Goal: Task Accomplishment & Management: Manage account settings

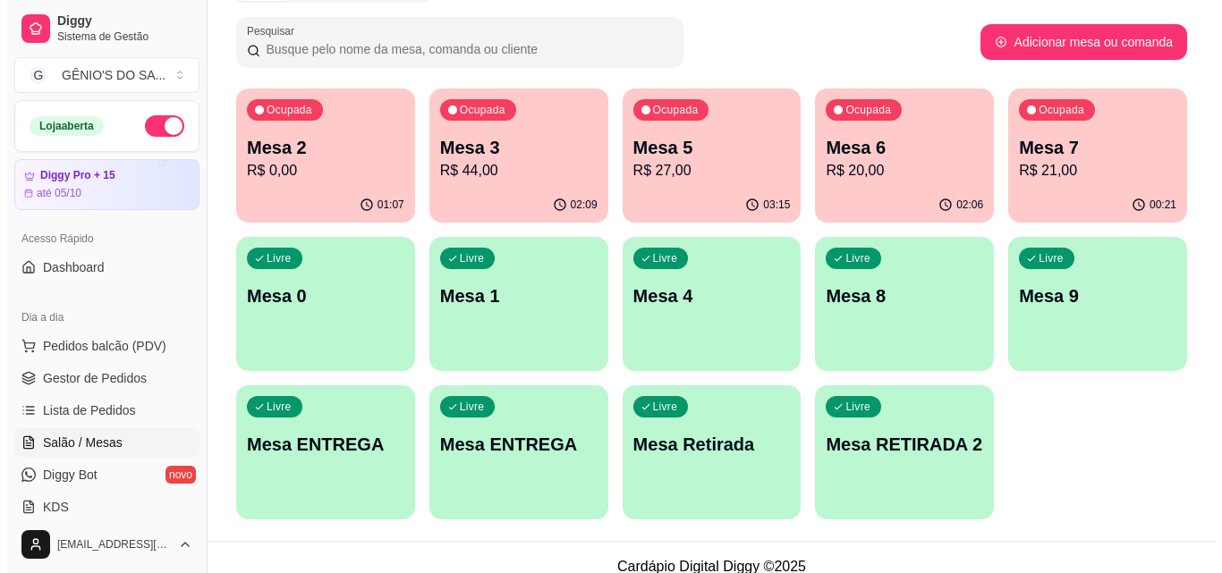
scroll to position [268, 0]
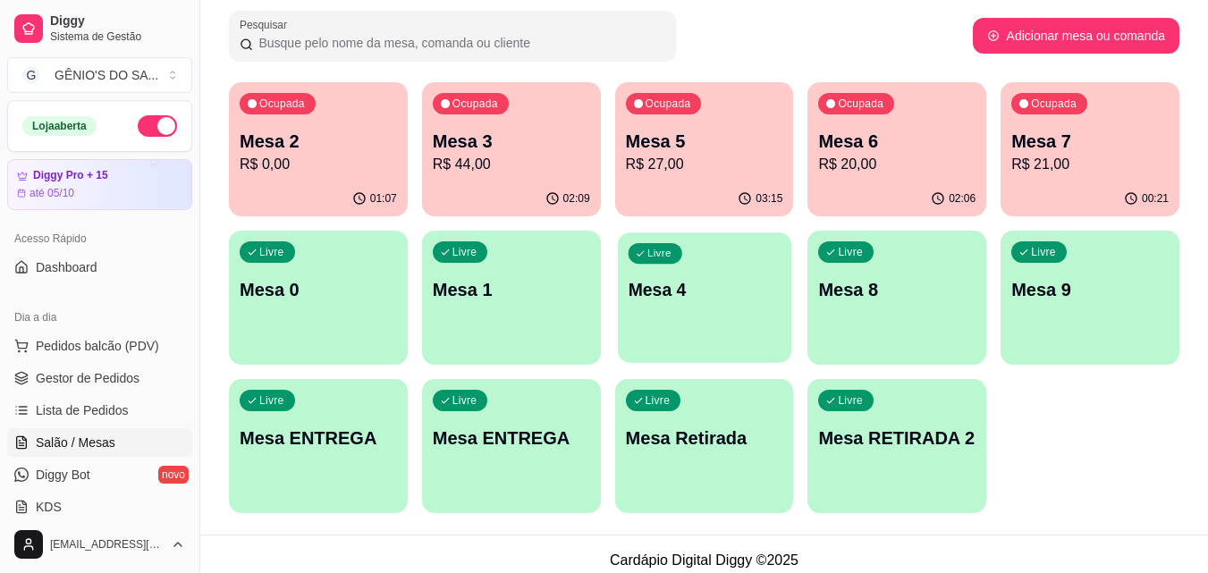
click at [756, 288] on p "Mesa 4" at bounding box center [704, 290] width 153 height 24
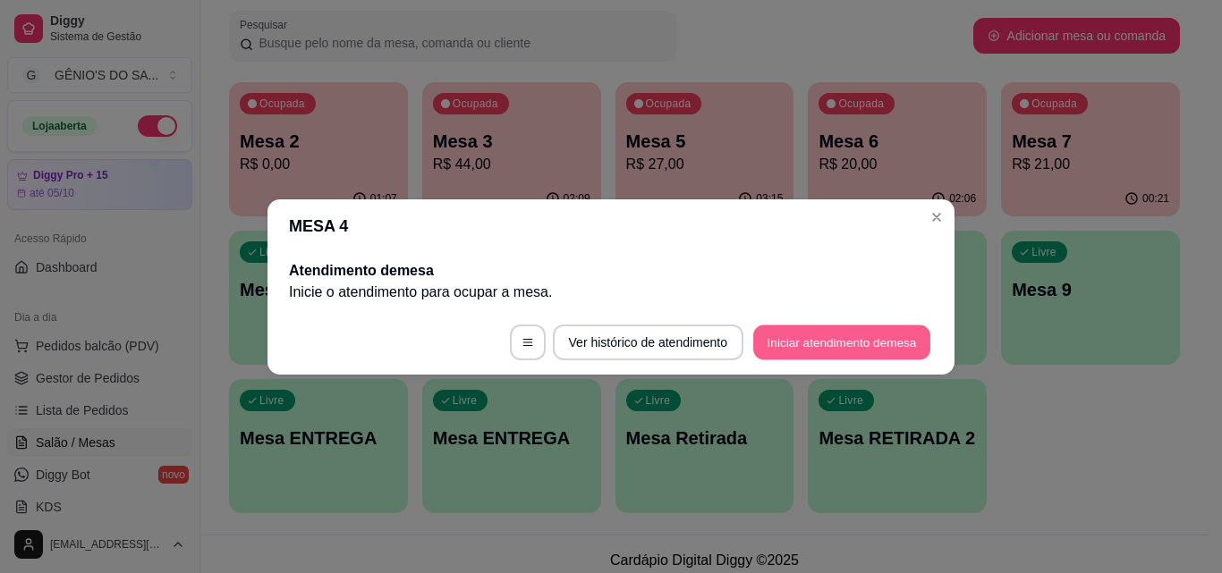
click at [798, 342] on button "Iniciar atendimento de mesa" at bounding box center [841, 342] width 177 height 35
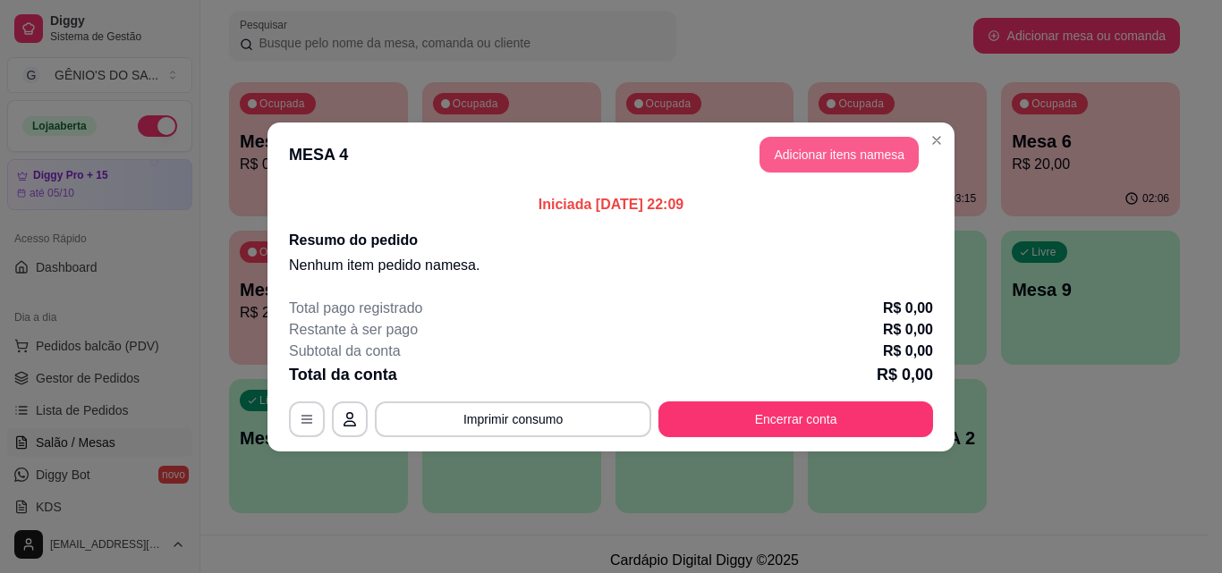
click at [813, 162] on button "Adicionar itens na mesa" at bounding box center [838, 155] width 159 height 36
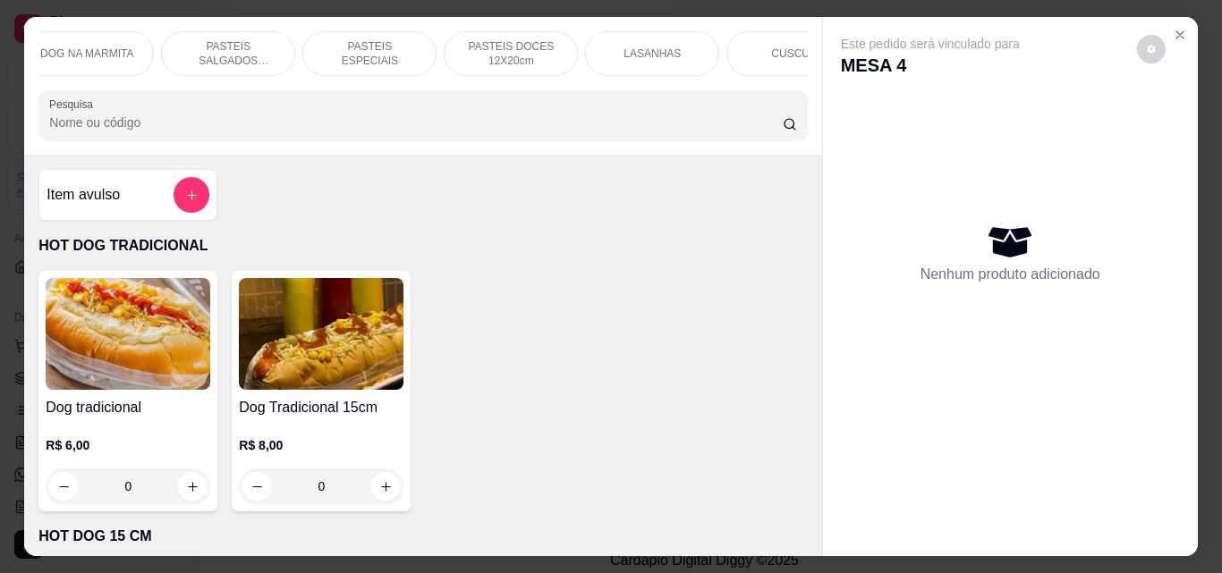
scroll to position [0, 311]
click at [789, 47] on p "CUSCUZ" at bounding box center [783, 54] width 45 height 14
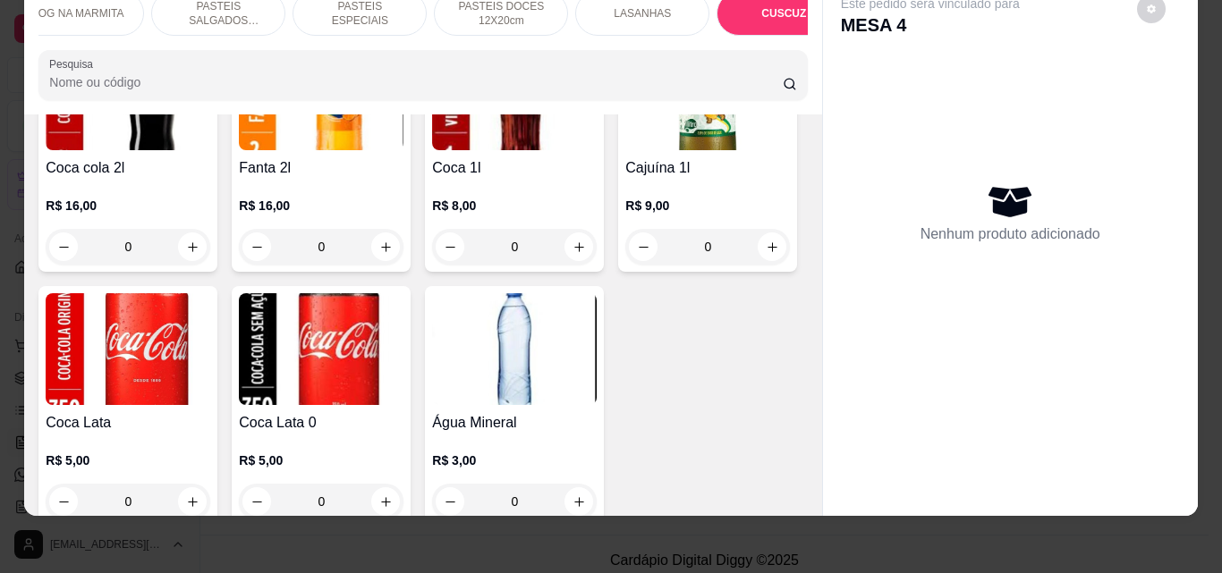
scroll to position [4839, 0]
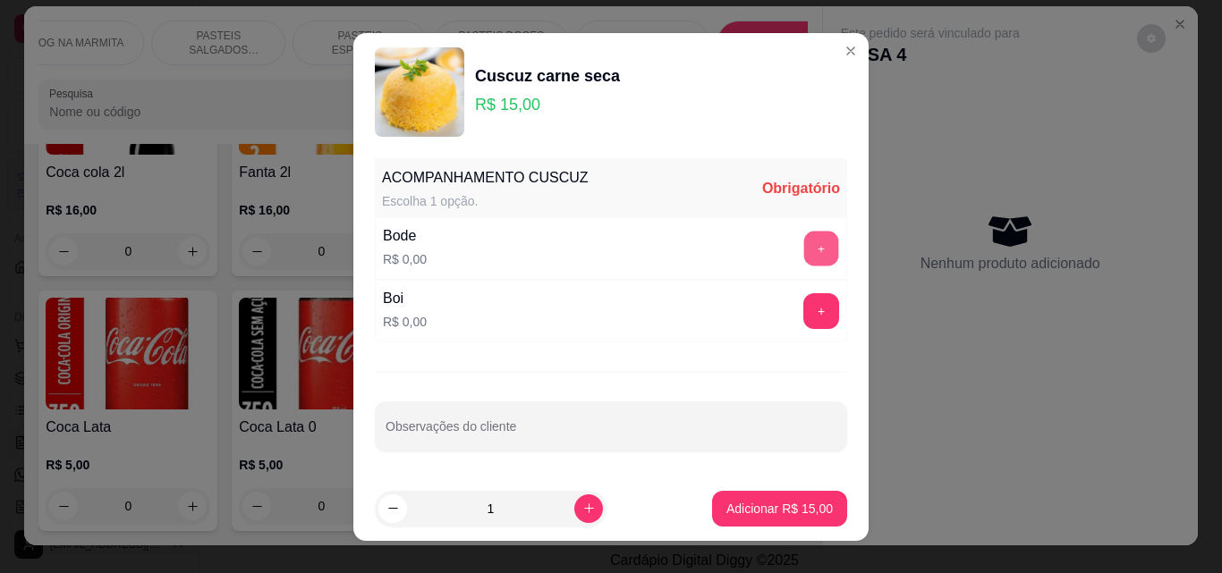
click at [810, 253] on button "+" at bounding box center [821, 248] width 35 height 35
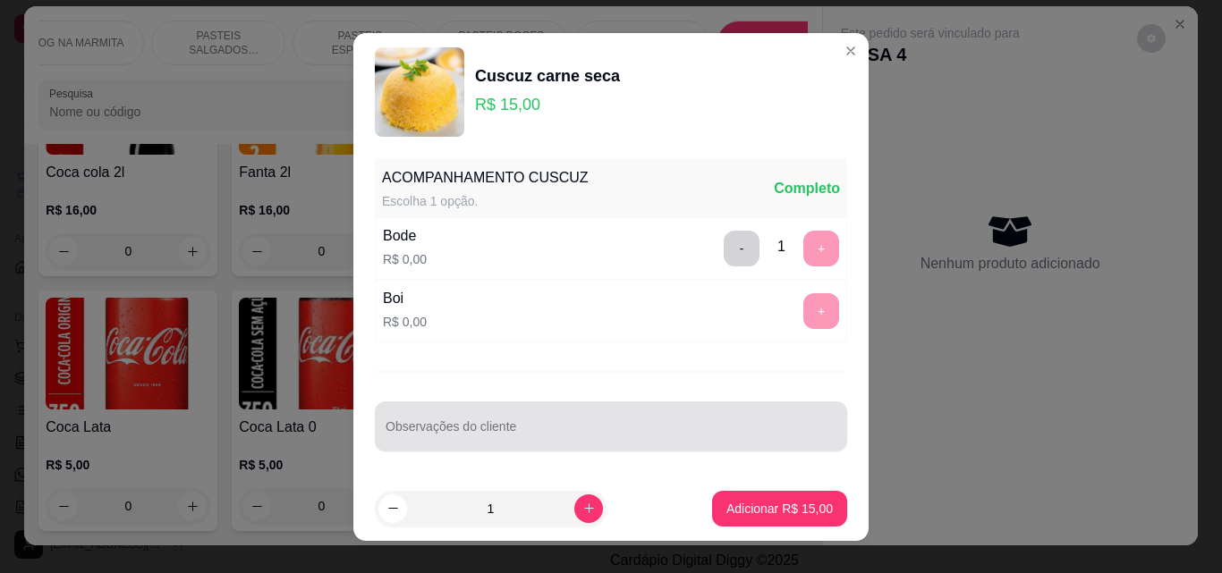
click at [484, 416] on div at bounding box center [610, 427] width 451 height 36
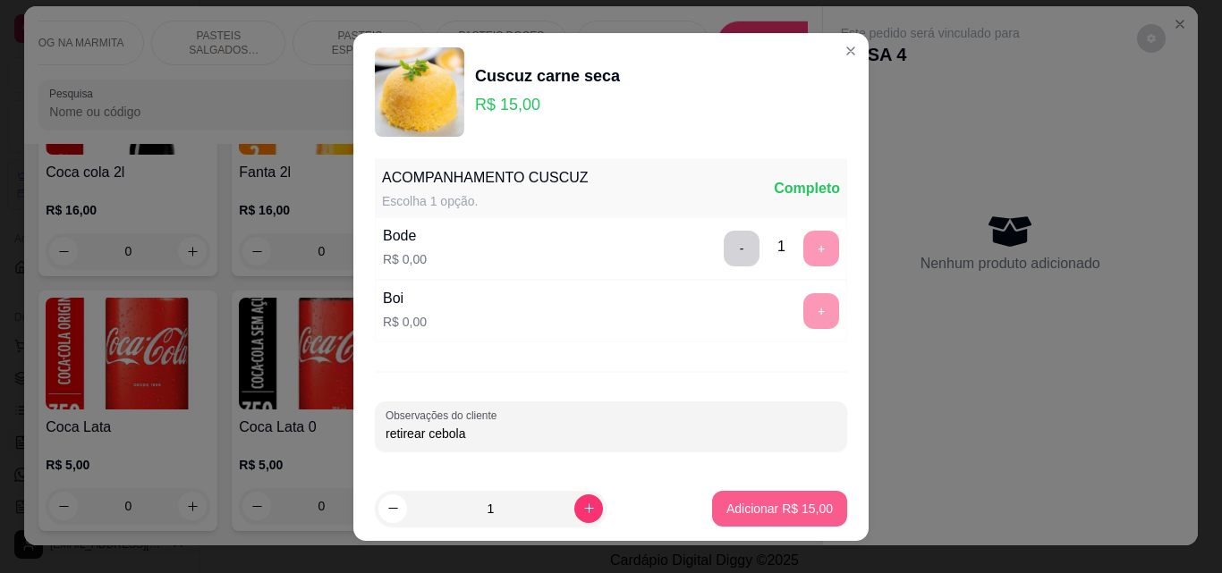
type input "retirear cebola"
click at [792, 511] on p "Adicionar R$ 15,00" at bounding box center [780, 508] width 104 height 17
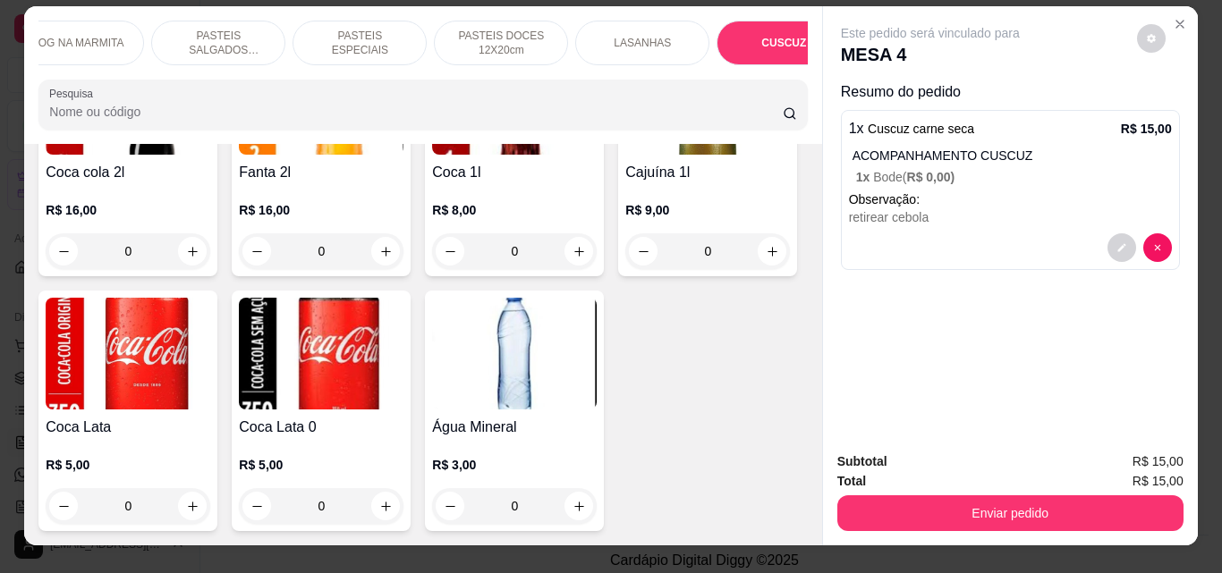
scroll to position [4750, 0]
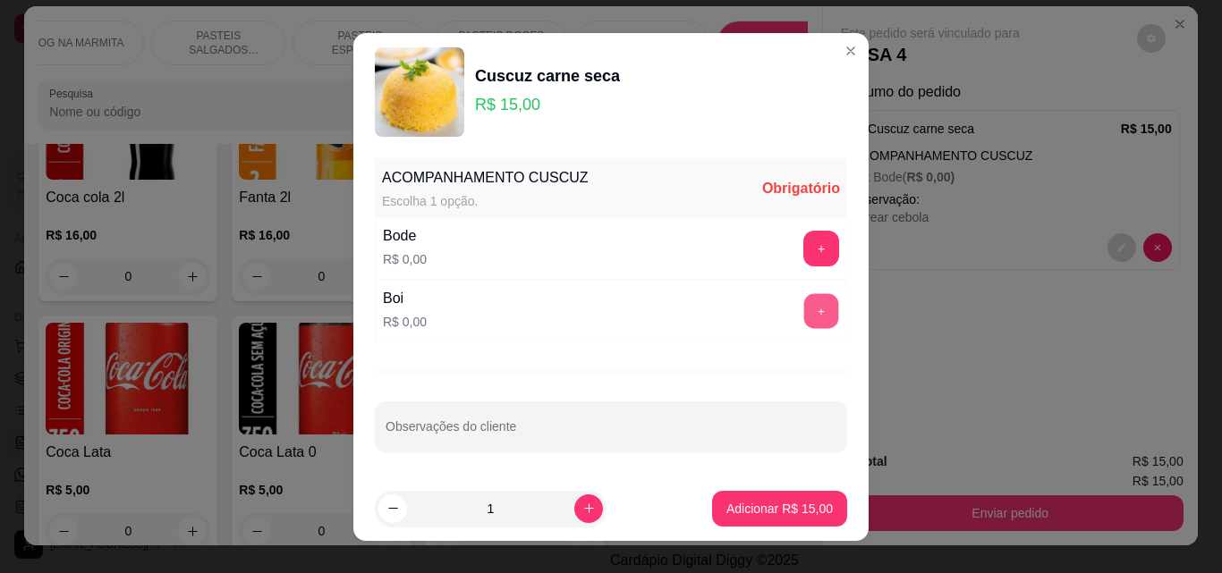
click at [804, 305] on button "+" at bounding box center [821, 310] width 35 height 35
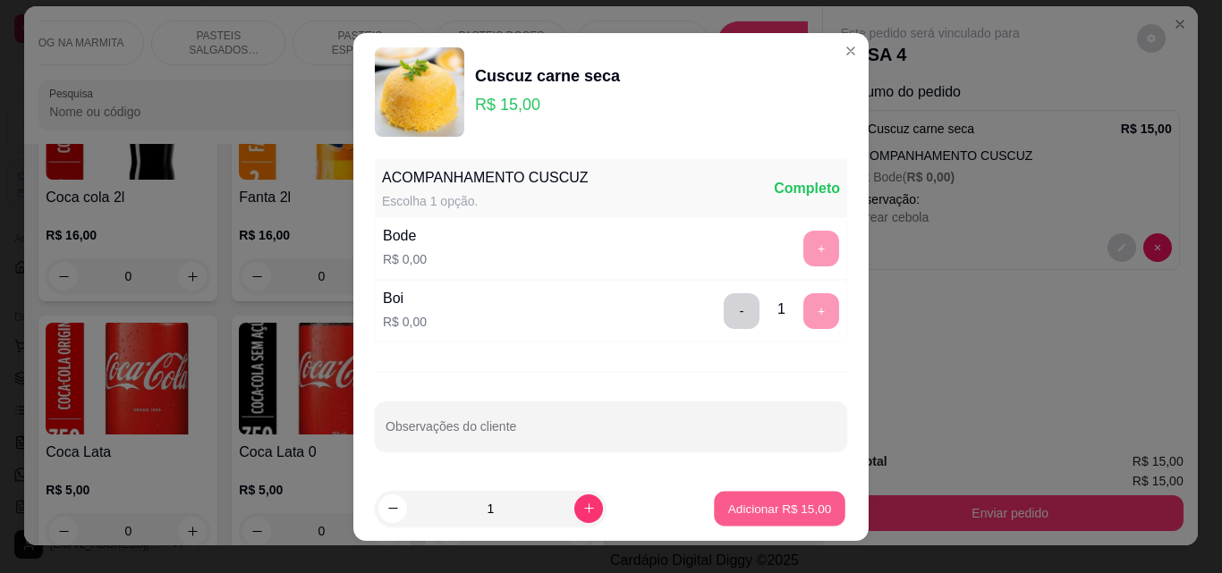
click at [756, 503] on p "Adicionar R$ 15,00" at bounding box center [780, 508] width 104 height 17
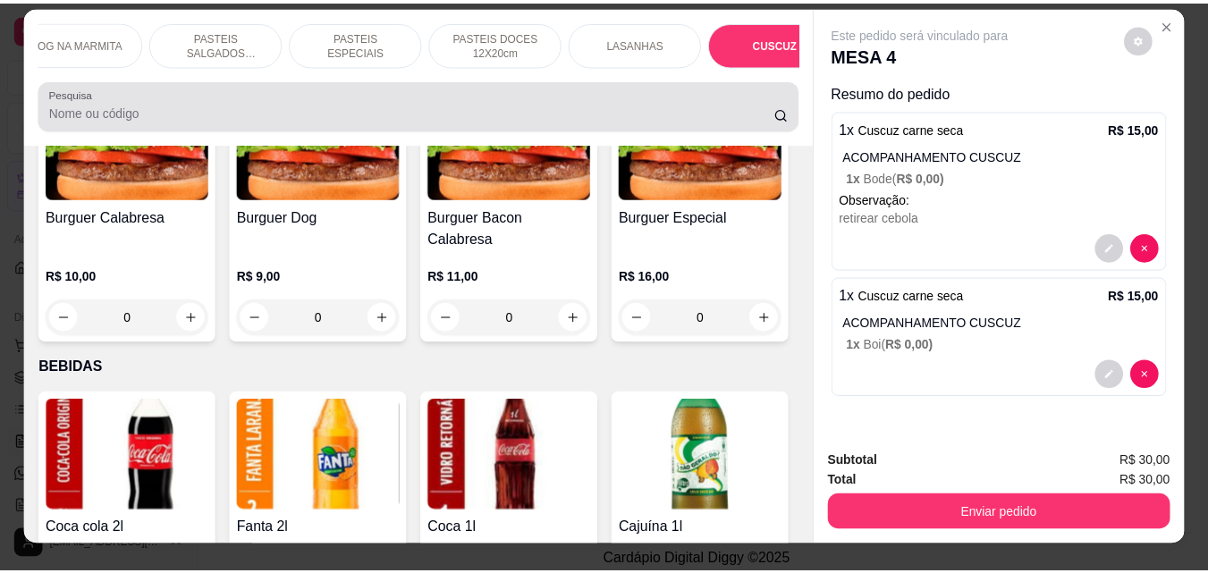
scroll to position [4213, 0]
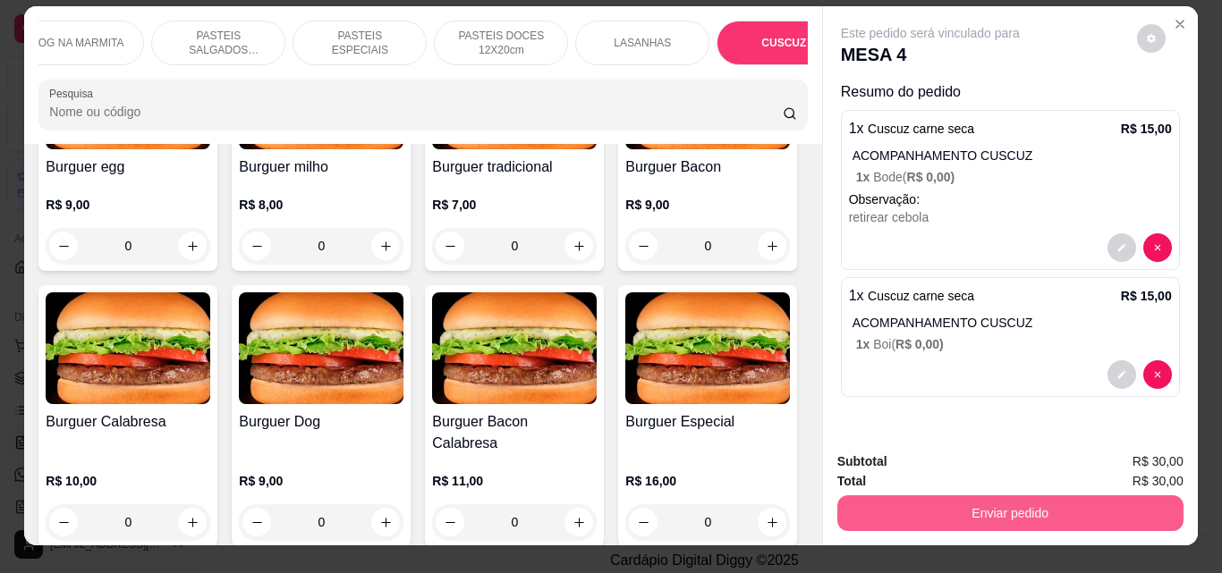
click at [991, 508] on button "Enviar pedido" at bounding box center [1010, 513] width 346 height 36
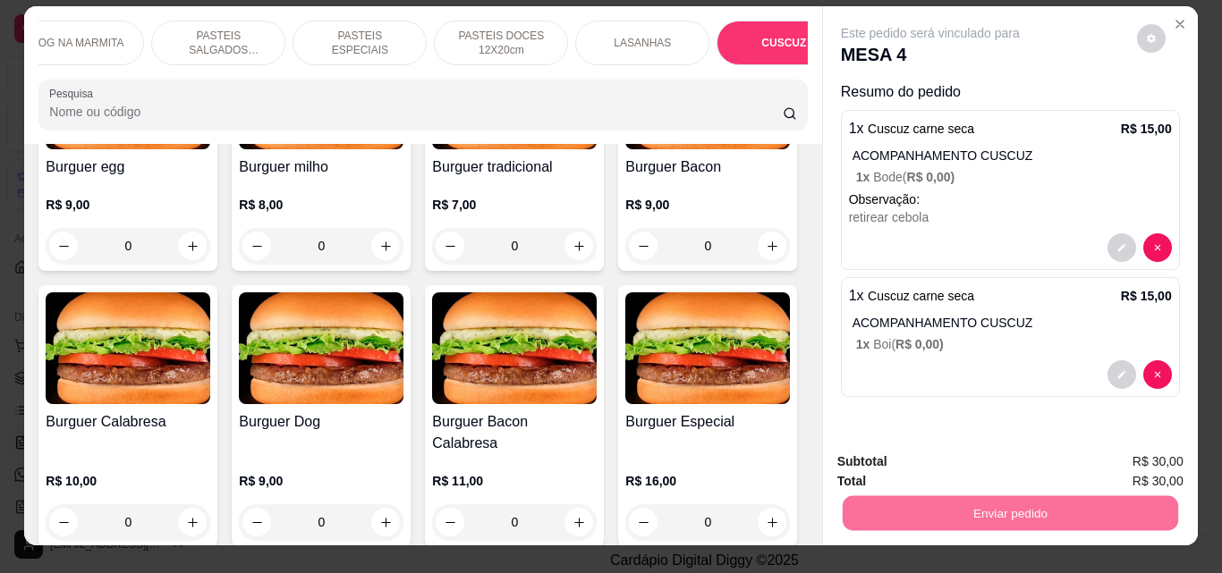
click at [1011, 469] on button "Não registrar e enviar pedido" at bounding box center [950, 461] width 181 height 33
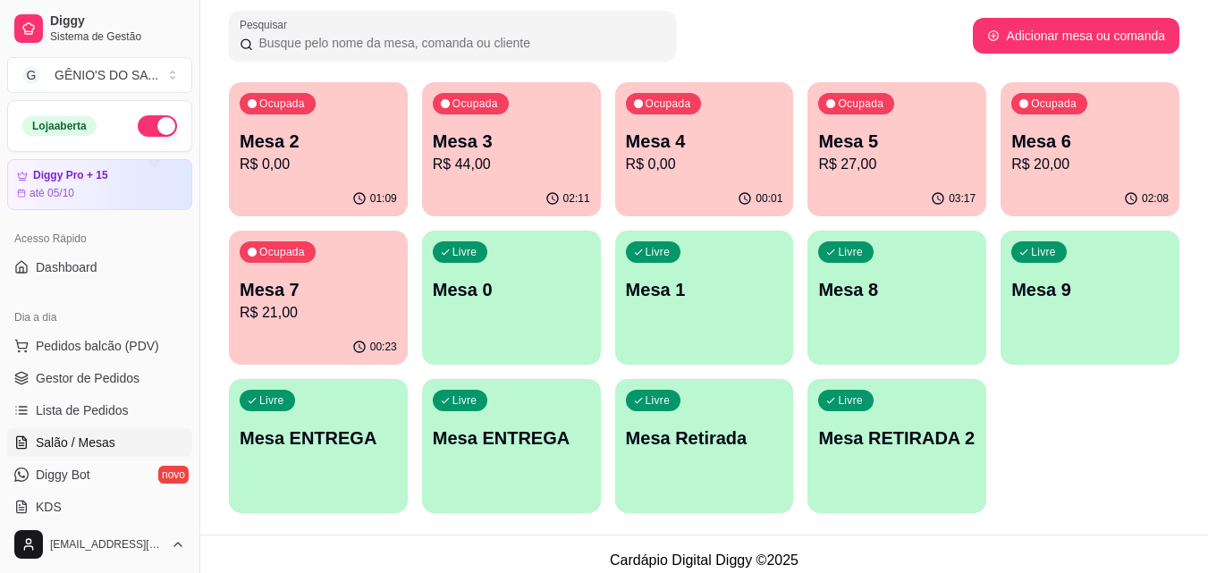
click at [343, 314] on p "R$ 21,00" at bounding box center [318, 312] width 157 height 21
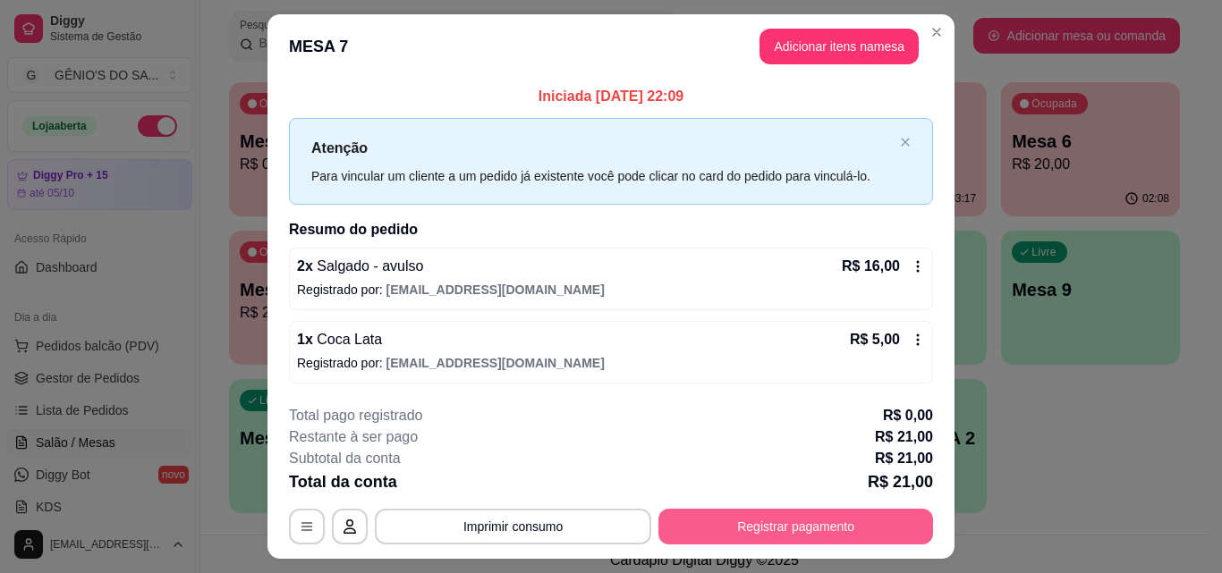
click at [743, 527] on button "Registrar pagamento" at bounding box center [795, 527] width 275 height 36
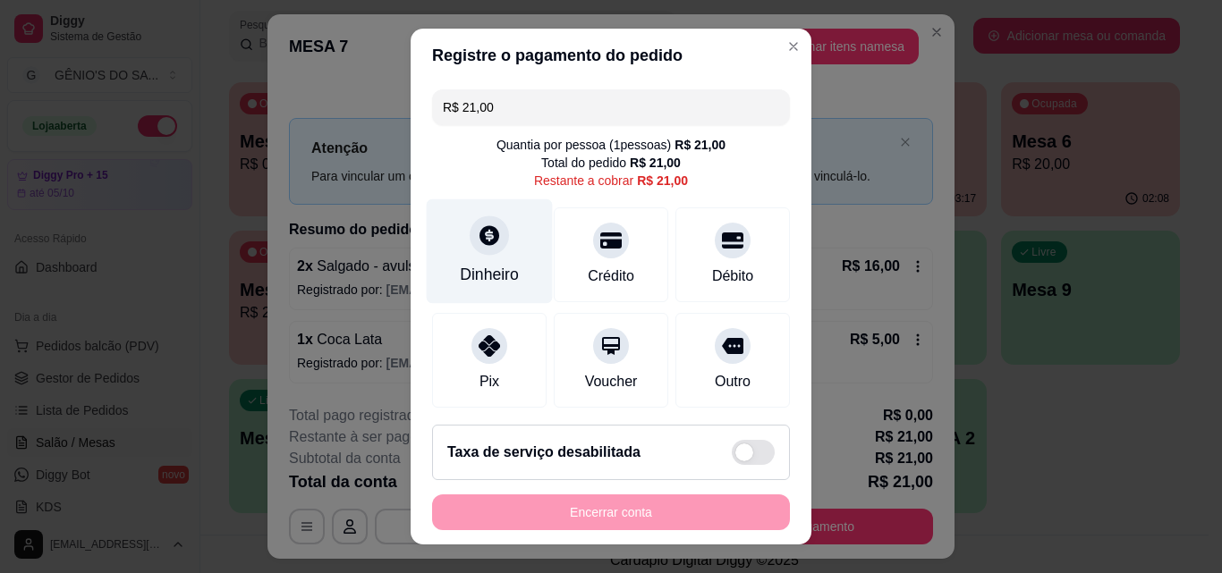
click at [466, 254] on div "Dinheiro" at bounding box center [490, 251] width 126 height 105
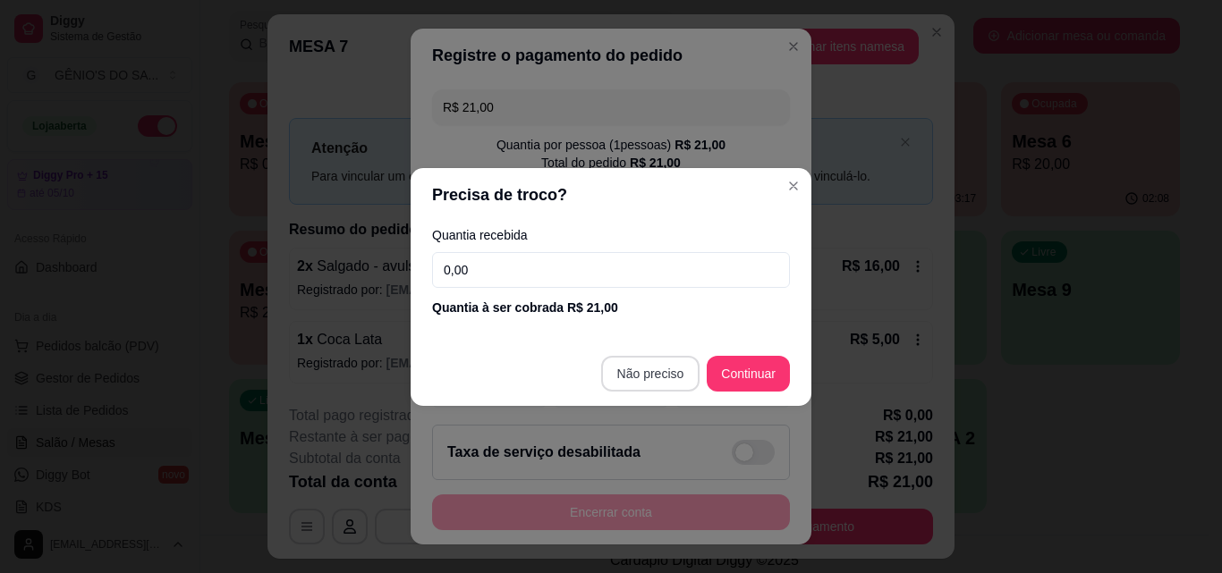
click at [675, 378] on div "Outro" at bounding box center [732, 360] width 114 height 95
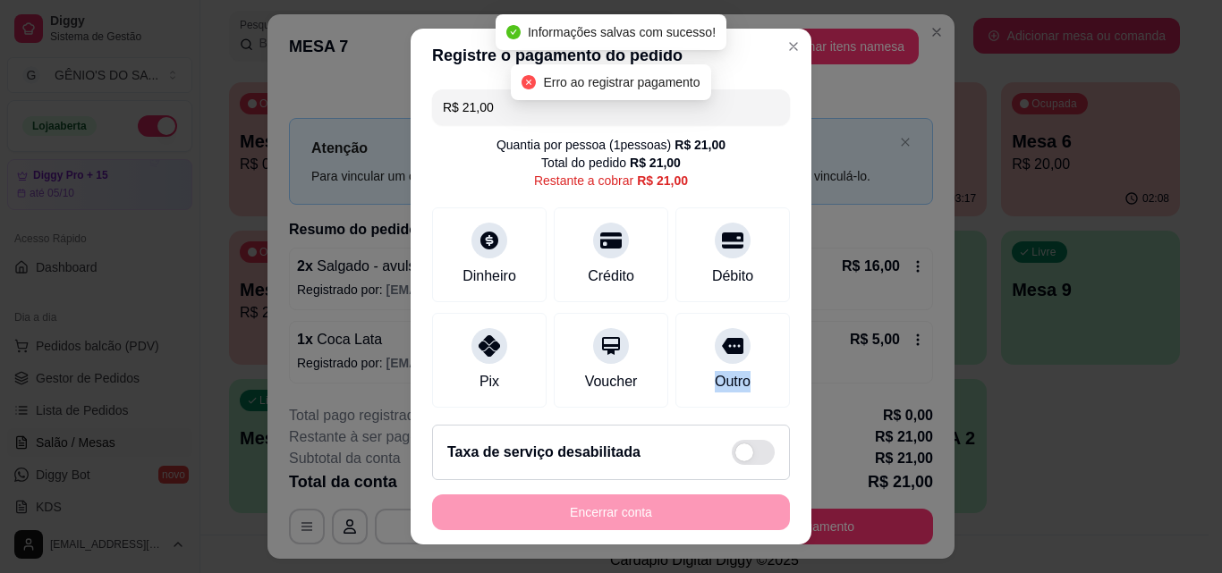
type input "R$ 0,00"
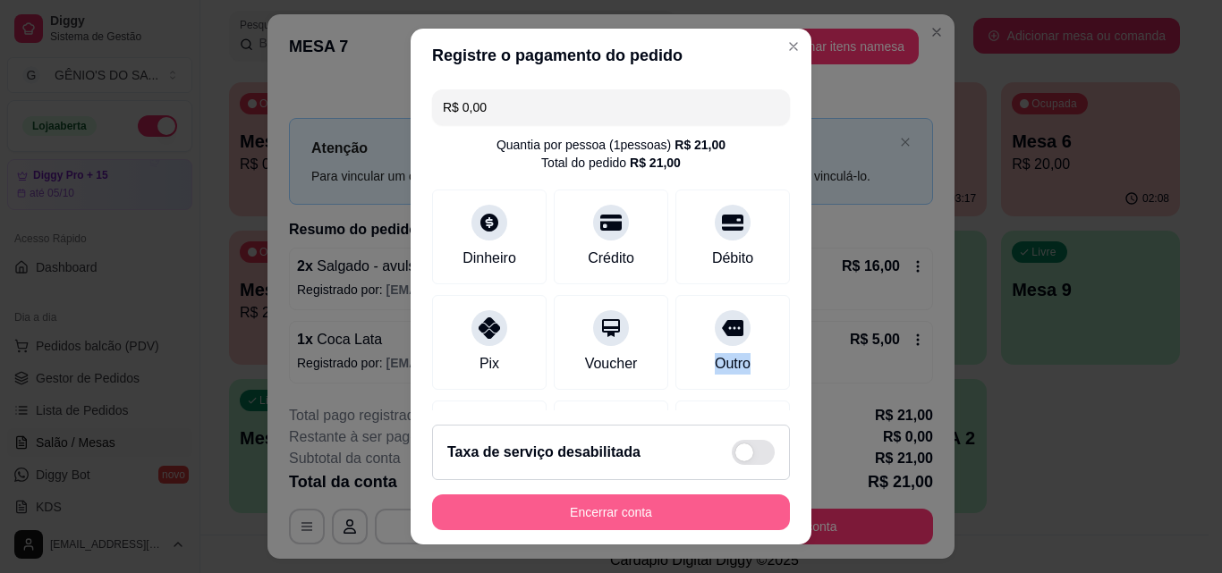
click at [574, 515] on button "Encerrar conta" at bounding box center [611, 513] width 358 height 36
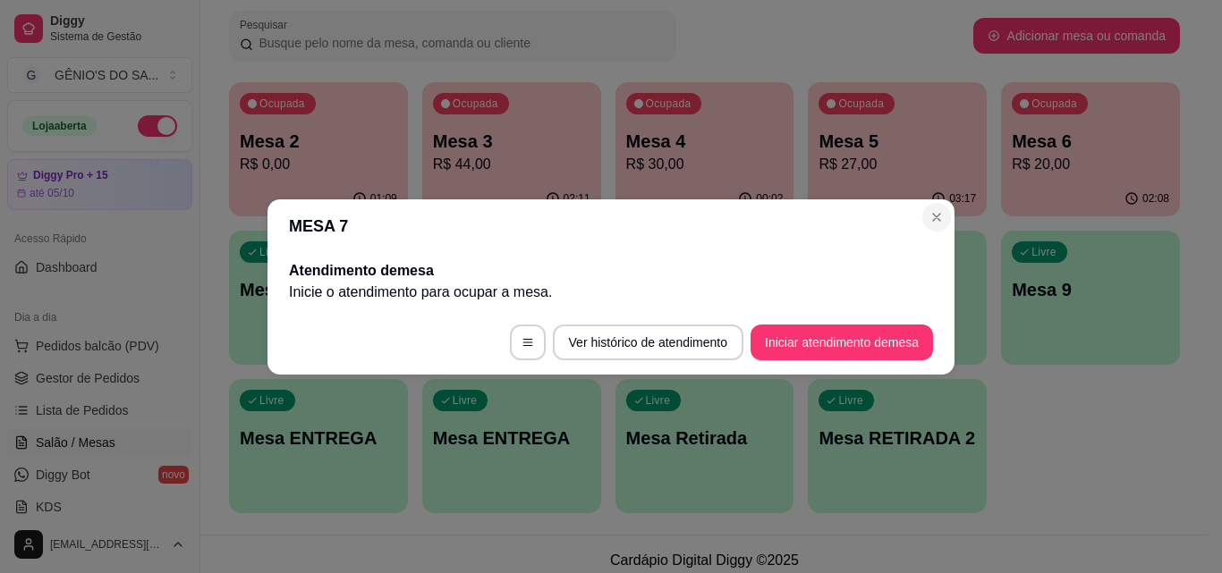
click at [943, 216] on div "Ocupada Mesa 2 R$ 0,00 01:09 Ocupada Mesa 3 R$ 44,00 02:11 Ocupada Mesa 4 R$ 30…" at bounding box center [704, 297] width 951 height 431
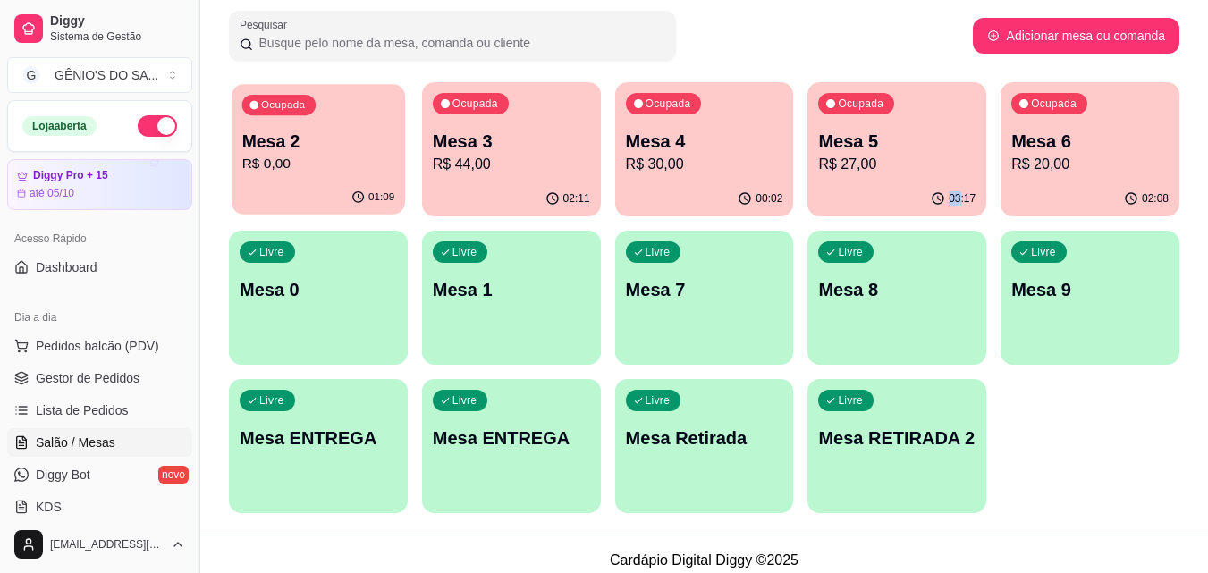
click at [324, 131] on p "Mesa 2" at bounding box center [318, 142] width 153 height 24
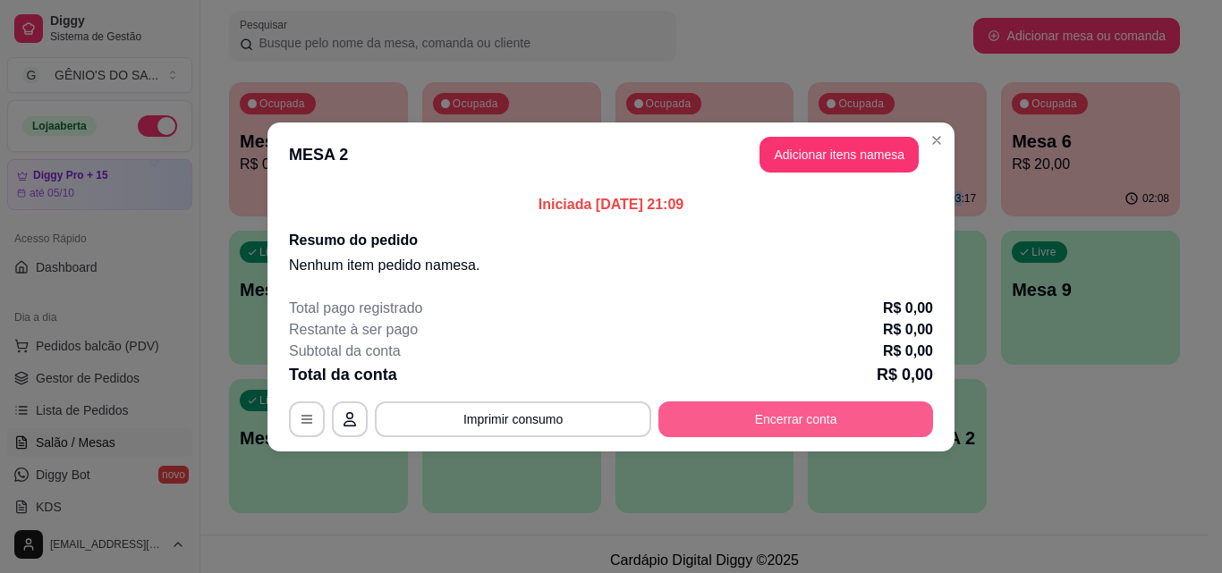
click at [750, 424] on button "Encerrar conta" at bounding box center [795, 420] width 275 height 36
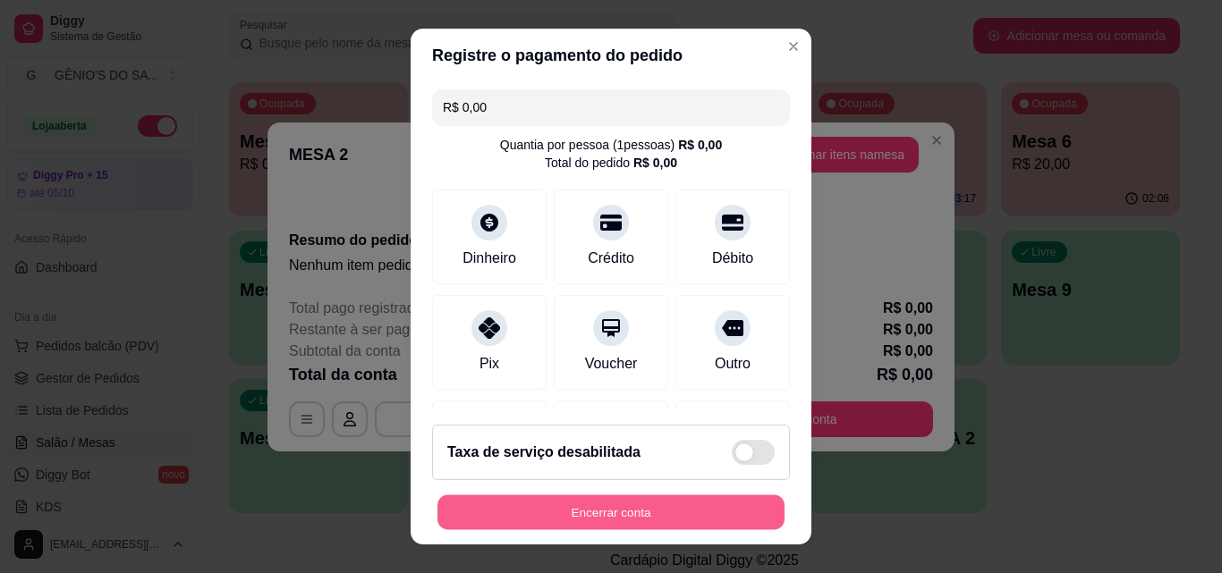
click at [653, 507] on button "Encerrar conta" at bounding box center [610, 512] width 347 height 35
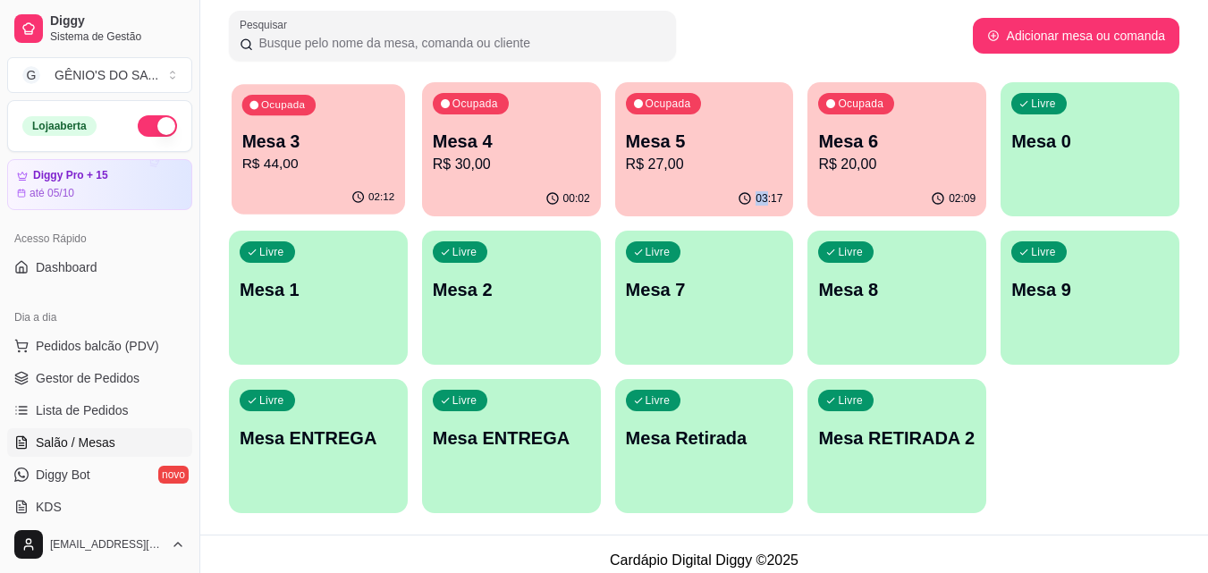
click at [351, 174] on p "R$ 44,00" at bounding box center [318, 164] width 153 height 21
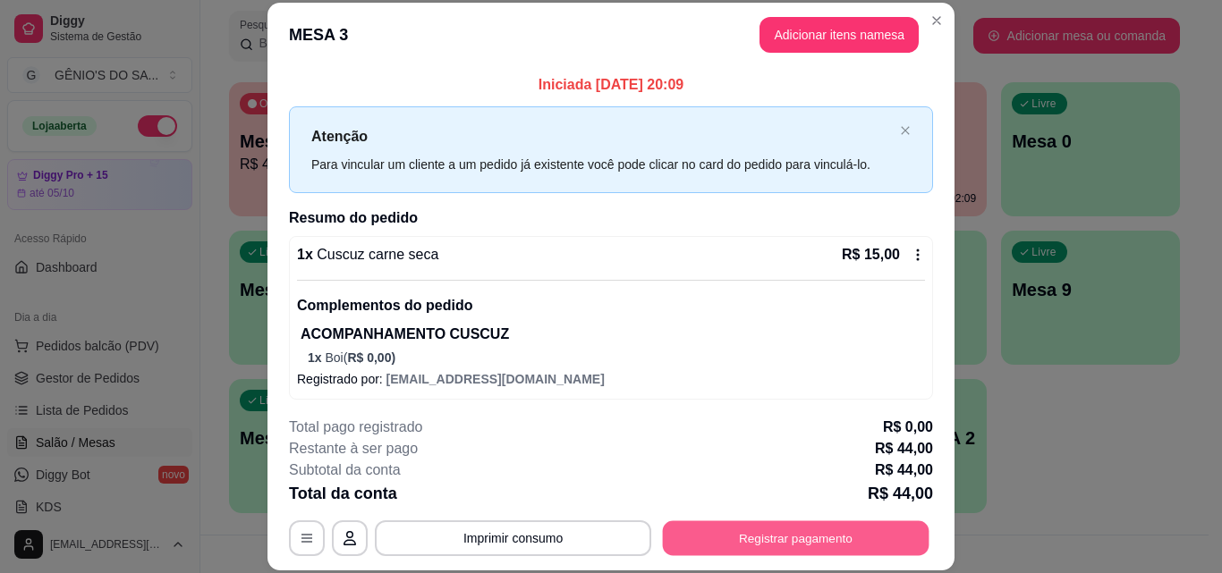
click at [795, 542] on button "Registrar pagamento" at bounding box center [796, 537] width 266 height 35
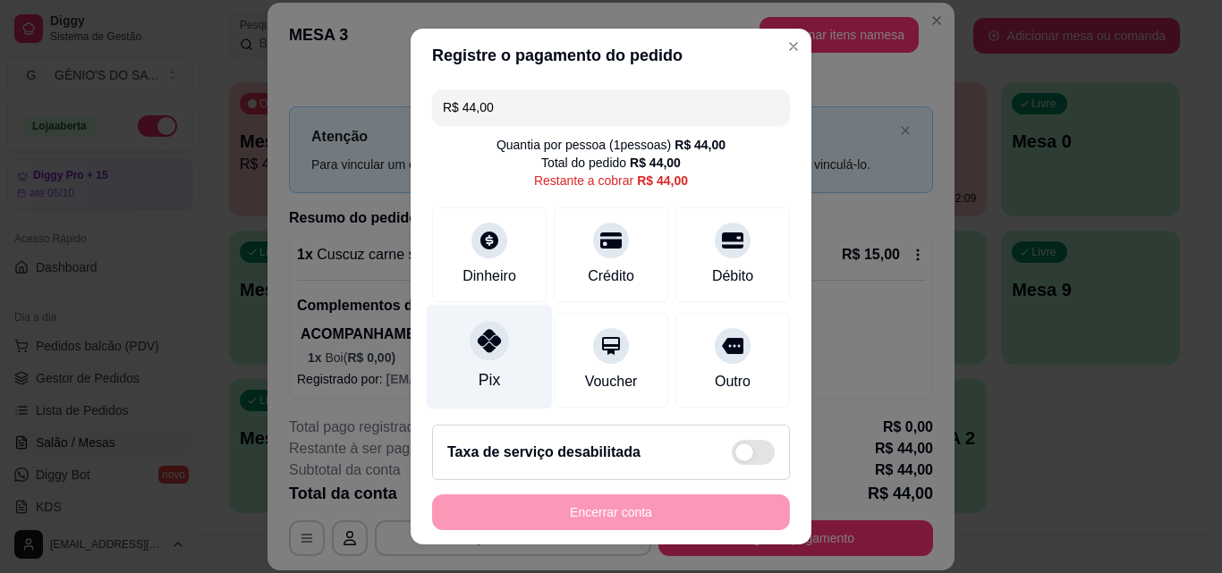
click at [478, 347] on icon at bounding box center [489, 340] width 23 height 23
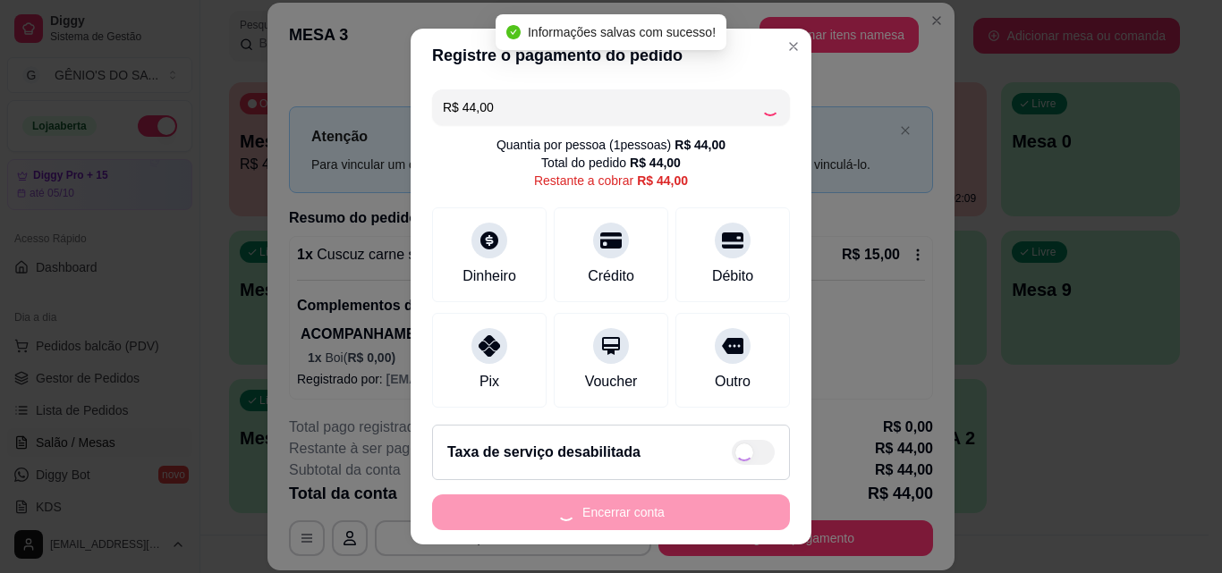
type input "R$ 0,00"
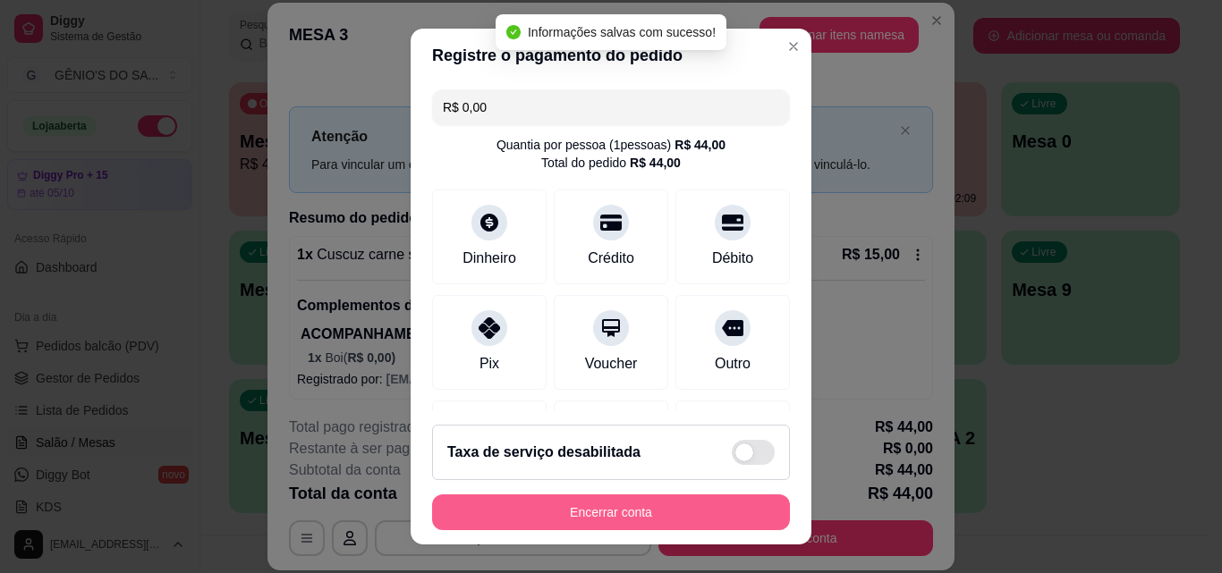
click at [610, 509] on button "Encerrar conta" at bounding box center [611, 513] width 358 height 36
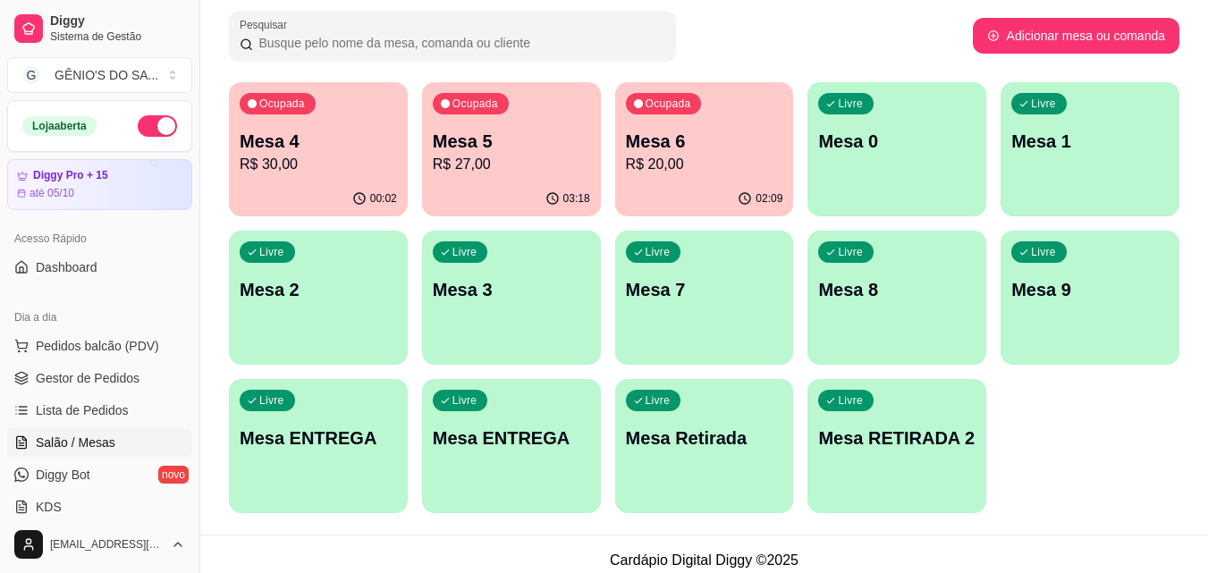
click at [460, 148] on p "Mesa 5" at bounding box center [511, 141] width 157 height 25
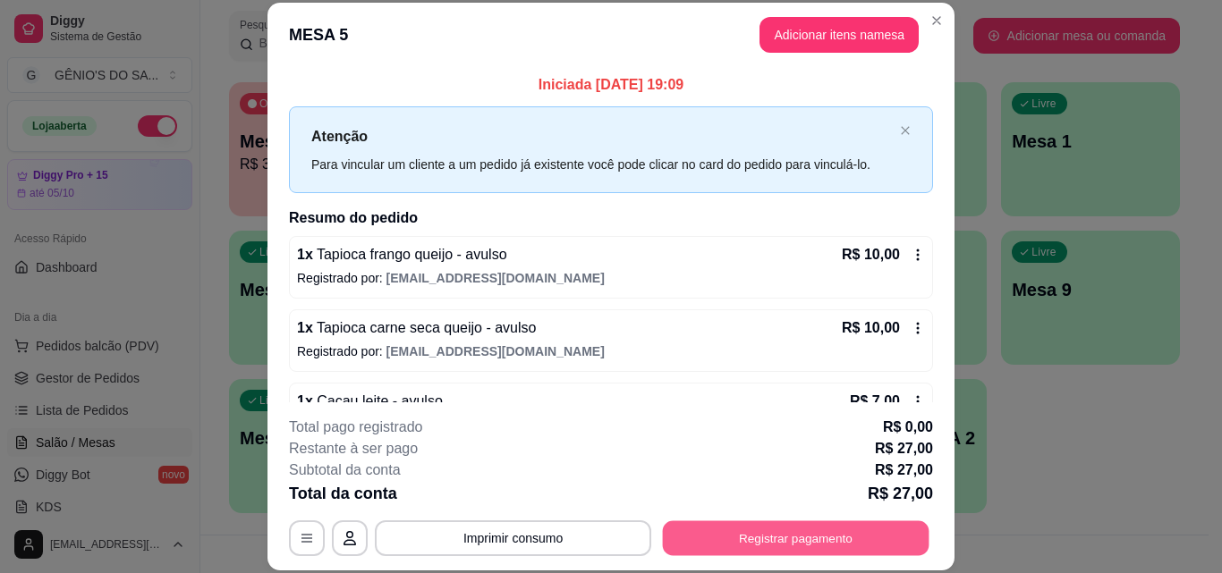
click at [769, 541] on button "Registrar pagamento" at bounding box center [796, 537] width 266 height 35
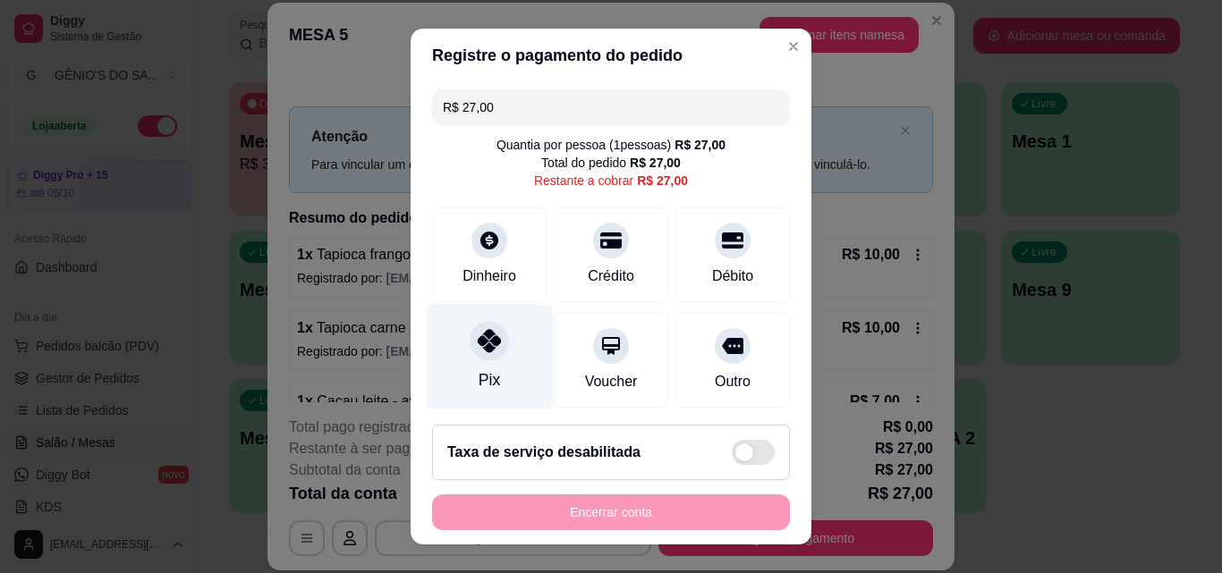
click at [478, 377] on div "Pix" at bounding box center [488, 379] width 21 height 23
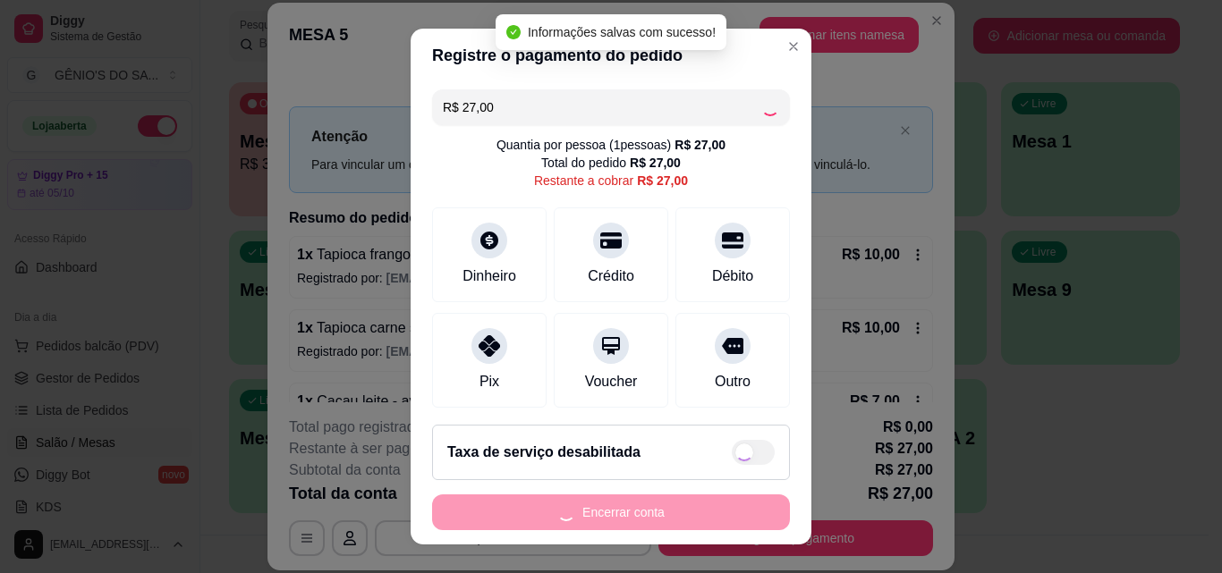
type input "R$ 0,00"
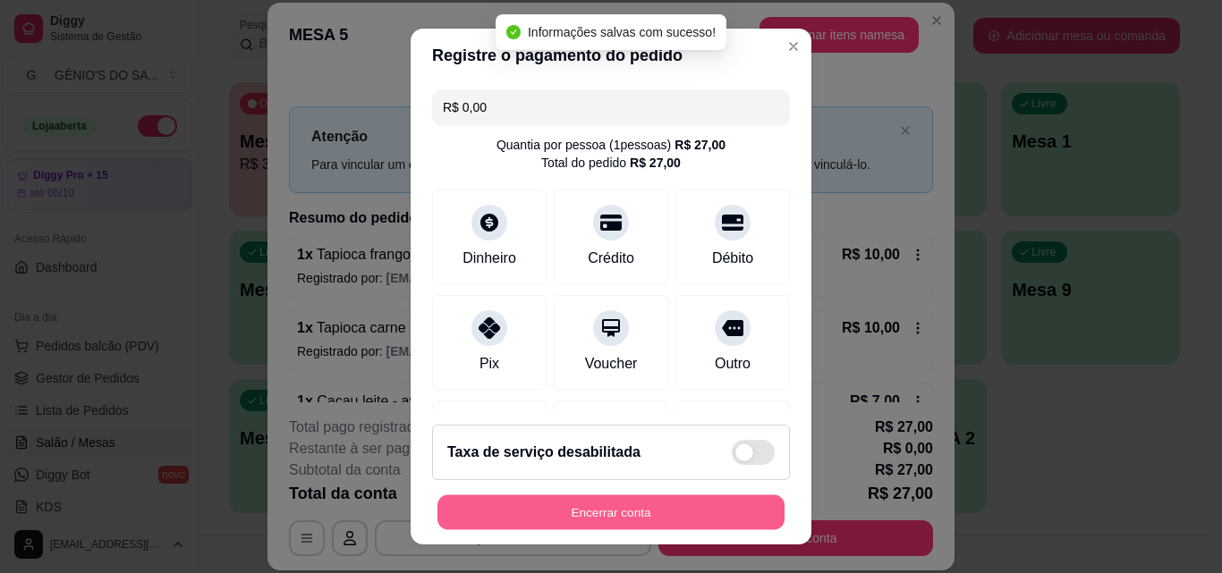
click at [543, 518] on button "Encerrar conta" at bounding box center [610, 512] width 347 height 35
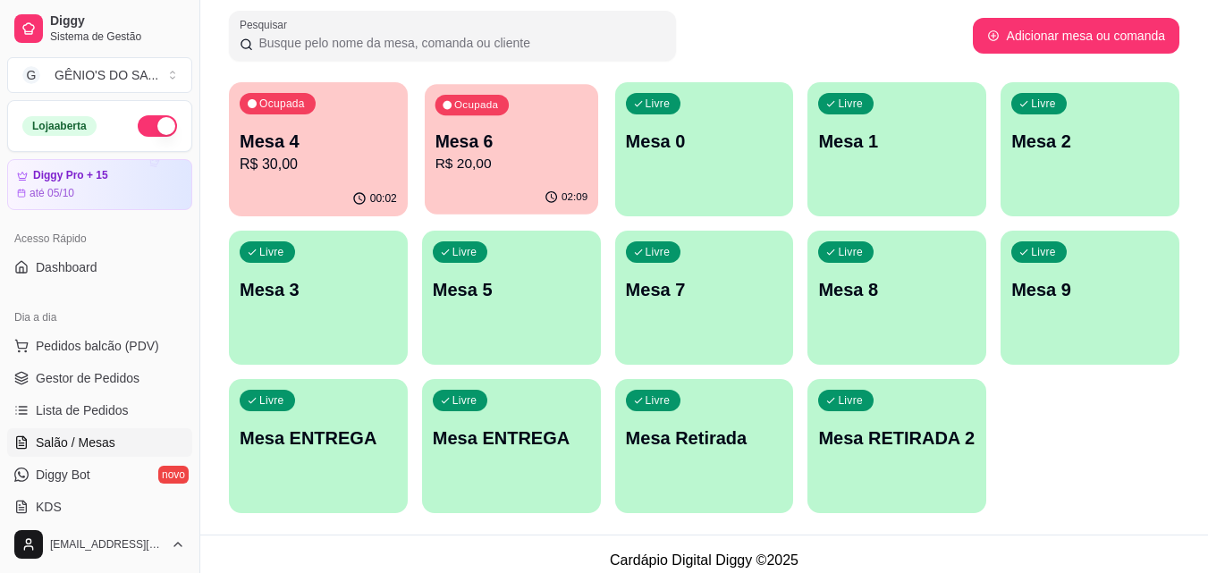
click at [502, 144] on p "Mesa 6" at bounding box center [511, 142] width 153 height 24
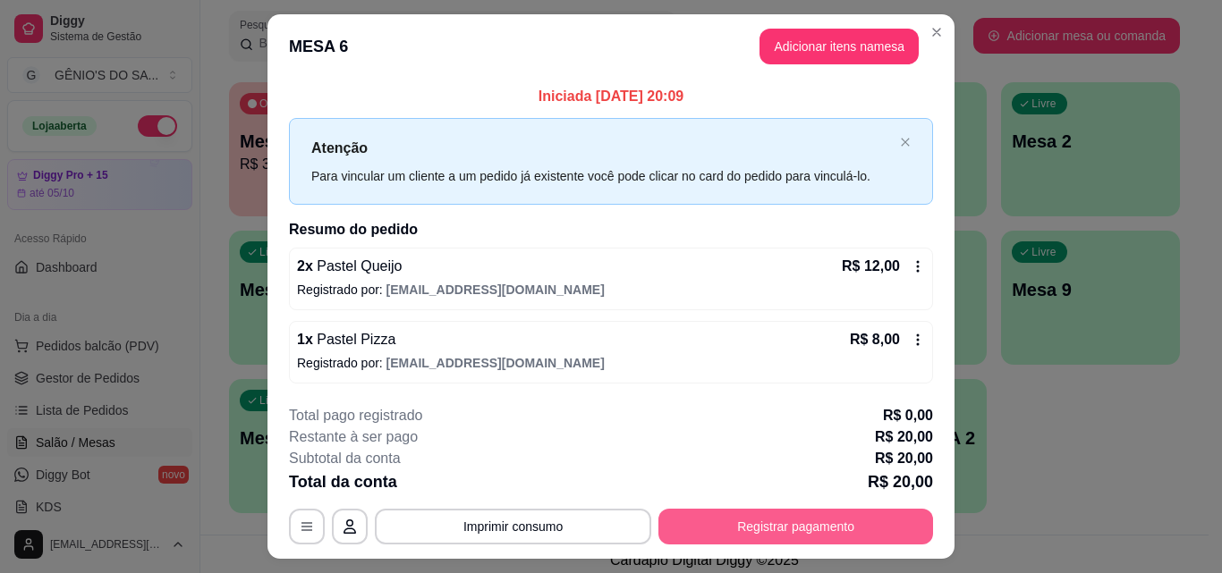
click at [859, 524] on button "Registrar pagamento" at bounding box center [795, 527] width 275 height 36
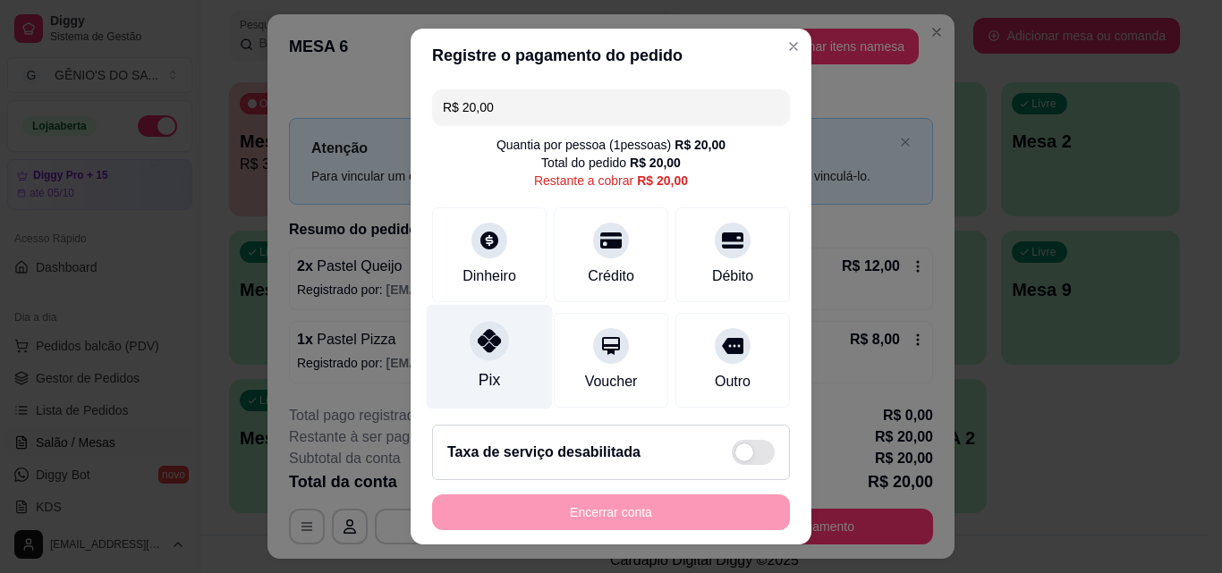
click at [478, 354] on div at bounding box center [488, 340] width 39 height 39
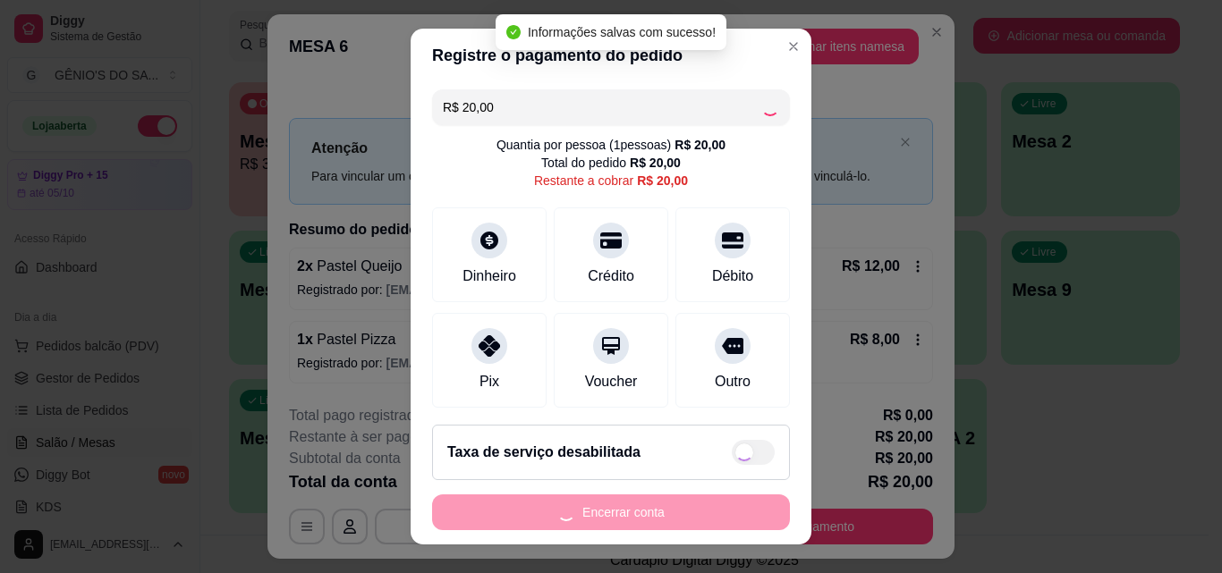
type input "R$ 0,00"
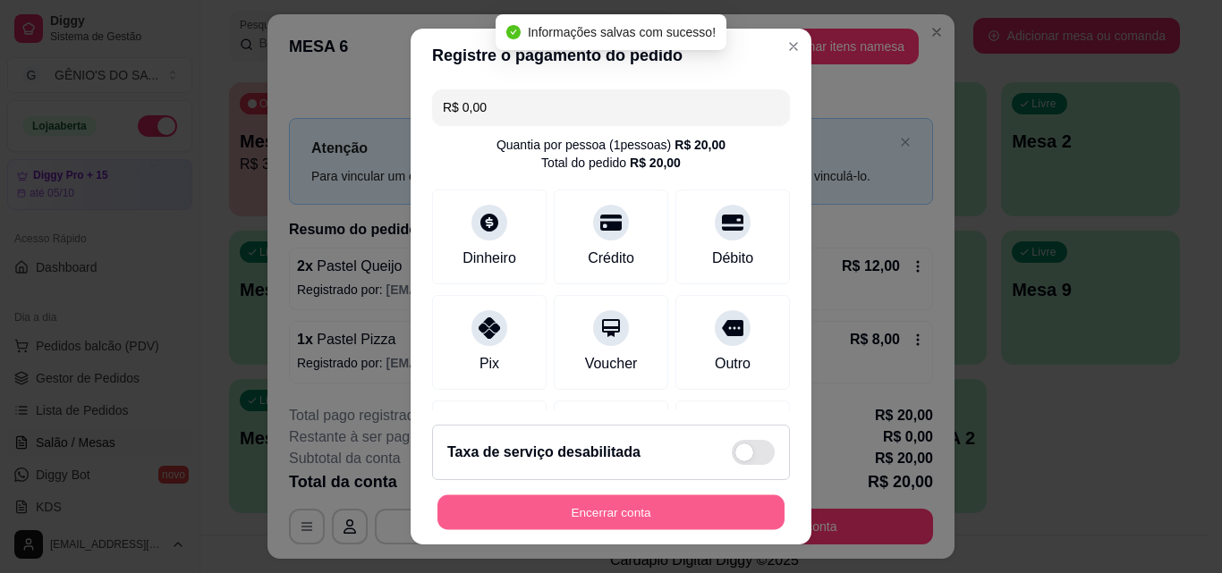
click at [613, 521] on button "Encerrar conta" at bounding box center [610, 512] width 347 height 35
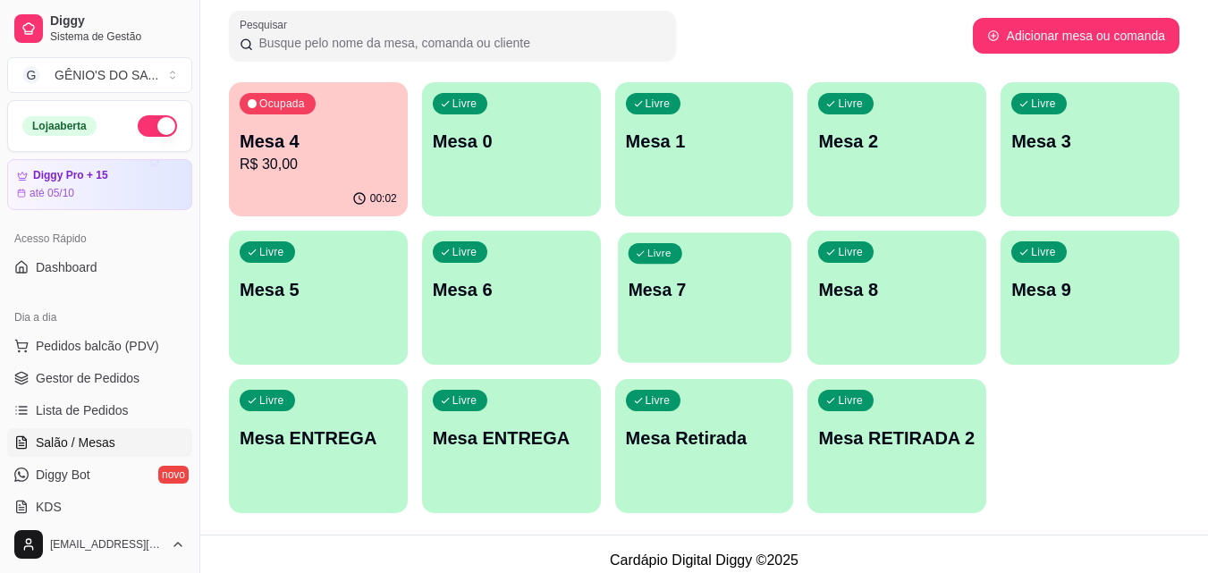
click at [692, 308] on div "Livre Mesa 7" at bounding box center [704, 287] width 173 height 109
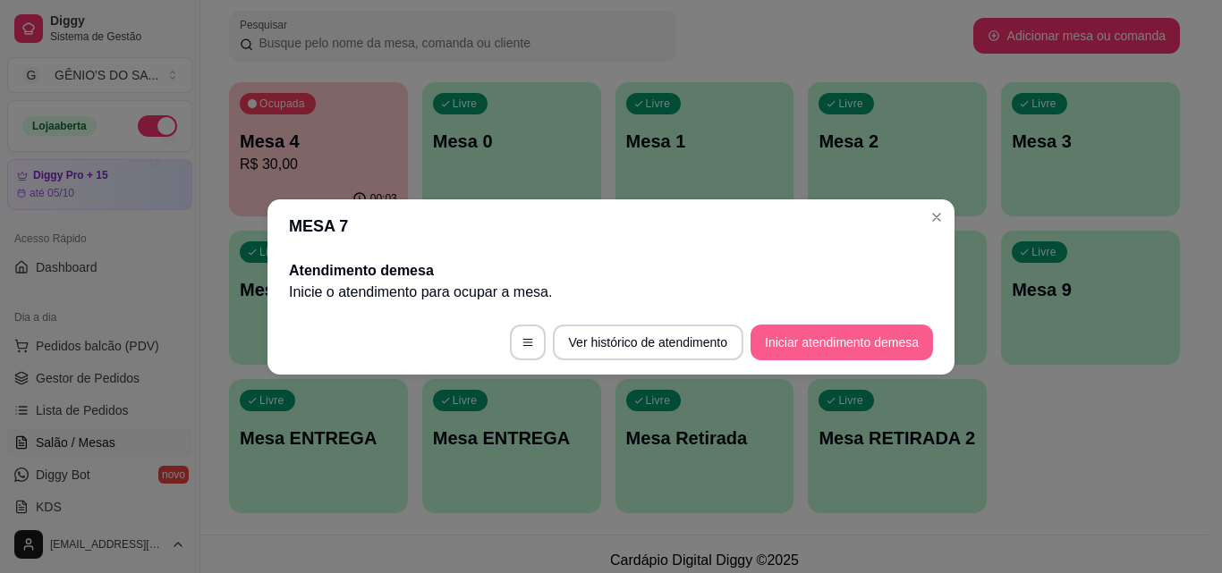
click at [881, 342] on button "Iniciar atendimento de mesa" at bounding box center [841, 343] width 182 height 36
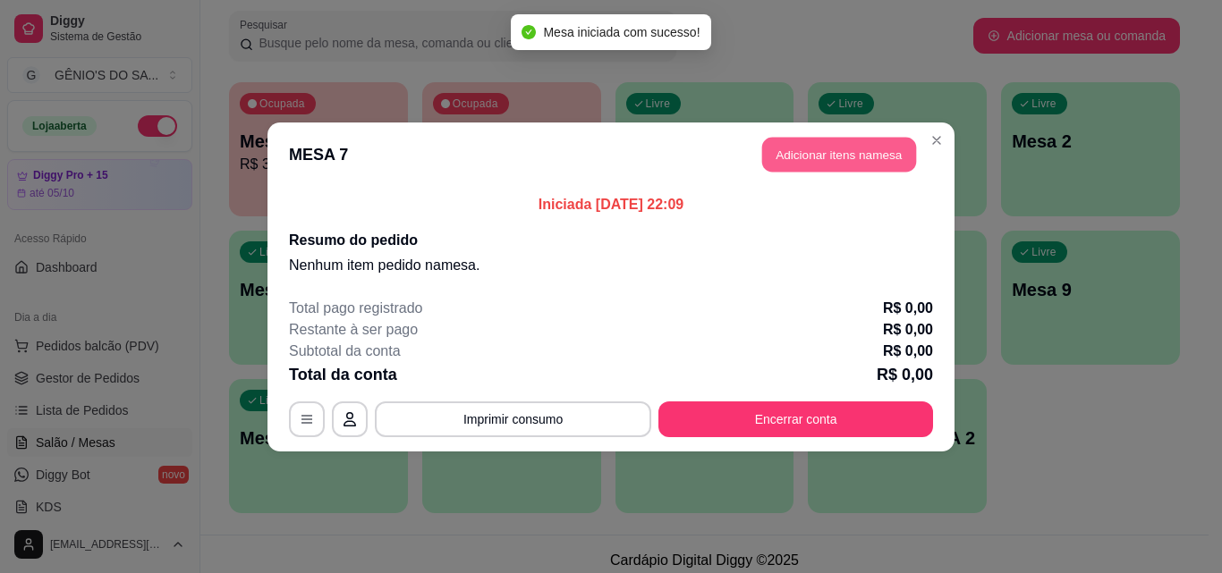
click at [866, 154] on button "Adicionar itens na mesa" at bounding box center [839, 154] width 154 height 35
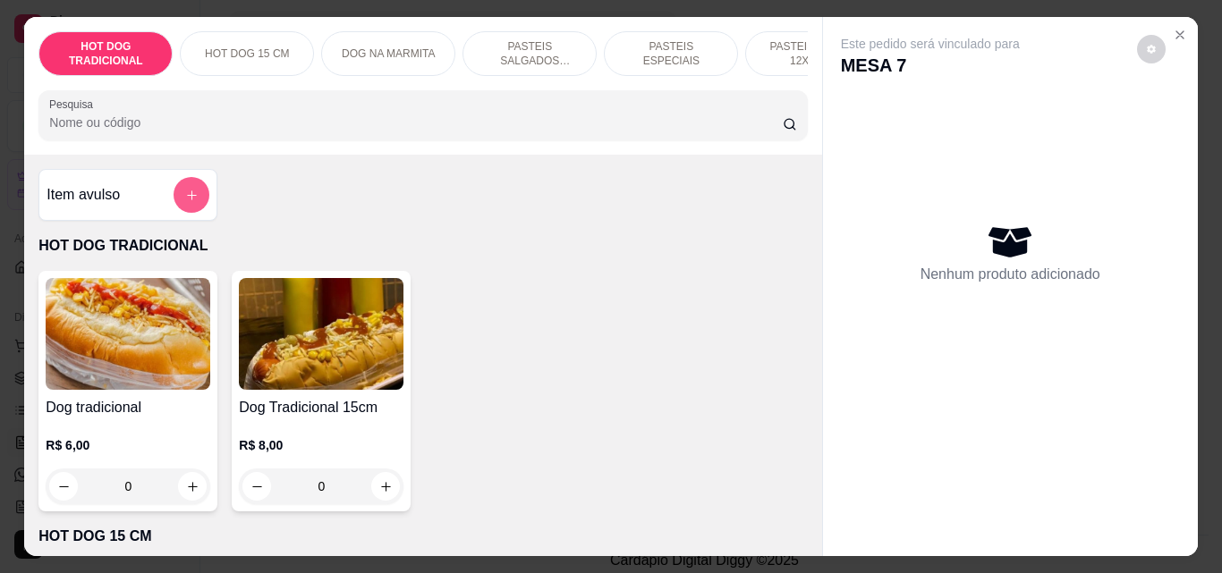
click at [190, 195] on icon "add-separate-item" at bounding box center [191, 195] width 13 height 13
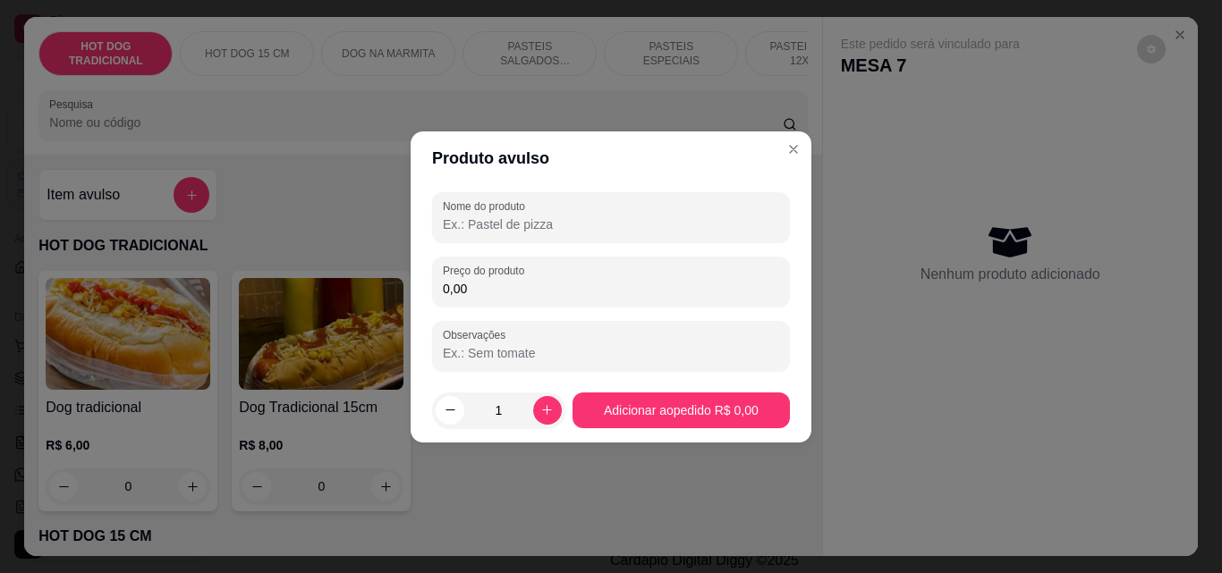
click at [541, 222] on input "Nome do produto" at bounding box center [611, 225] width 336 height 18
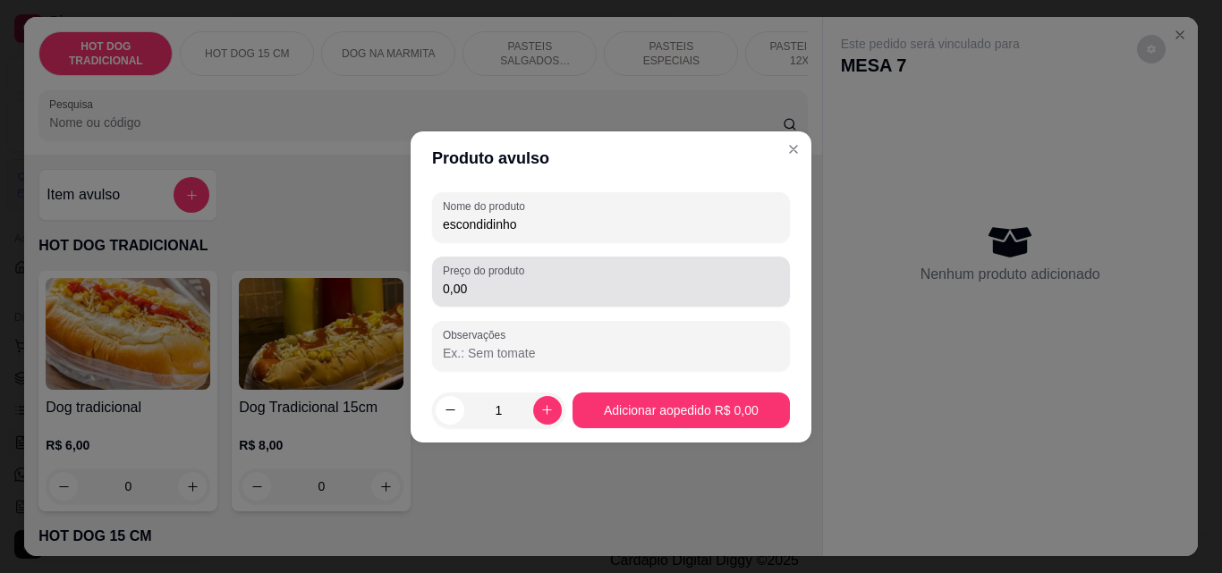
type input "escondidinho"
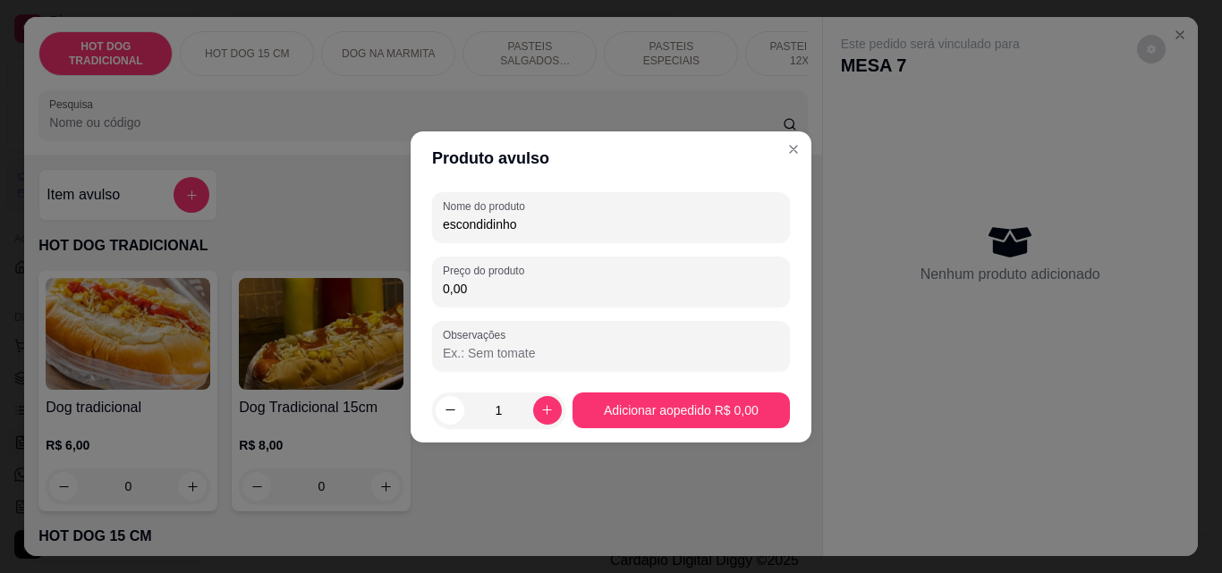
drag, startPoint x: 492, startPoint y: 296, endPoint x: 390, endPoint y: 297, distance: 102.0
click at [390, 297] on div "Produto avulso Nome do produto escondidinho Preço do produto 0,00 Observações 1…" at bounding box center [611, 286] width 1222 height 573
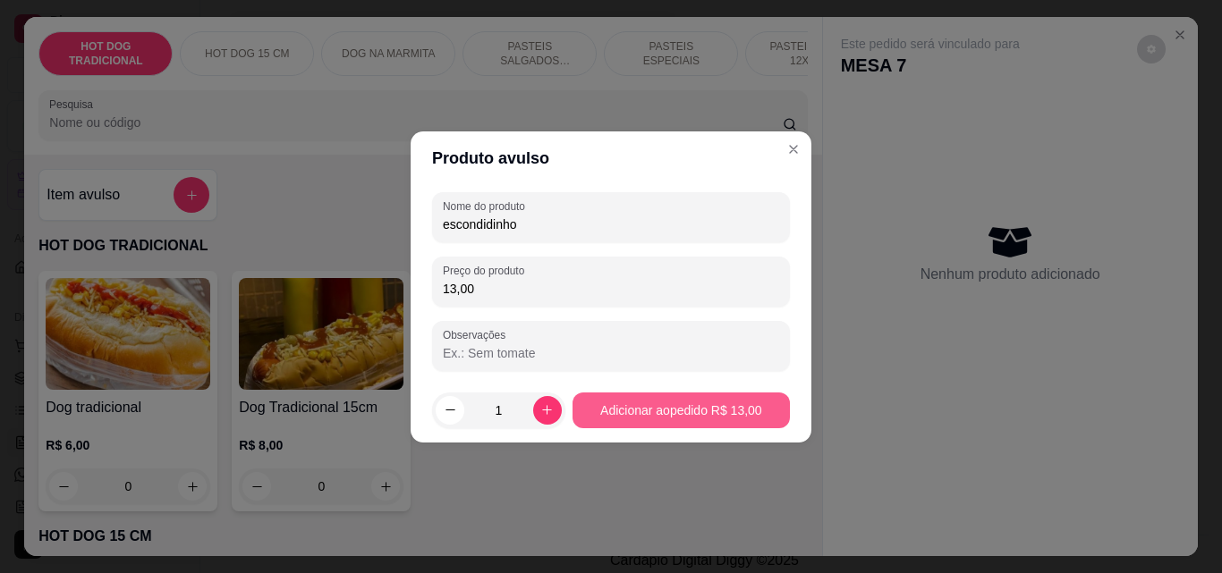
type input "13,00"
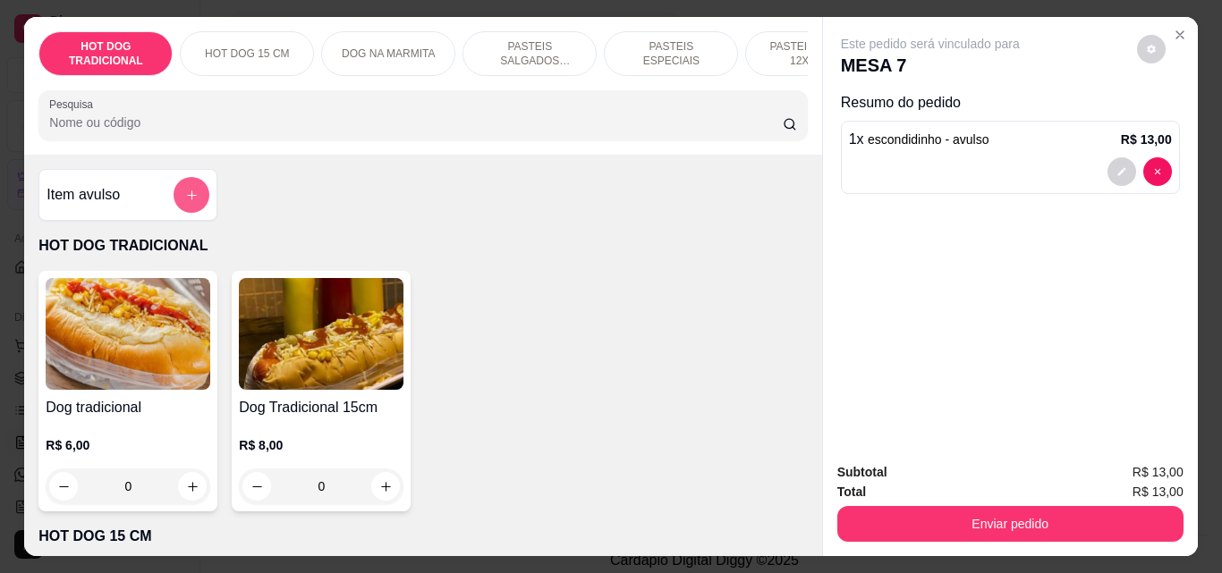
click at [175, 207] on button "add-separate-item" at bounding box center [191, 195] width 36 height 36
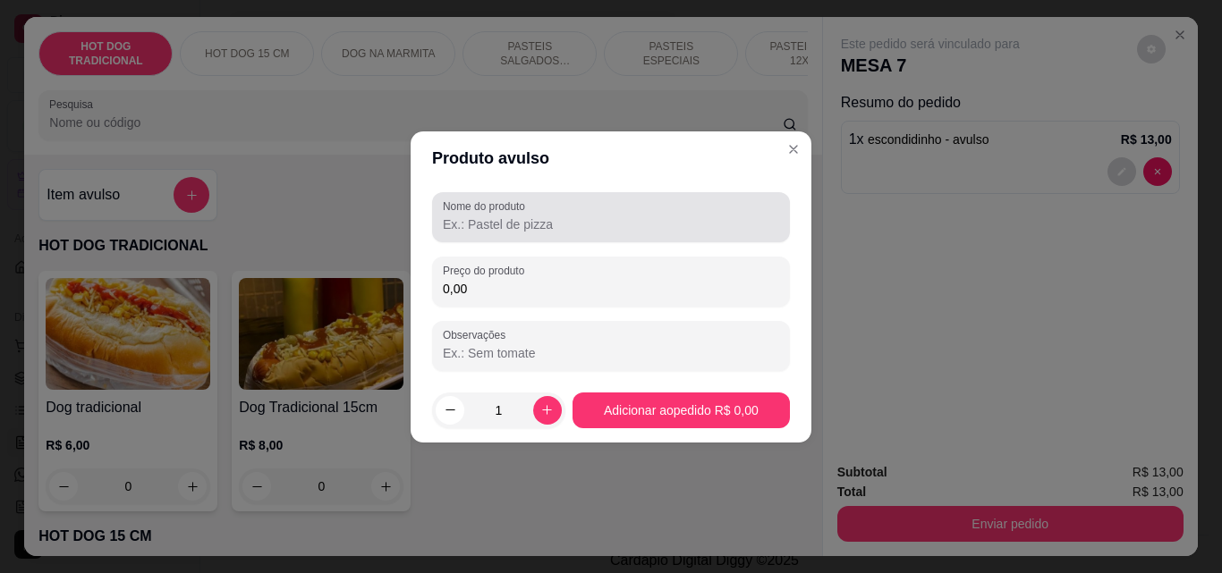
click at [601, 223] on input "Nome do produto" at bounding box center [611, 225] width 336 height 18
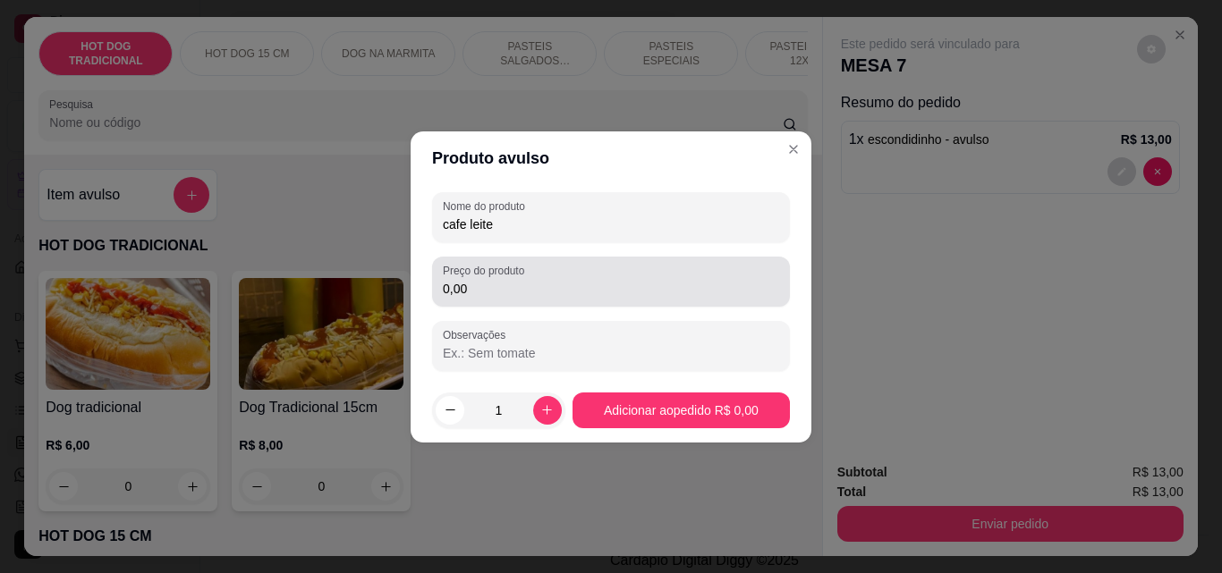
type input "cafe leite"
click at [505, 292] on input "0,00" at bounding box center [611, 289] width 336 height 18
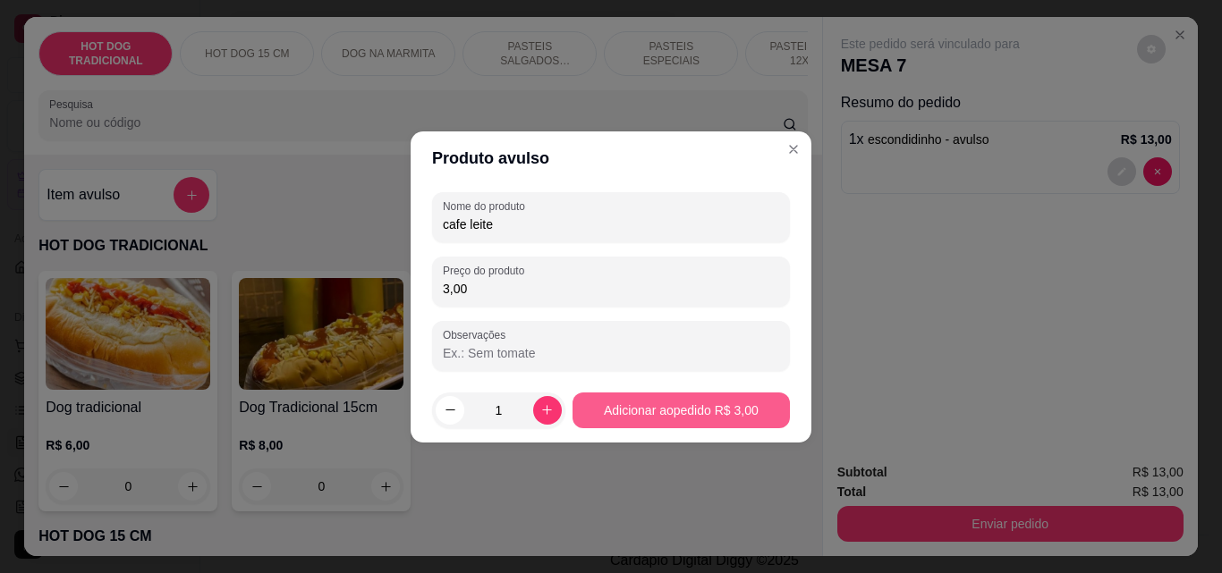
type input "3,00"
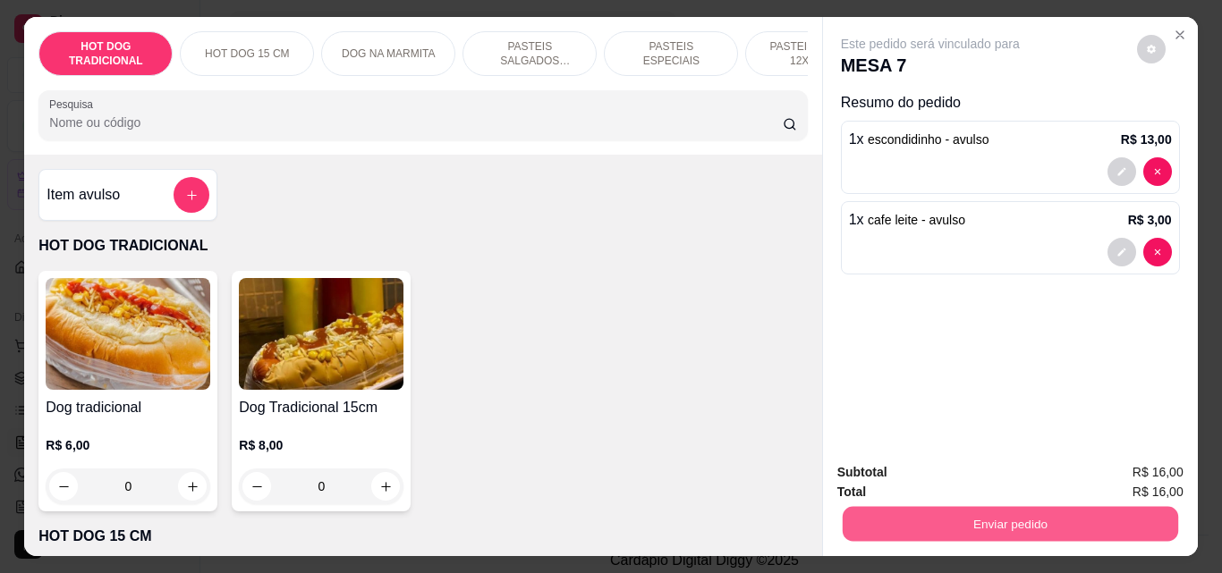
click at [976, 509] on button "Enviar pedido" at bounding box center [1009, 523] width 335 height 35
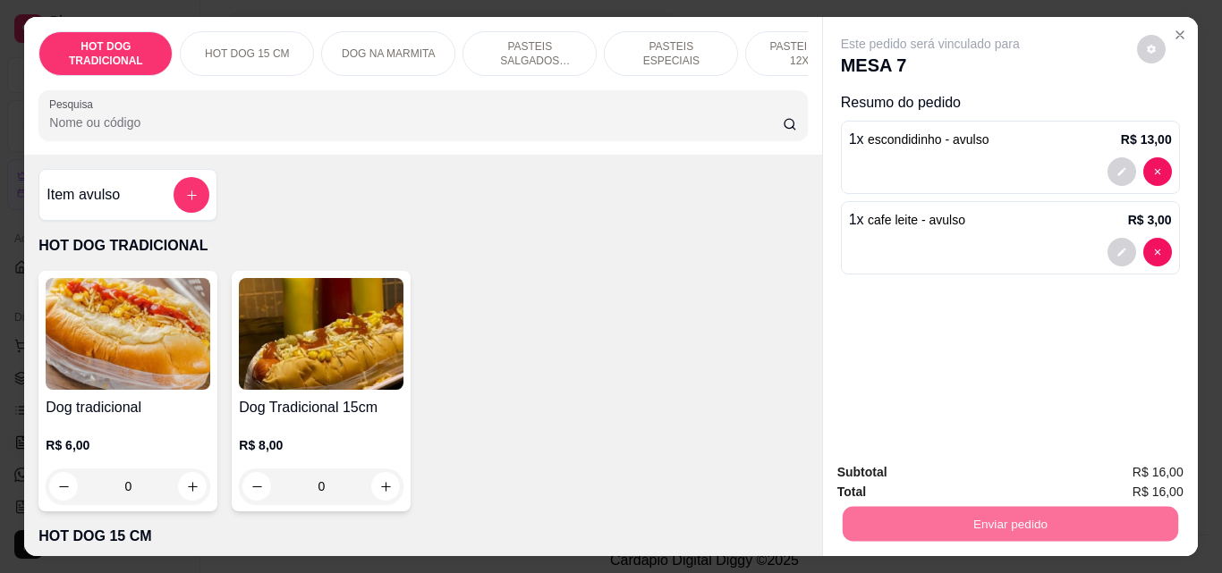
click at [961, 470] on button "Não registrar e enviar pedido" at bounding box center [951, 473] width 186 height 34
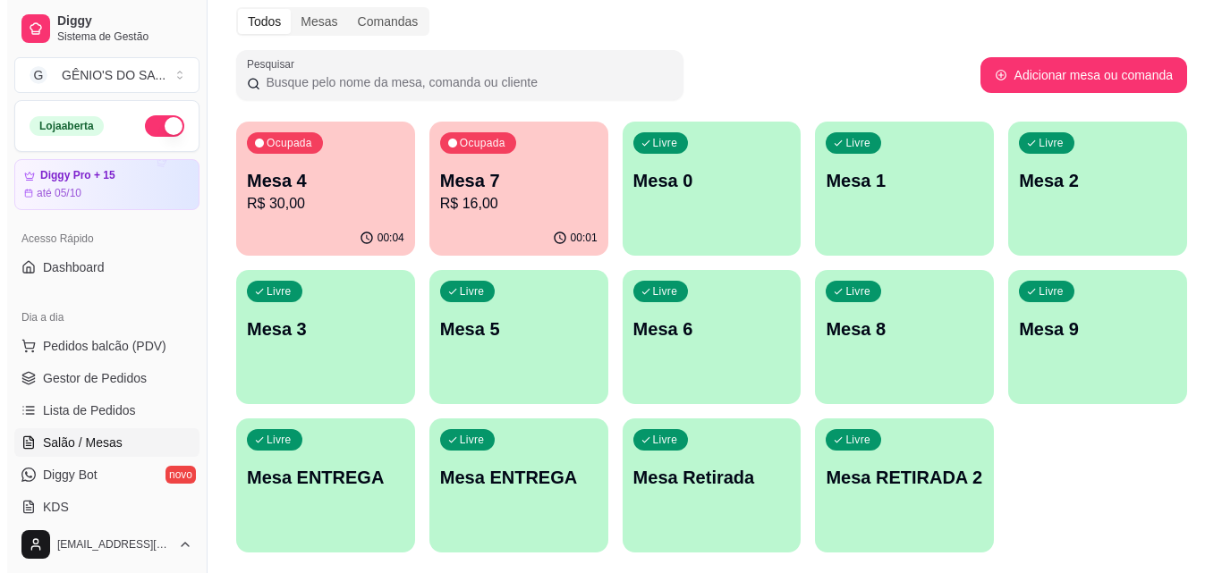
scroll to position [230, 0]
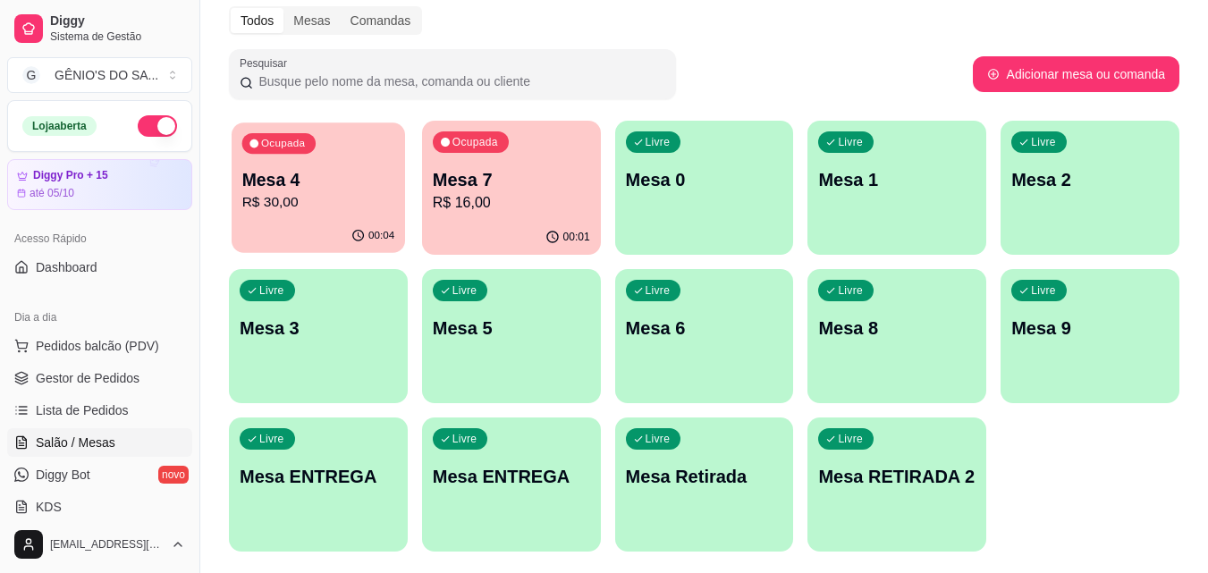
click at [406, 186] on div "Ocupada Mesa 4 R$ 30,00 00:04 Ocupada Mesa 7 R$ 16,00 00:01 Livre Mesa 0 Livre …" at bounding box center [704, 336] width 951 height 431
click at [343, 174] on p "Mesa 4" at bounding box center [318, 180] width 153 height 24
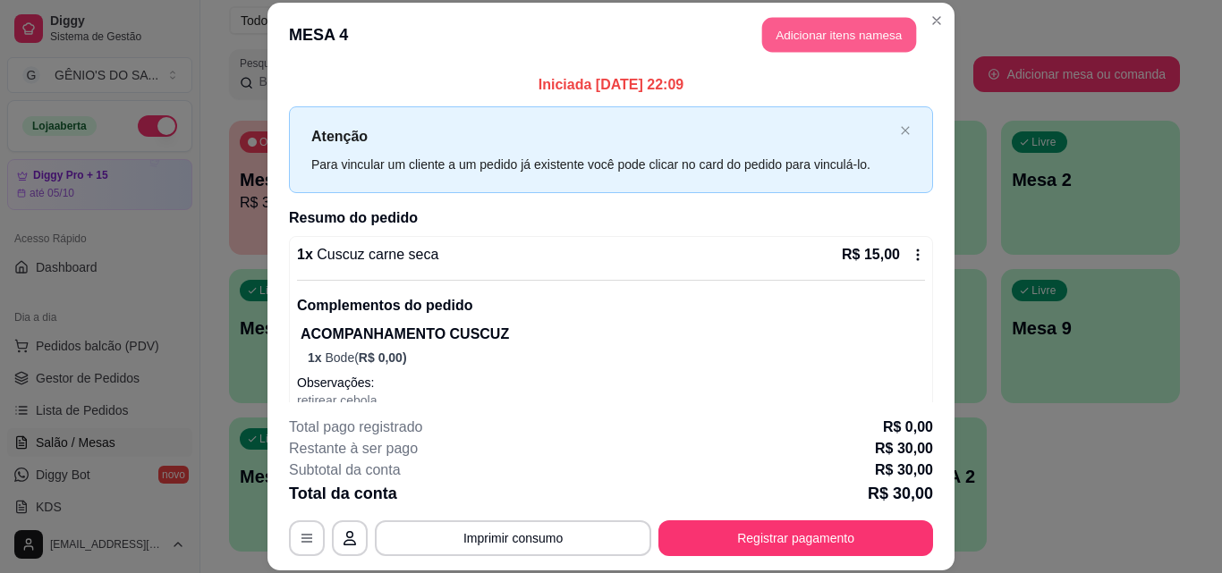
click at [810, 31] on button "Adicionar itens na mesa" at bounding box center [839, 35] width 154 height 35
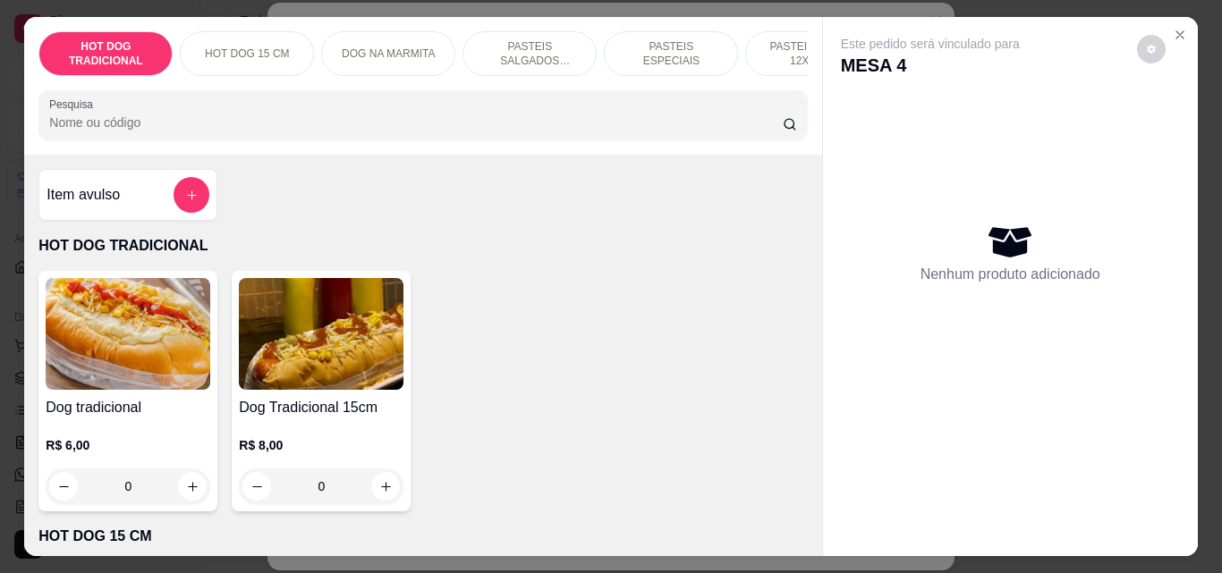
scroll to position [0, 638]
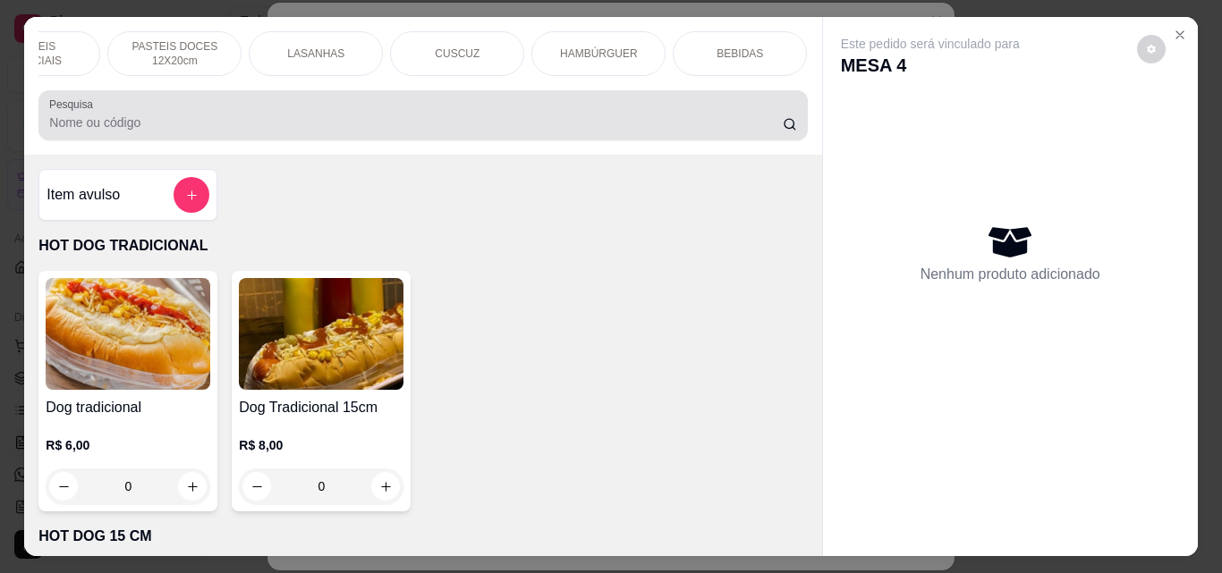
click at [466, 110] on div at bounding box center [422, 115] width 747 height 36
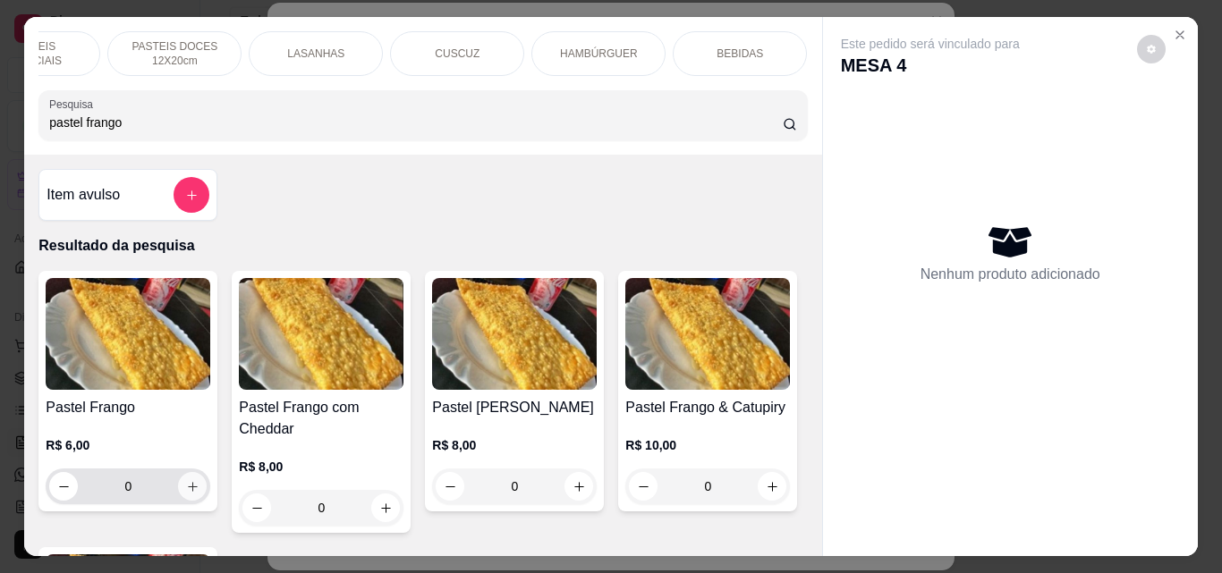
type input "pastel frango"
click at [188, 494] on icon "increase-product-quantity" at bounding box center [192, 486] width 13 height 13
type input "1"
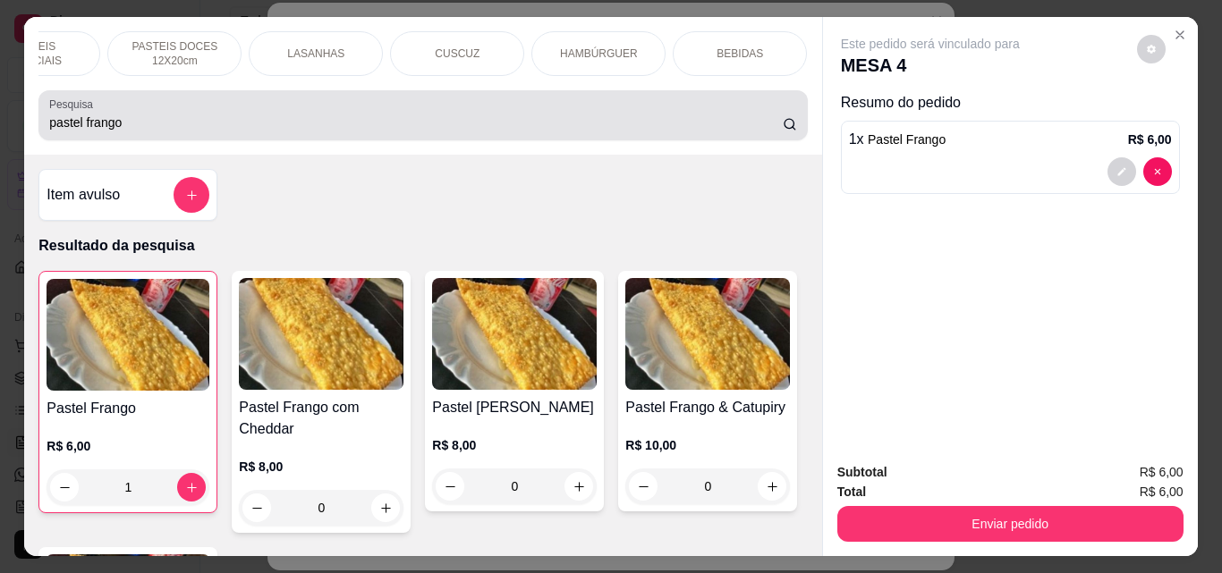
click at [157, 120] on input "pastel frango" at bounding box center [415, 123] width 733 height 18
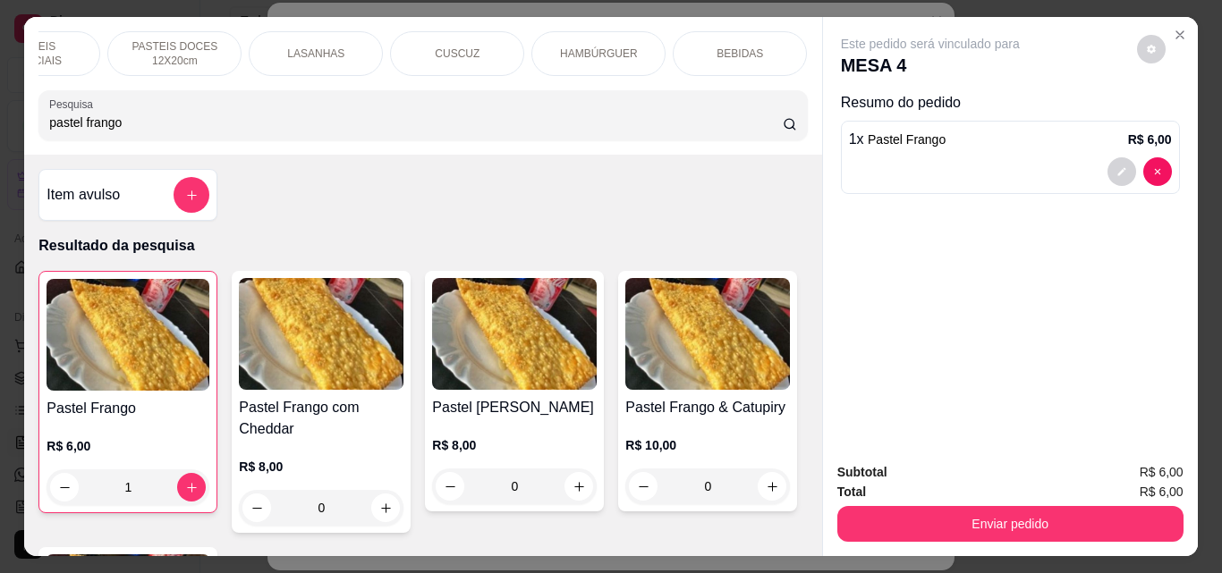
click at [157, 120] on input "pastel frango" at bounding box center [415, 123] width 733 height 18
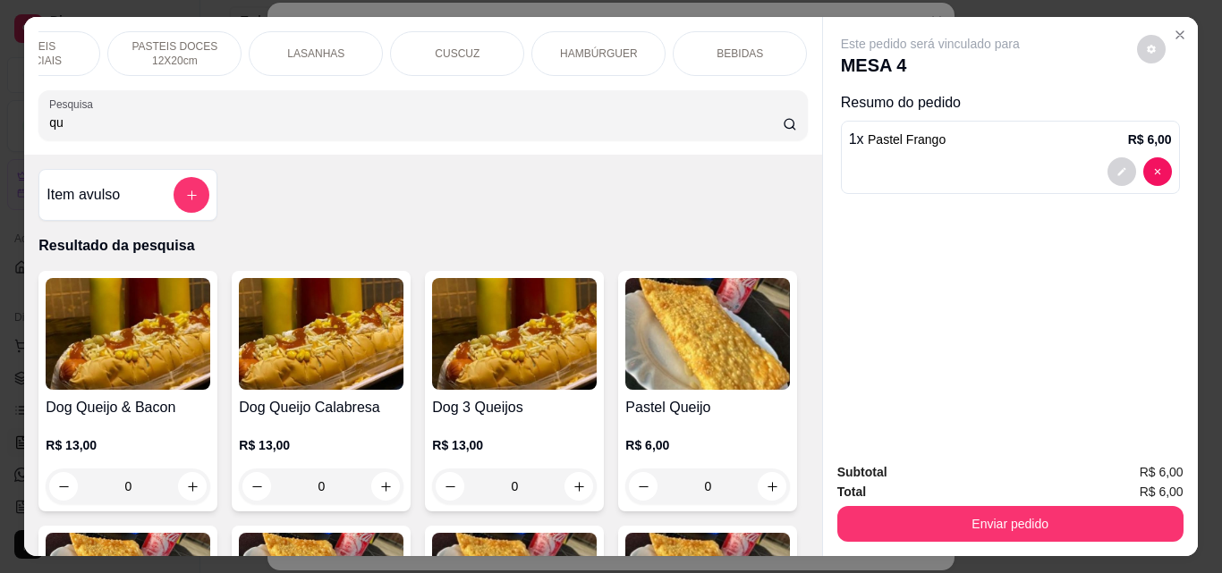
type input "q"
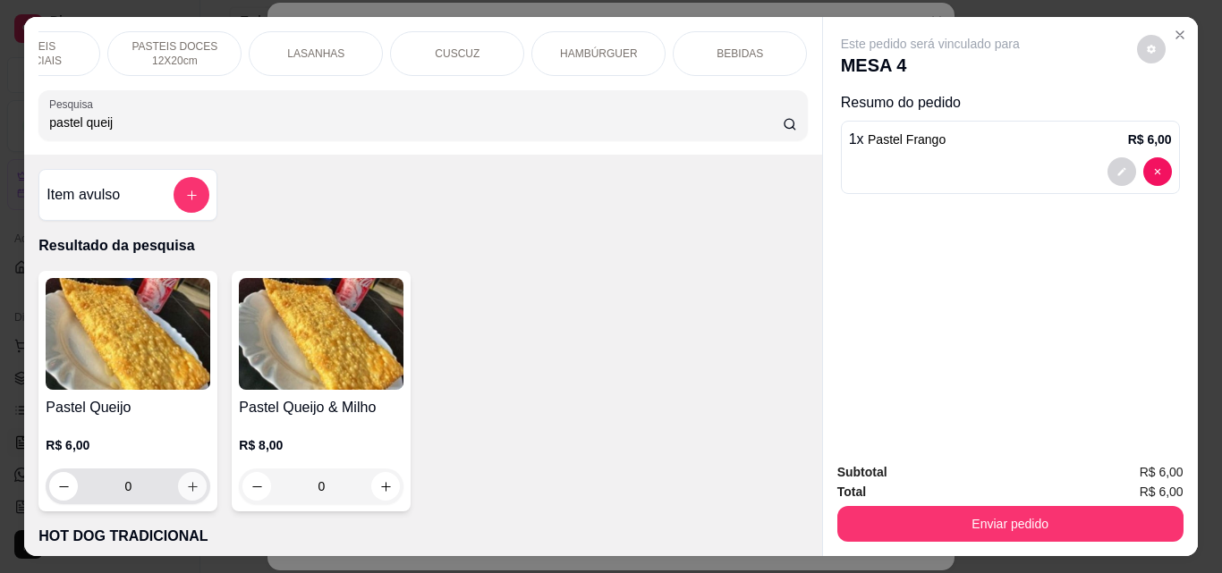
type input "pastel queij"
click at [186, 494] on icon "increase-product-quantity" at bounding box center [192, 486] width 13 height 13
type input "1"
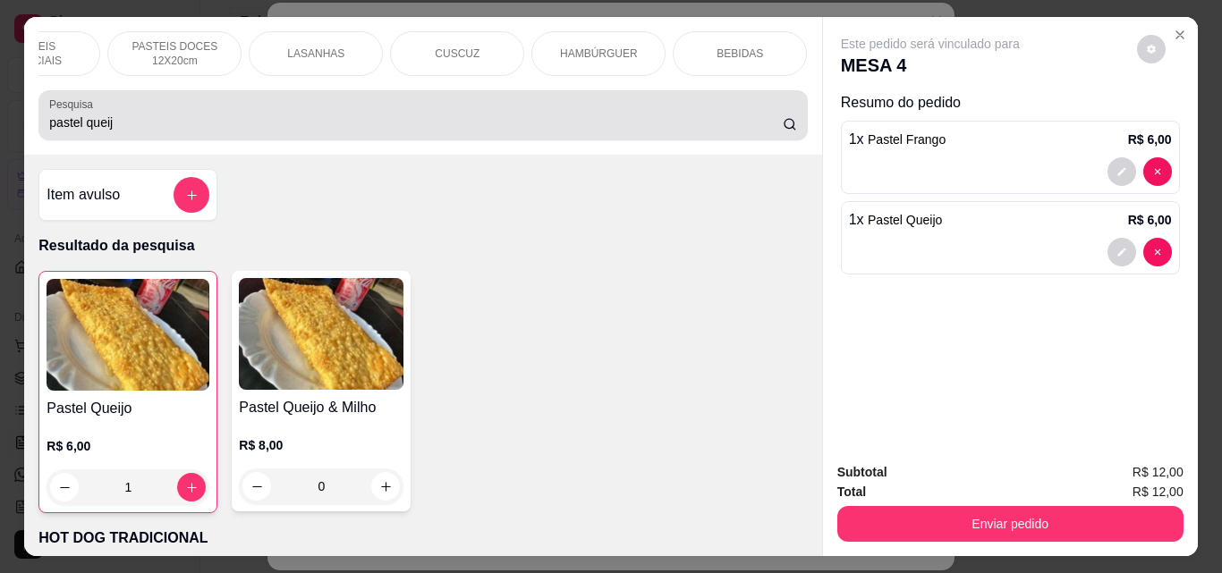
click at [129, 133] on div "pastel queij" at bounding box center [422, 115] width 747 height 36
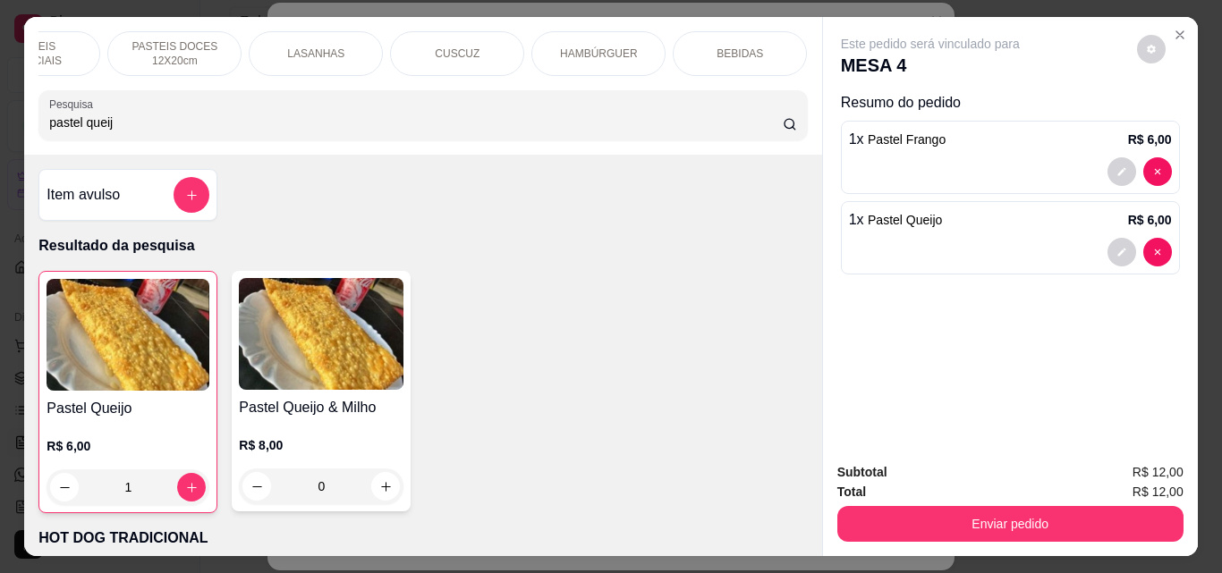
click at [129, 133] on div "pastel queij" at bounding box center [422, 115] width 747 height 36
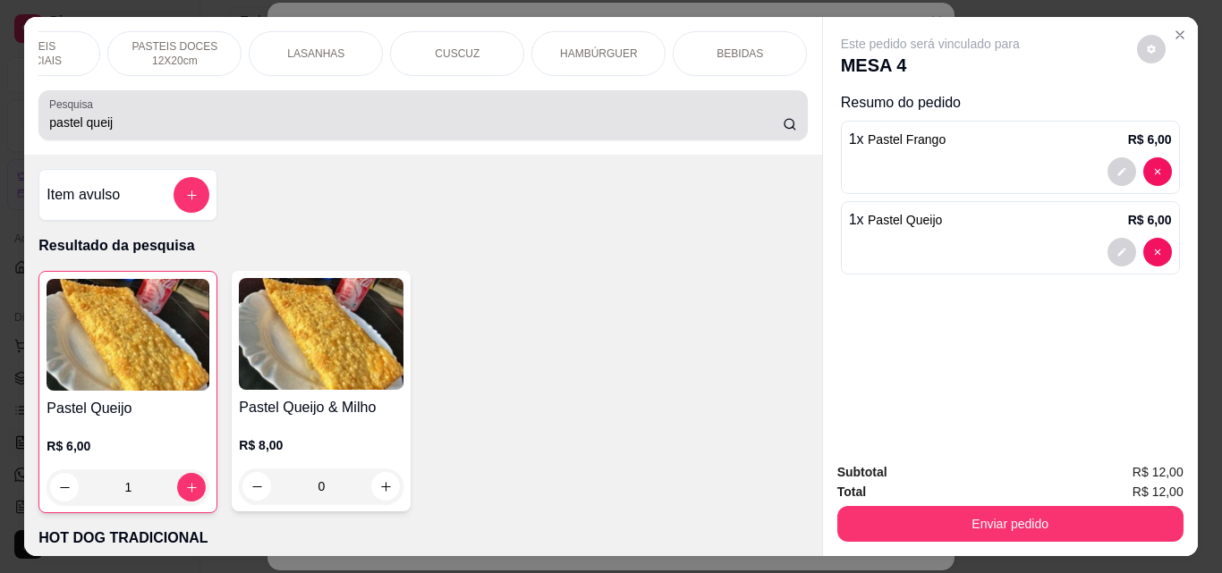
click at [129, 133] on div "pastel queij" at bounding box center [422, 115] width 747 height 36
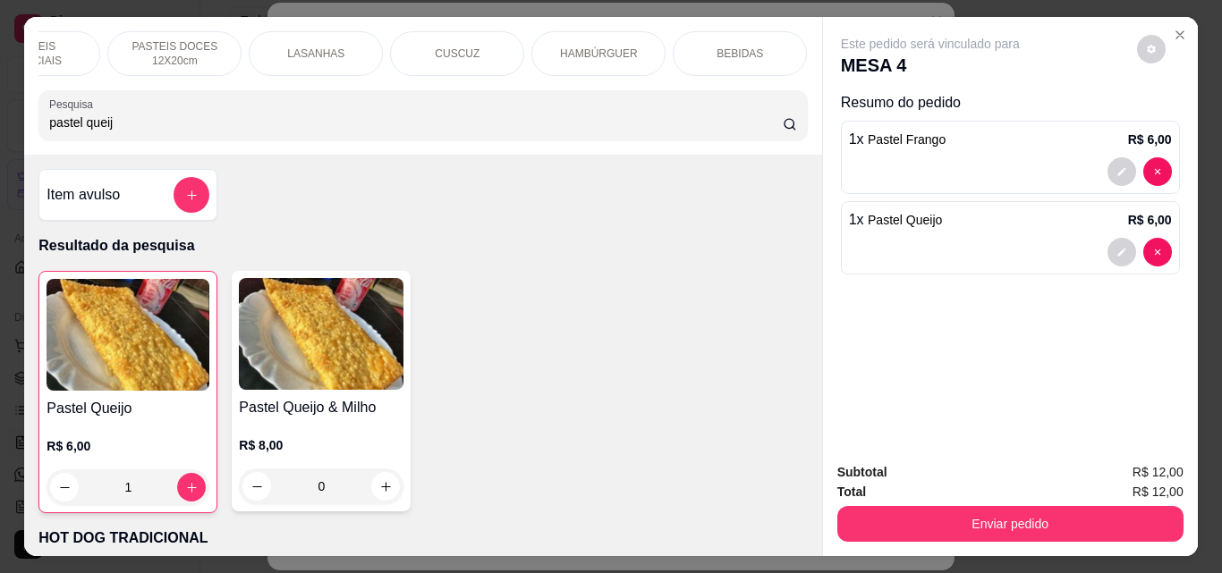
click at [129, 133] on div "pastel queij" at bounding box center [422, 115] width 747 height 36
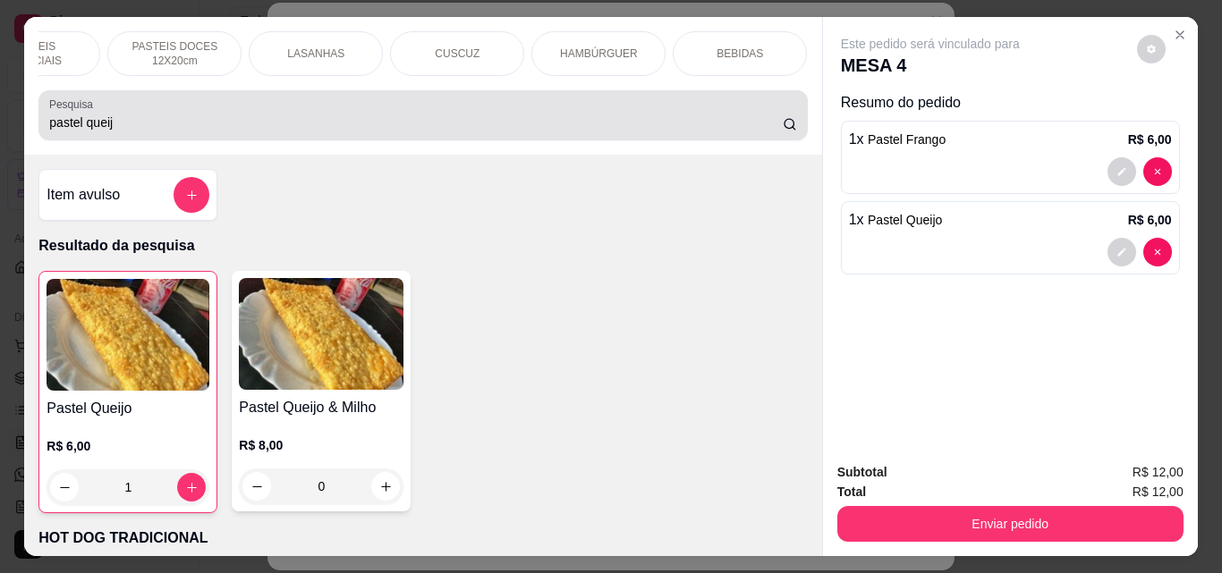
click at [129, 133] on div "pastel queij" at bounding box center [422, 115] width 747 height 36
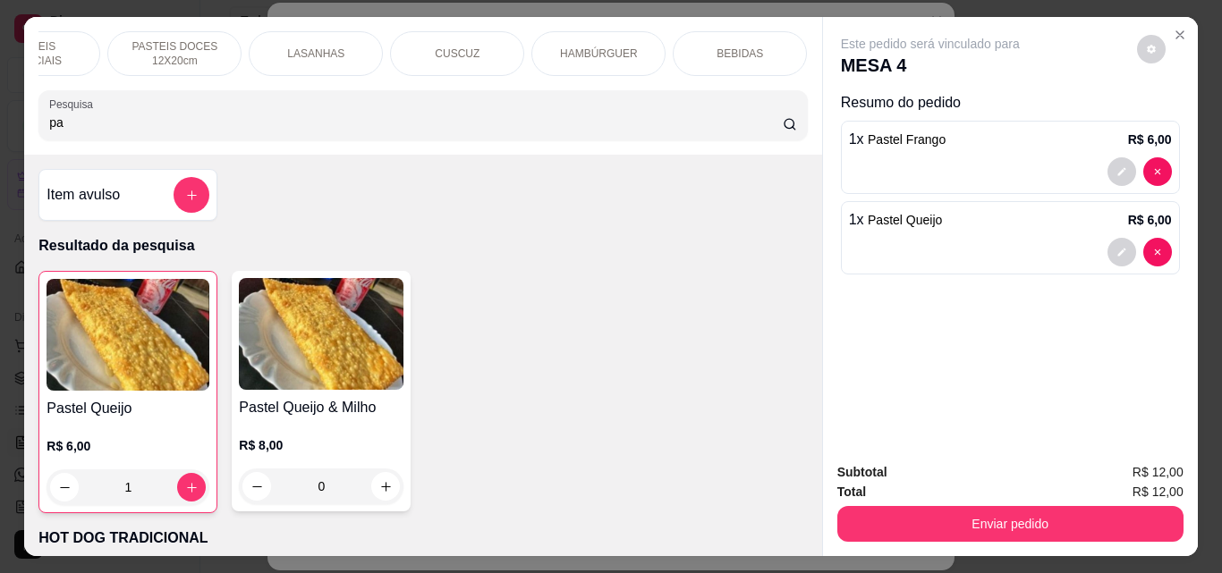
type input "p"
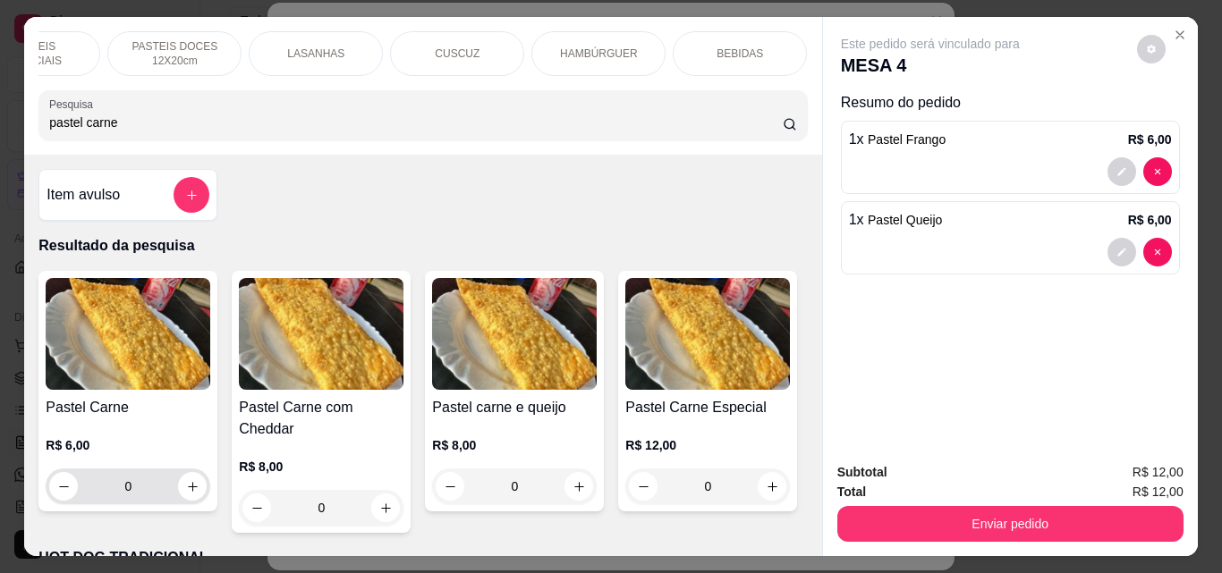
type input "pastel carne"
click at [190, 512] on div "Pastel Carne R$ 6,00 0" at bounding box center [127, 391] width 179 height 241
click at [186, 490] on icon "increase-product-quantity" at bounding box center [192, 486] width 13 height 13
type input "1"
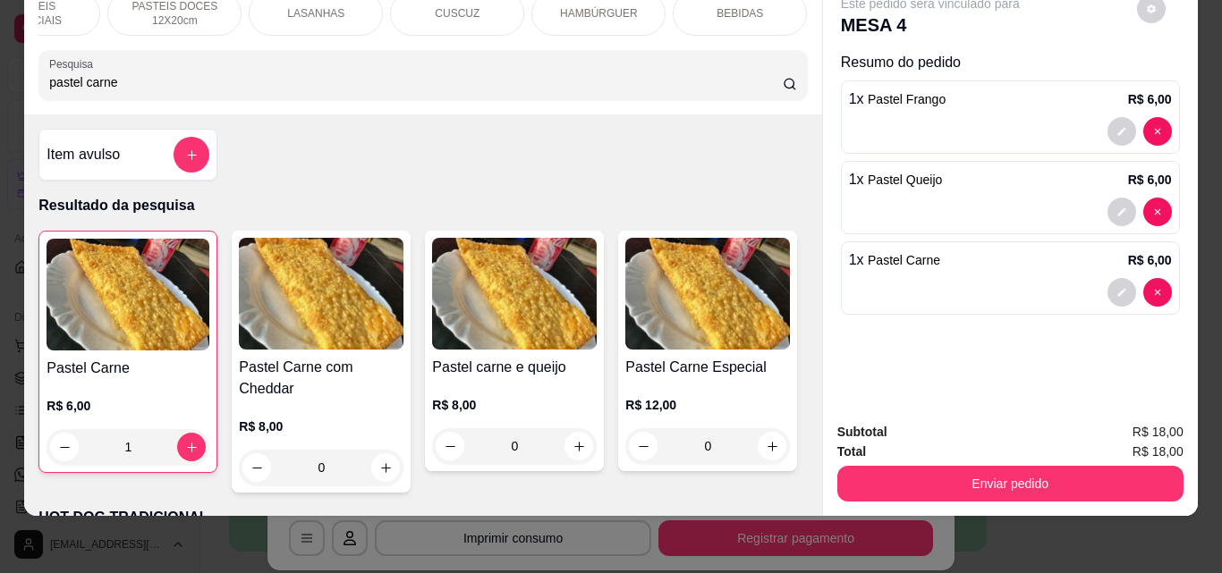
scroll to position [0, 0]
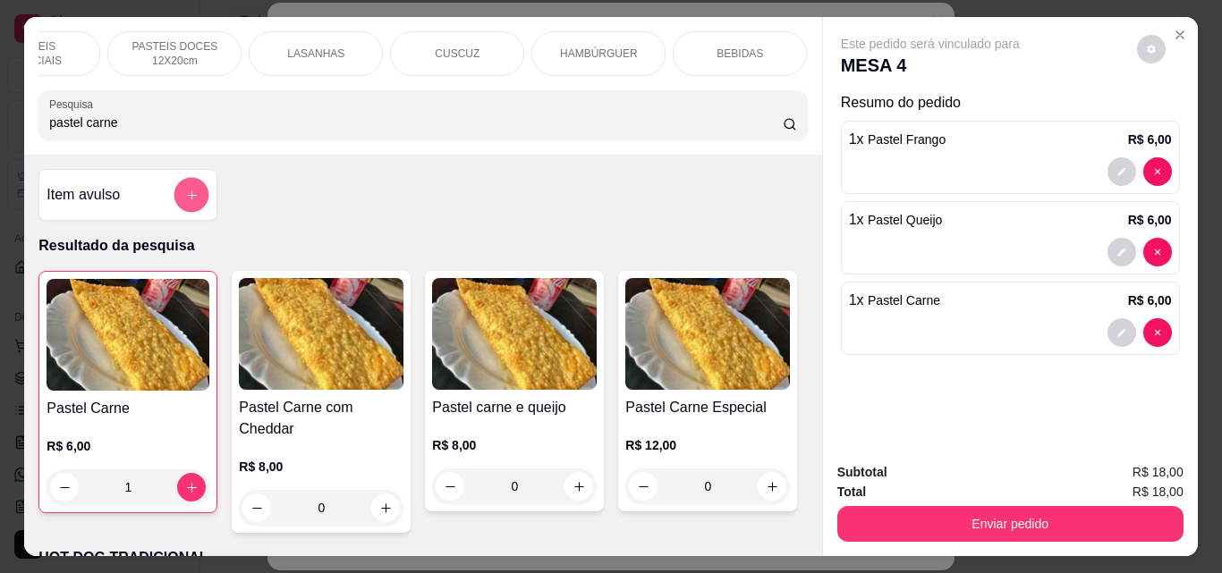
click at [174, 206] on button "add-separate-item" at bounding box center [191, 195] width 35 height 35
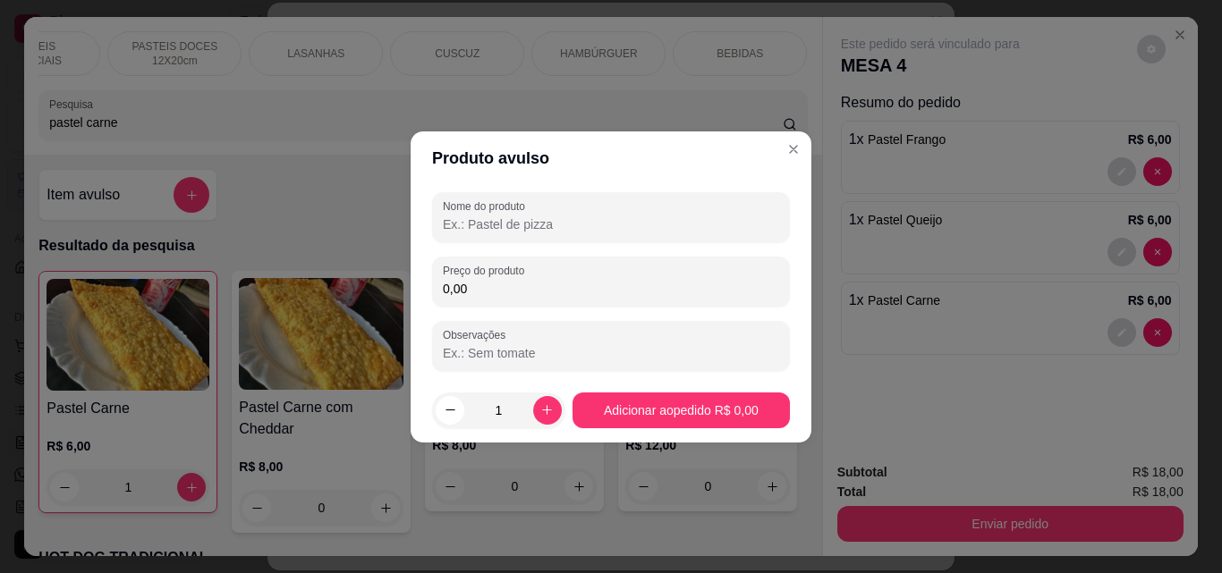
click at [526, 226] on input "Nome do produto" at bounding box center [611, 225] width 336 height 18
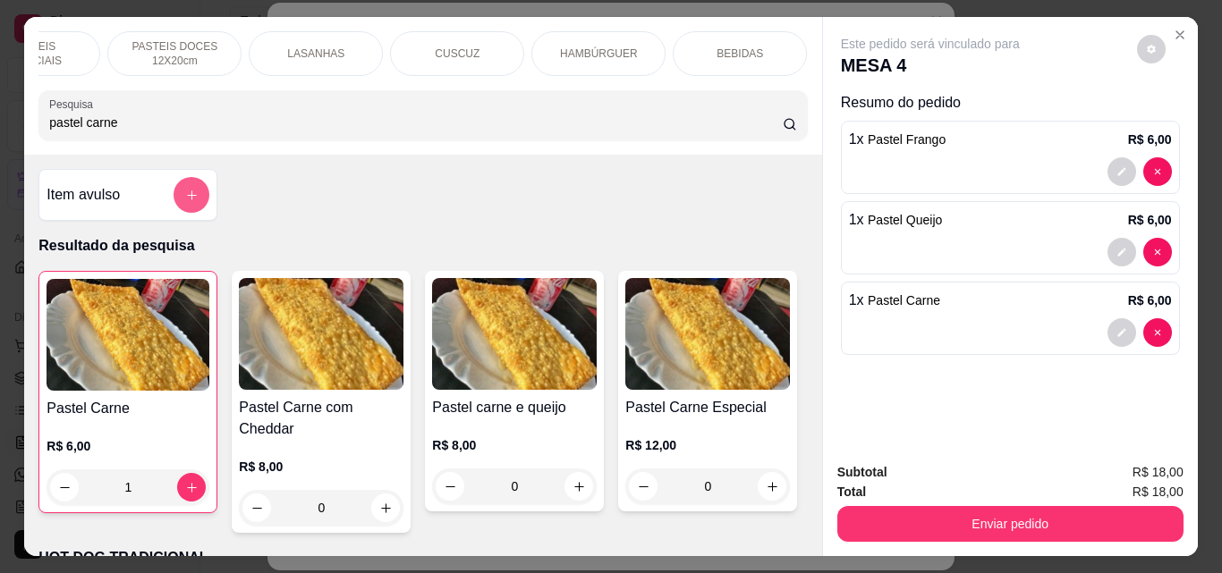
click at [191, 197] on icon "add-separate-item" at bounding box center [191, 195] width 13 height 13
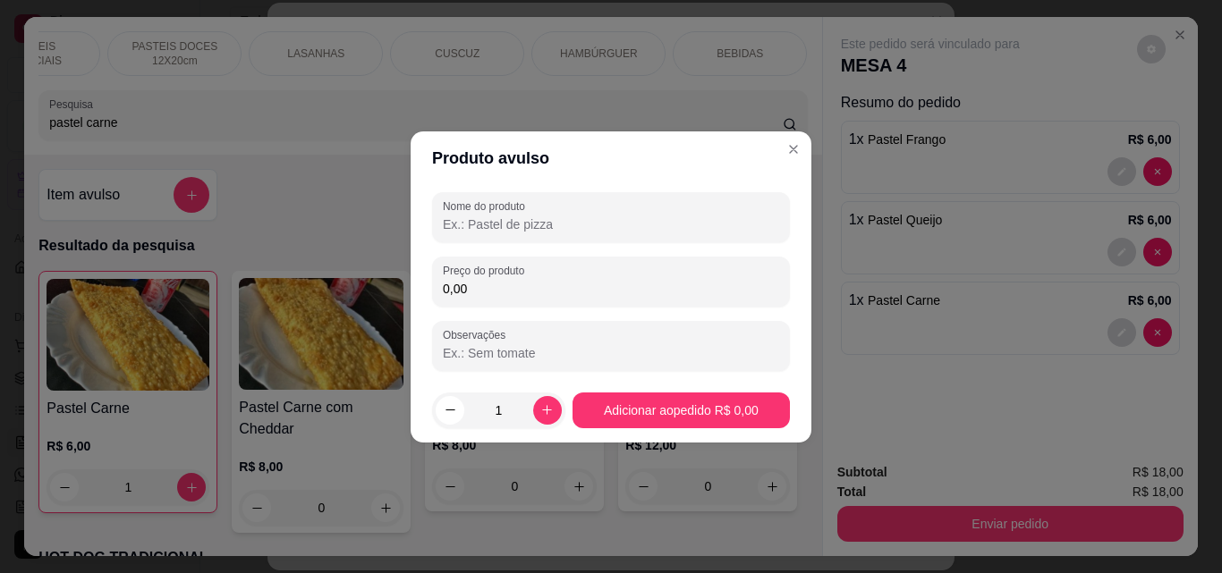
click at [481, 224] on input "Nome do produto" at bounding box center [611, 225] width 336 height 18
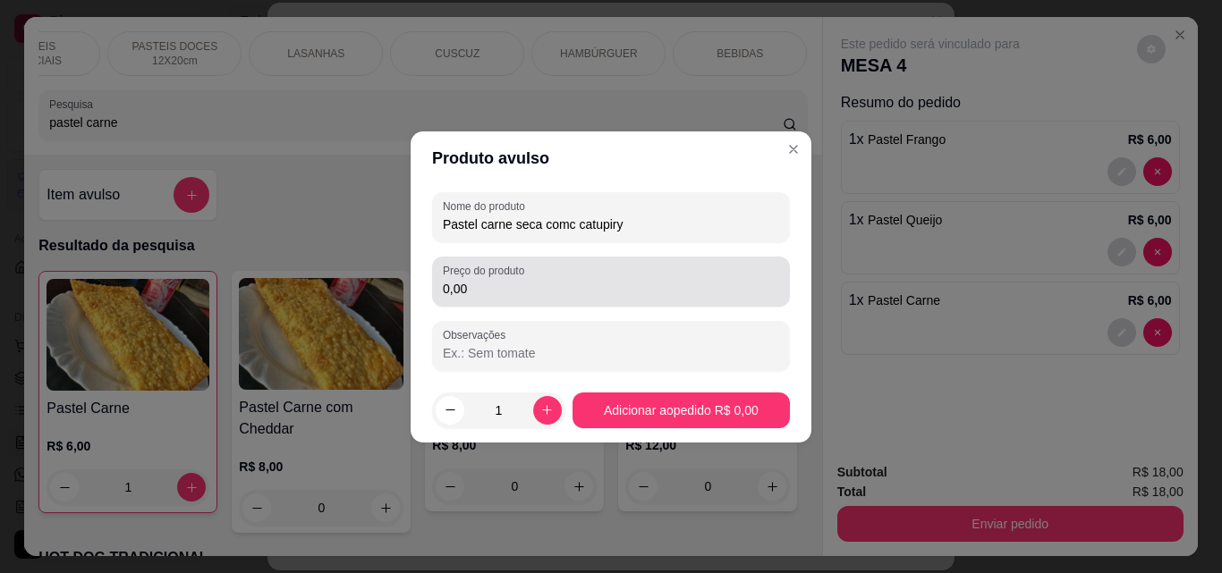
type input "Pastel carne seca comc catupiry"
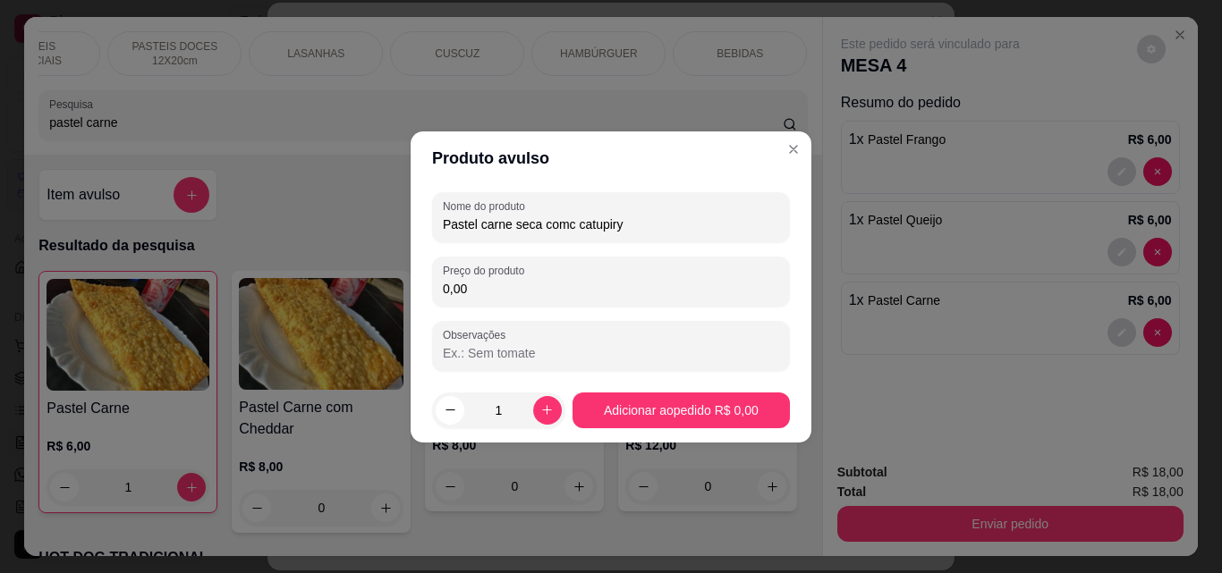
click at [512, 288] on input "0,00" at bounding box center [611, 289] width 336 height 18
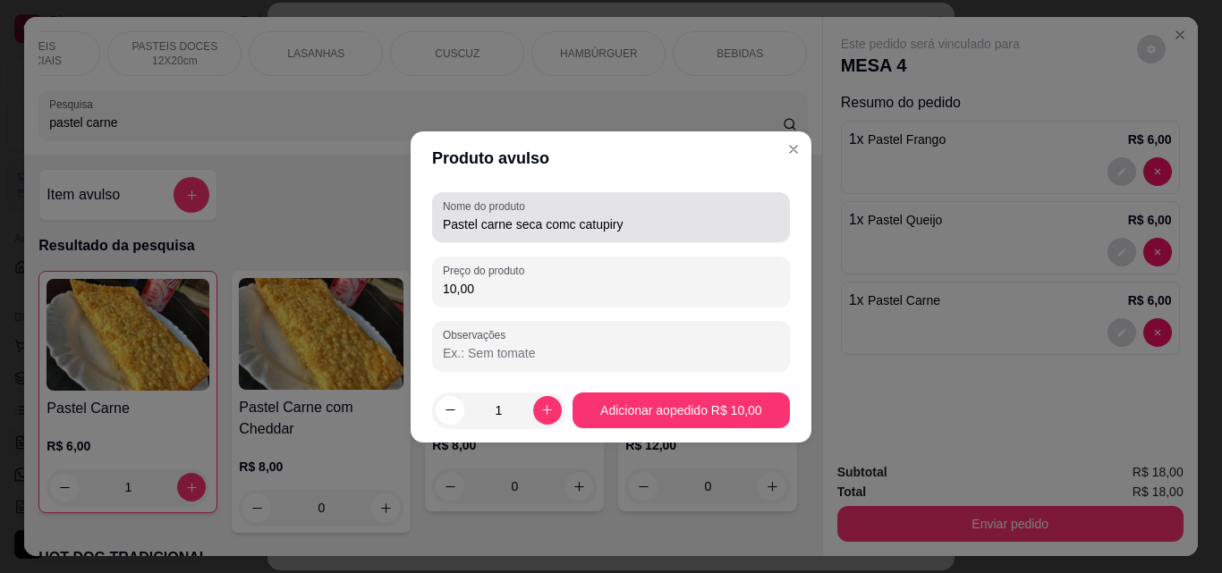
type input "10,00"
click at [571, 221] on input "Pastel carne seca comc catupiry" at bounding box center [611, 225] width 336 height 18
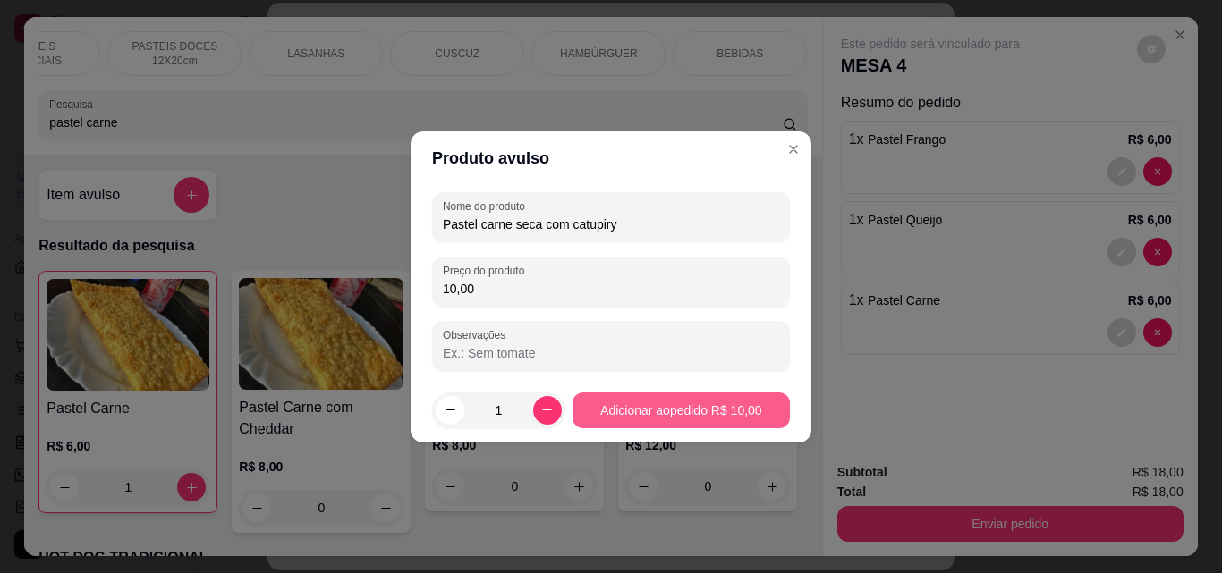
type input "Pastel carne seca com catupiry"
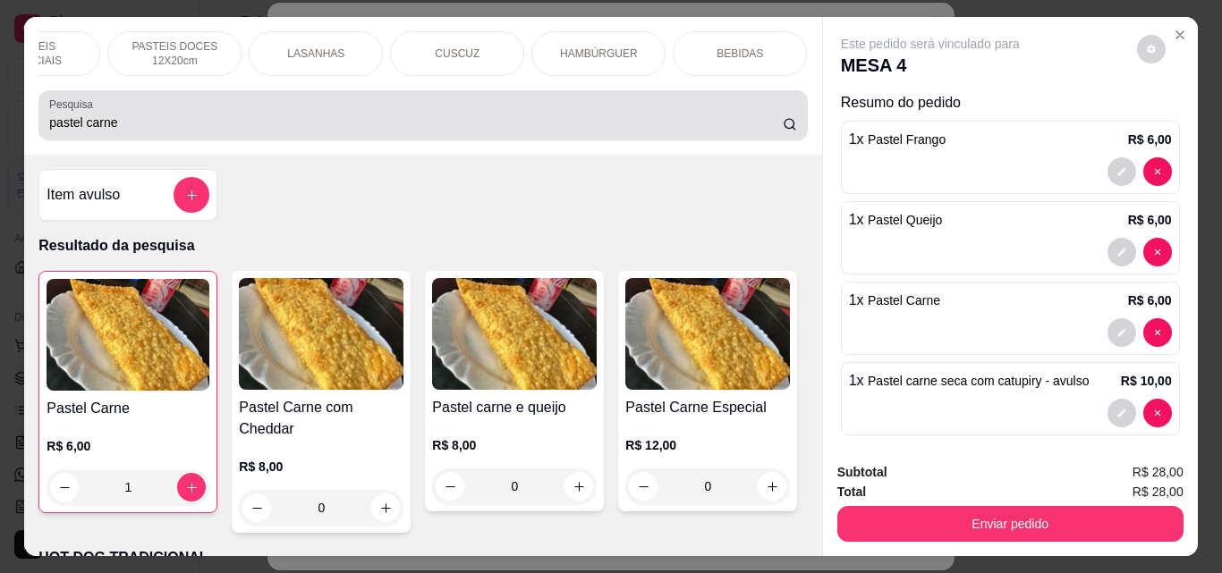
click at [337, 126] on input "pastel carne" at bounding box center [415, 123] width 733 height 18
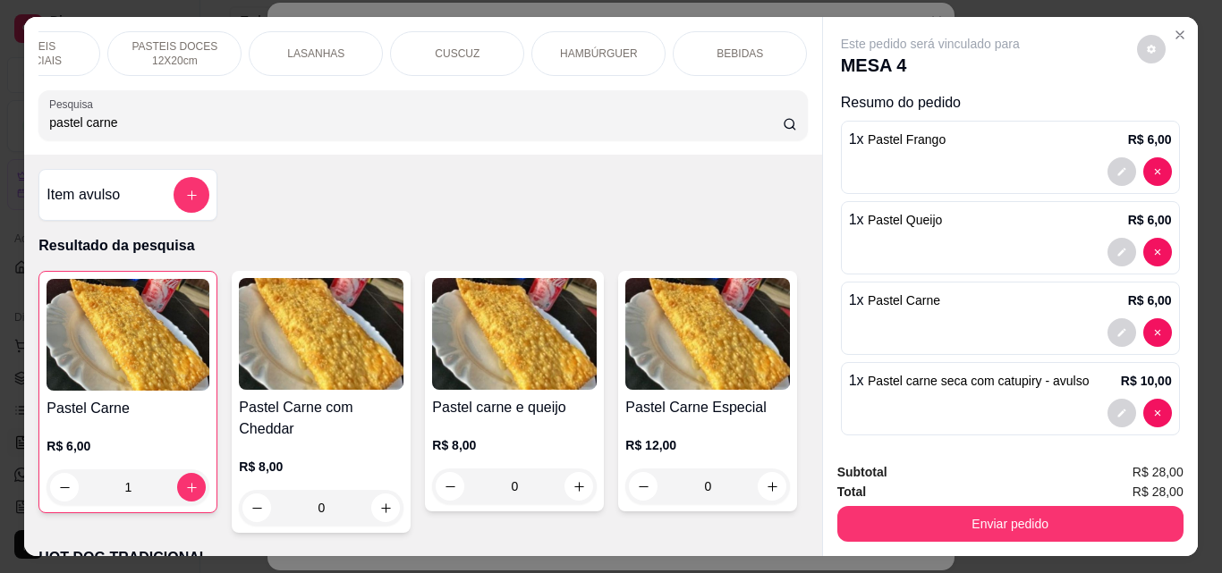
click at [337, 126] on input "pastel carne" at bounding box center [415, 123] width 733 height 18
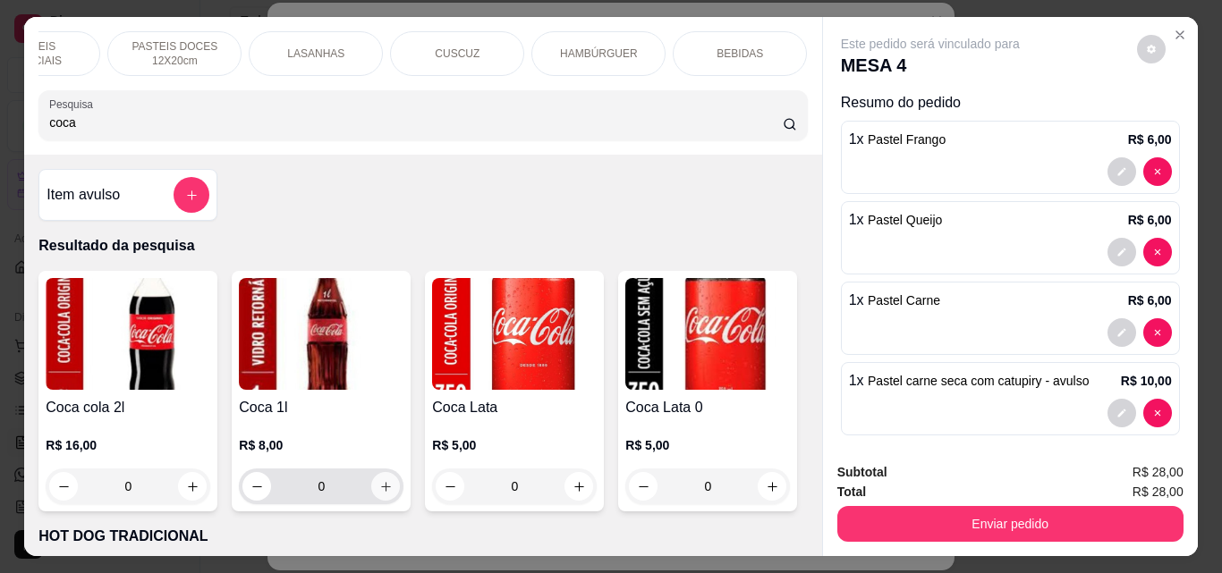
type input "coca"
click at [383, 501] on button "increase-product-quantity" at bounding box center [386, 487] width 28 height 28
type input "1"
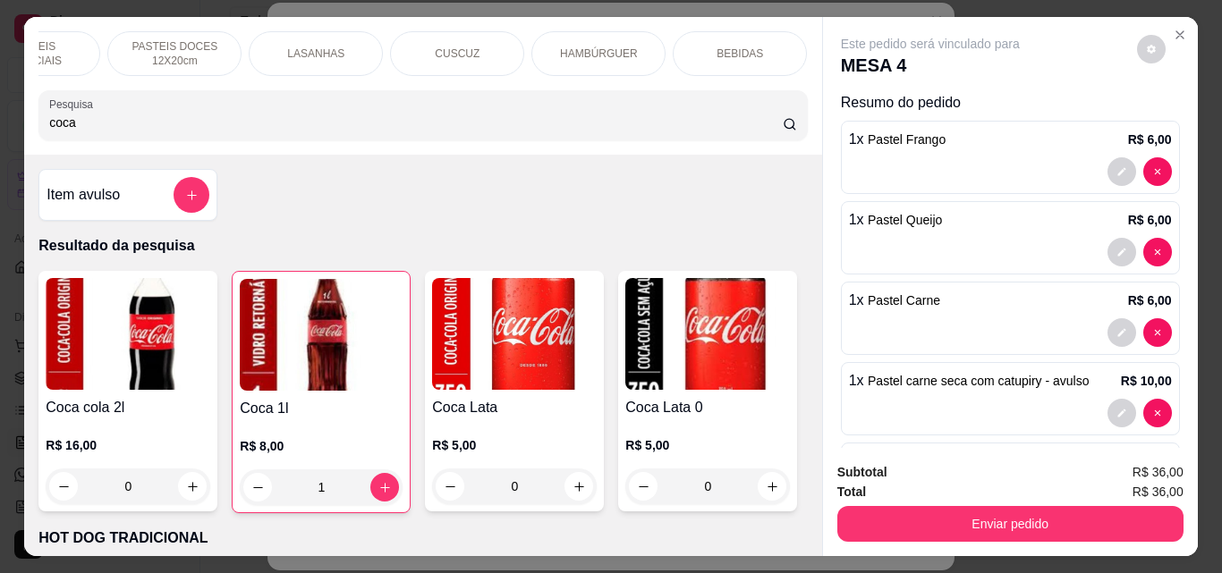
scroll to position [0, 4]
drag, startPoint x: 1191, startPoint y: 174, endPoint x: 1196, endPoint y: 194, distance: 20.2
click at [1195, 192] on div "HOT DOG TRADICIONAL HOT DOG 15 CM DOG NA MARMITA PASTEIS SALGADOS 12X20cm PASTE…" at bounding box center [611, 286] width 1222 height 573
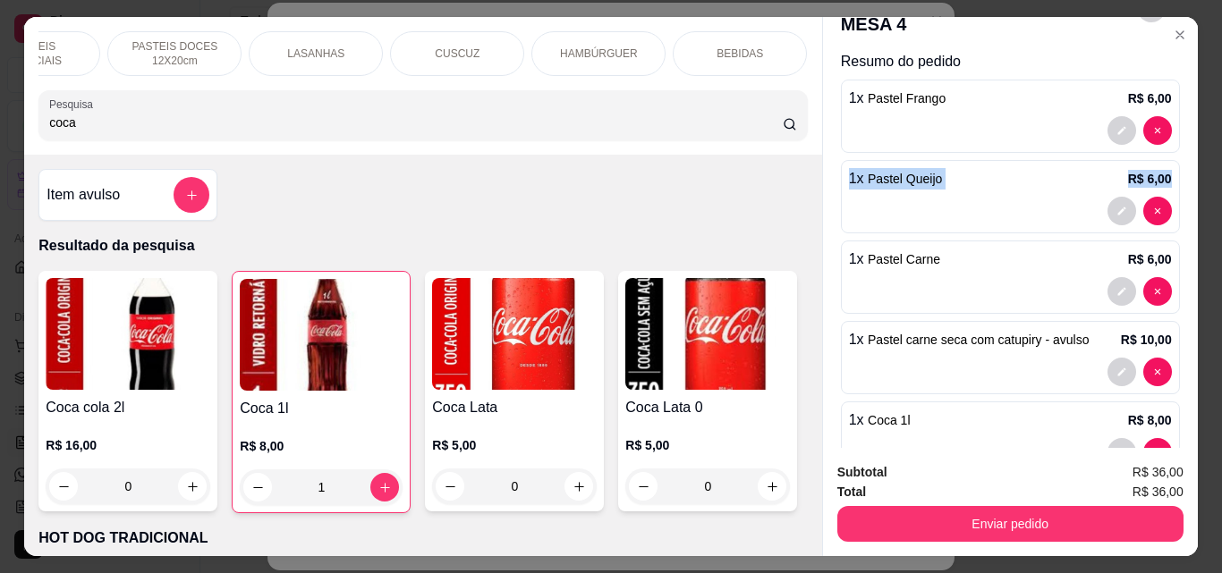
scroll to position [93, 0]
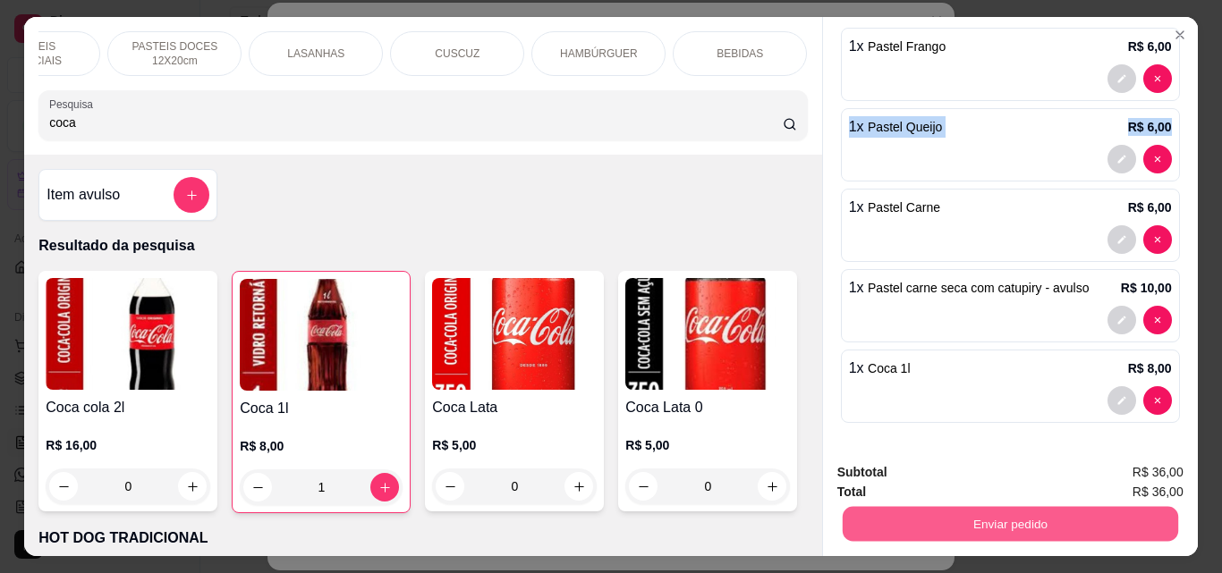
click at [978, 520] on button "Enviar pedido" at bounding box center [1009, 523] width 335 height 35
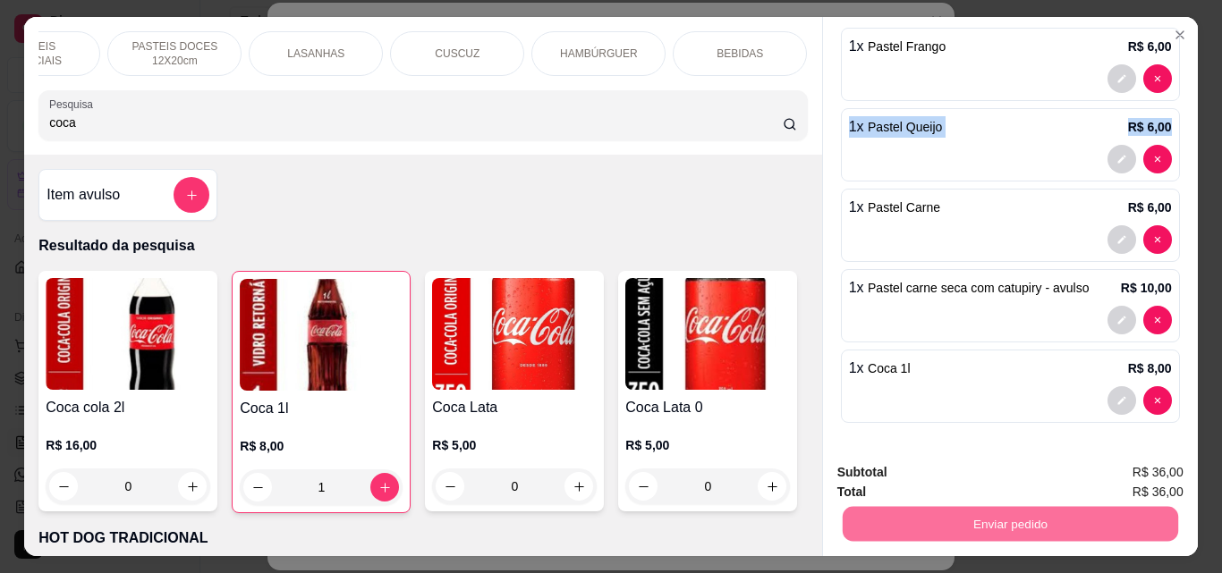
click at [982, 477] on button "Não registrar e enviar pedido" at bounding box center [947, 473] width 186 height 34
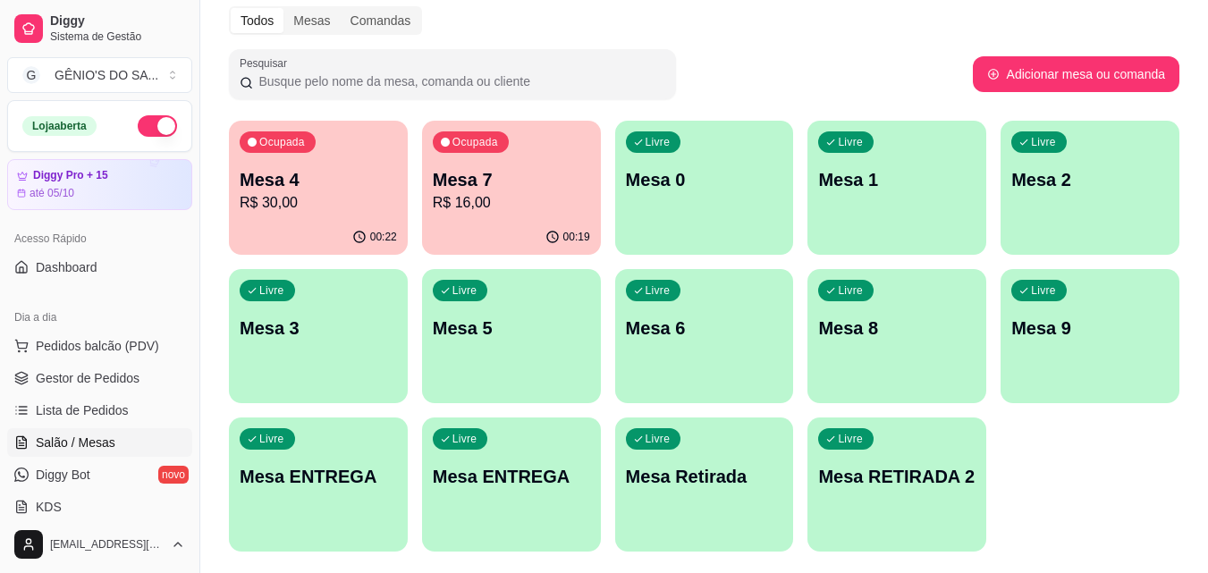
click at [312, 184] on p "Mesa 4" at bounding box center [318, 179] width 157 height 25
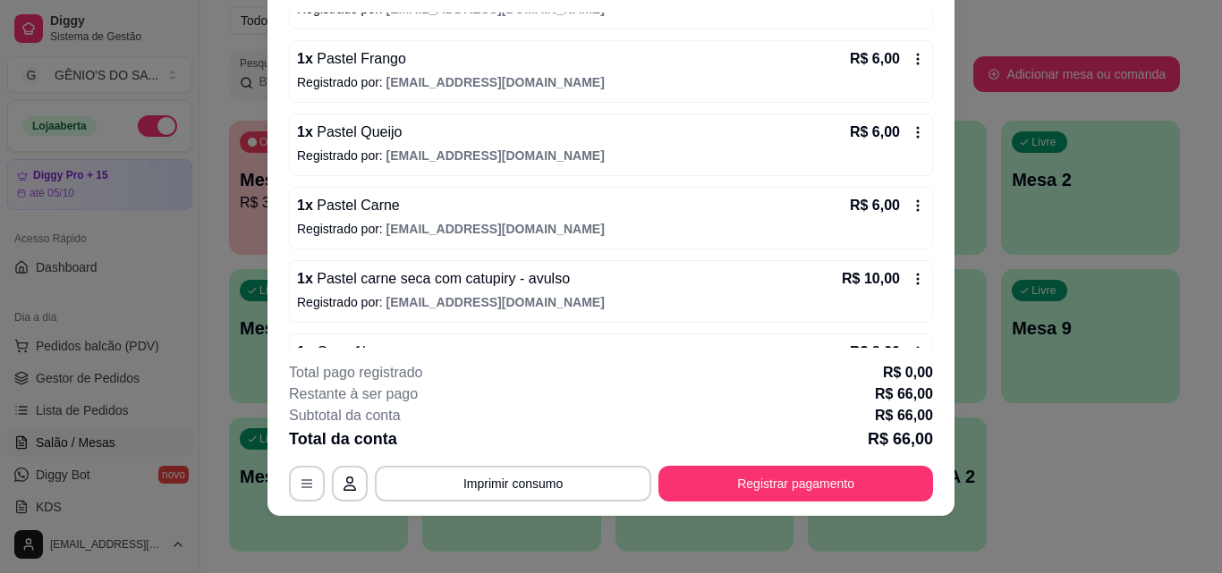
scroll to position [588, 0]
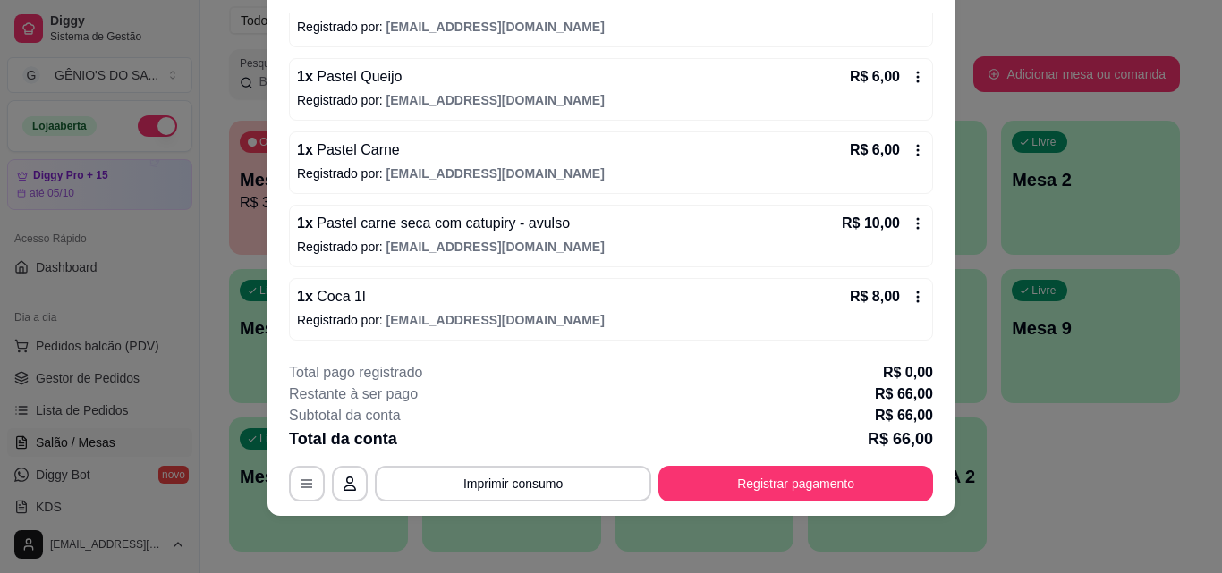
click at [869, 288] on p "R$ 8,00" at bounding box center [875, 296] width 50 height 21
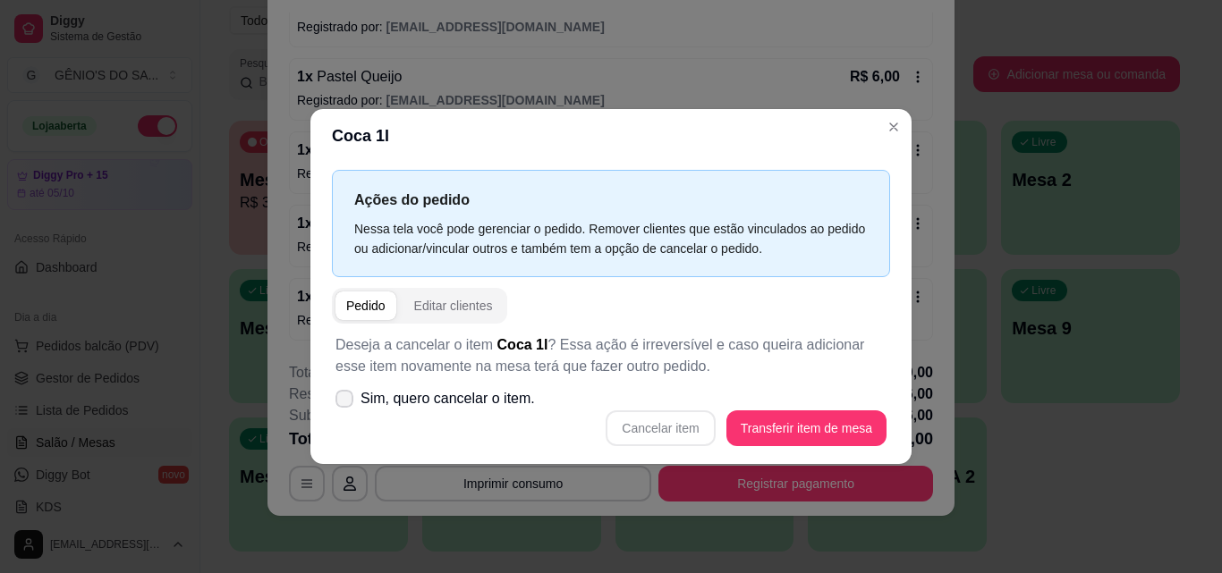
click at [353, 396] on label "Sim, quero cancelar o item." at bounding box center [435, 399] width 214 height 36
click at [346, 402] on input "Sim, quero cancelar o item." at bounding box center [340, 408] width 12 height 12
checkbox input "true"
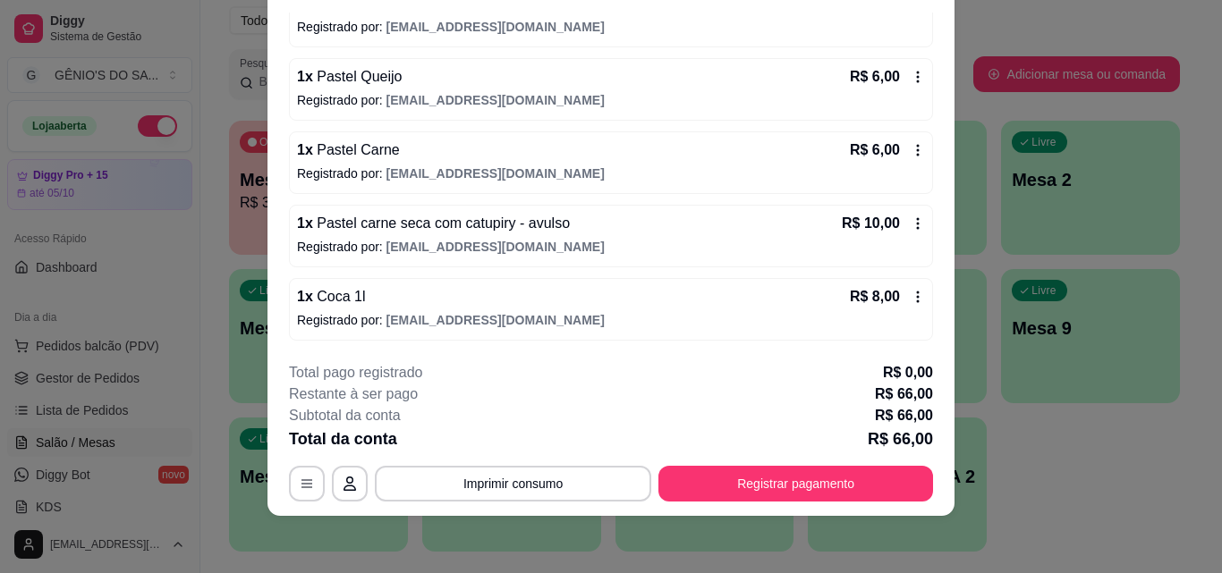
click at [910, 297] on icon at bounding box center [917, 297] width 14 height 14
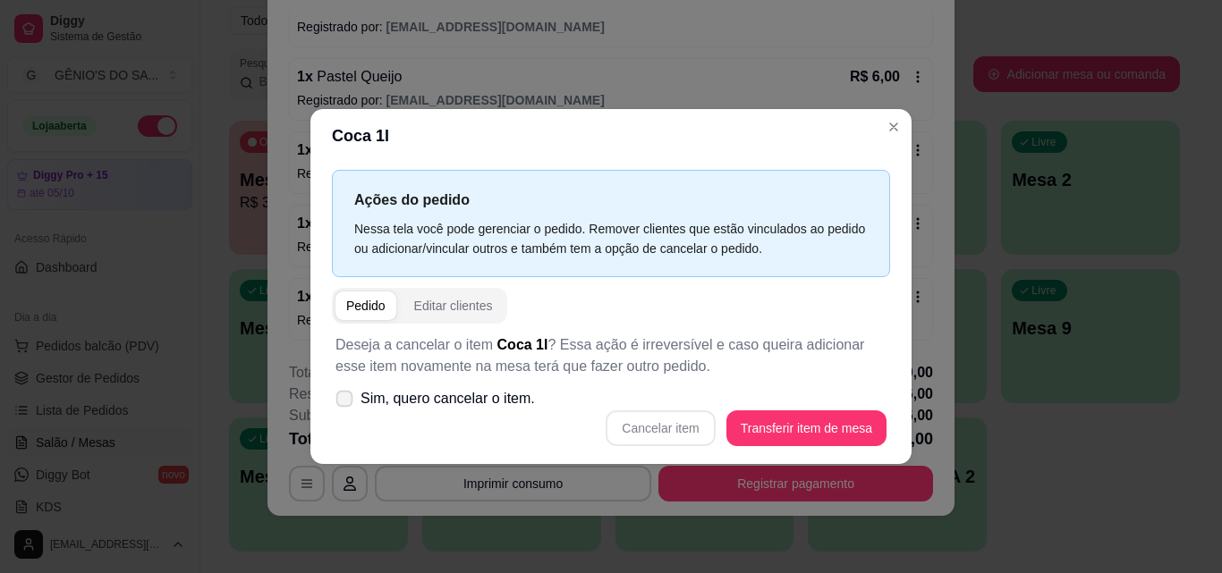
click at [352, 401] on span at bounding box center [344, 398] width 17 height 17
click at [346, 402] on input "Sim, quero cancelar o item." at bounding box center [340, 408] width 12 height 12
checkbox input "true"
click at [674, 419] on button "Cancelar item" at bounding box center [659, 428] width 109 height 36
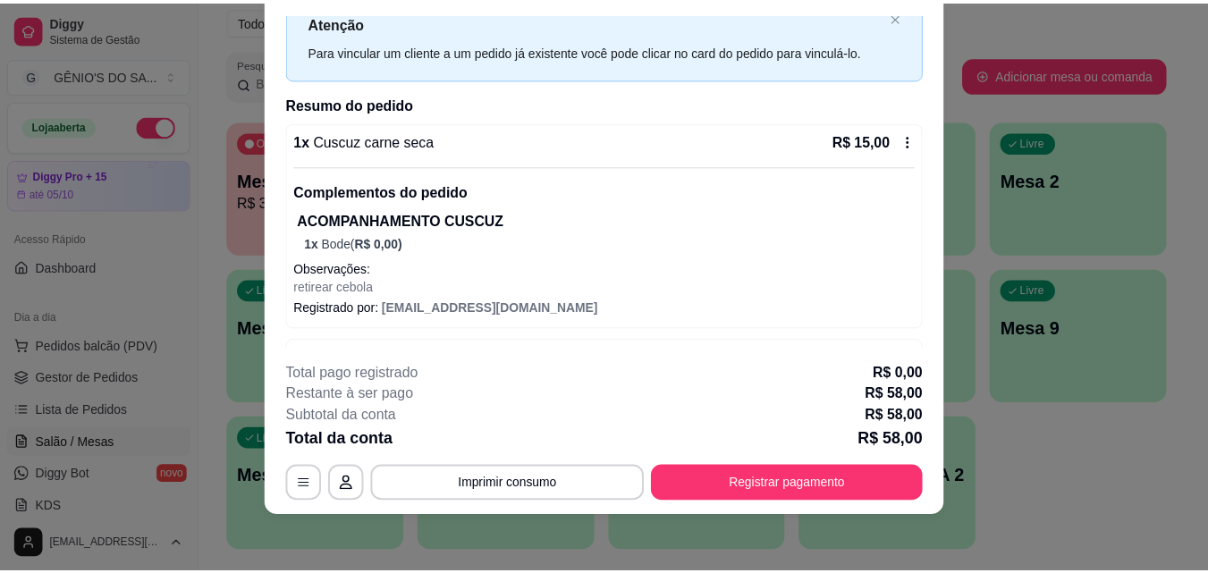
scroll to position [0, 0]
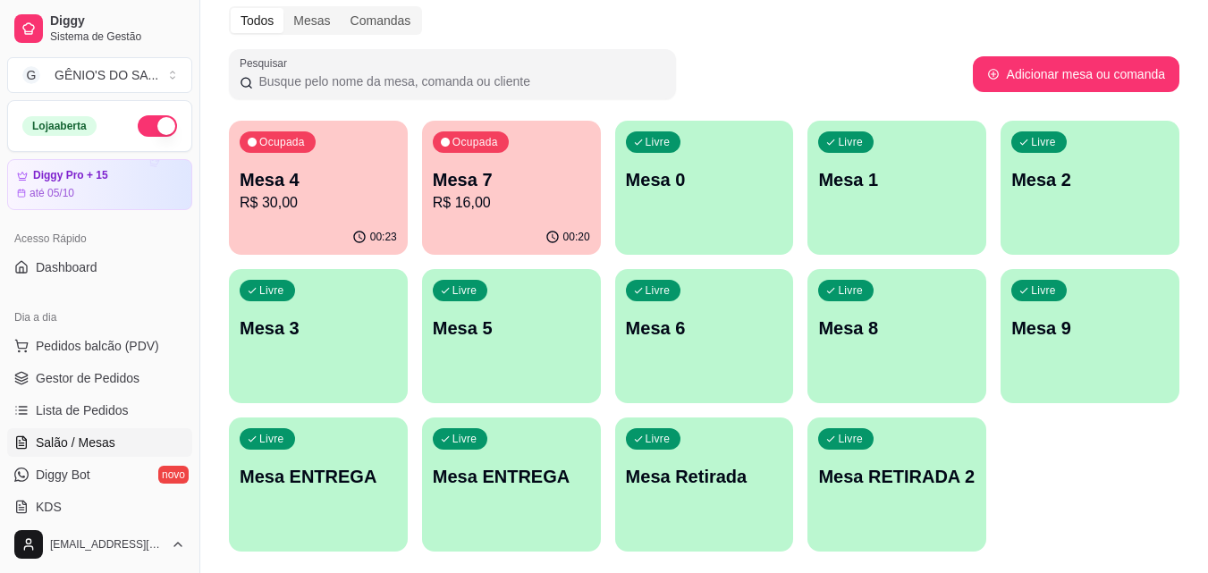
click at [274, 190] on p "Mesa 4" at bounding box center [318, 179] width 157 height 25
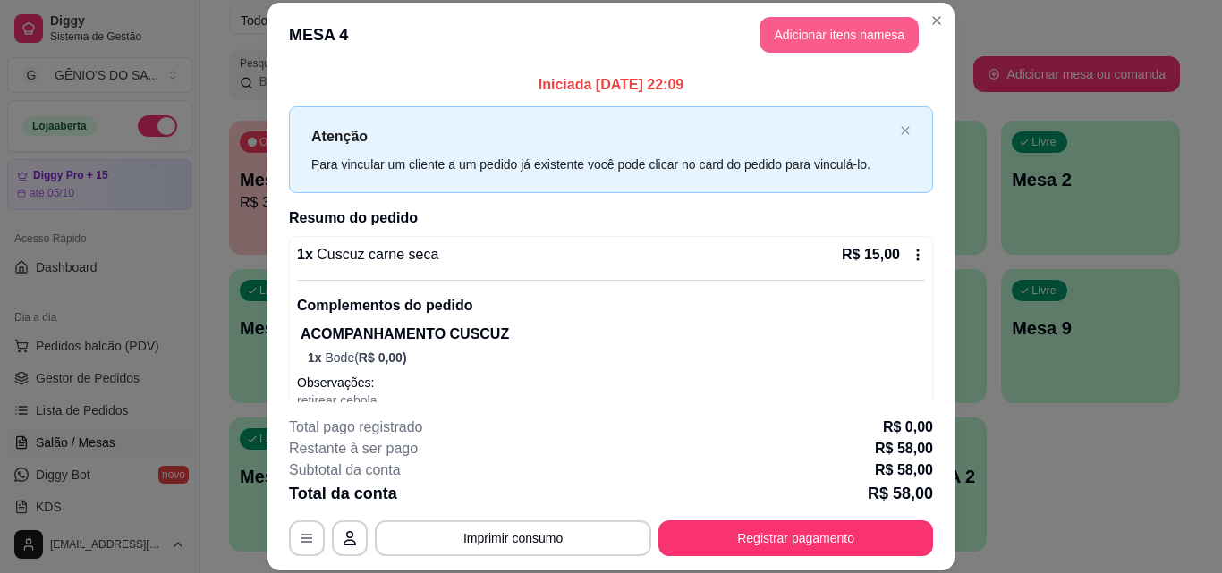
click at [806, 35] on button "Adicionar itens na mesa" at bounding box center [838, 35] width 159 height 36
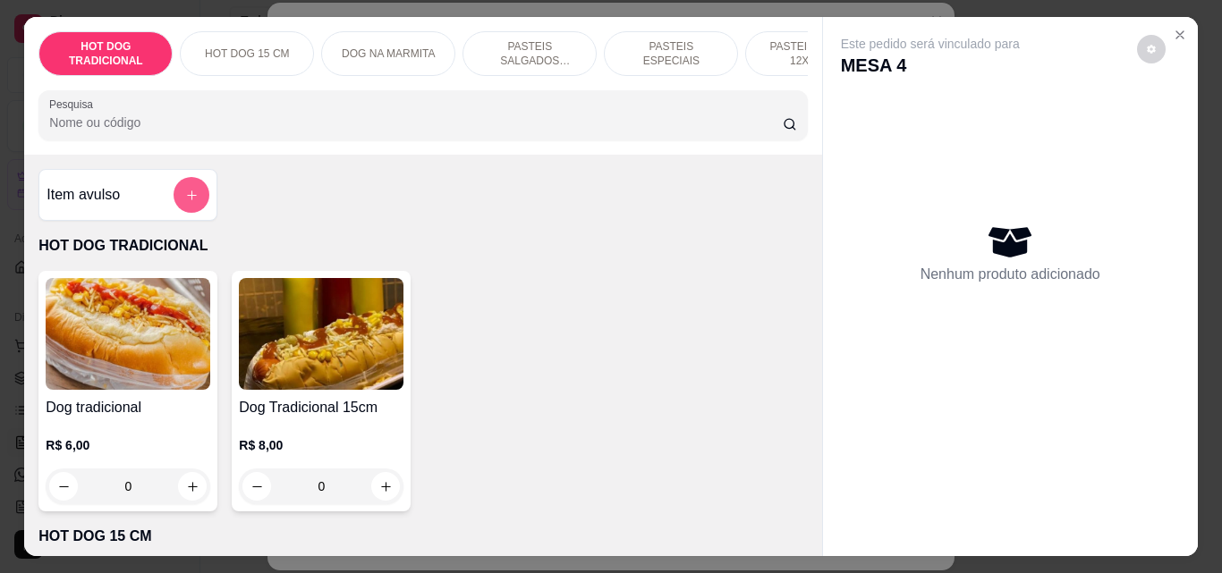
click at [181, 191] on button "add-separate-item" at bounding box center [191, 195] width 36 height 36
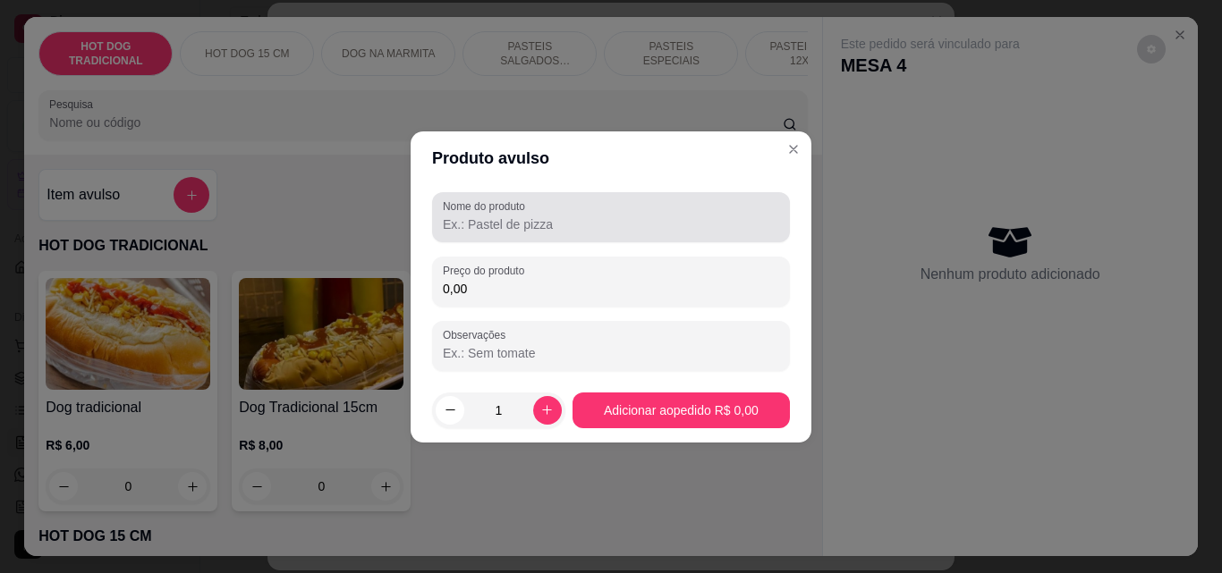
click at [529, 216] on input "Nome do produto" at bounding box center [611, 225] width 336 height 18
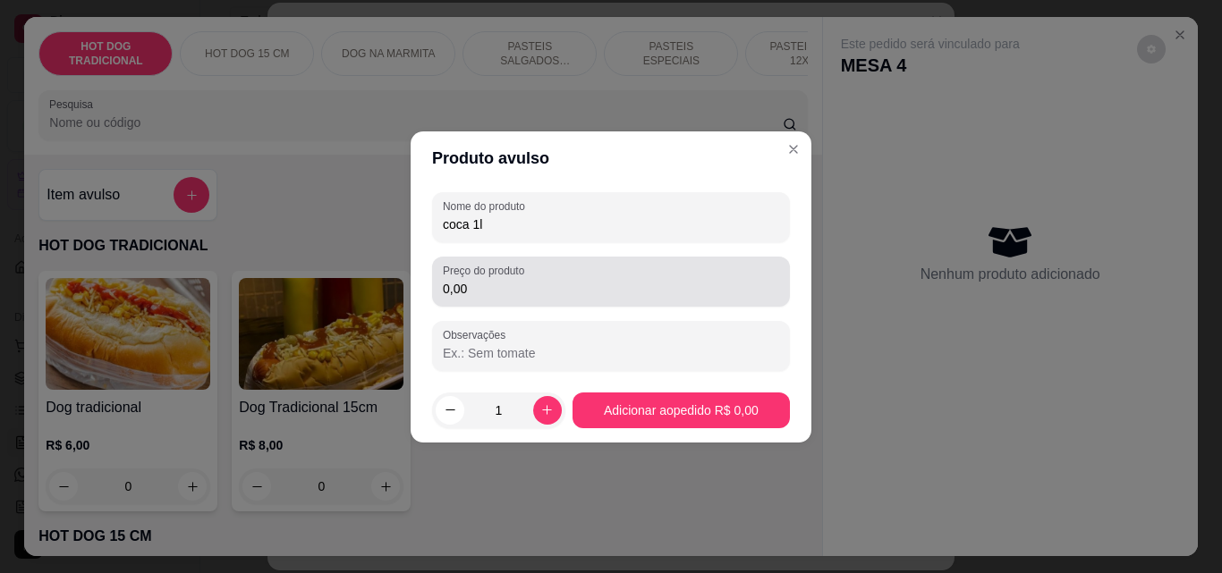
type input "coca 1l"
click at [531, 283] on input "0,00" at bounding box center [611, 289] width 336 height 18
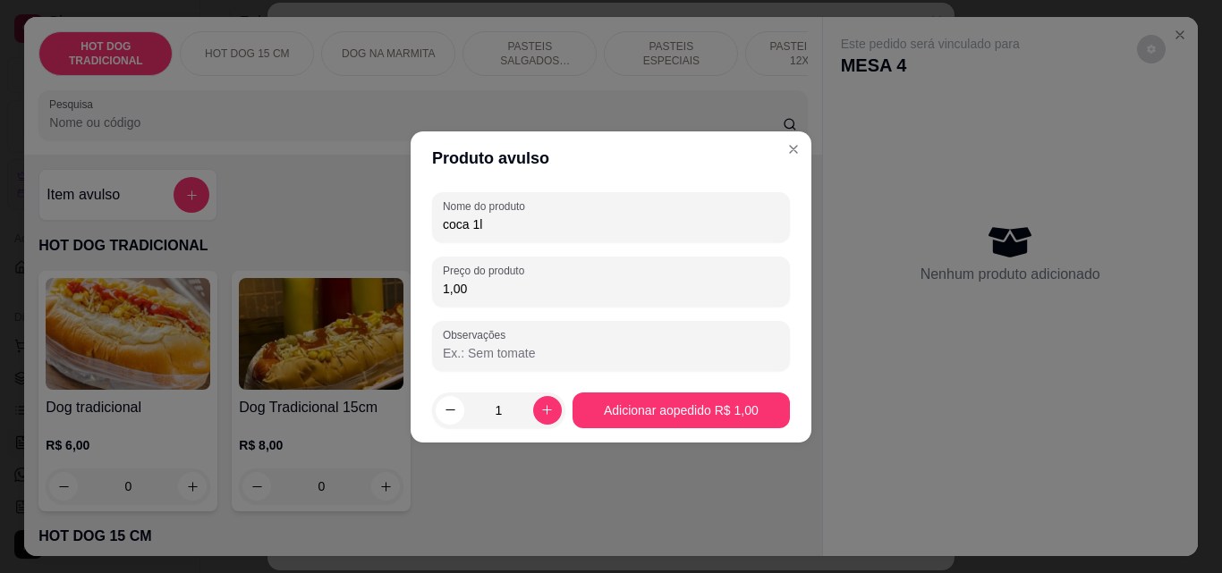
type input "10,00"
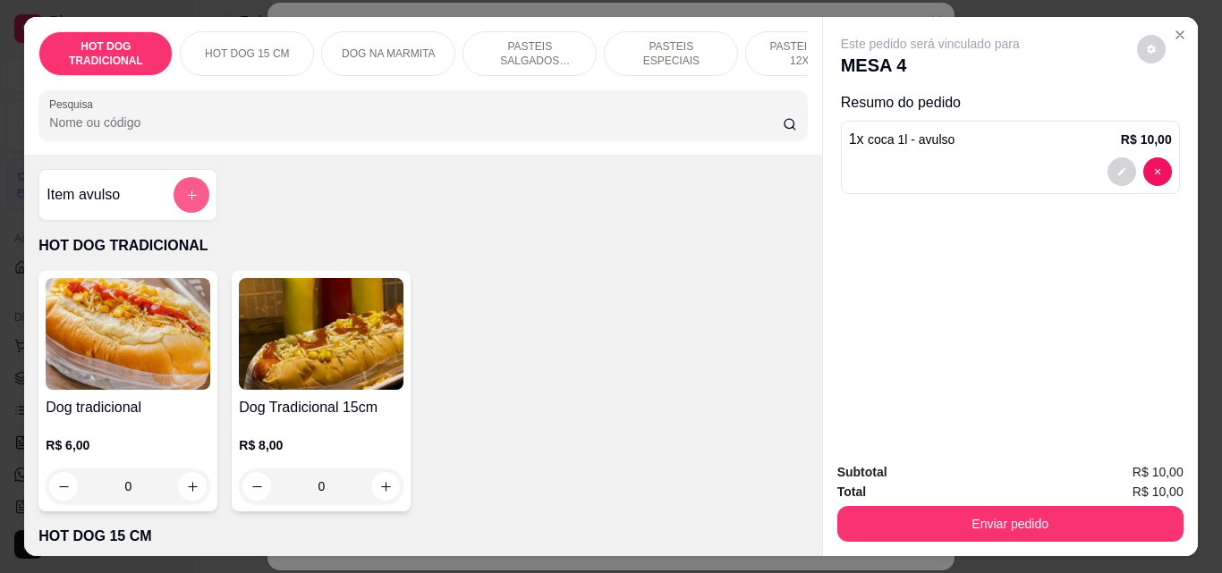
click at [185, 200] on icon "add-separate-item" at bounding box center [191, 195] width 13 height 13
click at [139, 202] on div "Item avulso" at bounding box center [128, 195] width 163 height 36
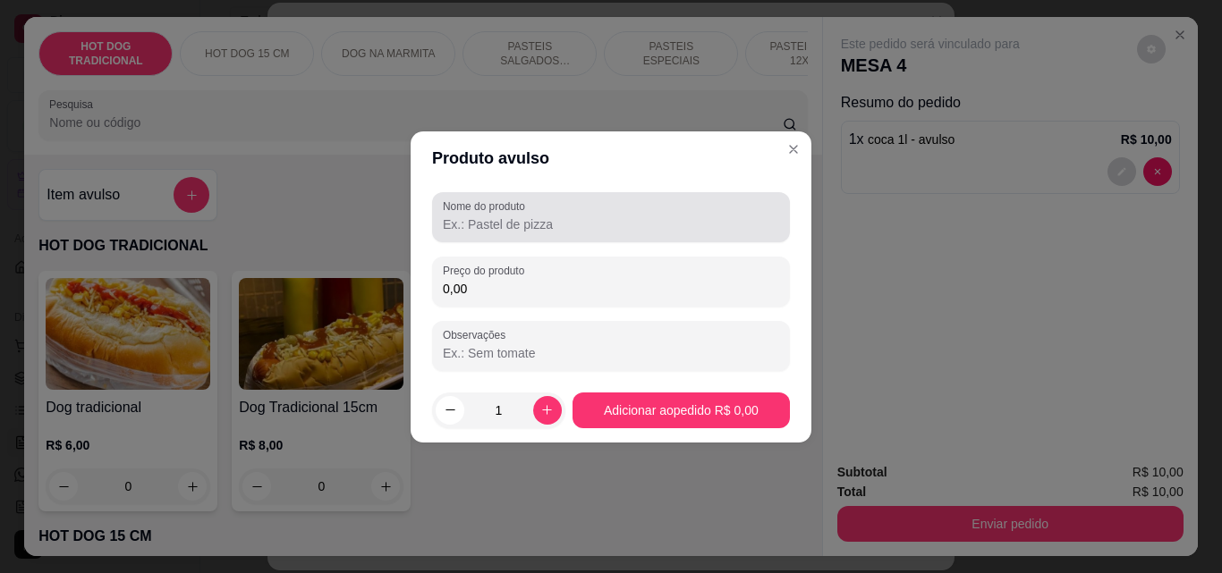
click at [511, 229] on input "Nome do produto" at bounding box center [611, 225] width 336 height 18
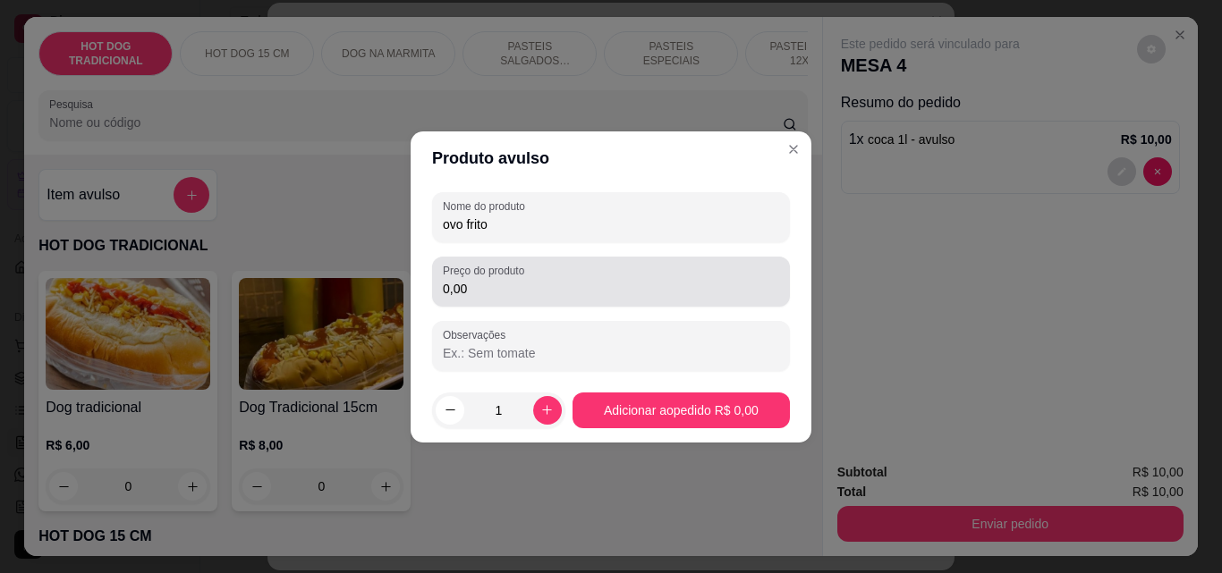
type input "ovo frito"
click at [486, 300] on div "Preço do produto 0,00" at bounding box center [611, 282] width 358 height 50
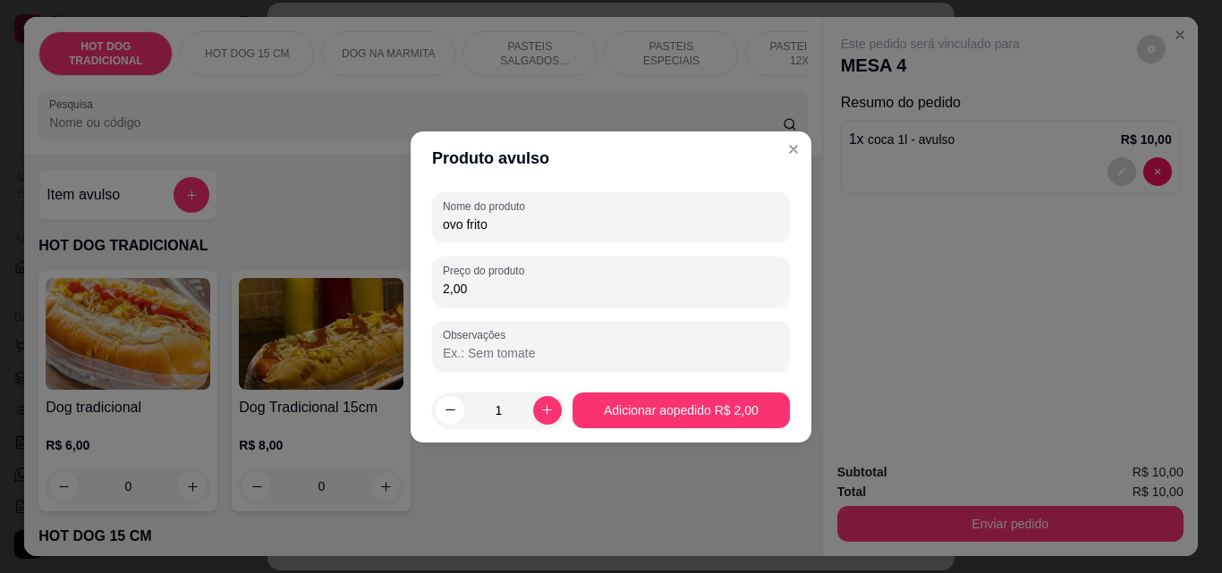
type input "2,00"
click at [691, 389] on footer "1 Adicionar ao pedido R$ 2,00" at bounding box center [610, 410] width 401 height 64
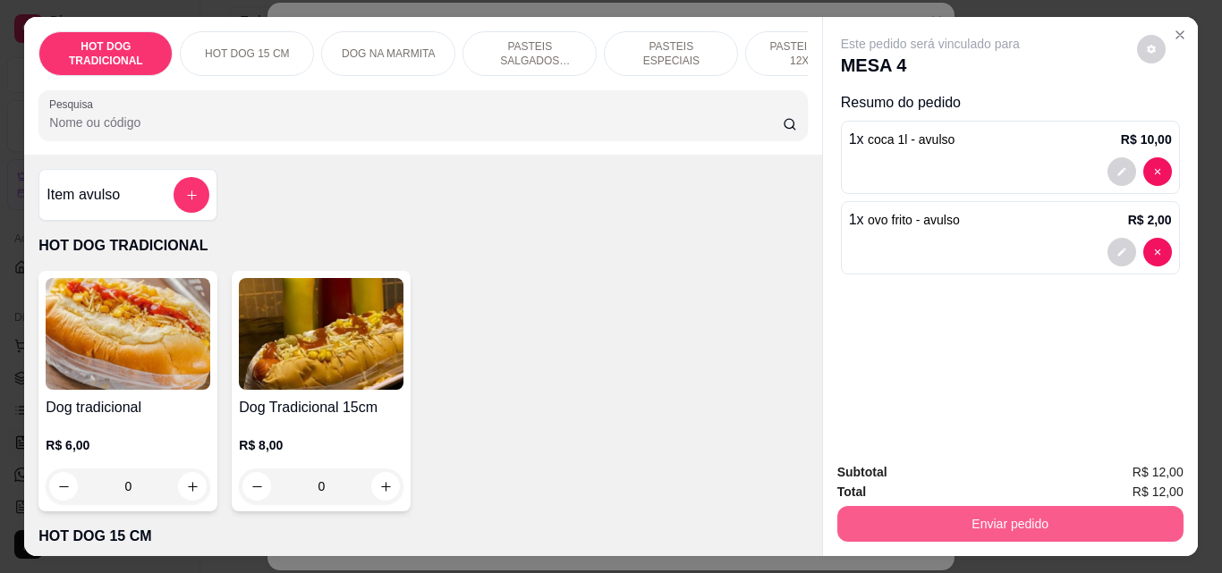
click at [1031, 506] on button "Enviar pedido" at bounding box center [1010, 524] width 346 height 36
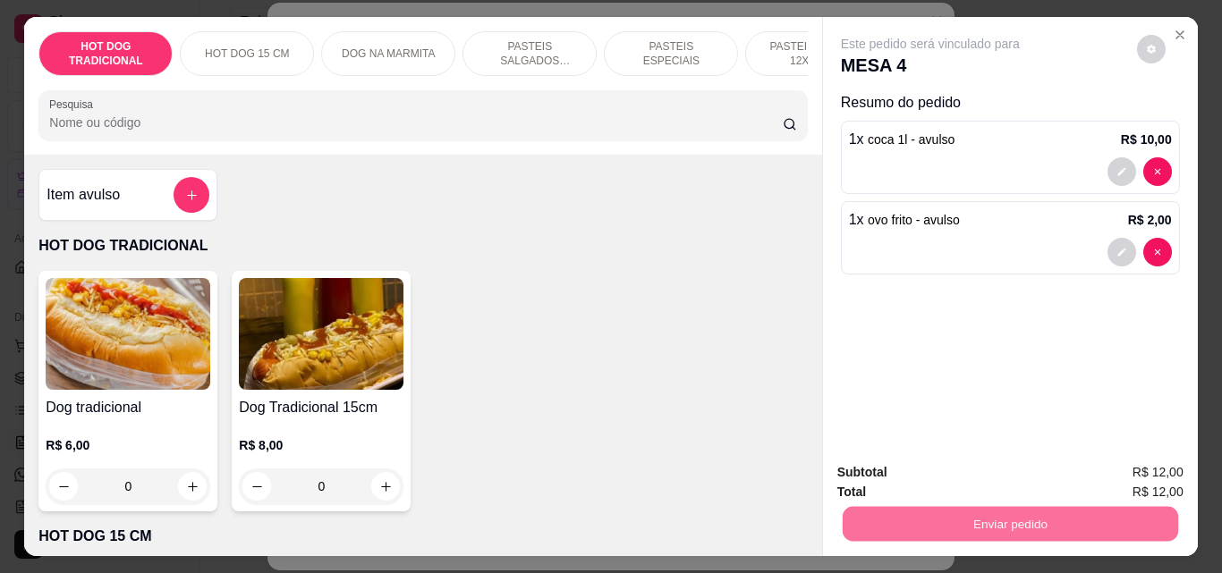
click at [993, 463] on button "Não registrar e enviar pedido" at bounding box center [950, 472] width 181 height 33
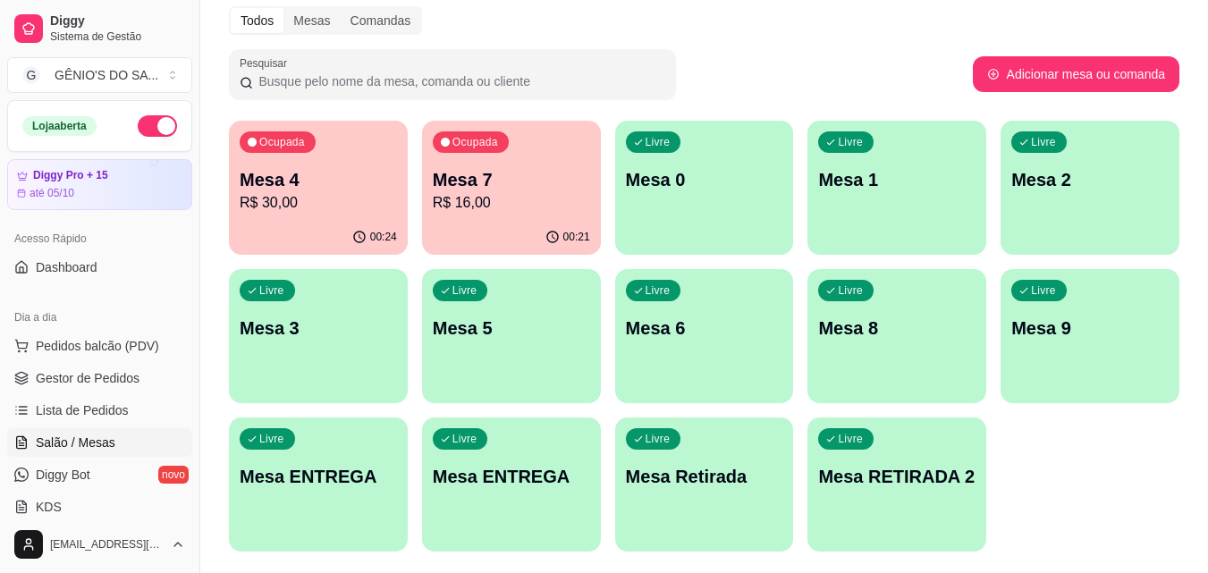
click at [354, 192] on p "R$ 30,00" at bounding box center [318, 202] width 157 height 21
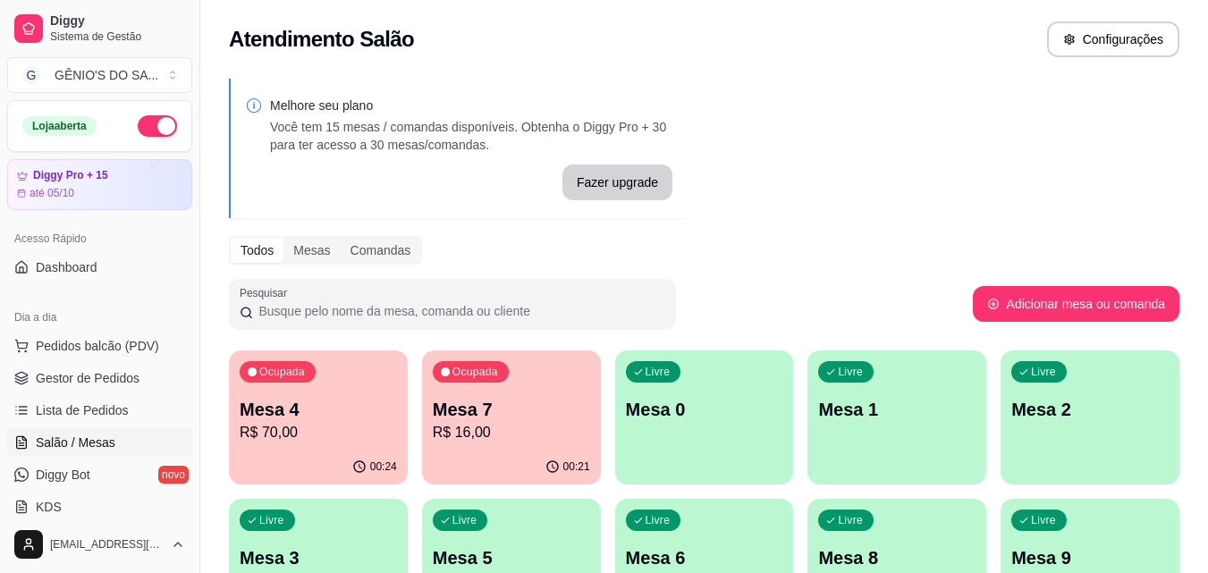
click at [302, 403] on p "Mesa 4" at bounding box center [318, 409] width 157 height 25
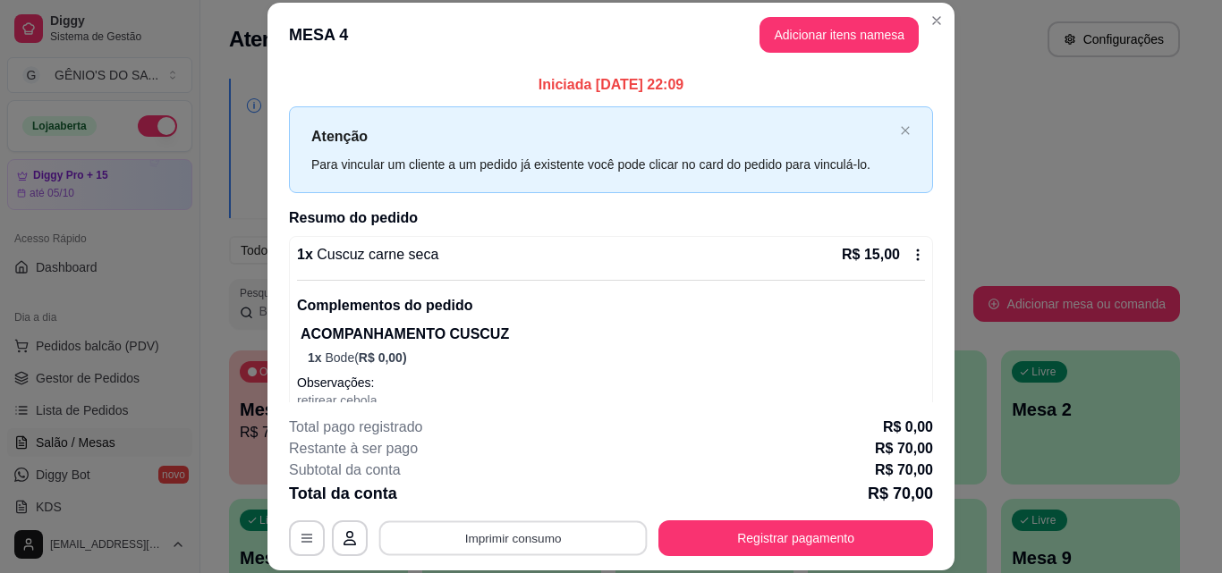
click at [472, 523] on button "Imprimir consumo" at bounding box center [513, 537] width 268 height 35
click at [500, 493] on button "Impressora" at bounding box center [511, 497] width 125 height 28
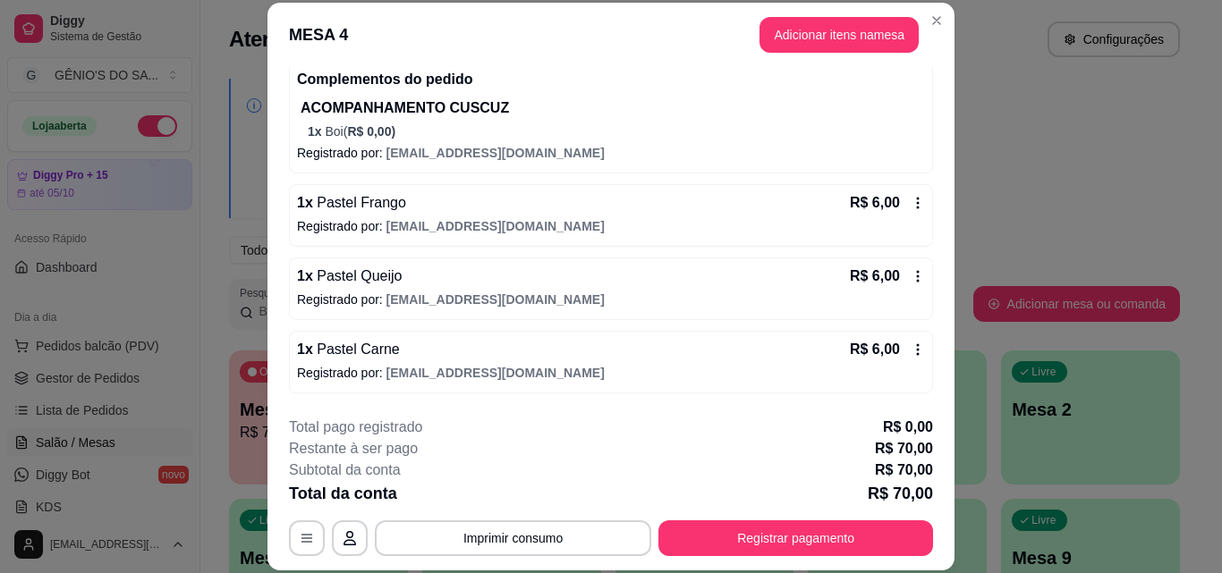
scroll to position [447, 0]
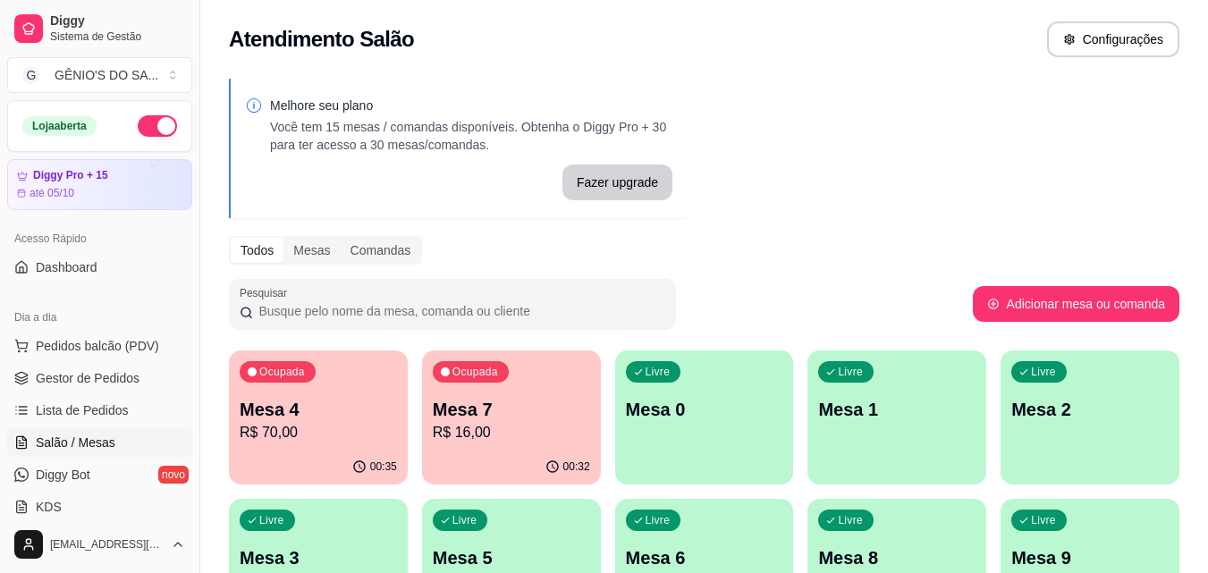
click at [294, 443] on p "R$ 70,00" at bounding box center [318, 432] width 157 height 21
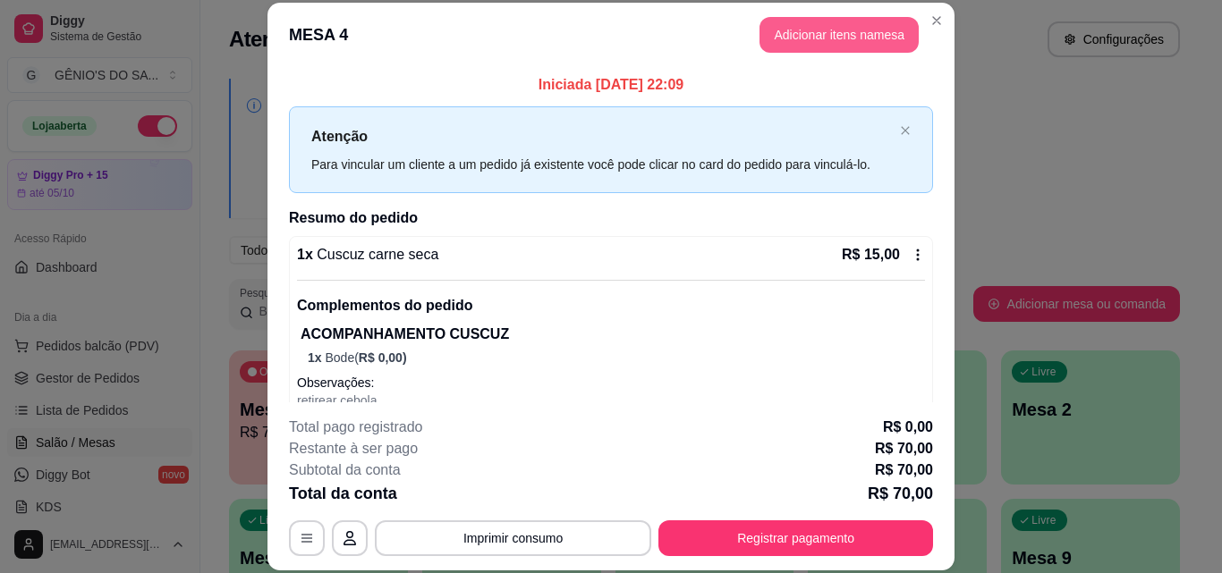
click at [813, 28] on button "Adicionar itens na mesa" at bounding box center [838, 35] width 159 height 36
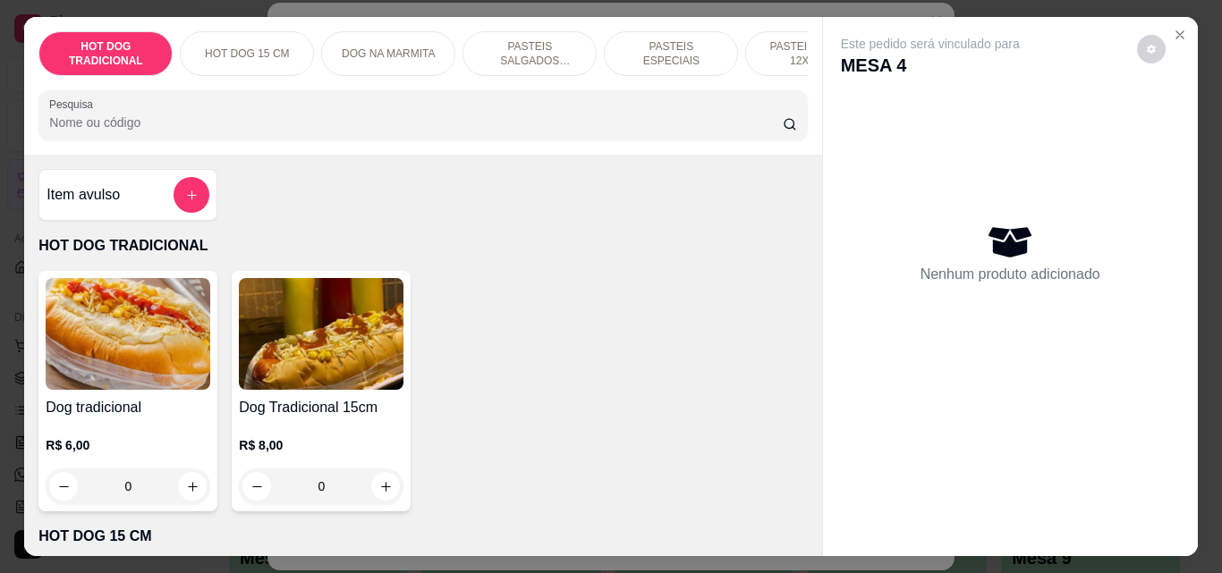
click at [194, 190] on button "add-separate-item" at bounding box center [191, 195] width 36 height 36
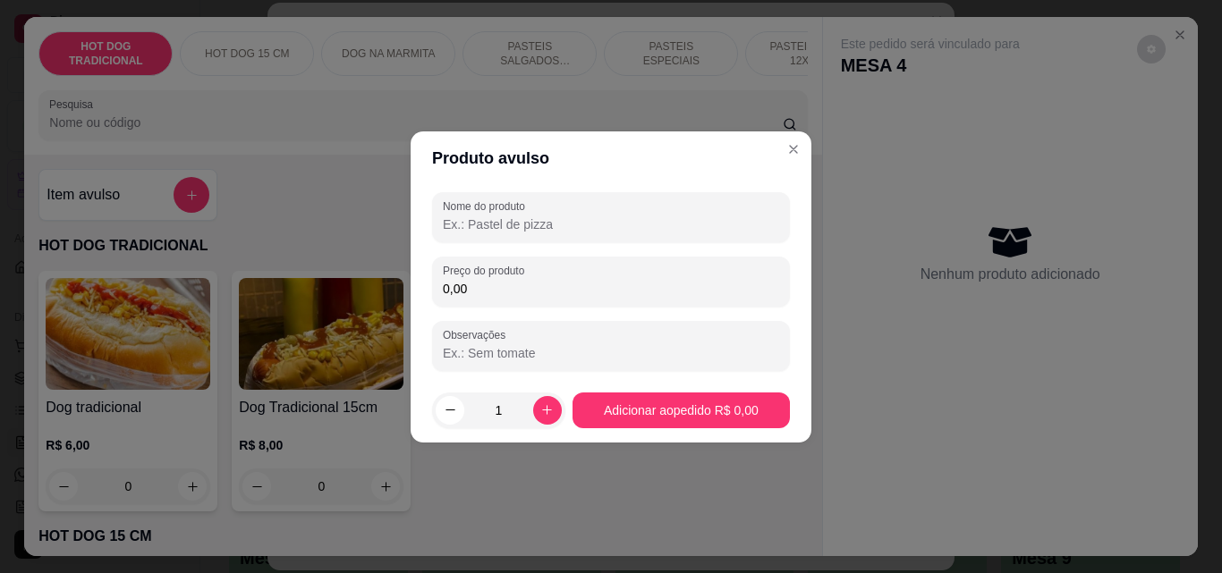
click at [546, 222] on input "Nome do produto" at bounding box center [611, 225] width 336 height 18
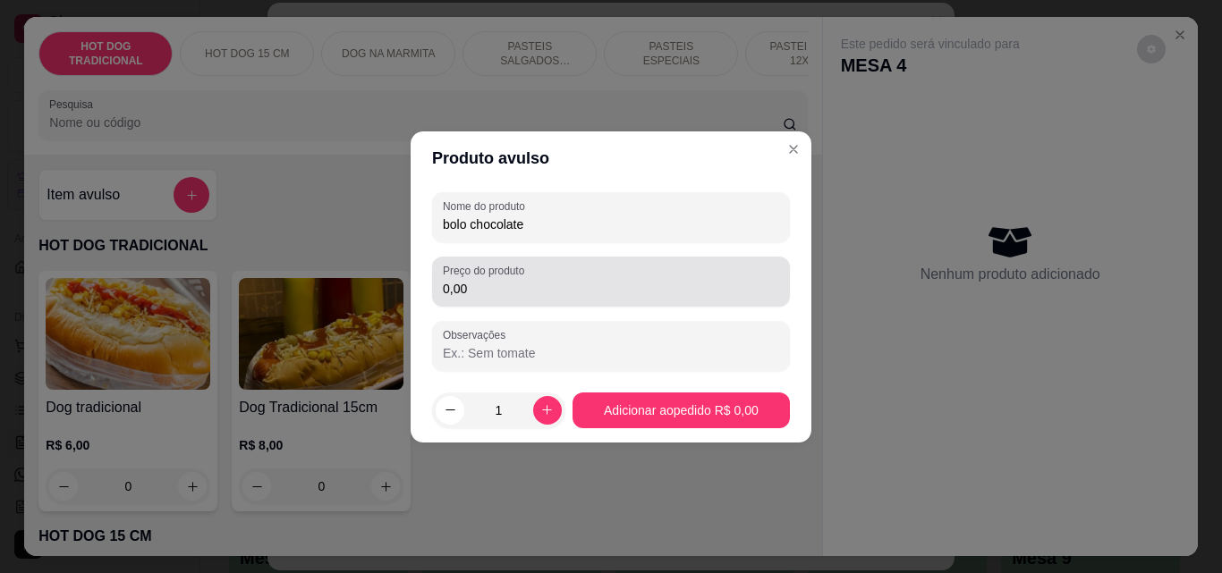
type input "bolo chocolate"
click at [509, 303] on div "Preço do produto 0,00" at bounding box center [611, 282] width 358 height 50
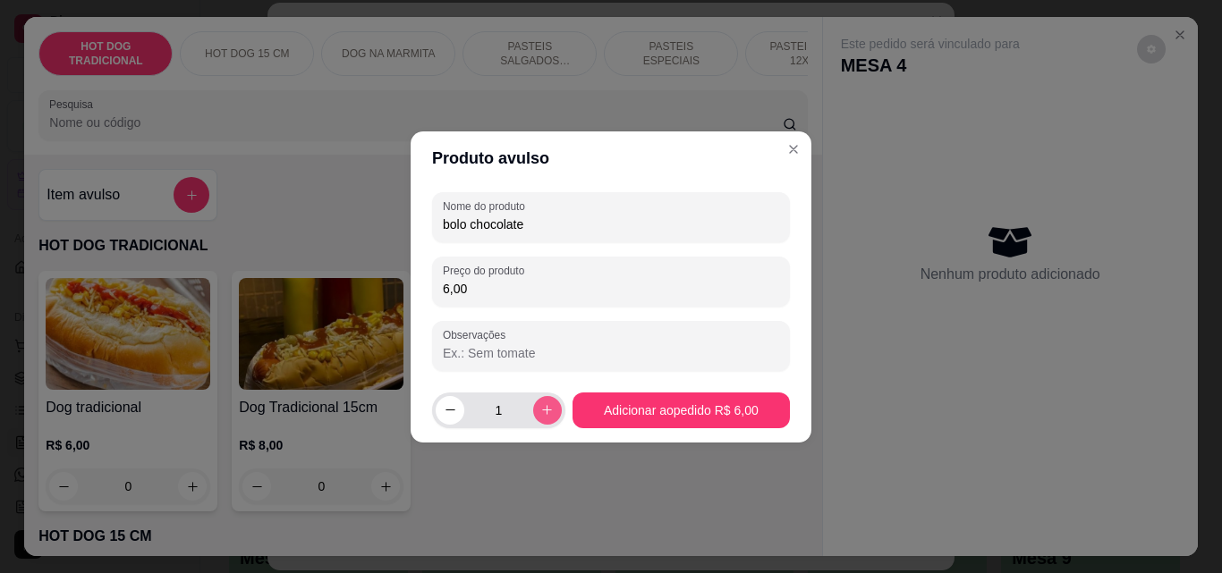
type input "6,00"
click at [540, 412] on icon "increase-product-quantity" at bounding box center [546, 409] width 13 height 13
type input "2"
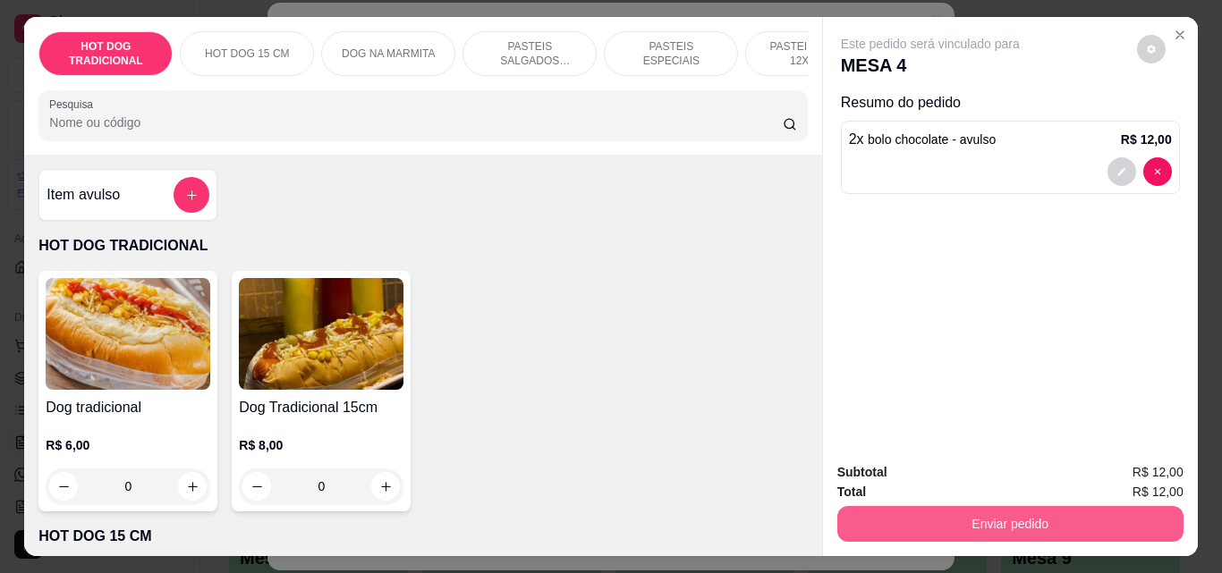
click at [982, 516] on button "Enviar pedido" at bounding box center [1010, 524] width 346 height 36
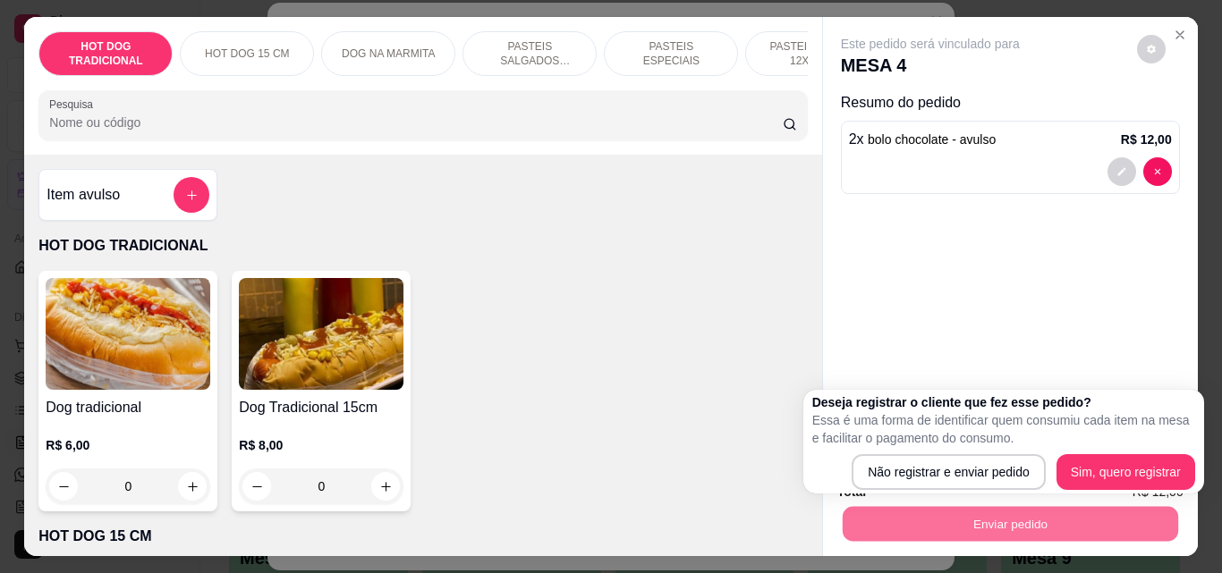
click at [958, 449] on div "Deseja registrar o cliente que fez esse pedido? Essa é uma forma de identificar…" at bounding box center [1003, 441] width 383 height 97
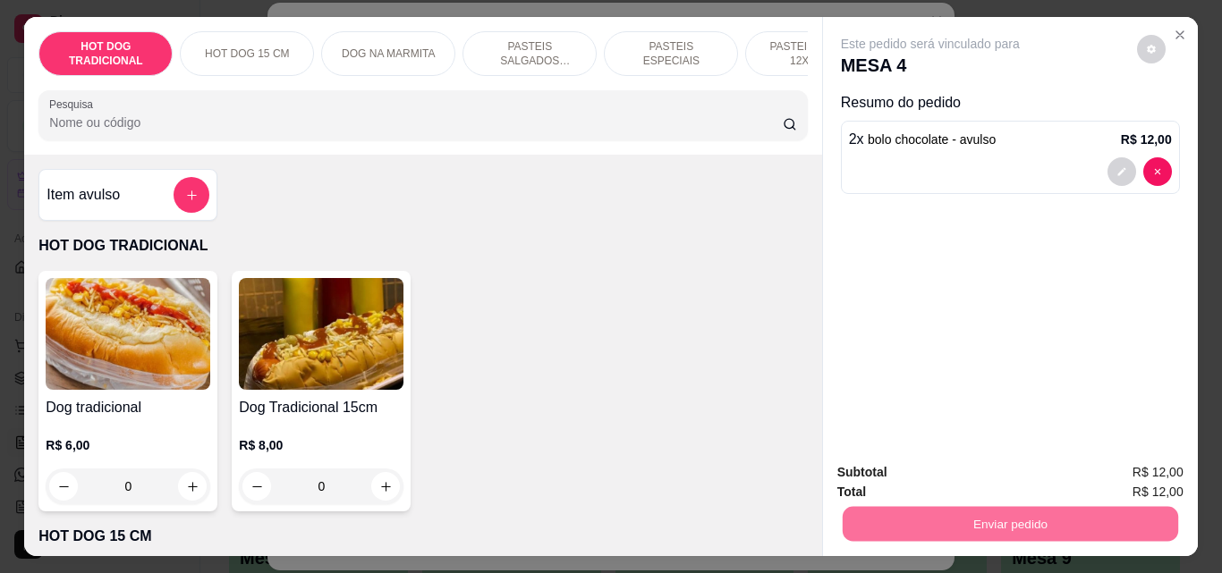
click at [958, 468] on button "Não registrar e enviar pedido" at bounding box center [950, 472] width 181 height 33
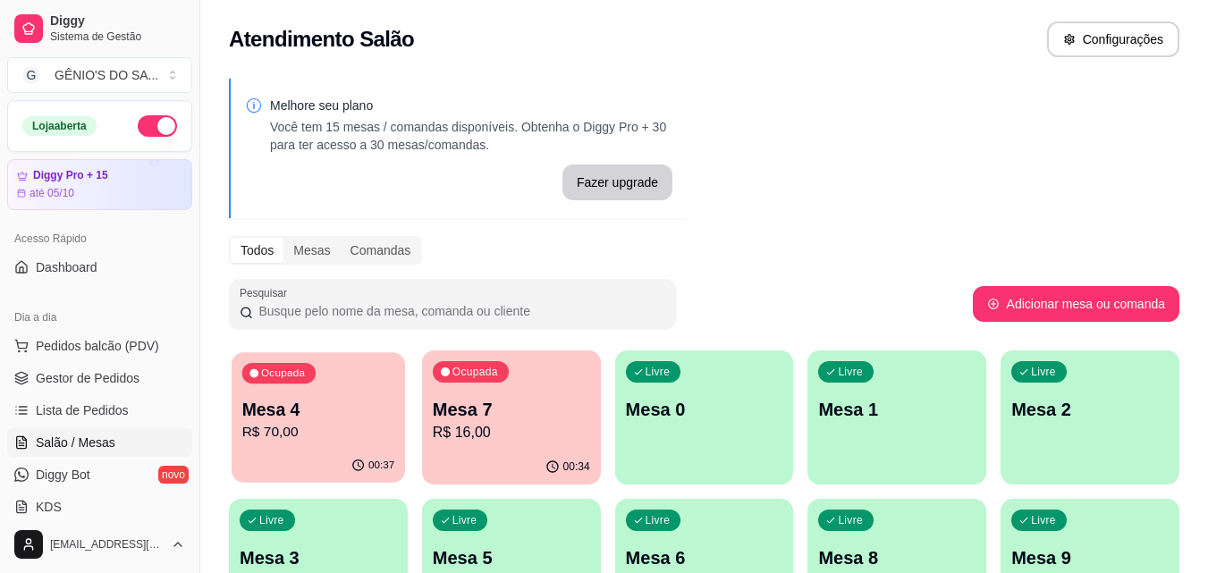
click at [358, 406] on p "Mesa 4" at bounding box center [318, 410] width 153 height 24
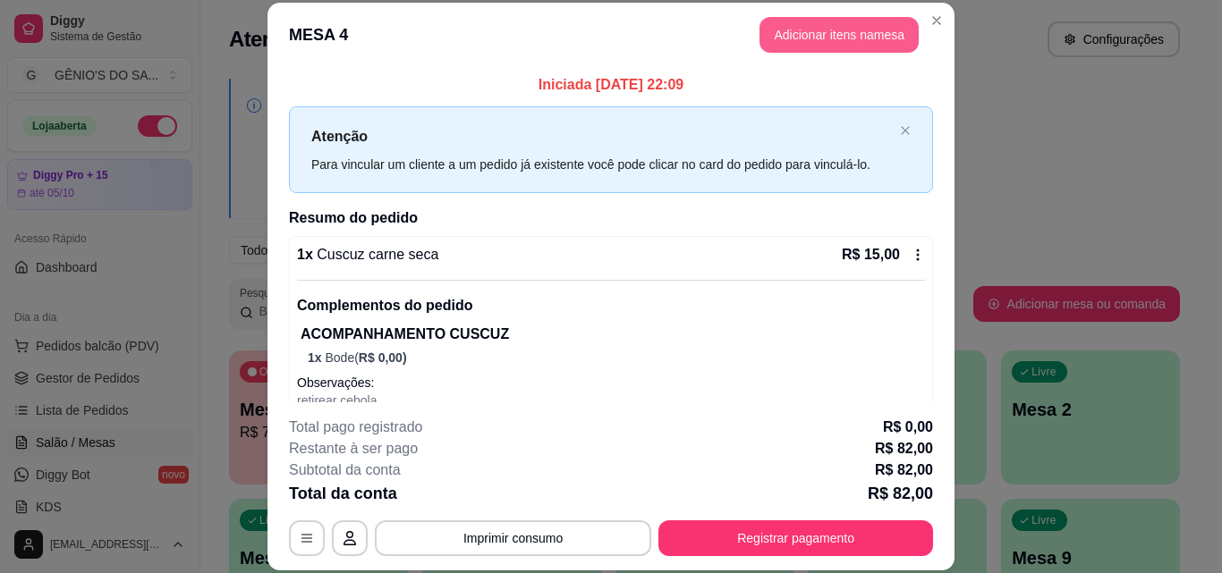
click at [805, 33] on button "Adicionar itens na mesa" at bounding box center [838, 35] width 159 height 36
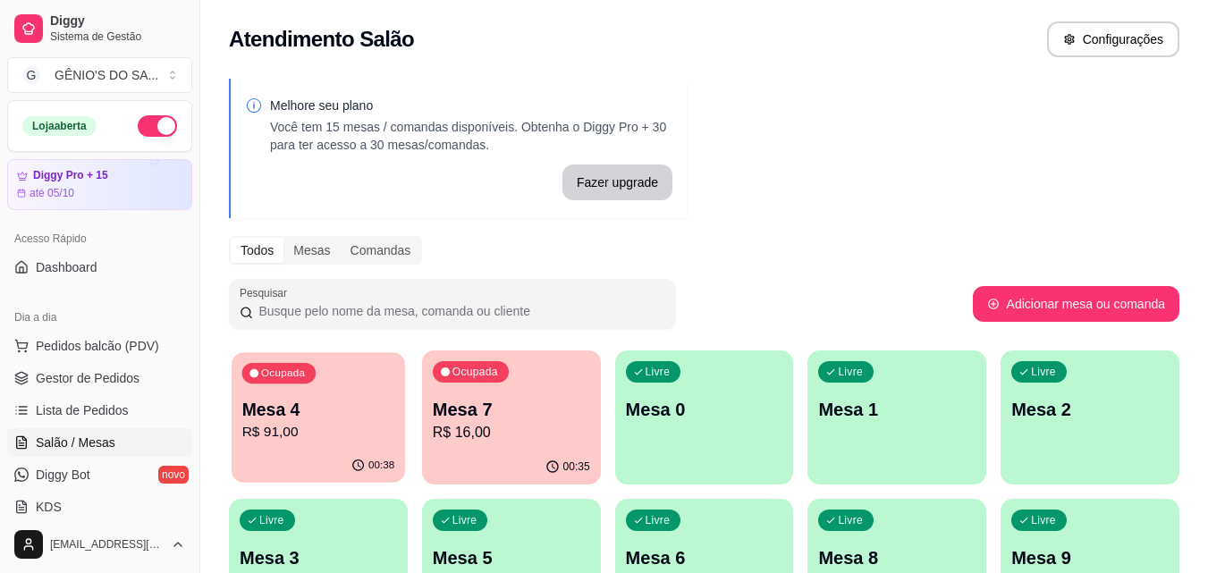
click at [290, 430] on p "R$ 91,00" at bounding box center [318, 432] width 153 height 21
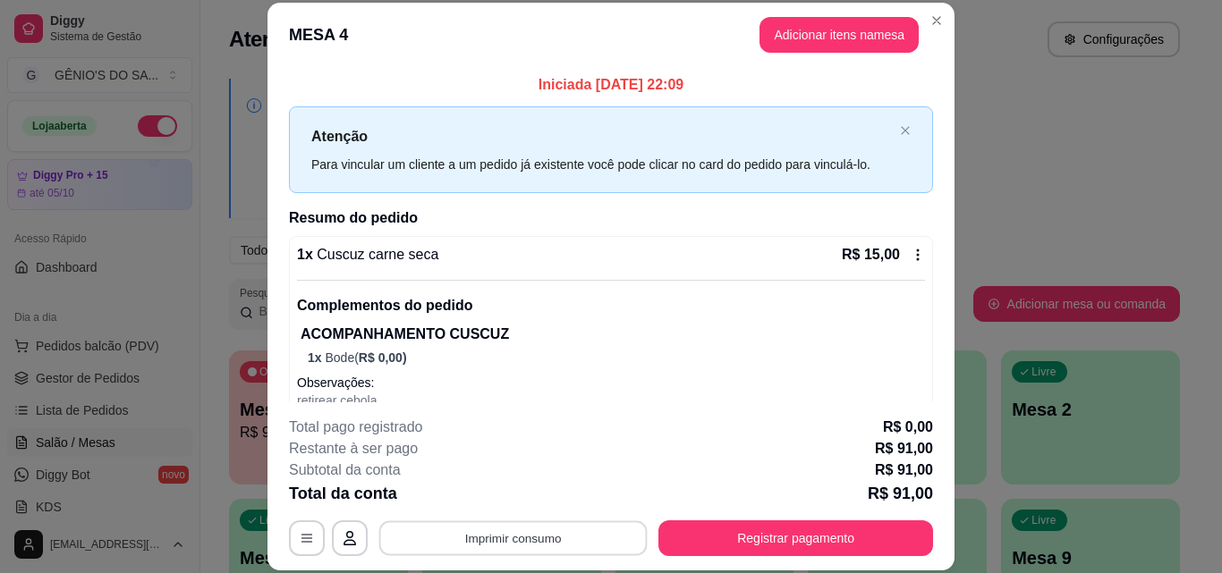
click at [485, 546] on button "Imprimir consumo" at bounding box center [513, 537] width 268 height 35
click at [486, 480] on div "Escolha a impressora Impressora" at bounding box center [512, 484] width 148 height 61
click at [488, 491] on button "Impressora" at bounding box center [511, 497] width 125 height 28
click at [488, 491] on div "Total da conta R$ 91,00" at bounding box center [611, 493] width 644 height 25
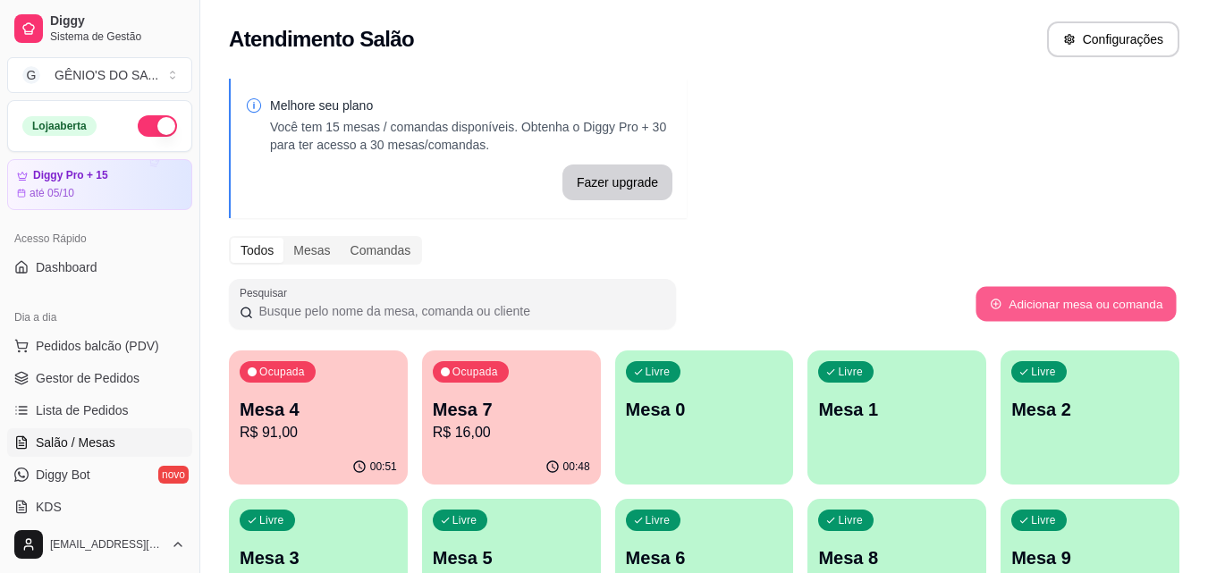
click at [1071, 309] on button "Adicionar mesa ou comanda" at bounding box center [1076, 304] width 200 height 35
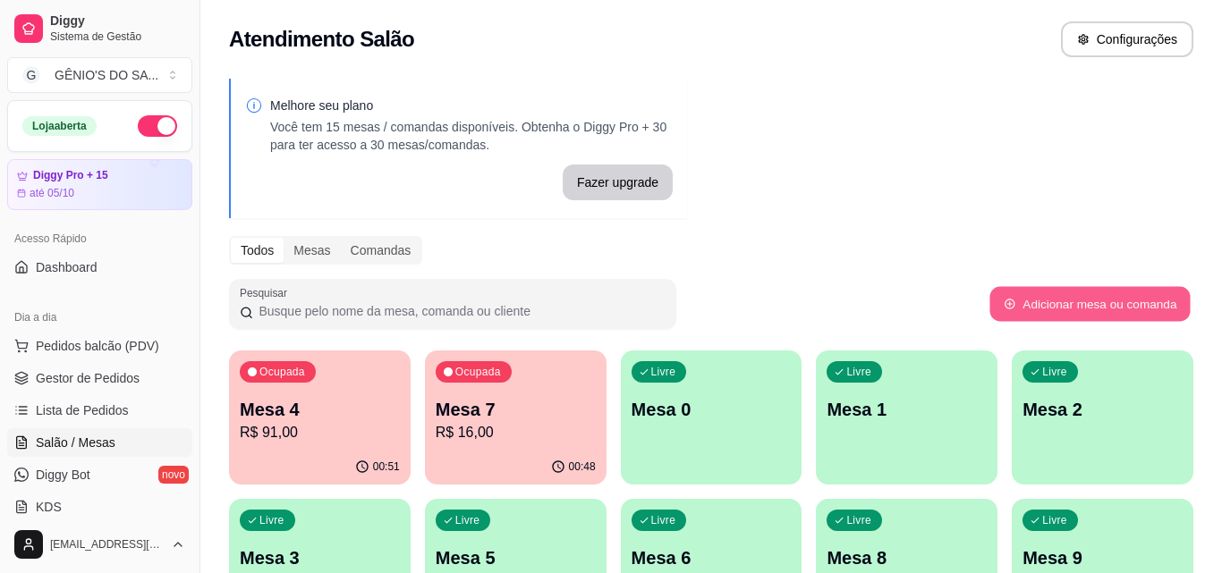
select select "TABLE"
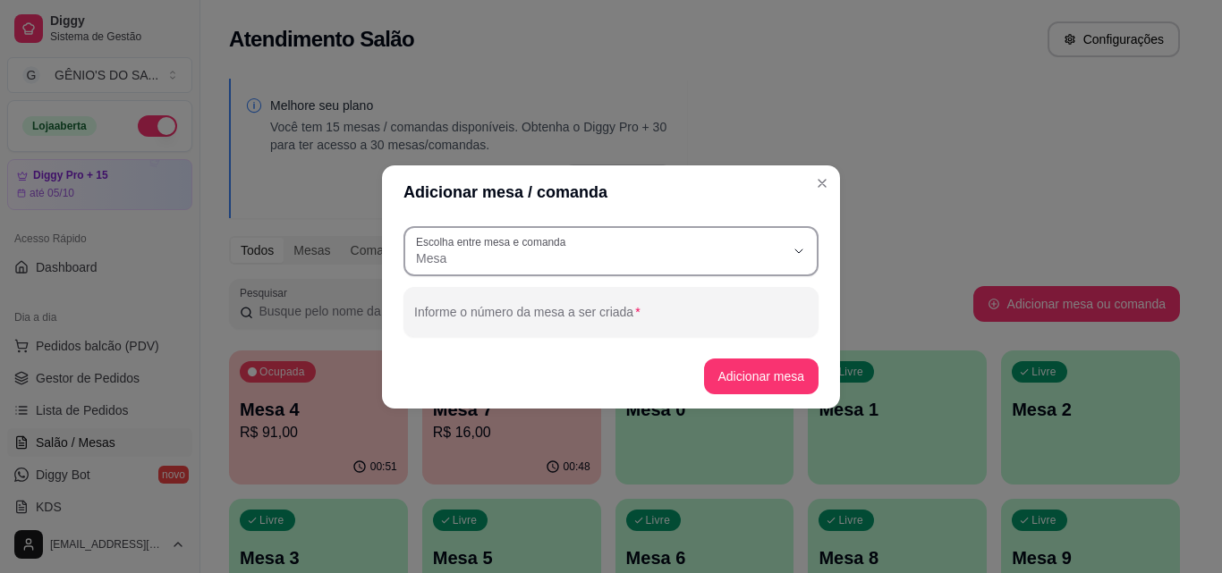
click at [635, 259] on span "Mesa" at bounding box center [600, 259] width 368 height 18
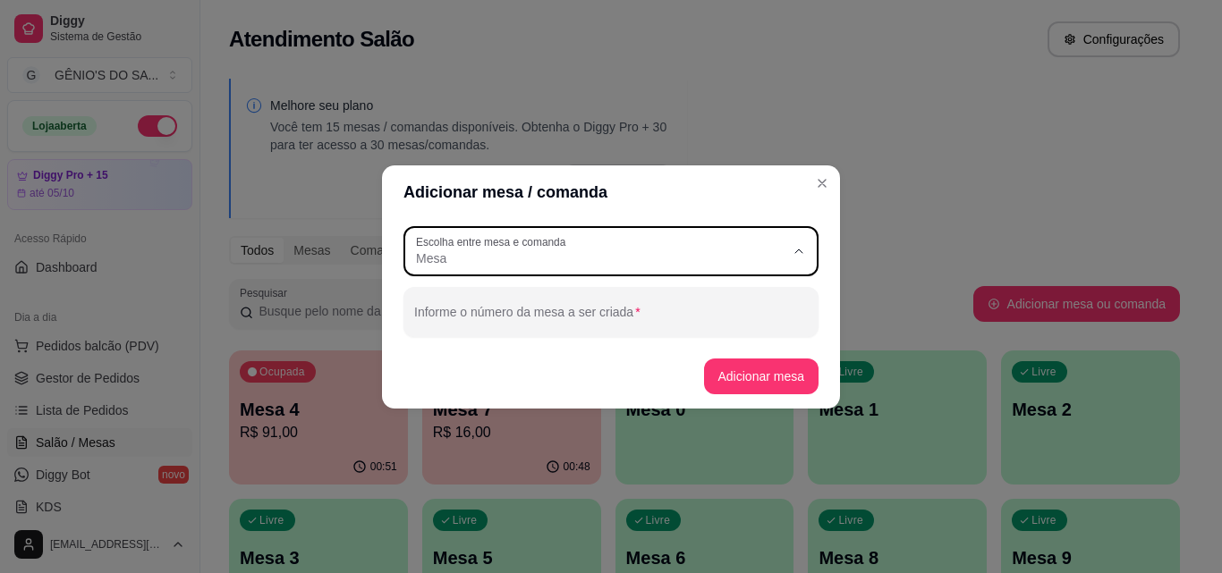
click at [496, 334] on span "Comanda" at bounding box center [603, 329] width 354 height 17
type input "CARD"
select select "CARD"
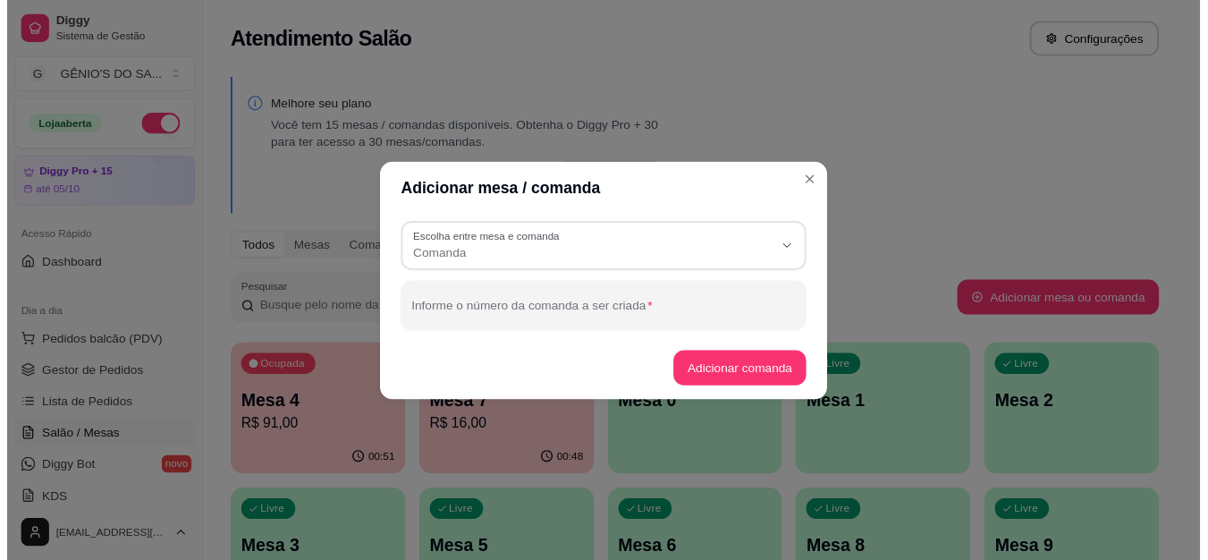
scroll to position [17, 0]
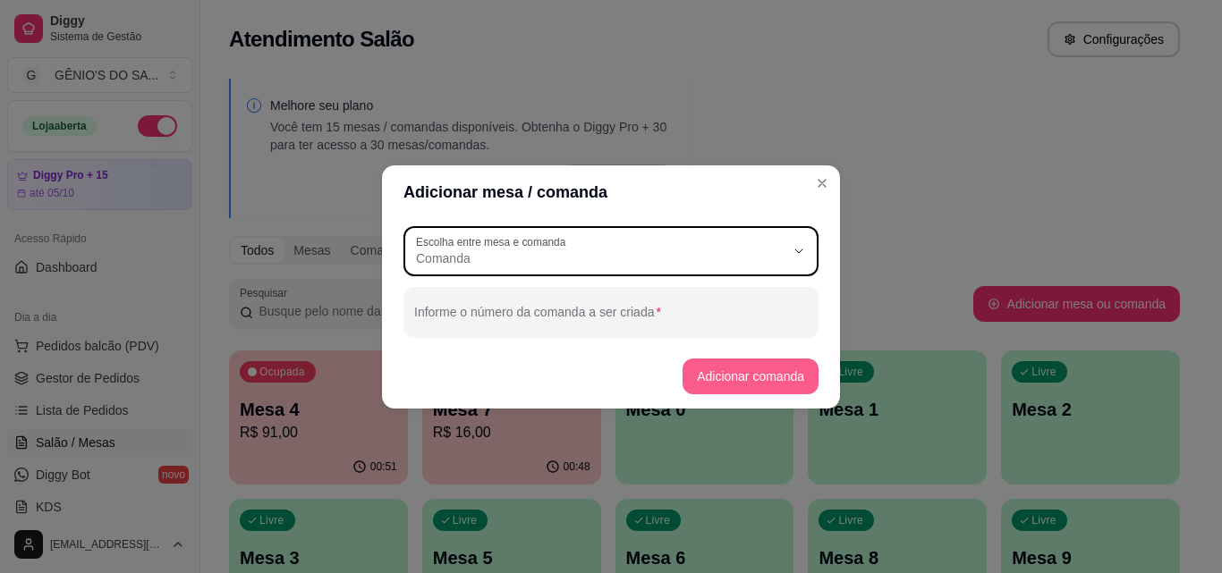
click at [723, 376] on button "Adicionar comanda" at bounding box center [750, 377] width 136 height 36
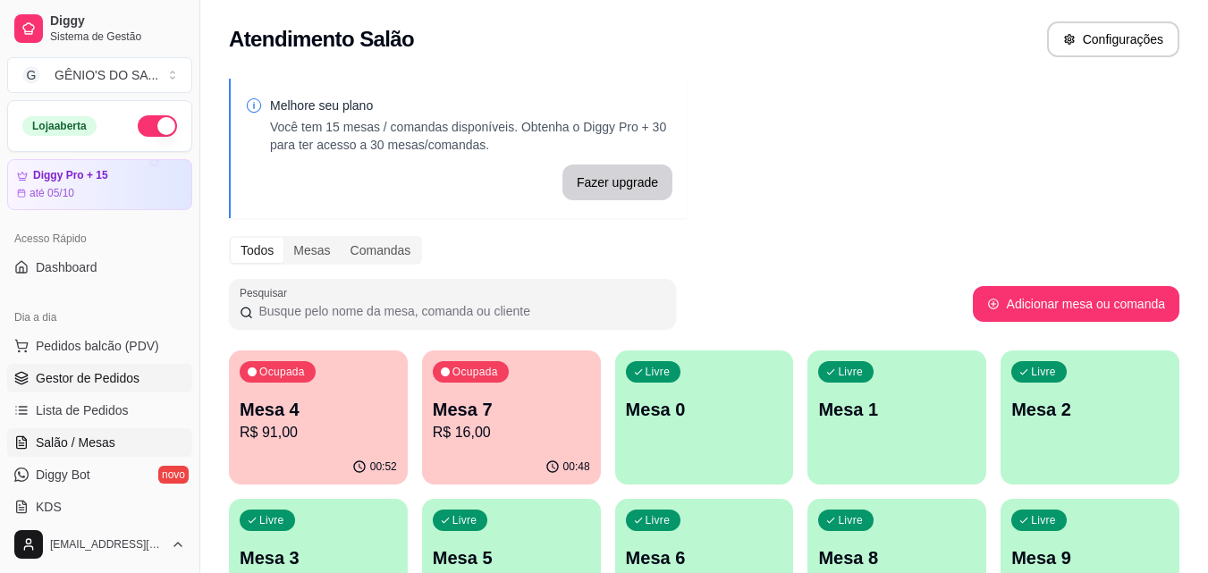
click at [53, 379] on span "Gestor de Pedidos" at bounding box center [88, 378] width 104 height 18
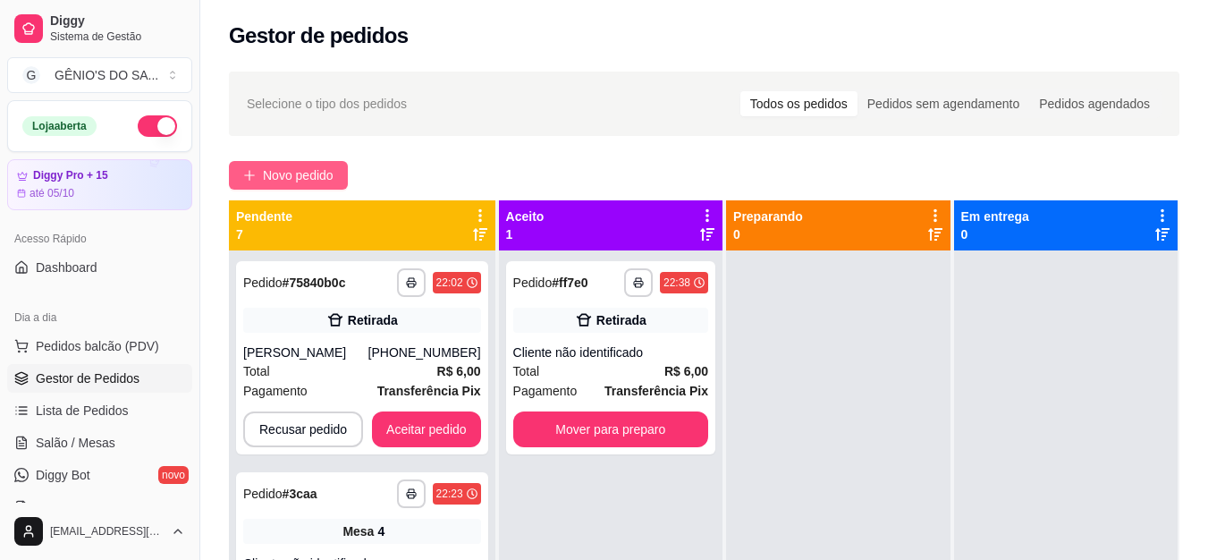
click at [271, 182] on span "Novo pedido" at bounding box center [298, 175] width 71 height 20
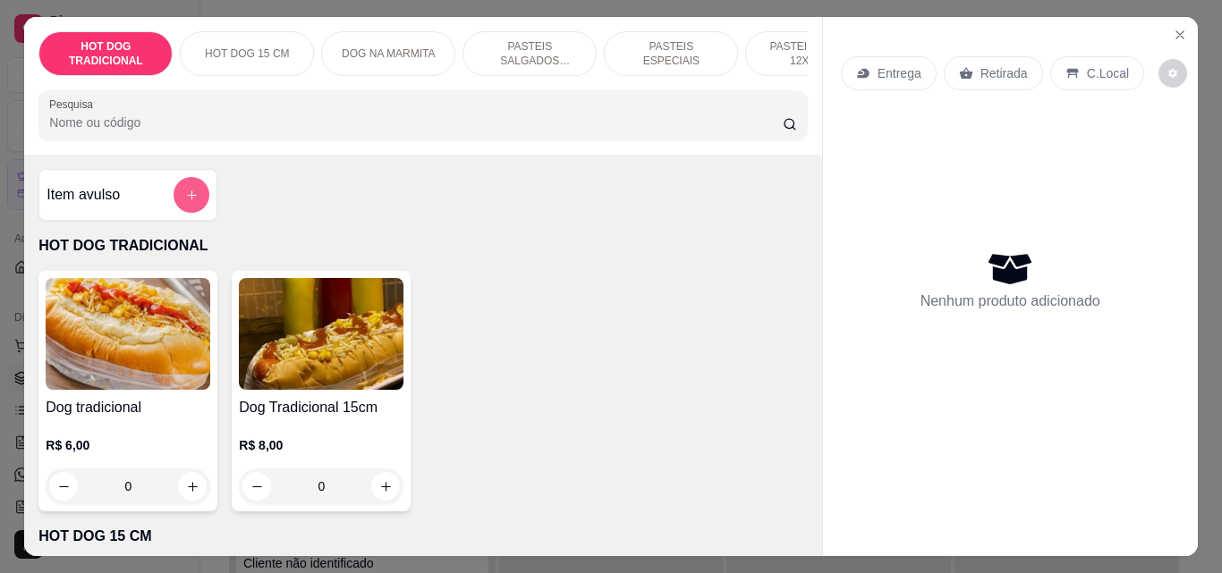
click at [199, 205] on button "add-separate-item" at bounding box center [191, 195] width 36 height 36
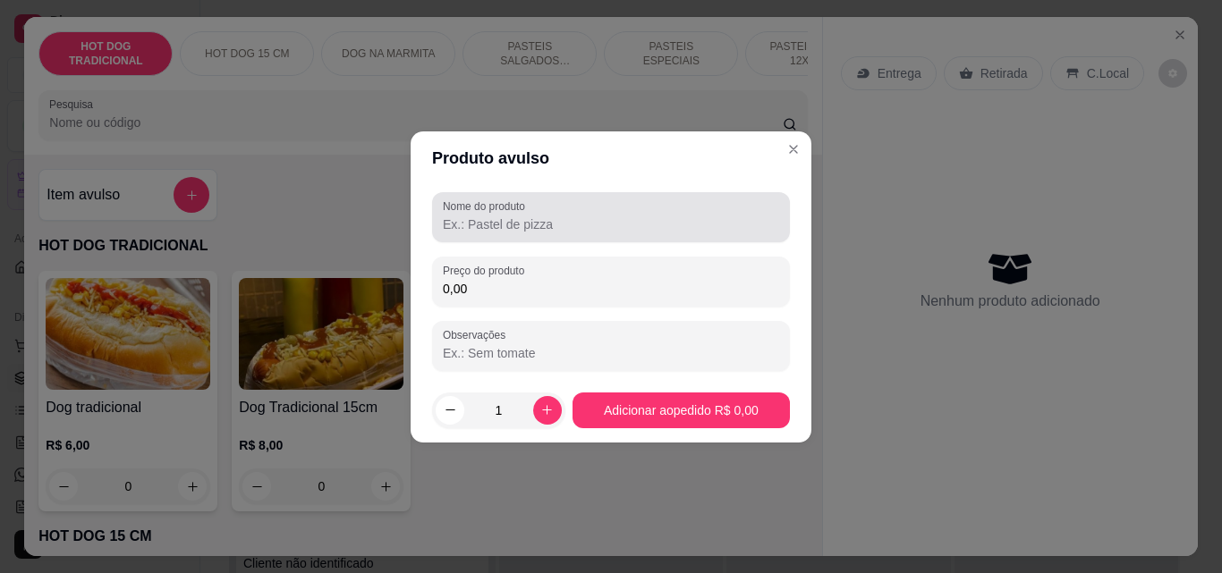
click at [495, 225] on input "Nome do produto" at bounding box center [611, 225] width 336 height 18
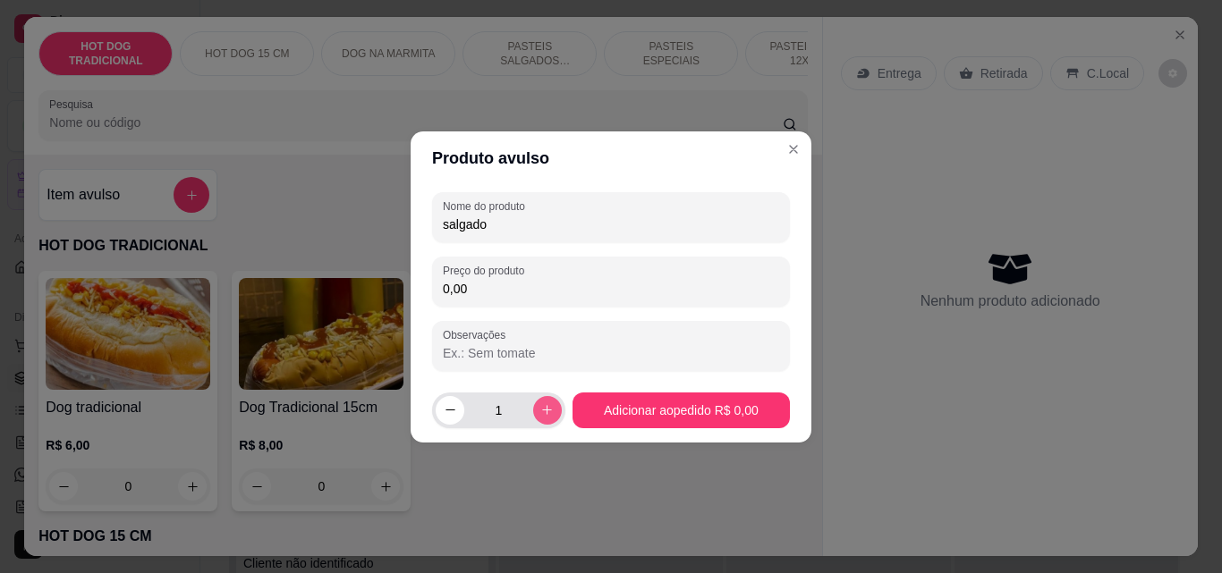
type input "salgado"
click at [547, 419] on button "increase-product-quantity" at bounding box center [547, 410] width 29 height 29
type input "2"
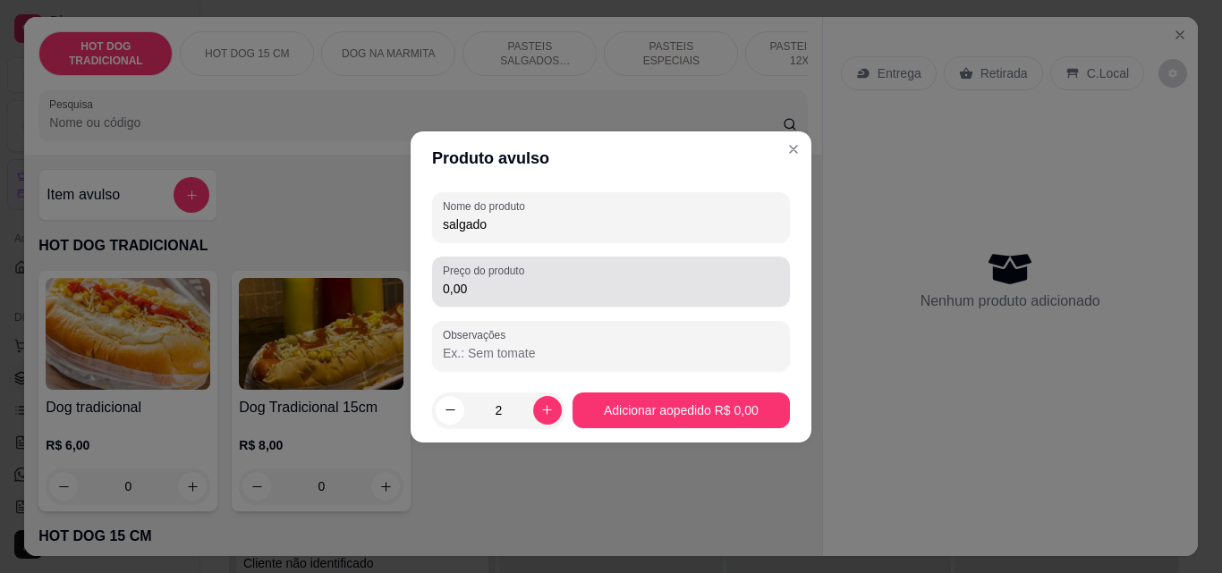
click at [506, 285] on input "0,00" at bounding box center [611, 289] width 336 height 18
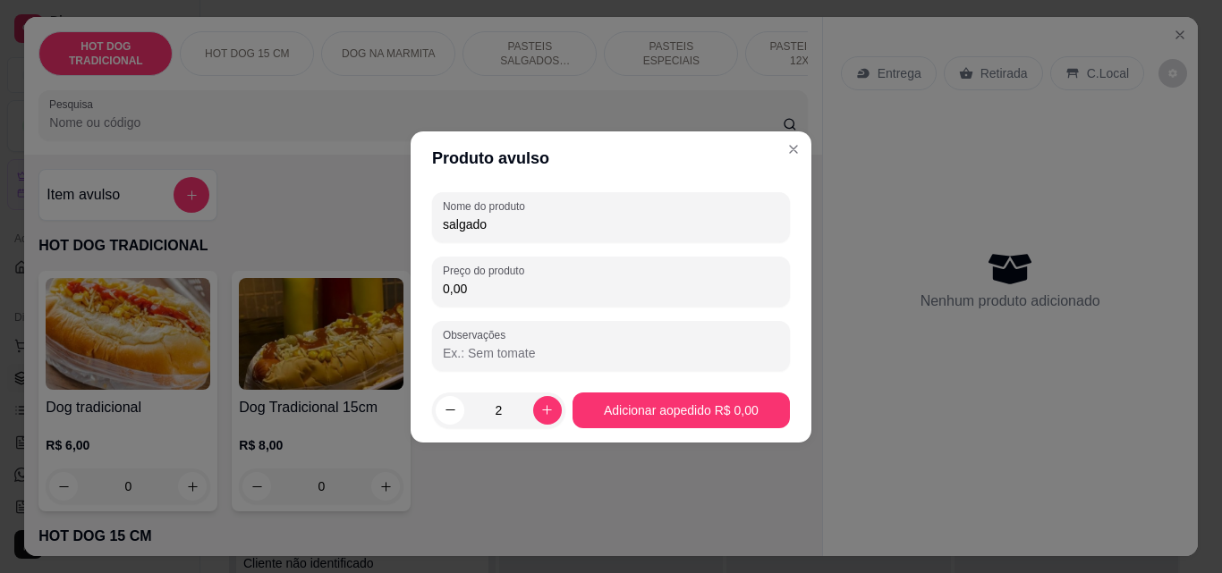
drag, startPoint x: 506, startPoint y: 285, endPoint x: 397, endPoint y: 285, distance: 109.1
click at [397, 285] on div "Produto avulso Nome do produto salgado Preço do produto 0,00 Observações 2 Adic…" at bounding box center [611, 286] width 1222 height 573
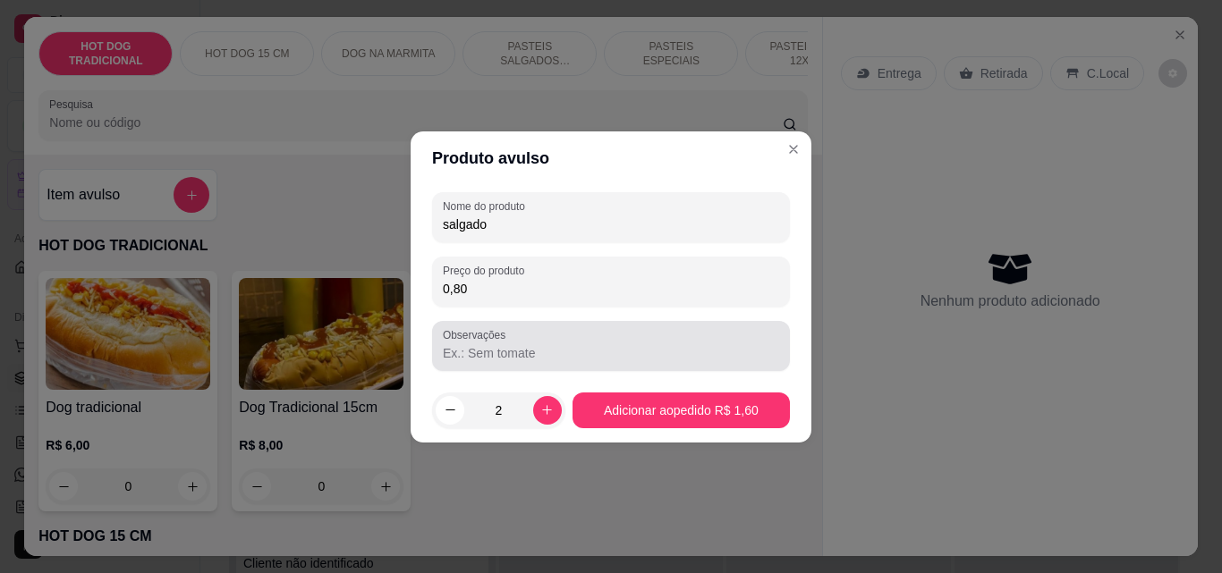
type input "8,00"
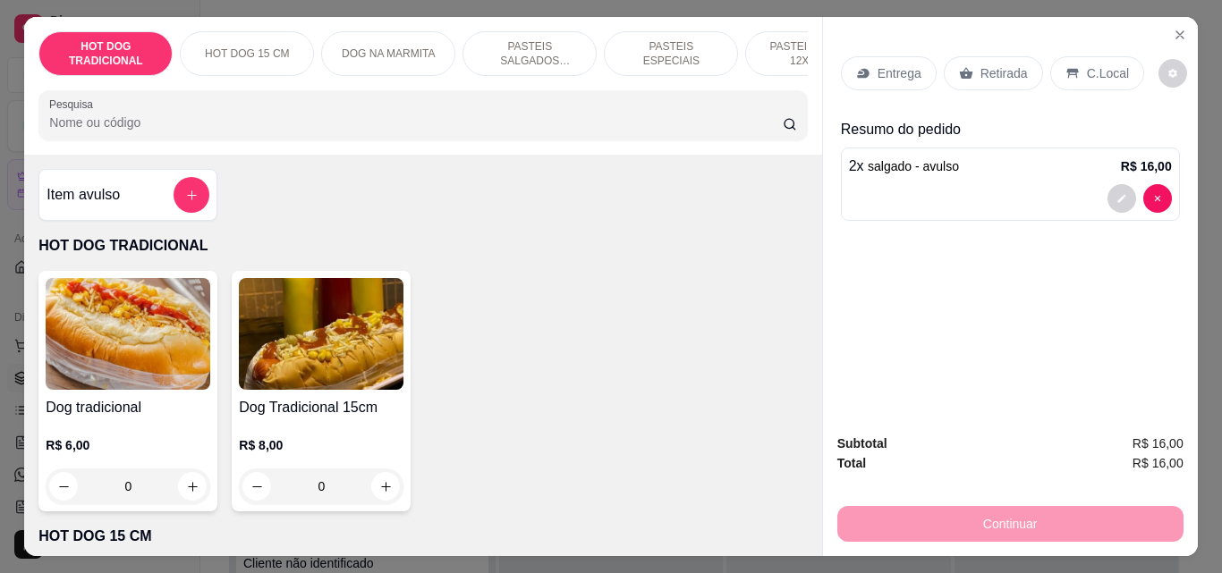
click at [980, 68] on p "Retirada" at bounding box center [1003, 73] width 47 height 18
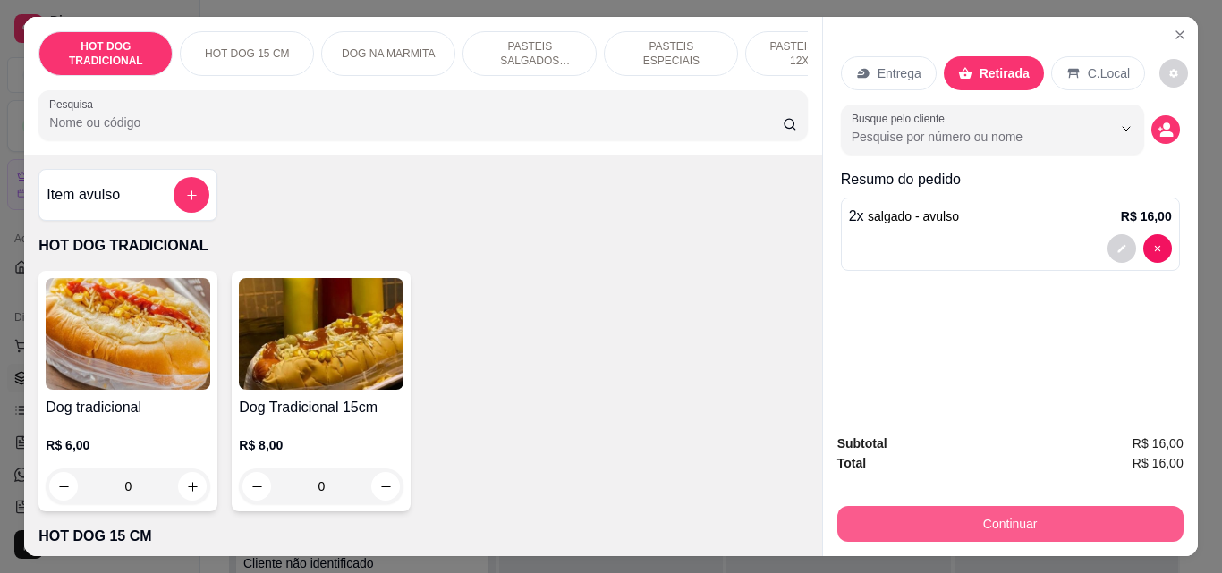
click at [1004, 507] on button "Continuar" at bounding box center [1010, 524] width 346 height 36
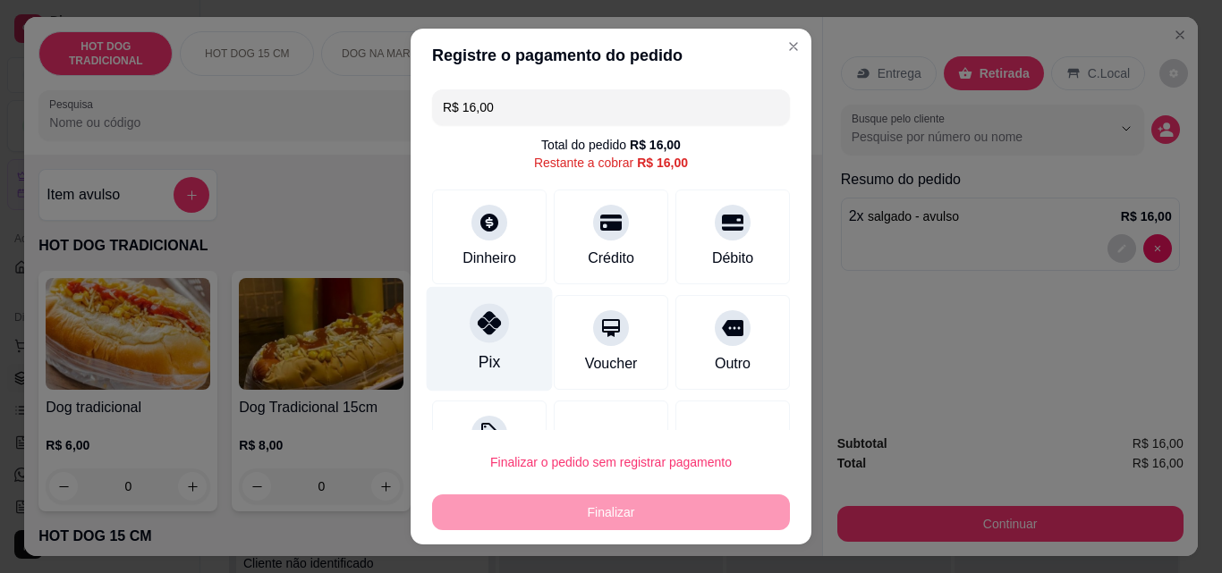
click at [488, 351] on div "Pix" at bounding box center [488, 362] width 21 height 23
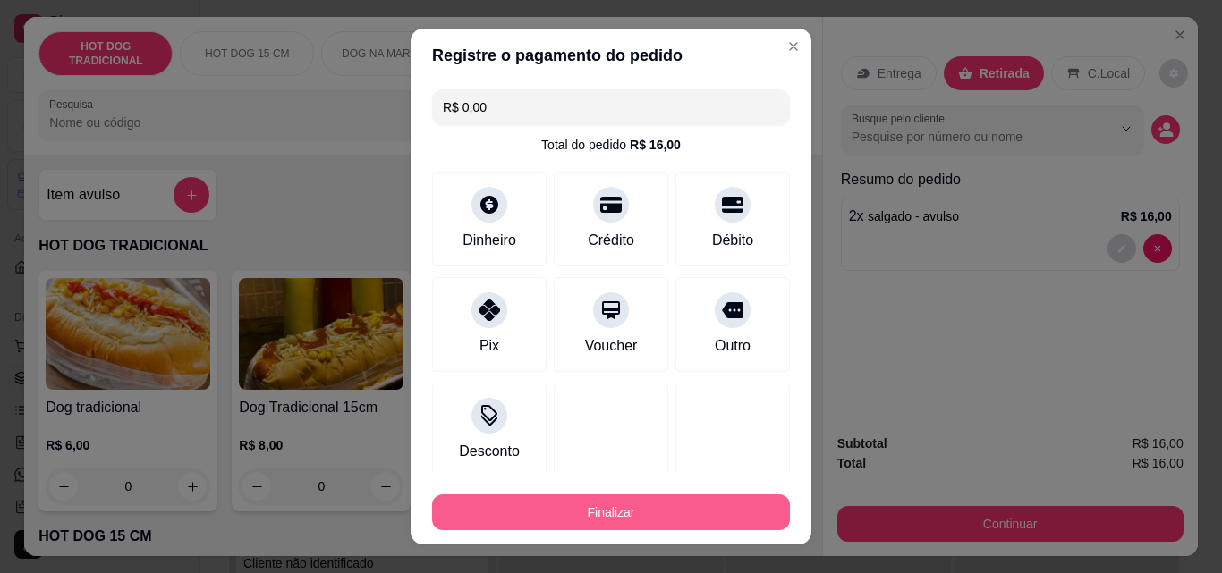
click at [553, 512] on button "Finalizar" at bounding box center [611, 513] width 358 height 36
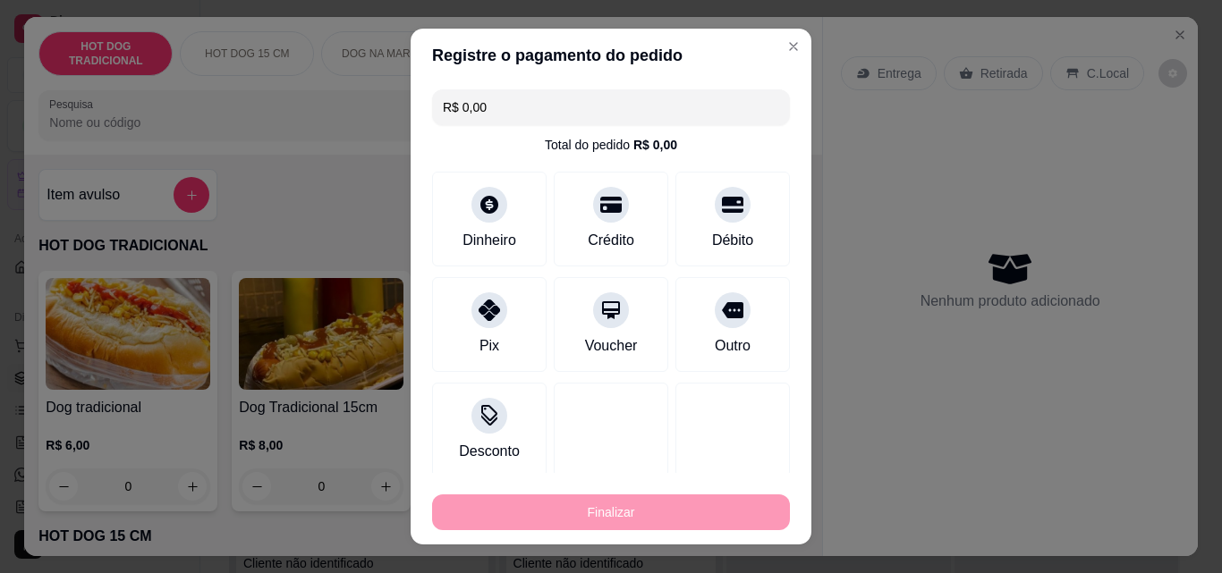
type input "-R$ 16,00"
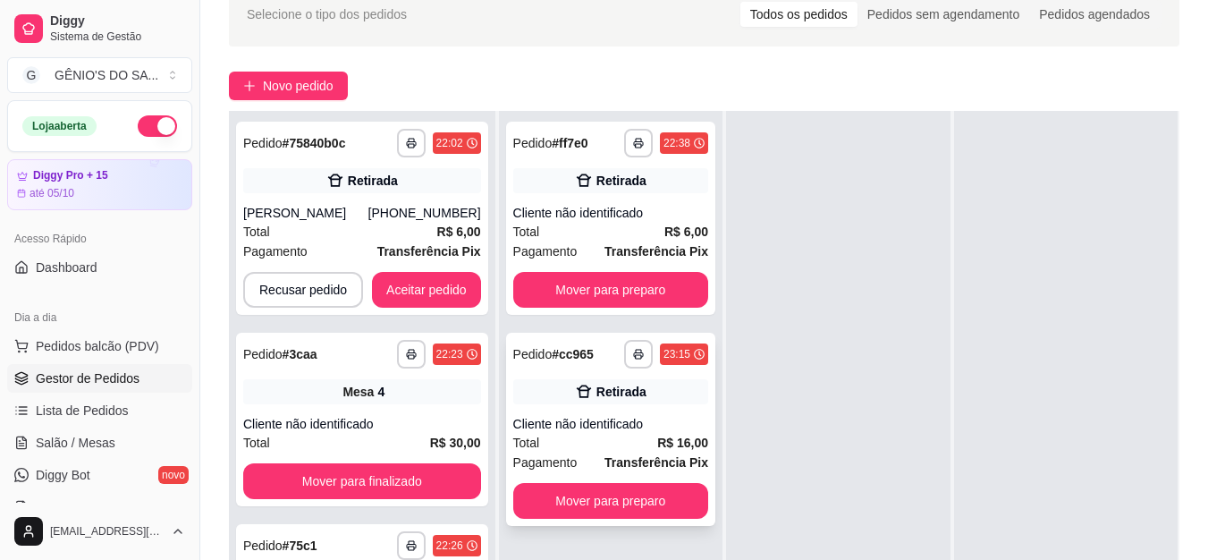
scroll to position [286, 0]
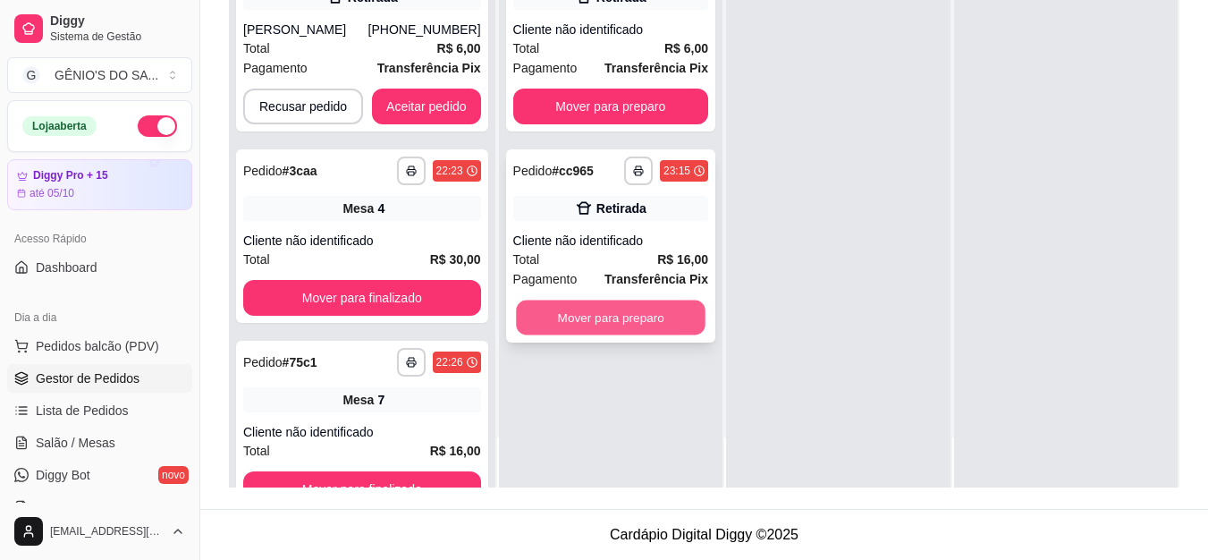
click at [605, 300] on button "Mover para preparo" at bounding box center [611, 317] width 190 height 35
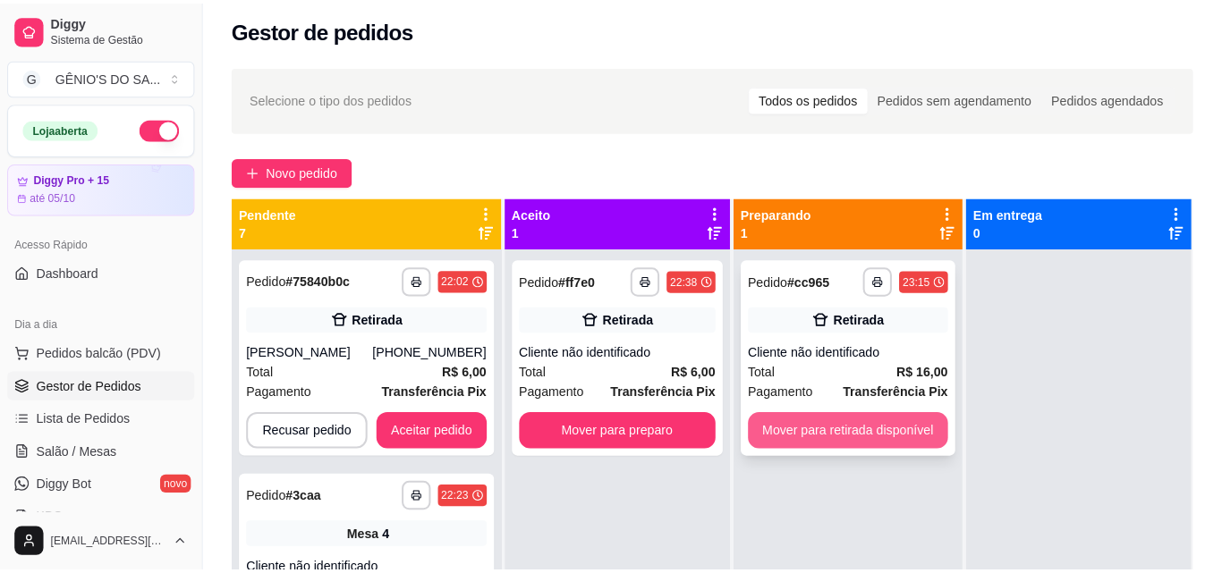
scroll to position [0, 0]
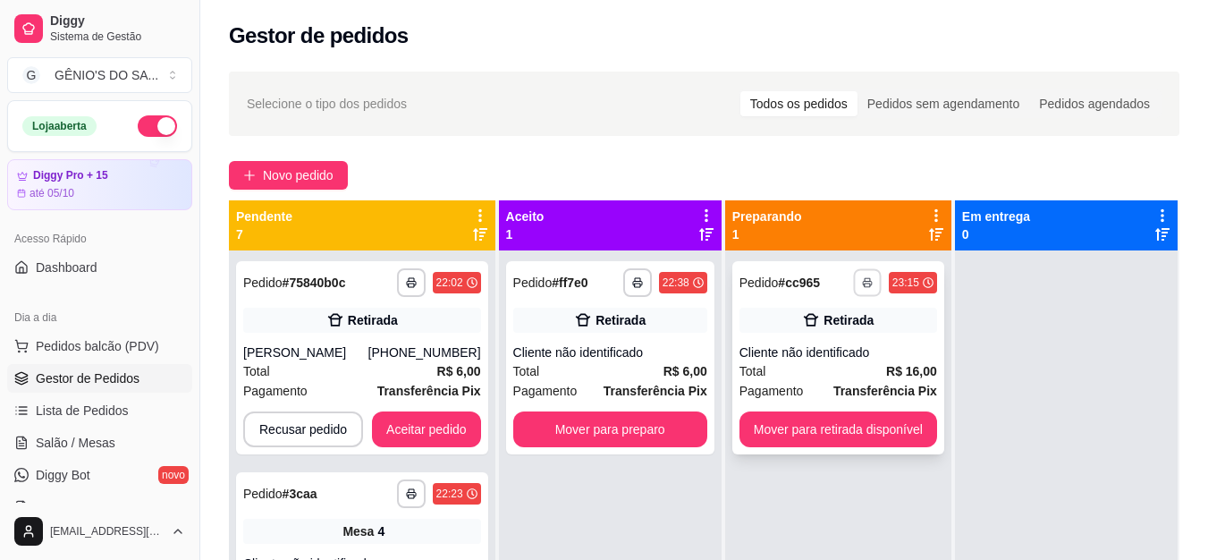
click at [881, 283] on button "button" at bounding box center [867, 282] width 28 height 28
click at [807, 340] on button "Impressora" at bounding box center [829, 345] width 125 height 28
click at [71, 438] on span "Salão / Mesas" at bounding box center [76, 443] width 80 height 18
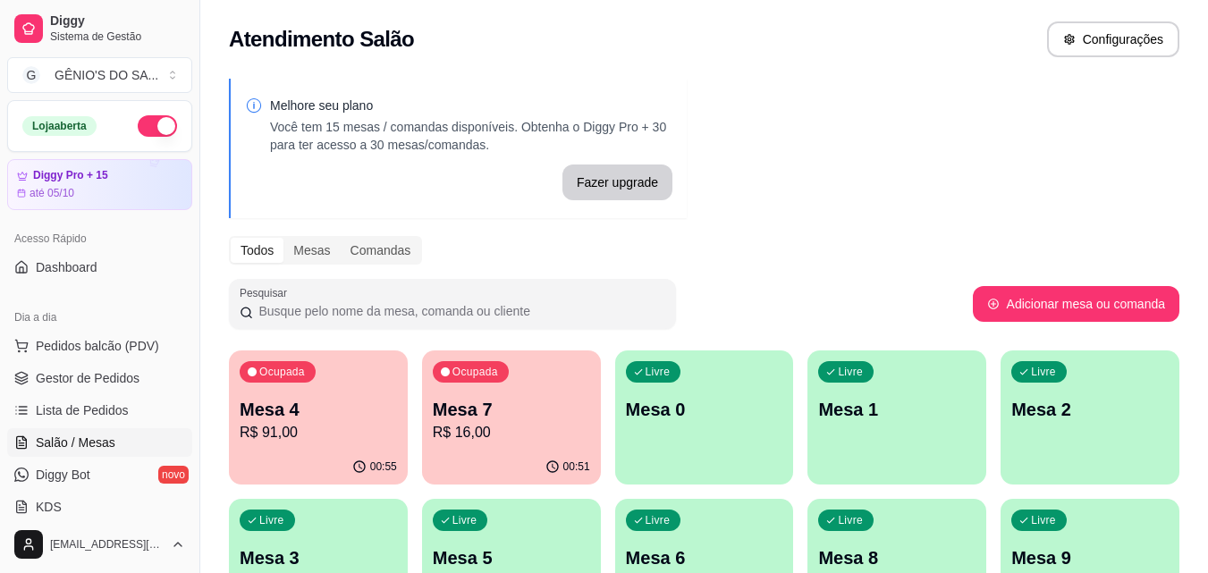
click at [505, 439] on p "R$ 16,00" at bounding box center [511, 432] width 157 height 21
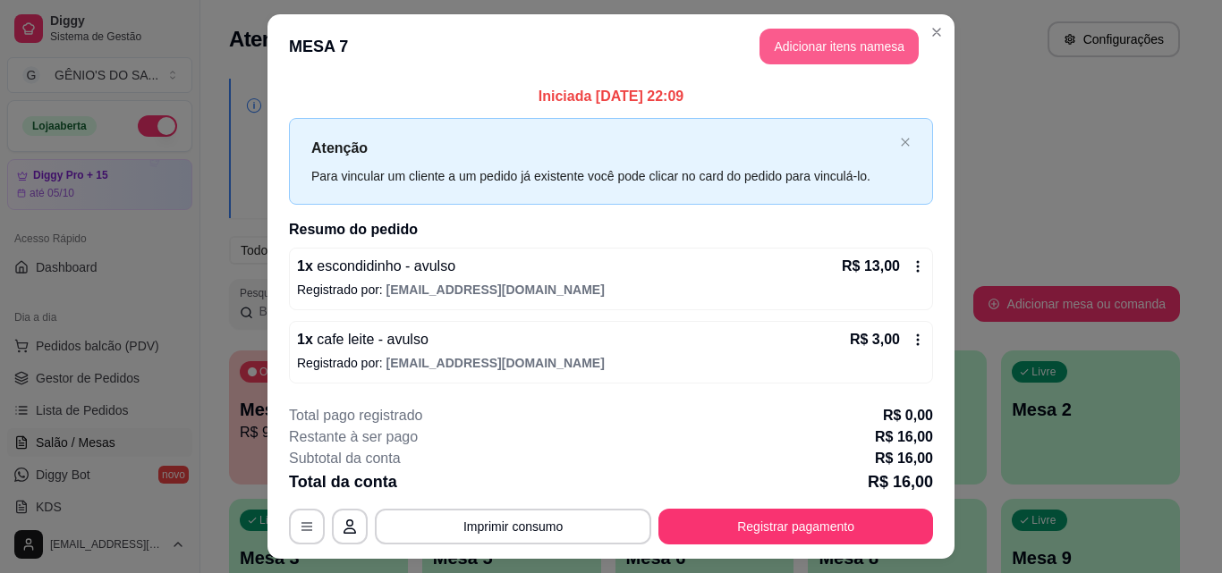
click at [825, 40] on button "Adicionar itens na mesa" at bounding box center [838, 47] width 159 height 36
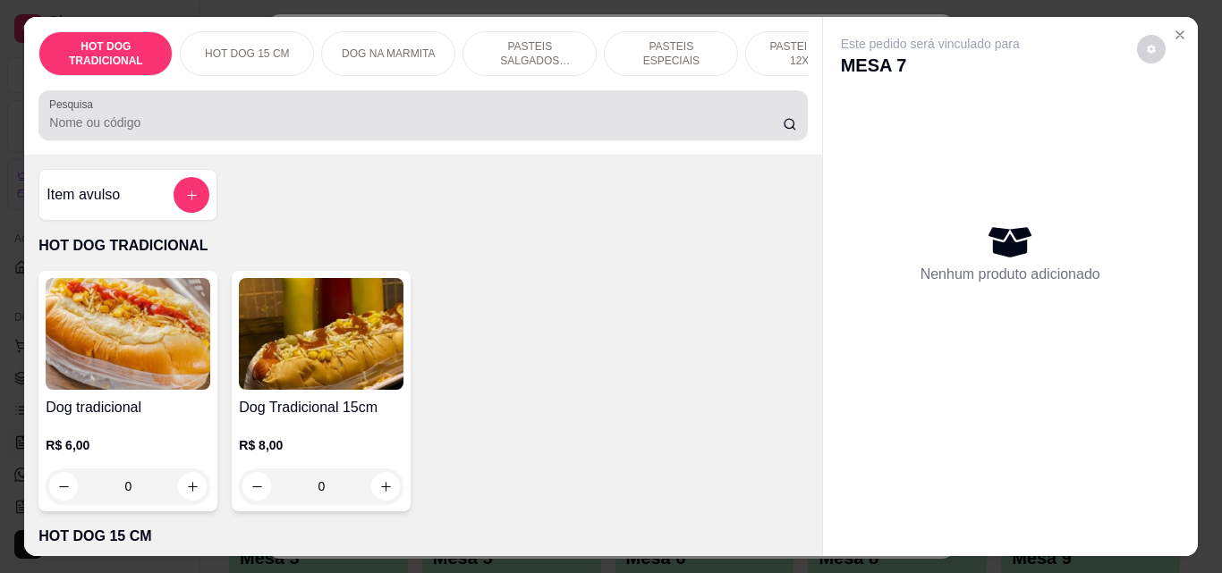
click at [68, 140] on div "Pesquisa" at bounding box center [422, 115] width 768 height 50
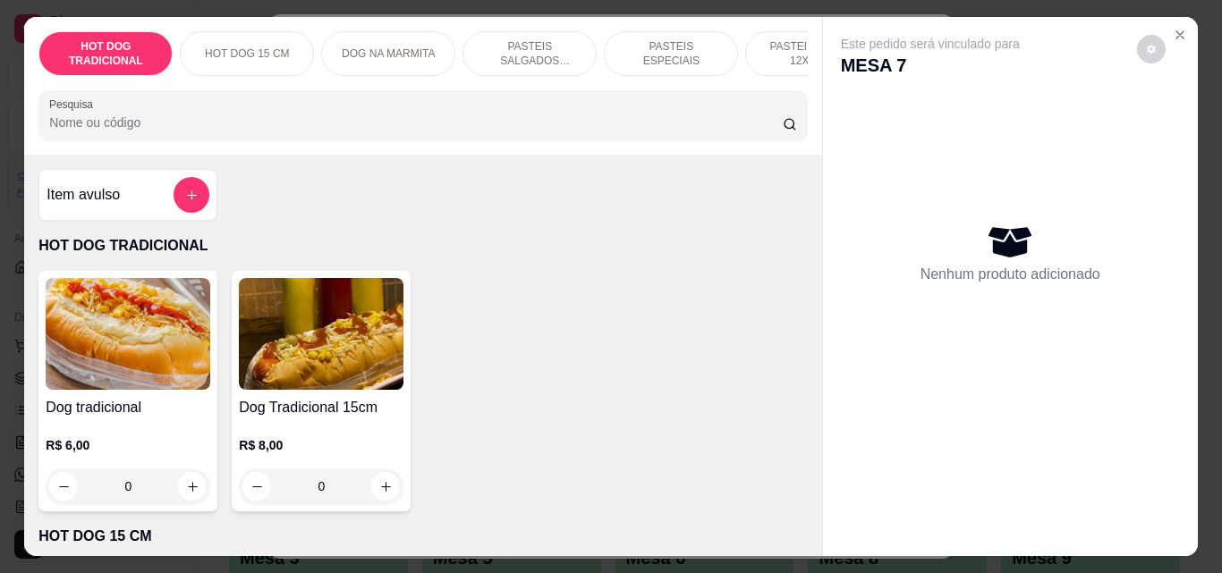
click at [503, 47] on p "PASTEIS SALGADOS 12X20cm" at bounding box center [530, 53] width 104 height 29
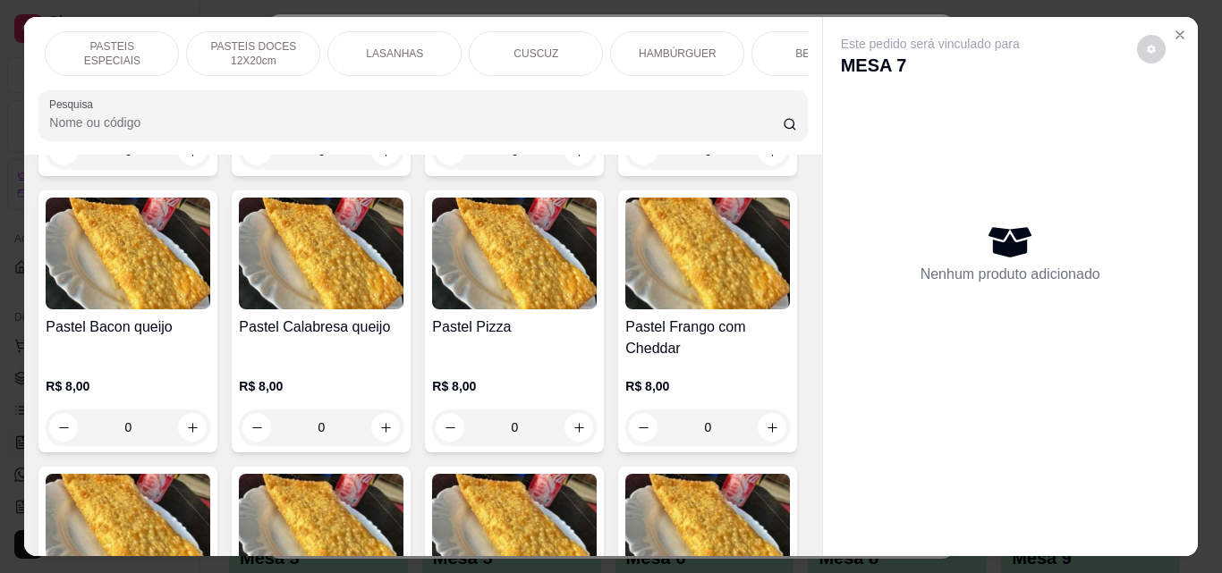
scroll to position [0, 638]
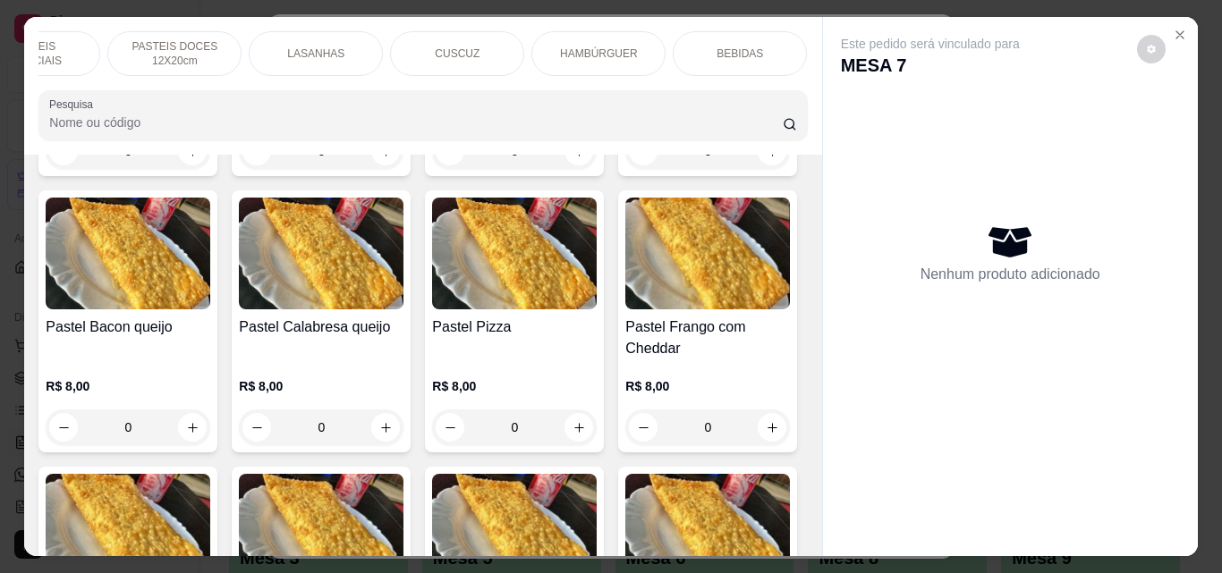
click at [700, 46] on div "BEBIDAS" at bounding box center [740, 53] width 134 height 45
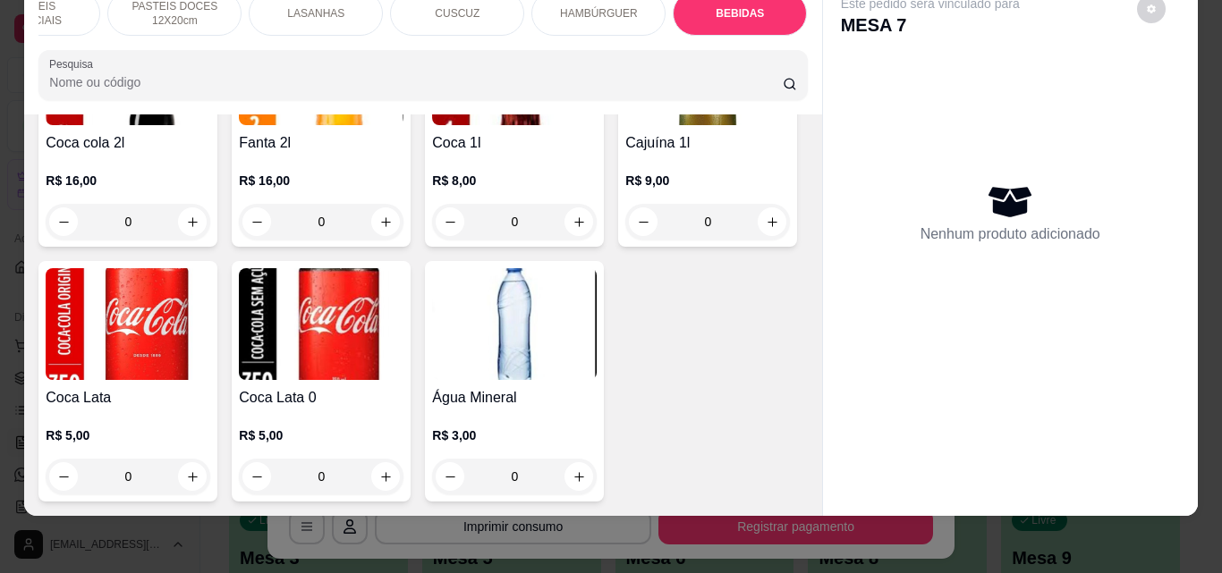
scroll to position [6364, 0]
click at [199, 470] on icon "increase-product-quantity" at bounding box center [192, 476] width 13 height 13
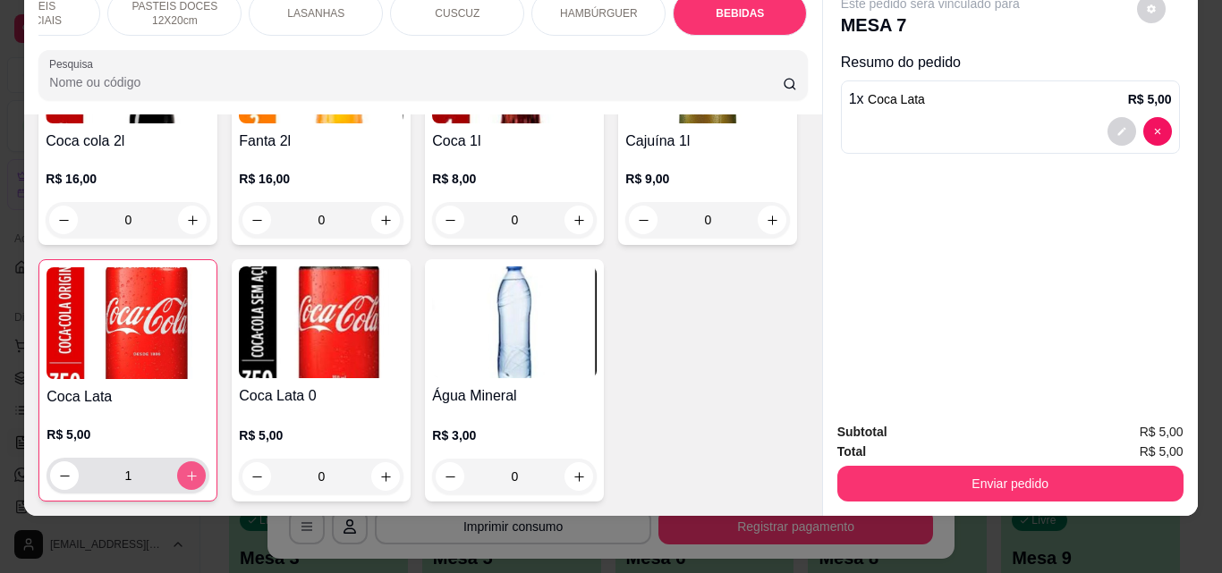
type input "1"
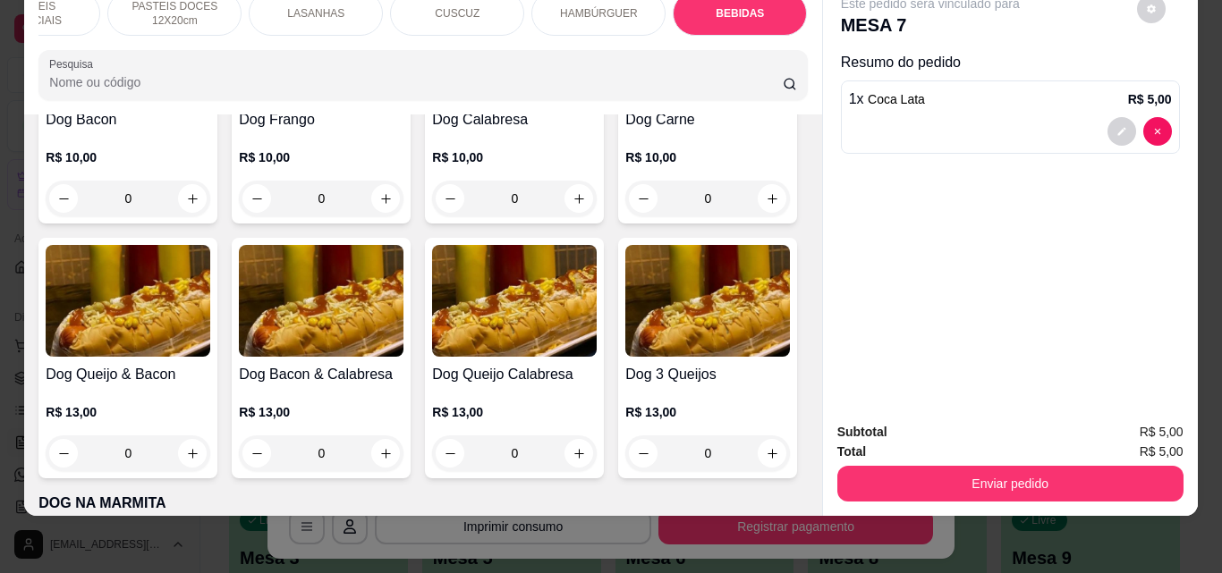
scroll to position [0, 0]
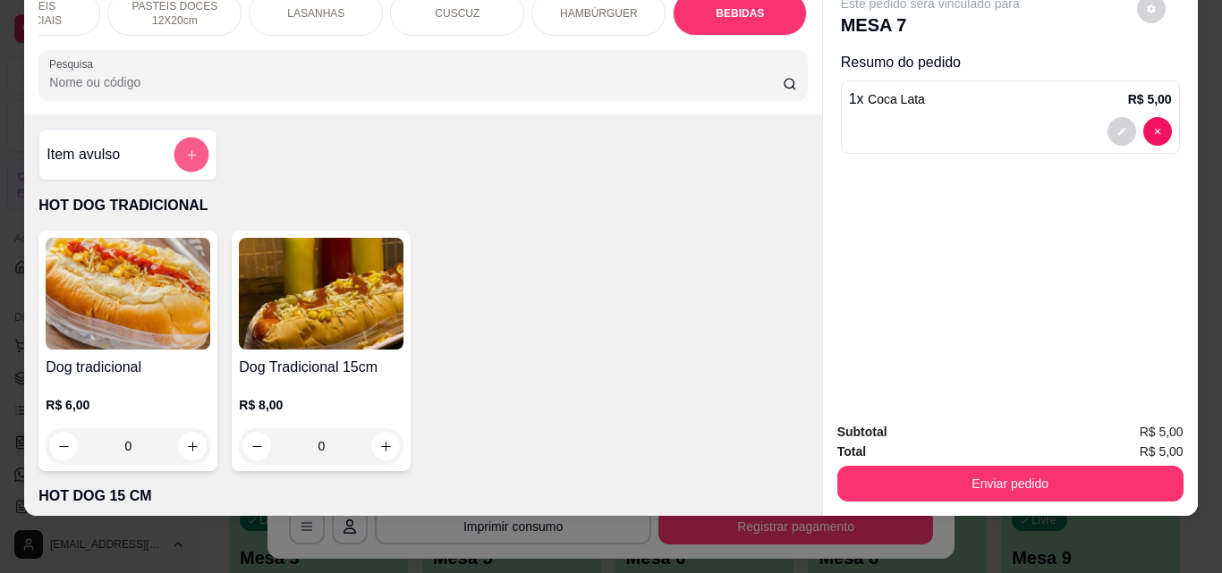
click at [185, 150] on icon "add-separate-item" at bounding box center [191, 154] width 13 height 13
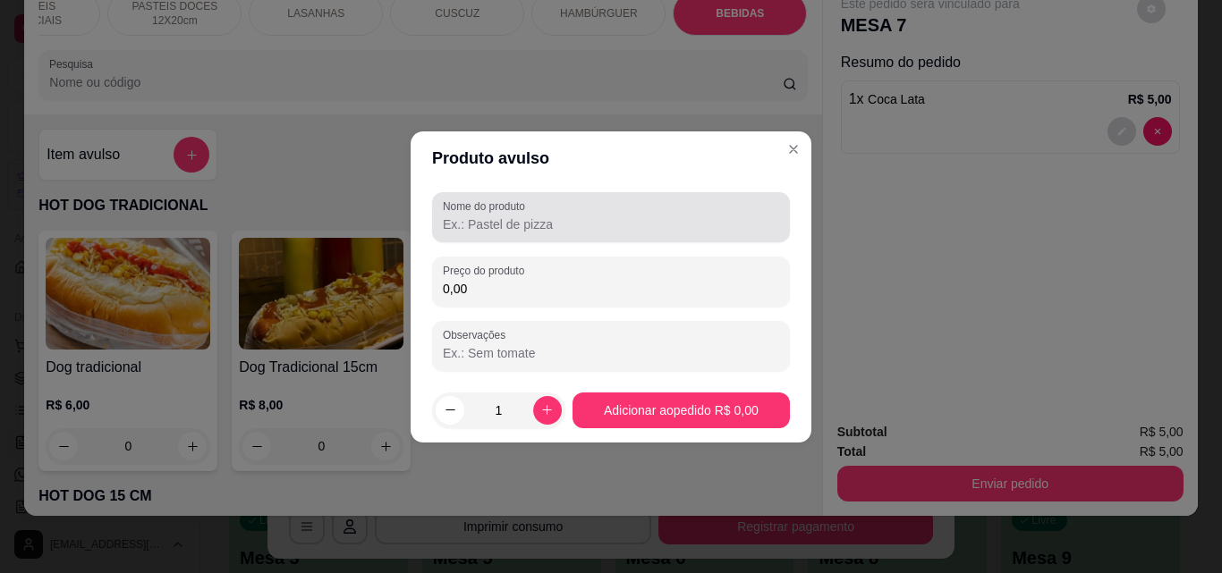
click at [458, 225] on input "Nome do produto" at bounding box center [611, 225] width 336 height 18
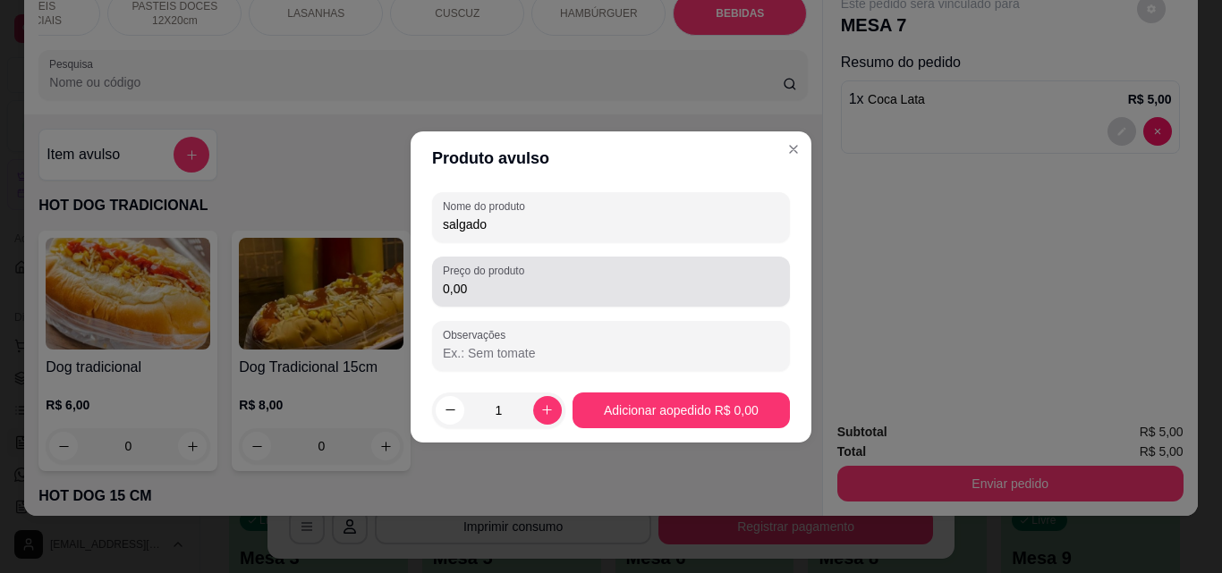
type input "salgado"
click at [498, 295] on input "0,00" at bounding box center [611, 289] width 336 height 18
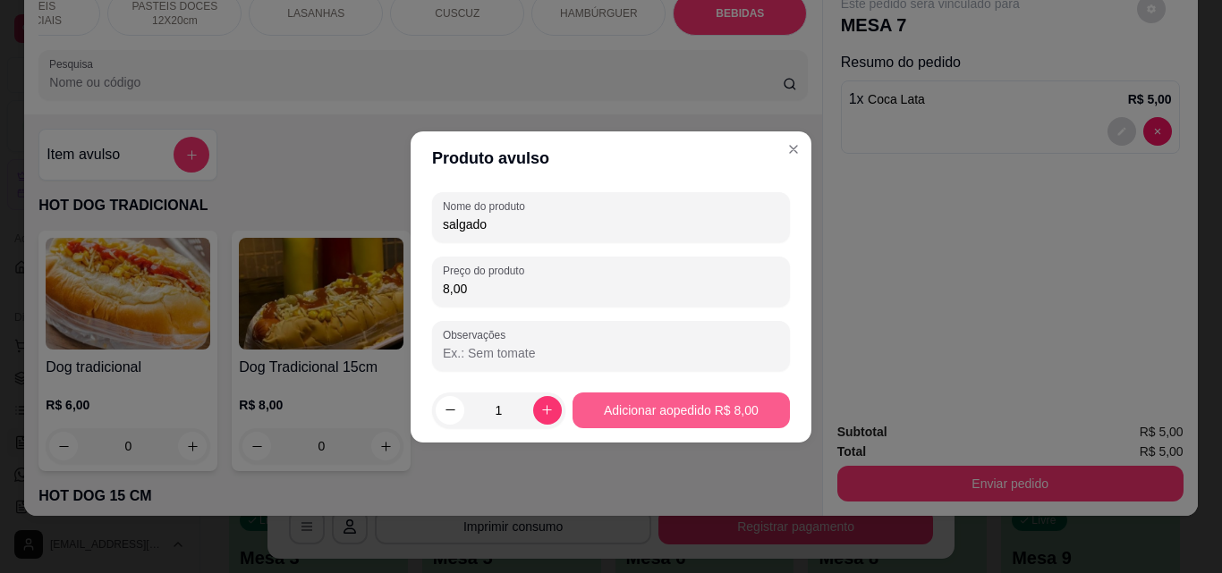
type input "8,00"
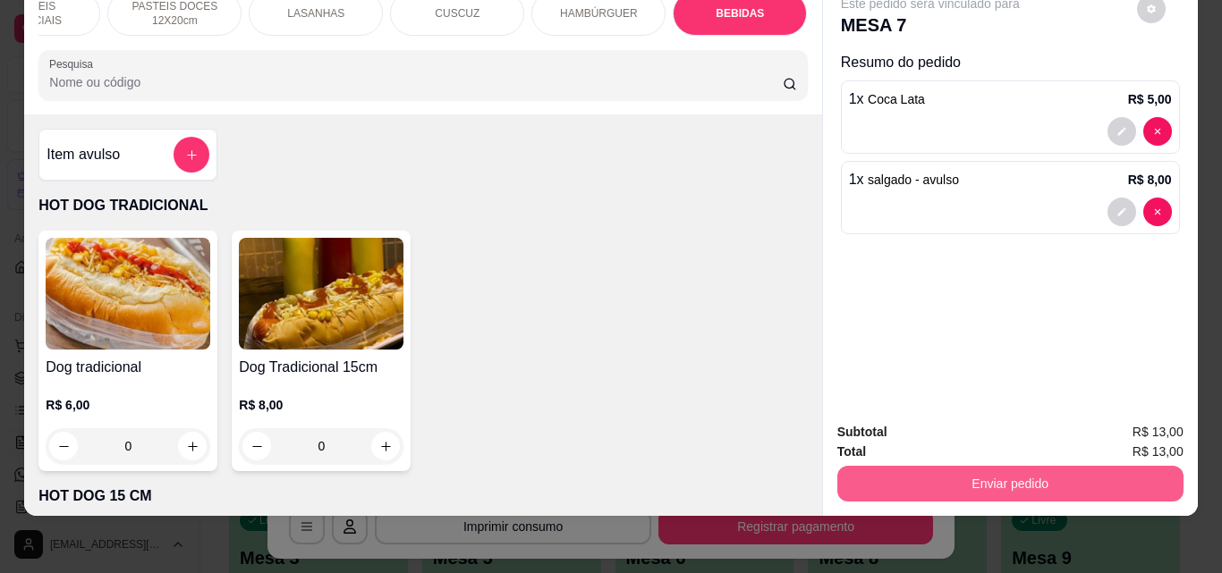
click at [899, 466] on button "Enviar pedido" at bounding box center [1010, 484] width 346 height 36
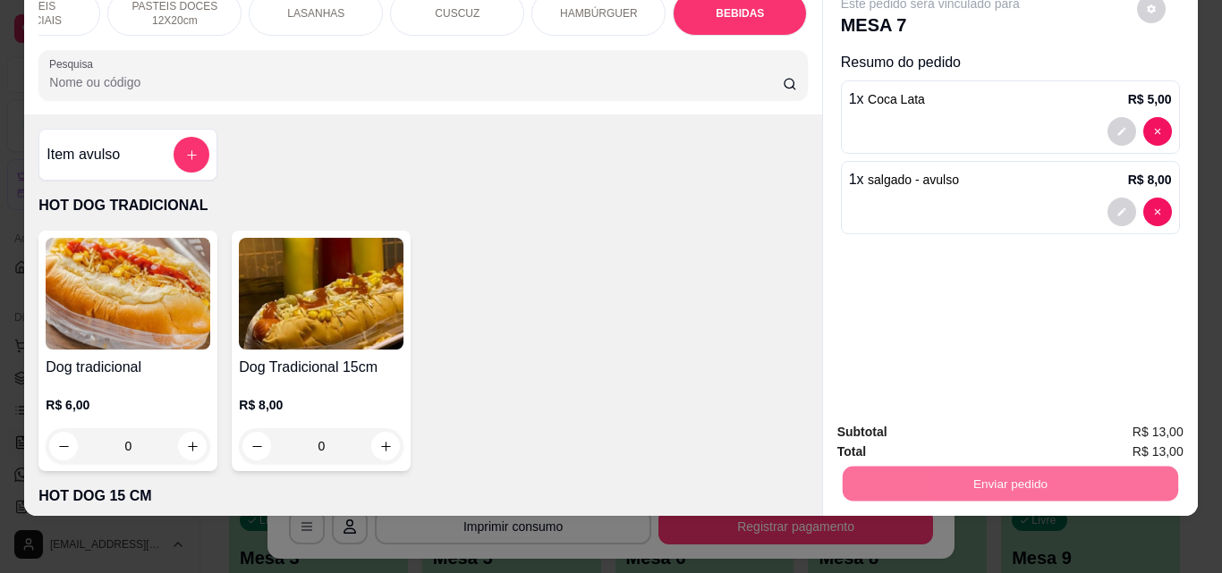
click at [900, 418] on button "Não registrar e enviar pedido" at bounding box center [951, 427] width 186 height 34
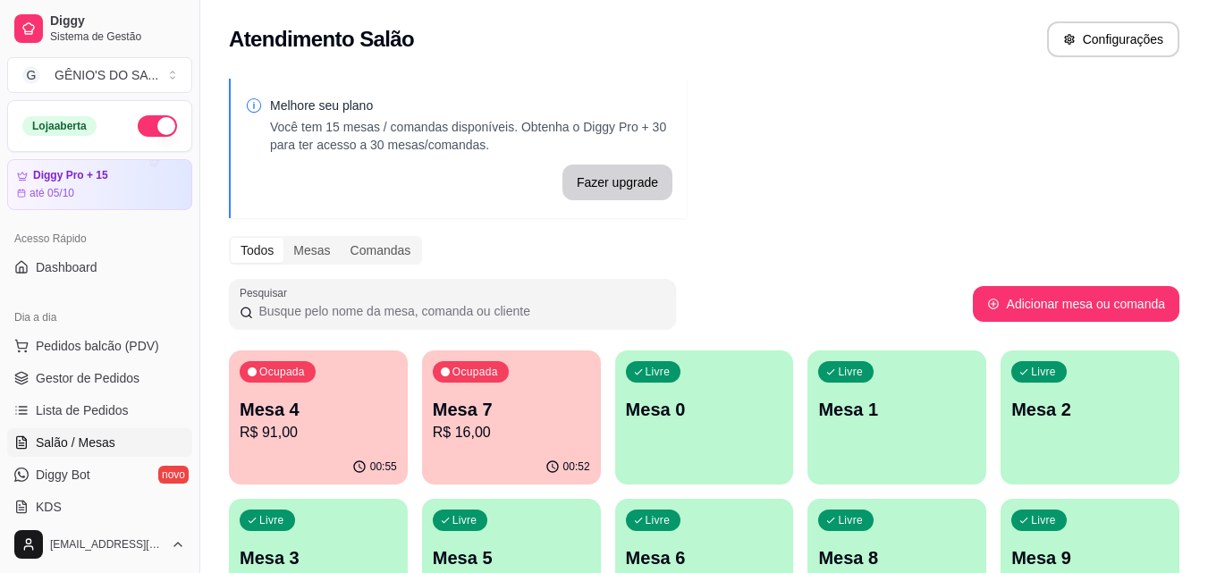
click at [349, 446] on div "Ocupada Mesa 4 R$ 91,00" at bounding box center [318, 400] width 179 height 99
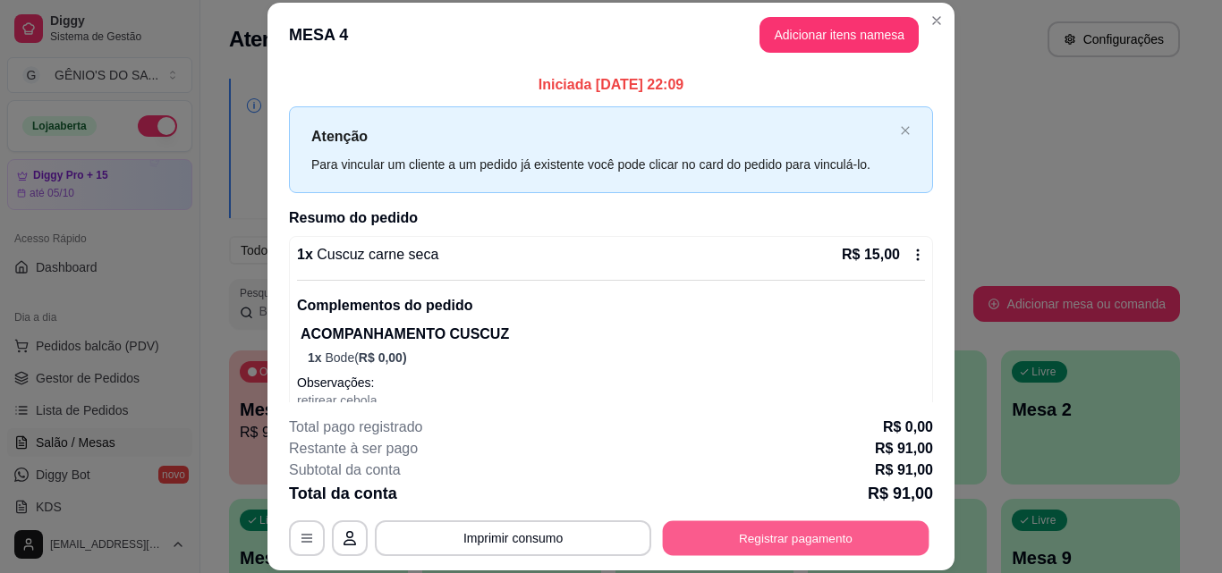
click at [749, 539] on button "Registrar pagamento" at bounding box center [796, 537] width 266 height 35
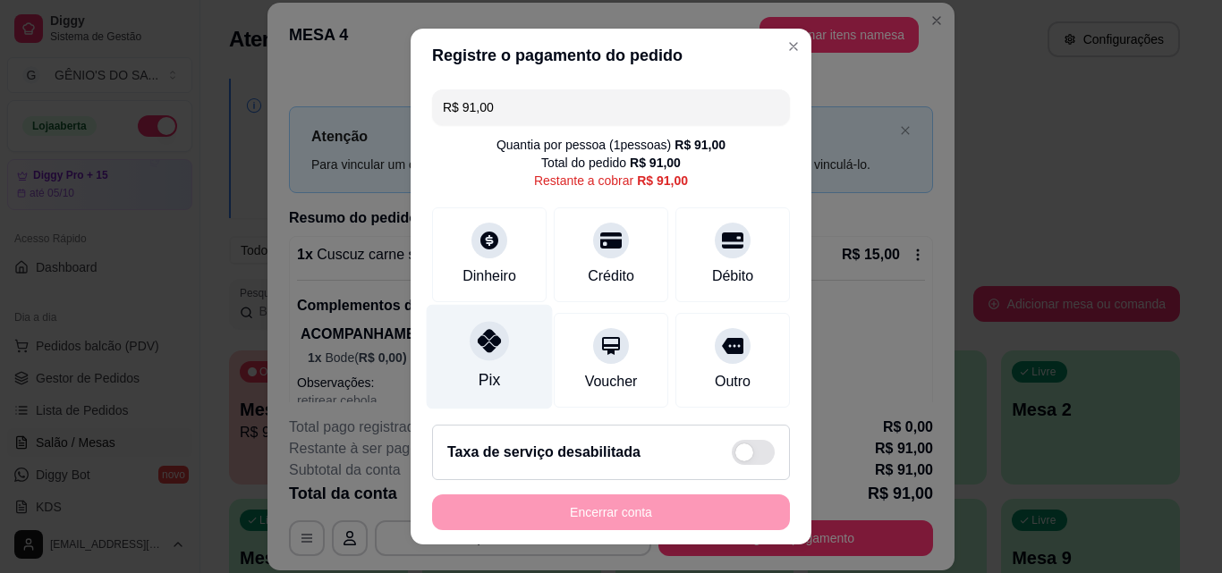
click at [478, 351] on icon at bounding box center [489, 340] width 23 height 23
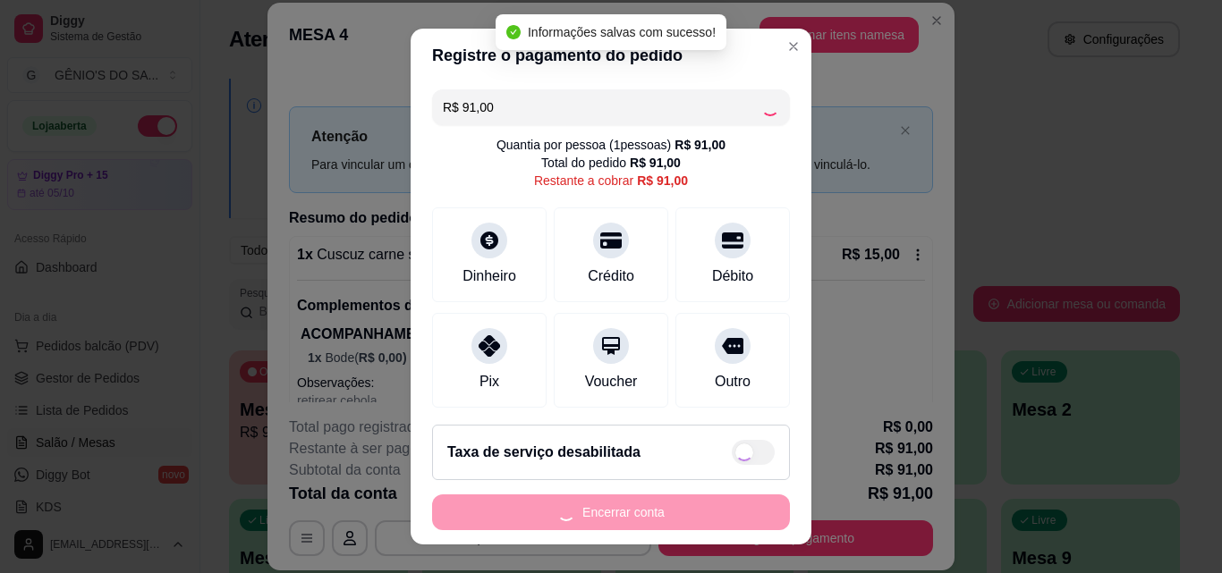
type input "R$ 0,00"
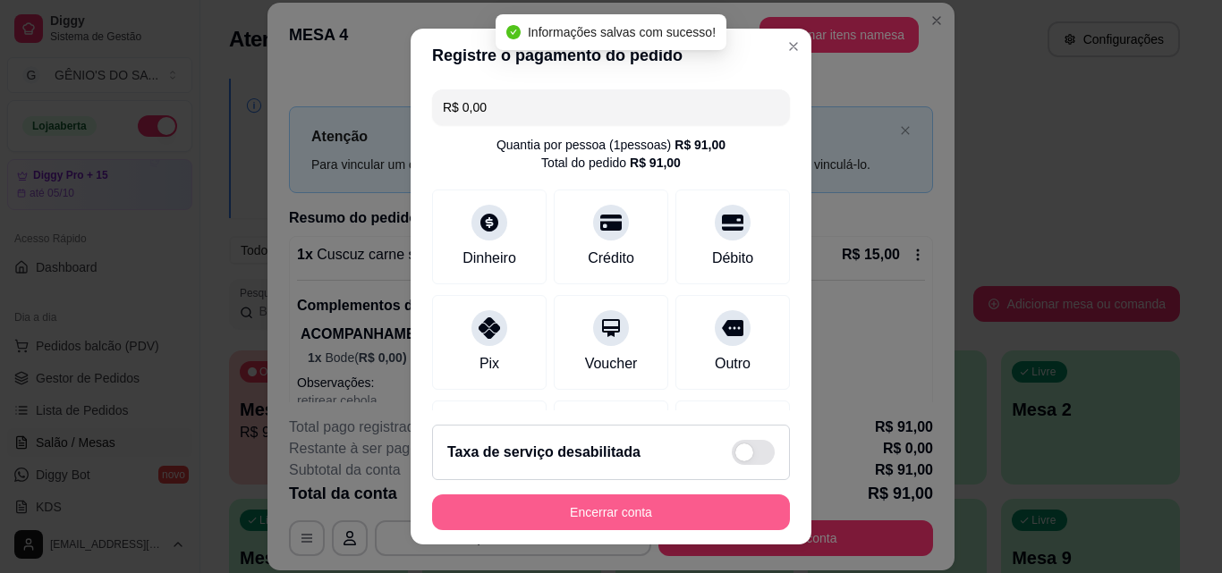
click at [534, 520] on button "Encerrar conta" at bounding box center [611, 513] width 358 height 36
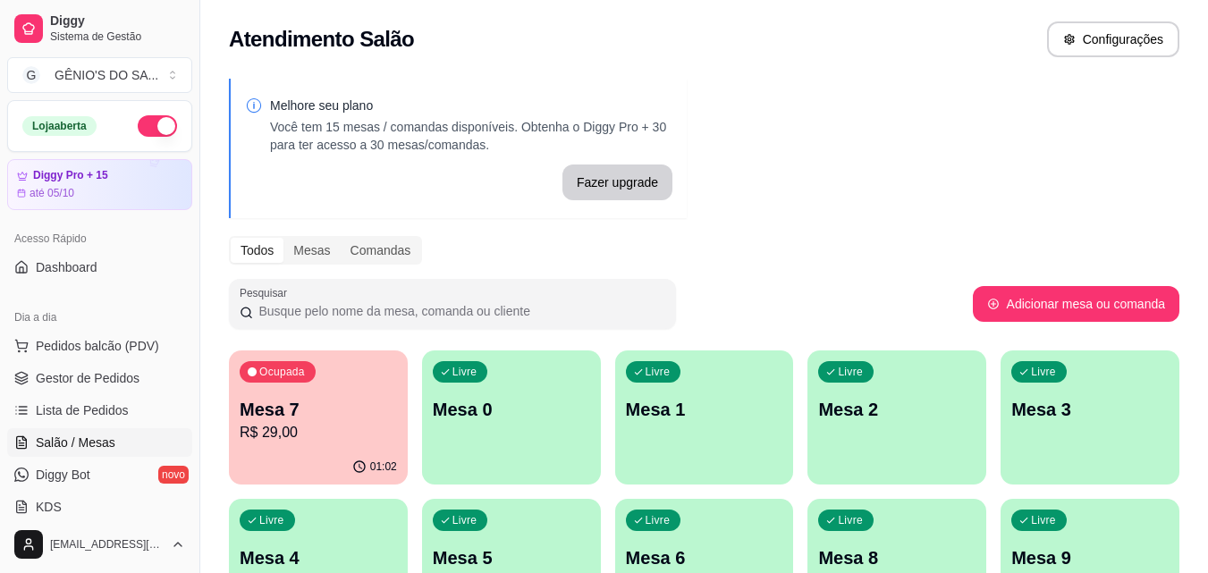
click at [311, 422] on p "R$ 29,00" at bounding box center [318, 432] width 157 height 21
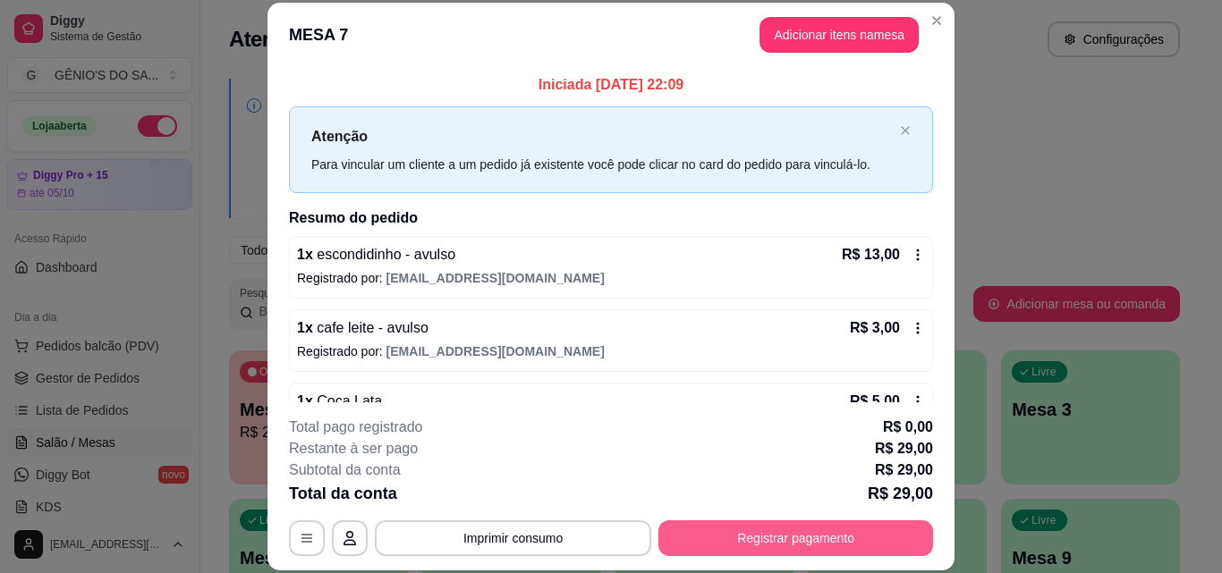
click at [764, 531] on button "Registrar pagamento" at bounding box center [795, 538] width 275 height 36
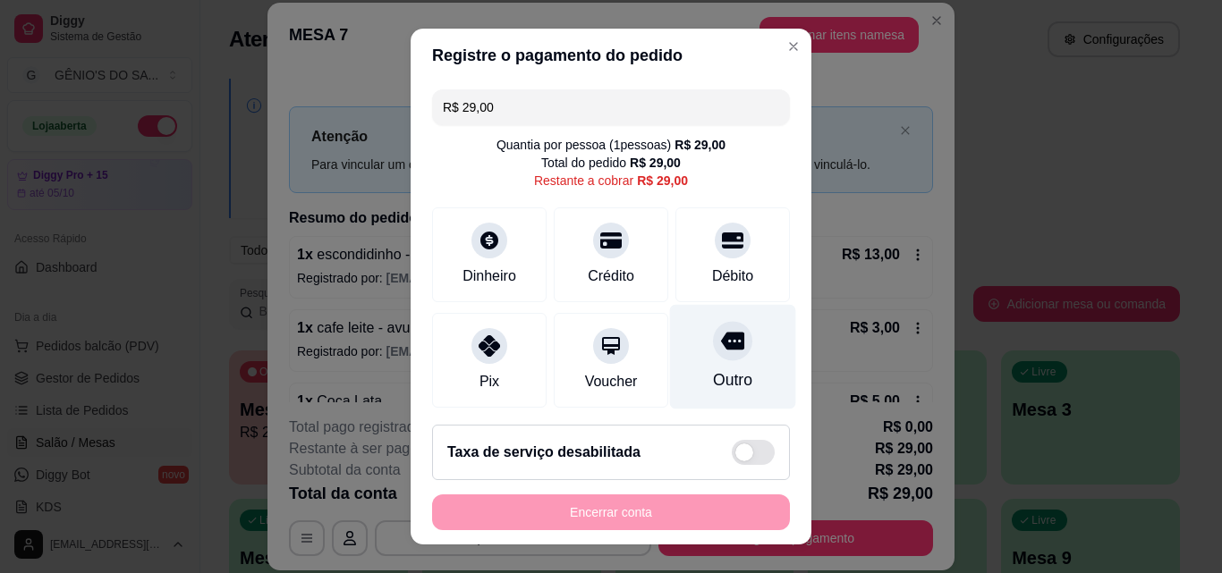
click at [716, 340] on div at bounding box center [732, 340] width 39 height 39
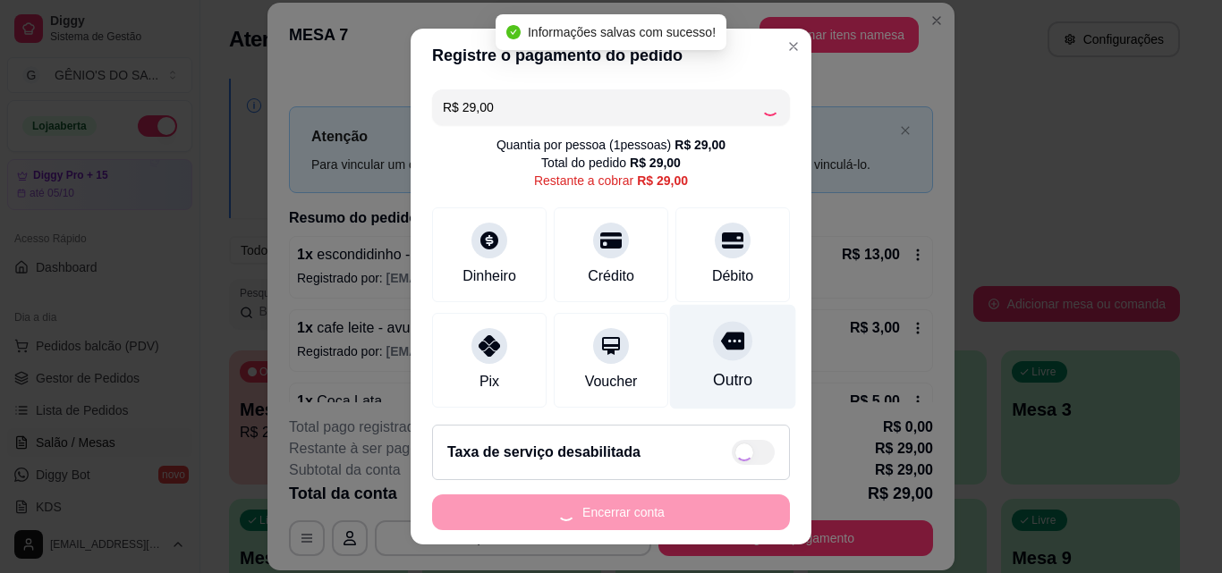
type input "R$ 0,00"
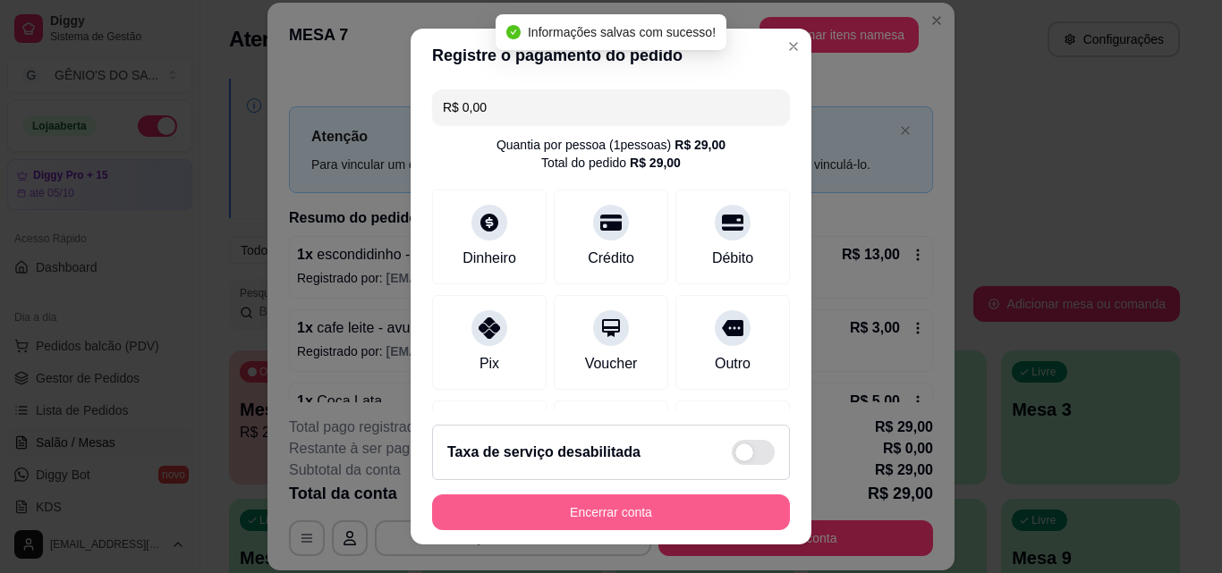
click at [573, 507] on button "Encerrar conta" at bounding box center [611, 513] width 358 height 36
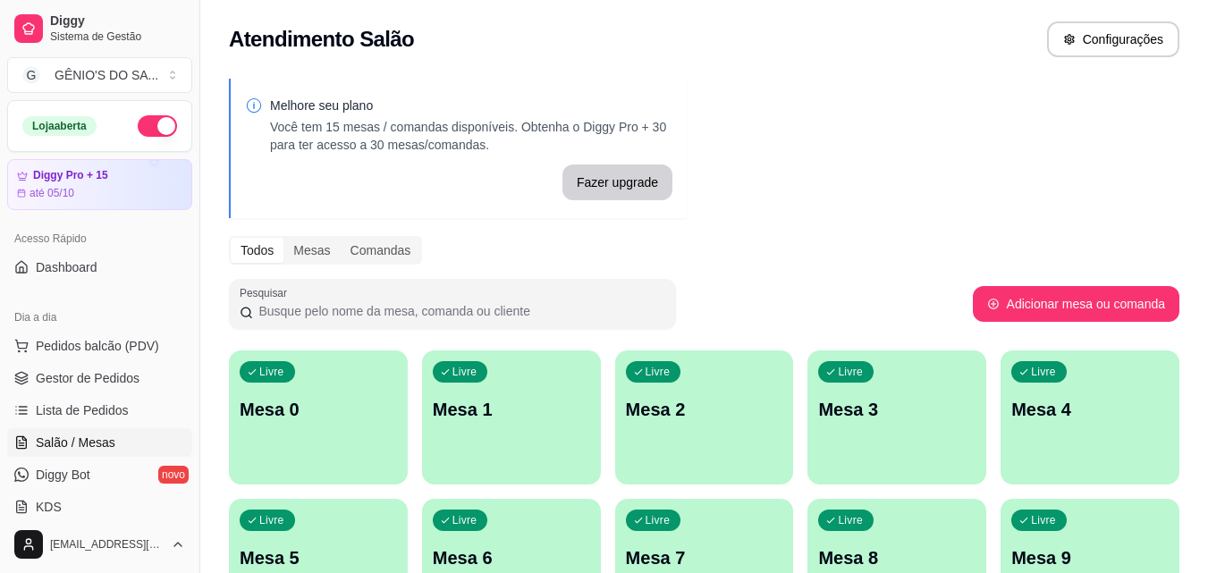
click at [465, 421] on p "Mesa 1" at bounding box center [511, 409] width 157 height 25
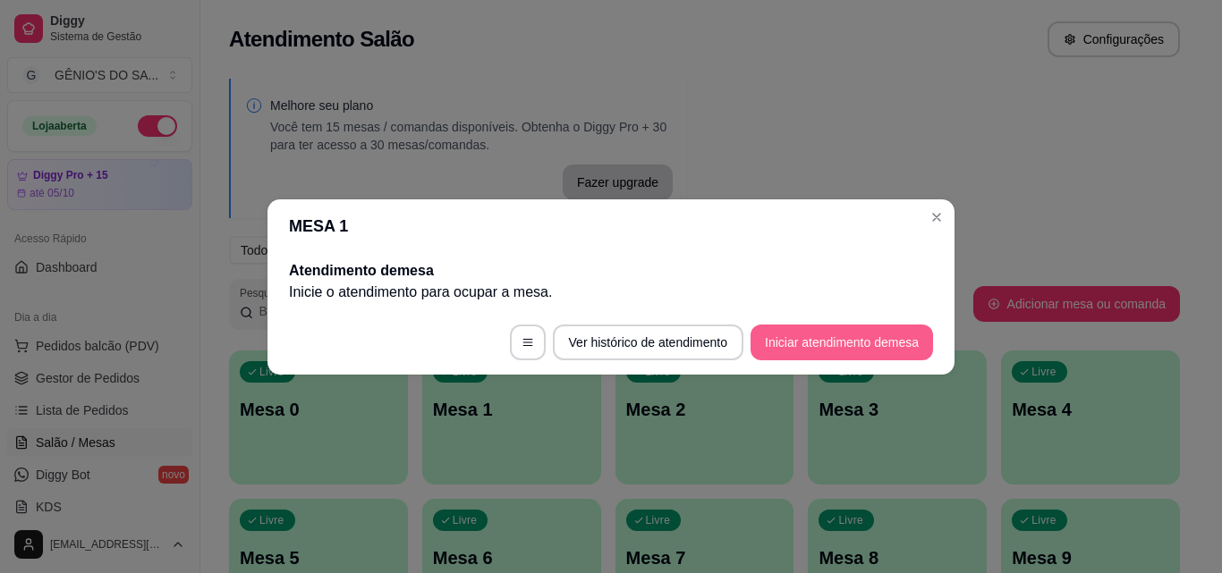
click at [774, 351] on button "Iniciar atendimento de mesa" at bounding box center [841, 343] width 182 height 36
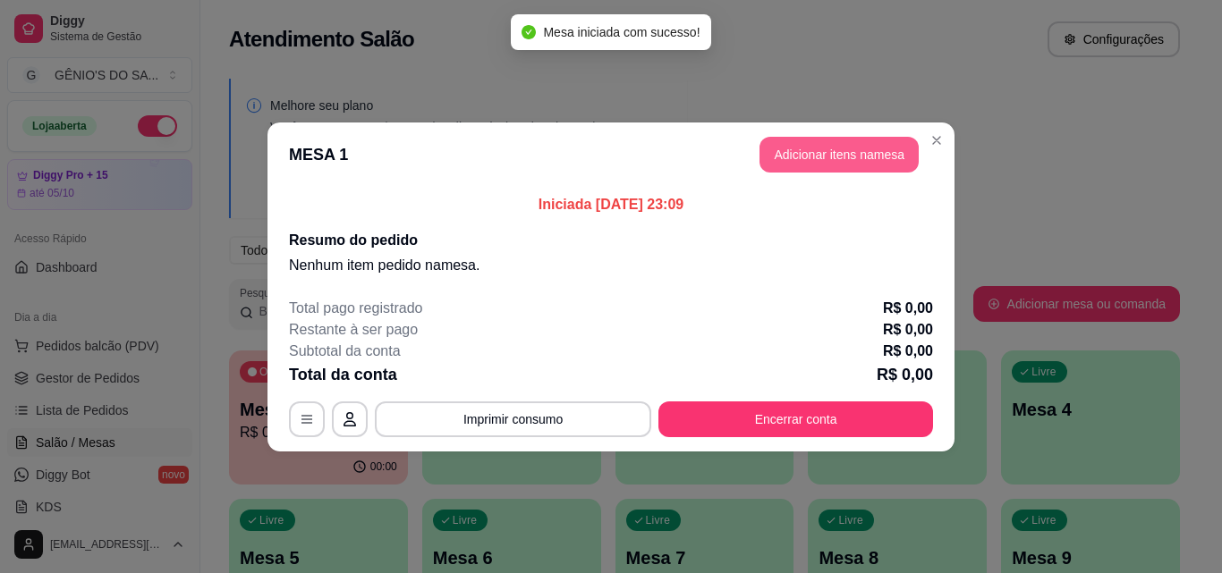
click at [889, 159] on button "Adicionar itens na mesa" at bounding box center [838, 155] width 159 height 36
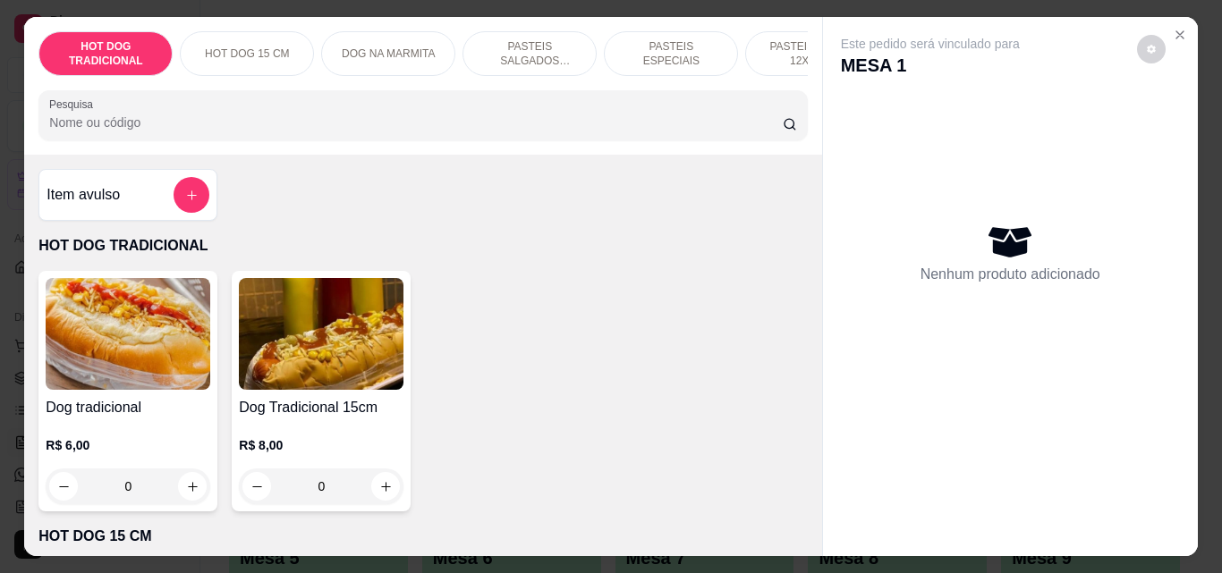
click at [509, 118] on div at bounding box center [422, 115] width 747 height 36
click at [380, 131] on input "Pesquisa" at bounding box center [415, 123] width 733 height 18
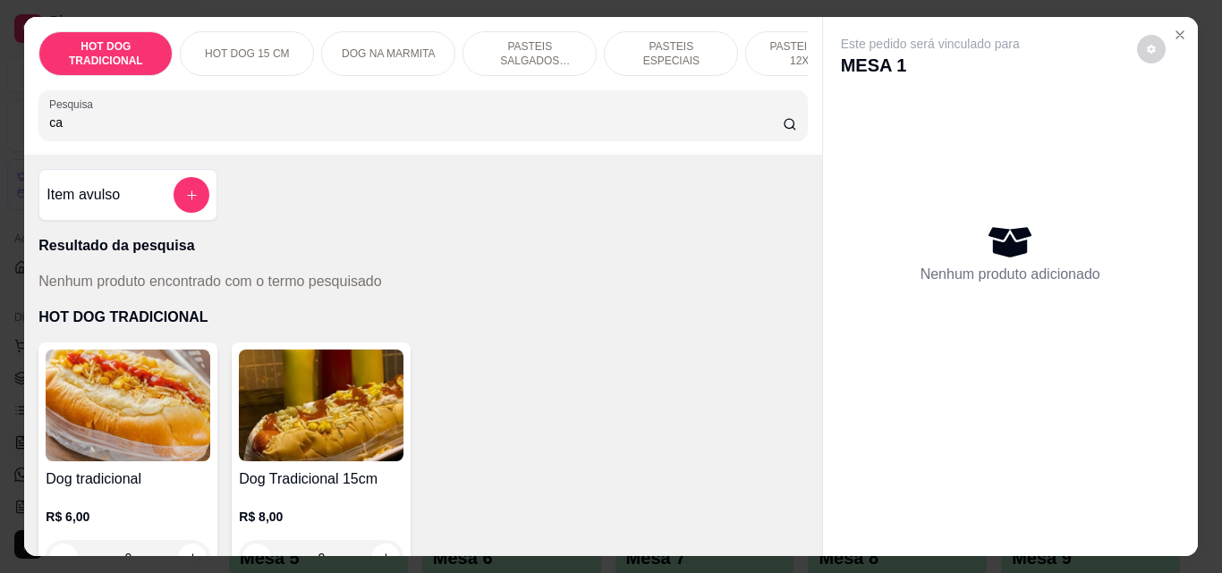
type input "c"
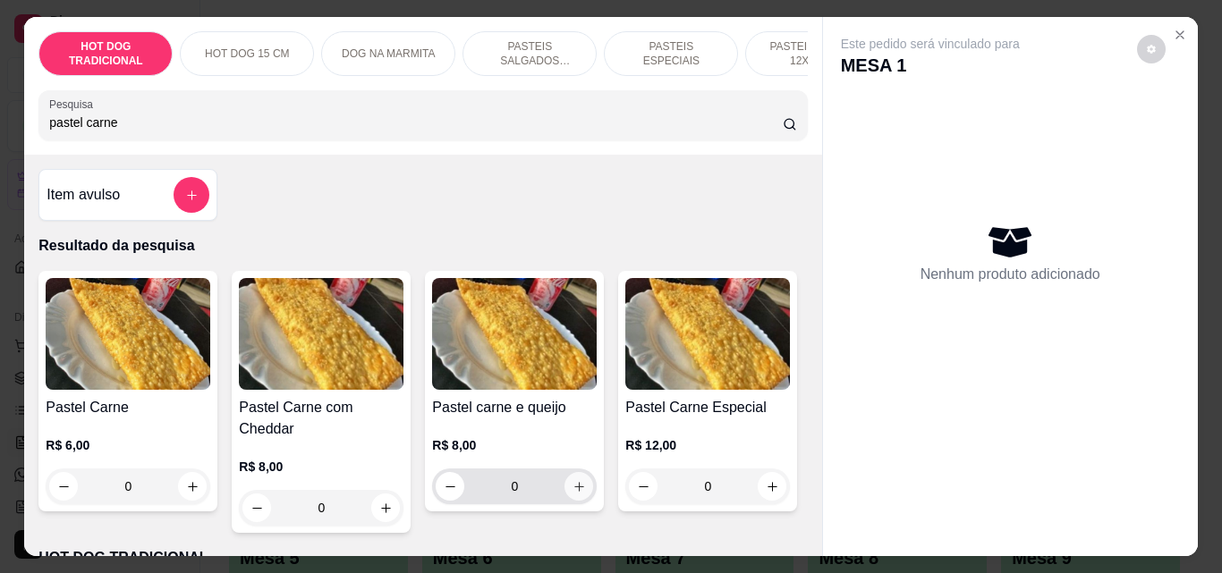
type input "pastel carne"
click at [578, 501] on button "increase-product-quantity" at bounding box center [578, 486] width 29 height 29
type input "1"
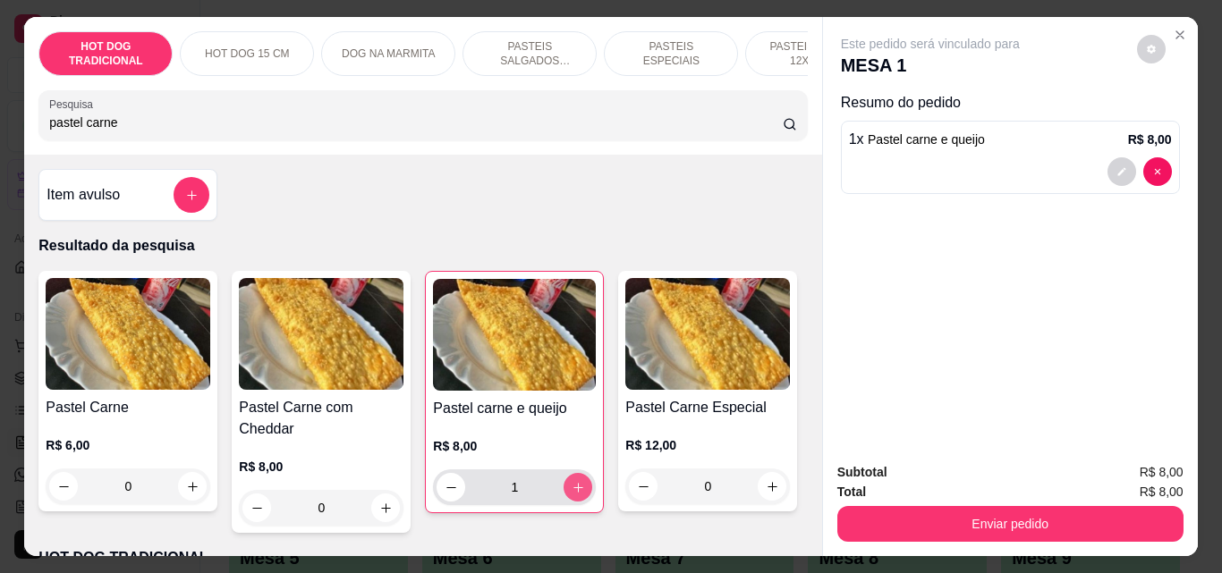
click at [578, 502] on button "increase-product-quantity" at bounding box center [577, 487] width 29 height 29
type input "2"
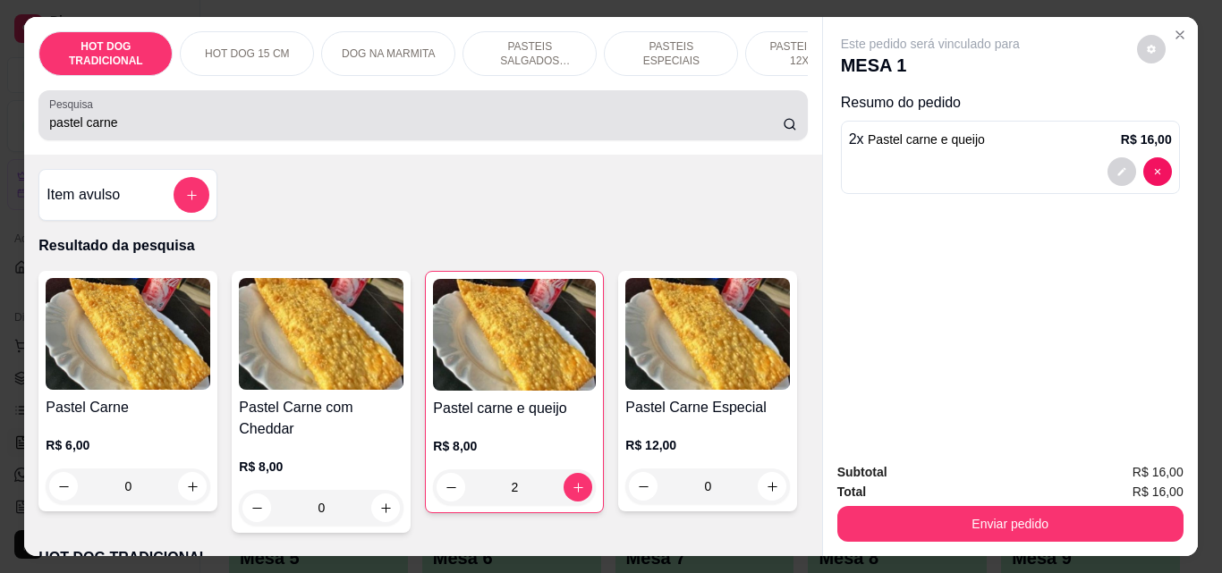
click at [203, 123] on input "pastel carne" at bounding box center [415, 123] width 733 height 18
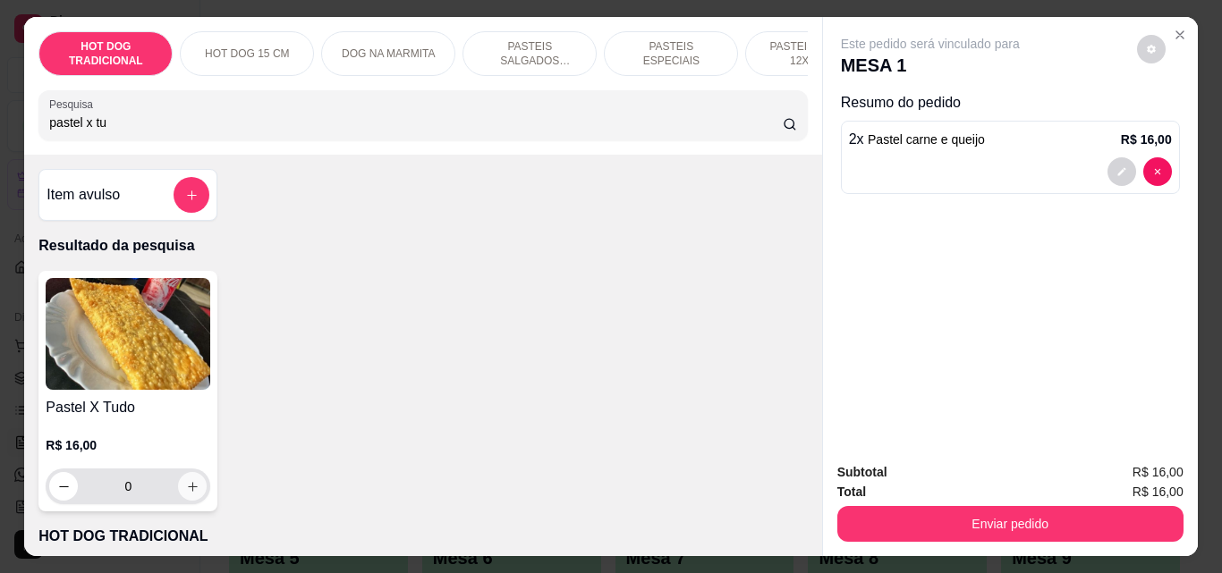
type input "pastel x tu"
click at [188, 491] on icon "increase-product-quantity" at bounding box center [192, 486] width 9 height 9
click at [186, 494] on icon "increase-product-quantity" at bounding box center [192, 486] width 13 height 13
type input "2"
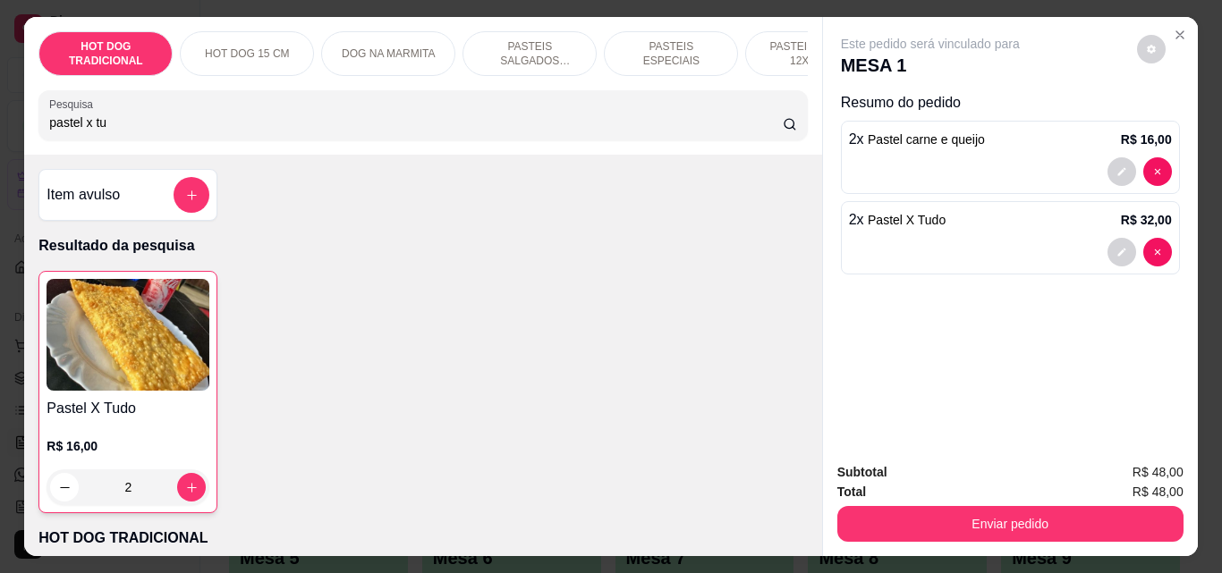
click at [242, 131] on input "pastel x tu" at bounding box center [415, 123] width 733 height 18
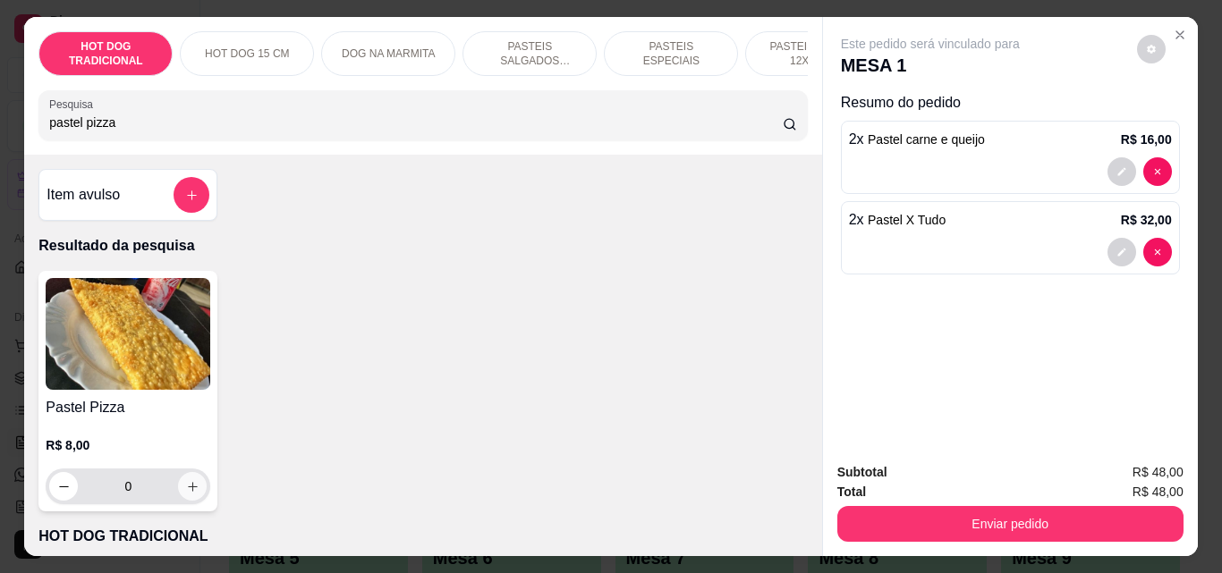
type input "pastel pizza"
click at [186, 494] on icon "increase-product-quantity" at bounding box center [192, 486] width 13 height 13
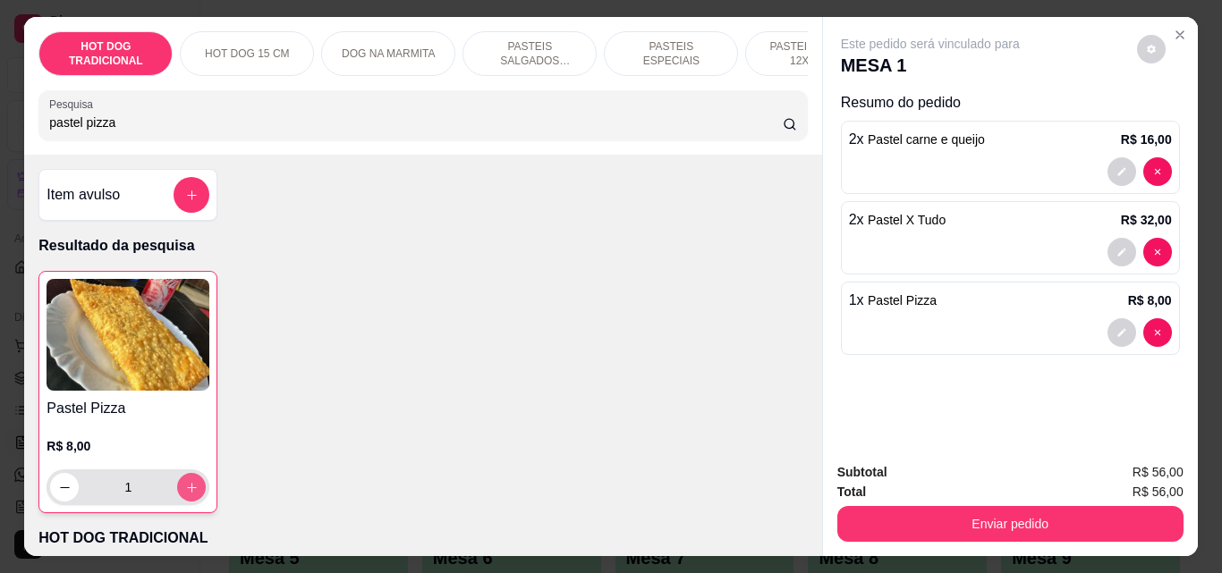
type input "1"
click at [185, 495] on icon "increase-product-quantity" at bounding box center [191, 487] width 13 height 13
type input "2"
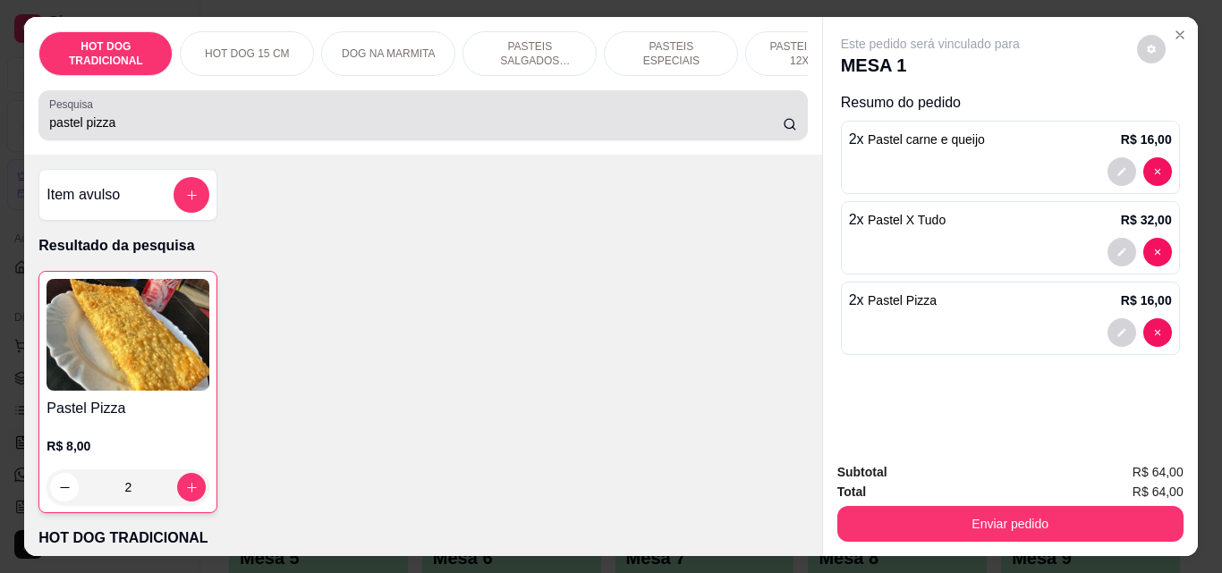
click at [160, 129] on input "pastel pizza" at bounding box center [415, 123] width 733 height 18
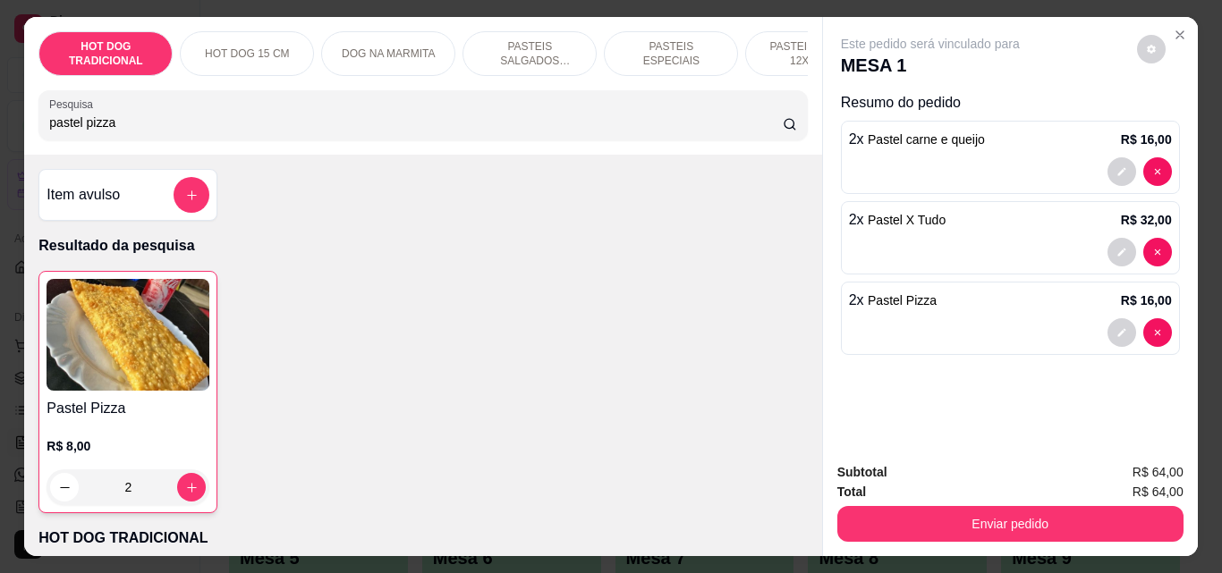
click at [160, 129] on input "pastel pizza" at bounding box center [415, 123] width 733 height 18
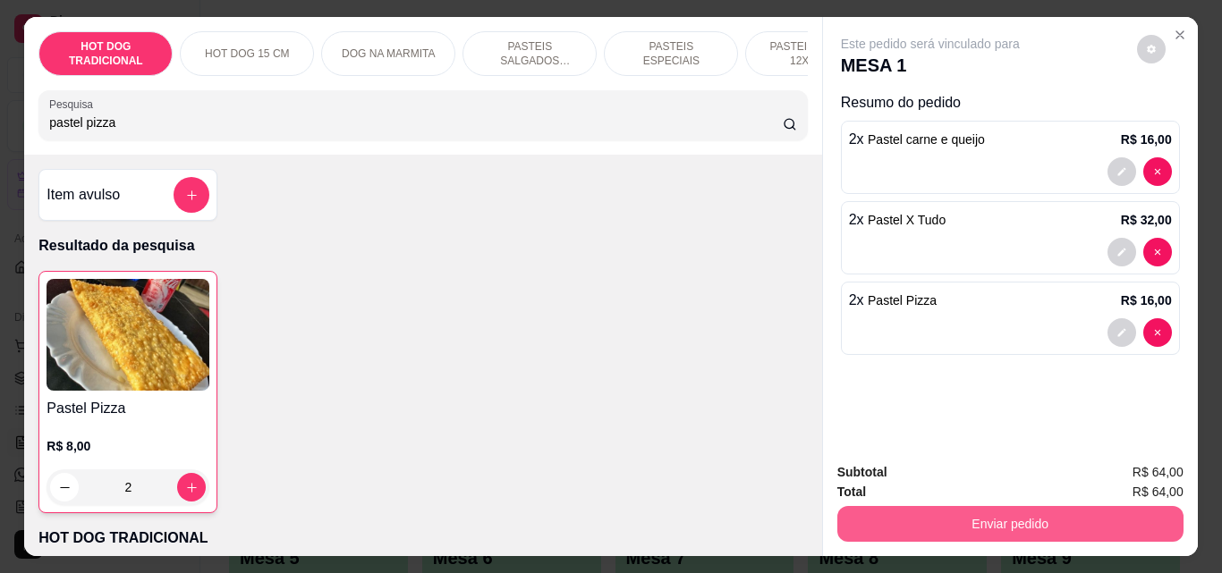
click at [928, 521] on button "Enviar pedido" at bounding box center [1010, 524] width 346 height 36
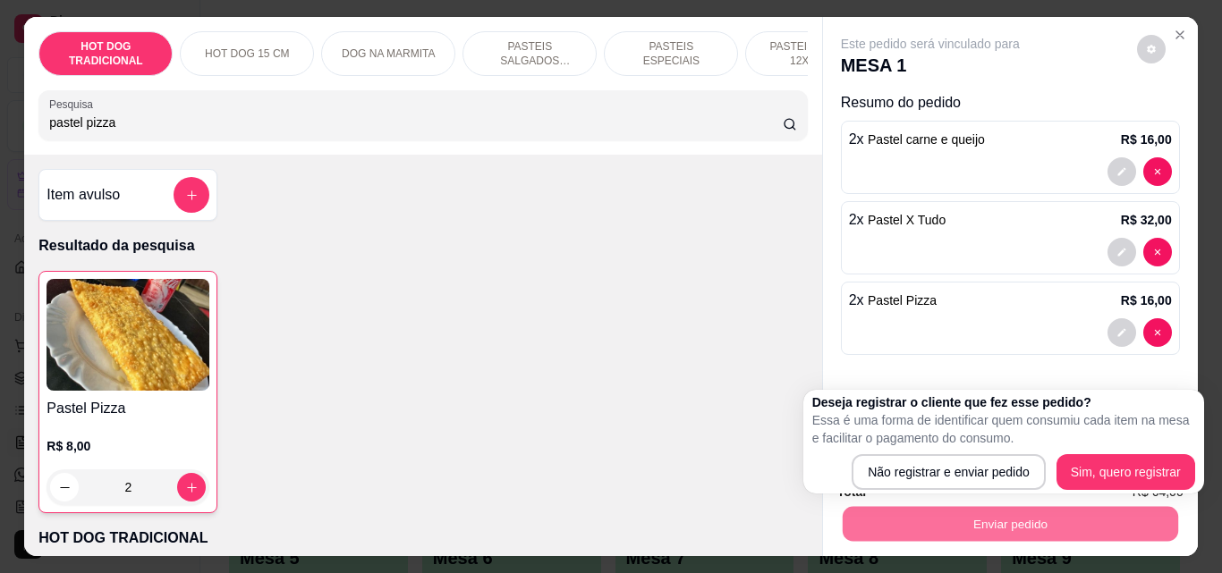
click at [930, 421] on p "Essa é uma forma de identificar quem consumiu cada item na mesa e facilitar o p…" at bounding box center [1003, 429] width 383 height 36
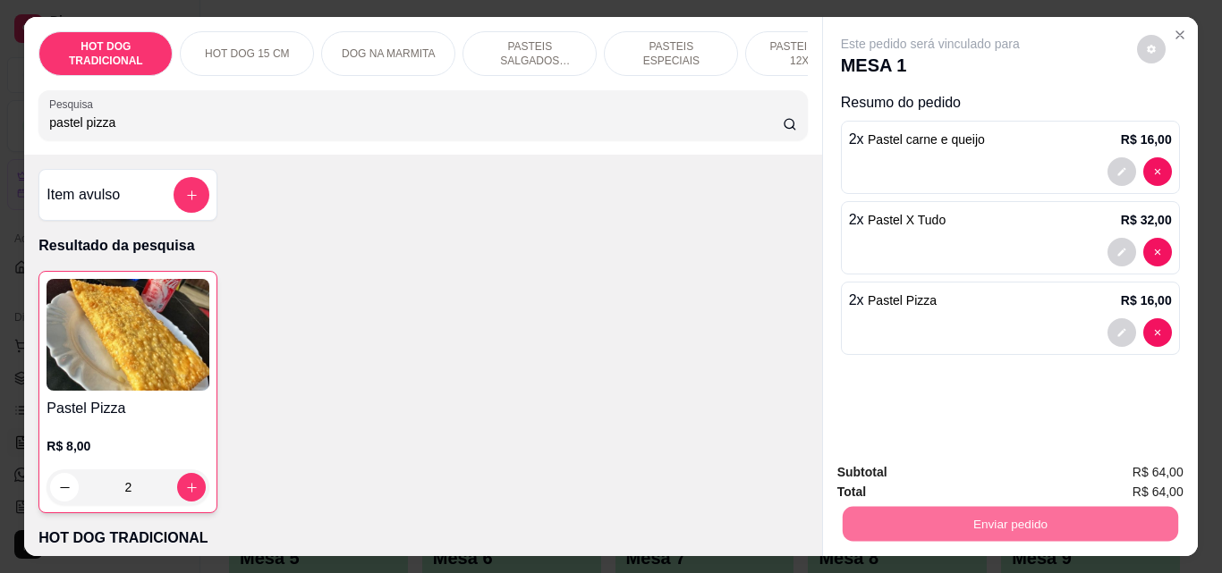
click at [892, 375] on div "Este pedido será vinculado para MESA 1 Resumo do pedido 2 x Pastel carne e quei…" at bounding box center [1010, 232] width 375 height 431
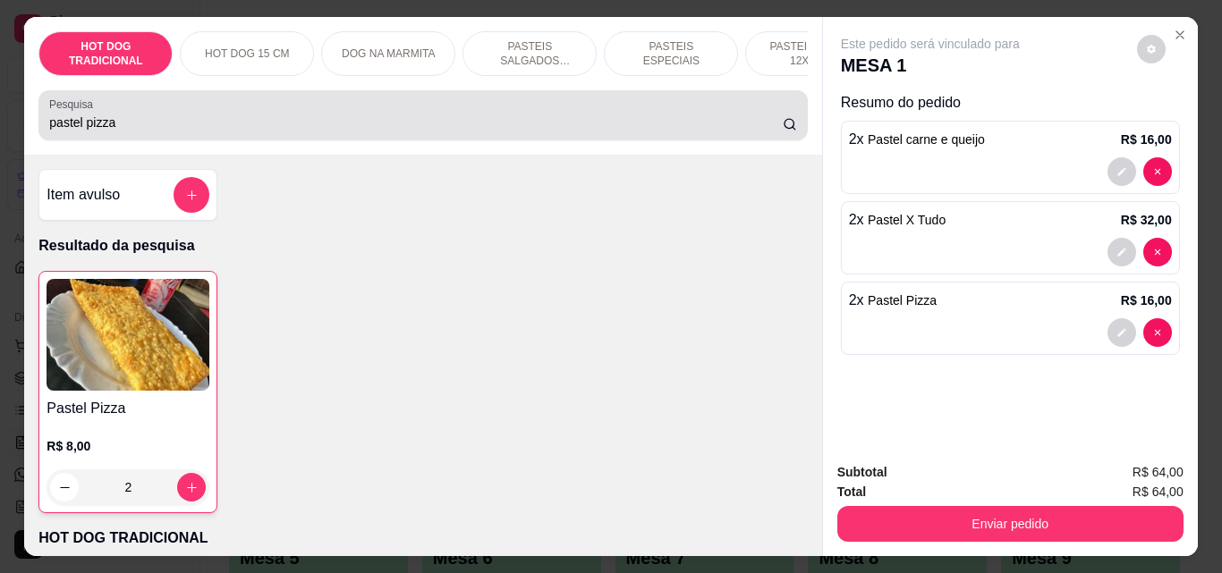
click at [469, 129] on input "pastel pizza" at bounding box center [415, 123] width 733 height 18
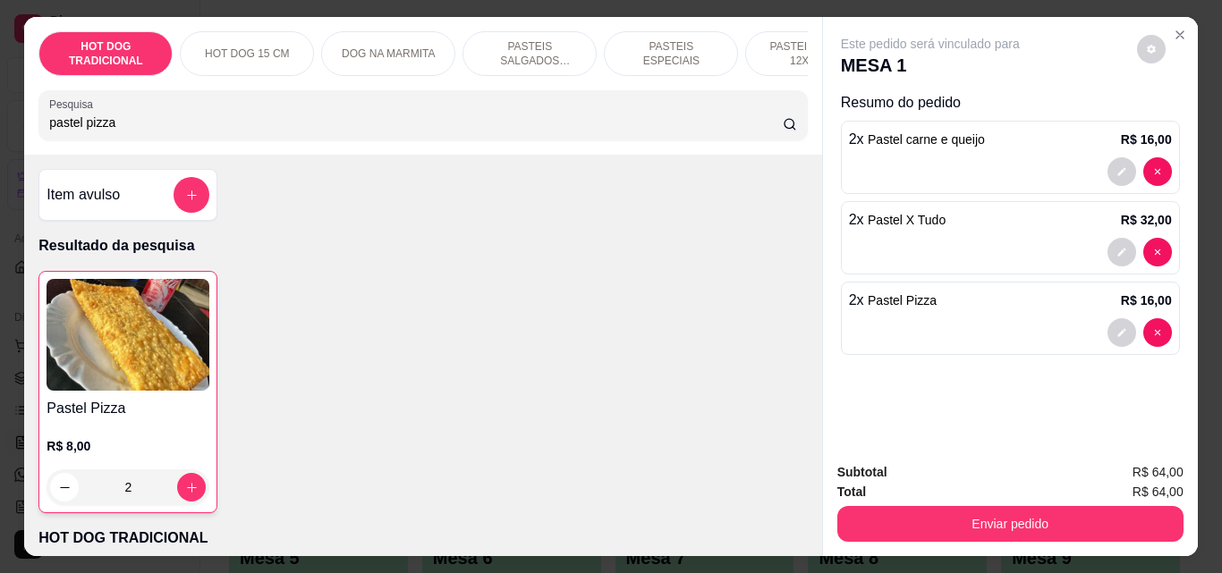
click at [469, 129] on input "pastel pizza" at bounding box center [415, 123] width 733 height 18
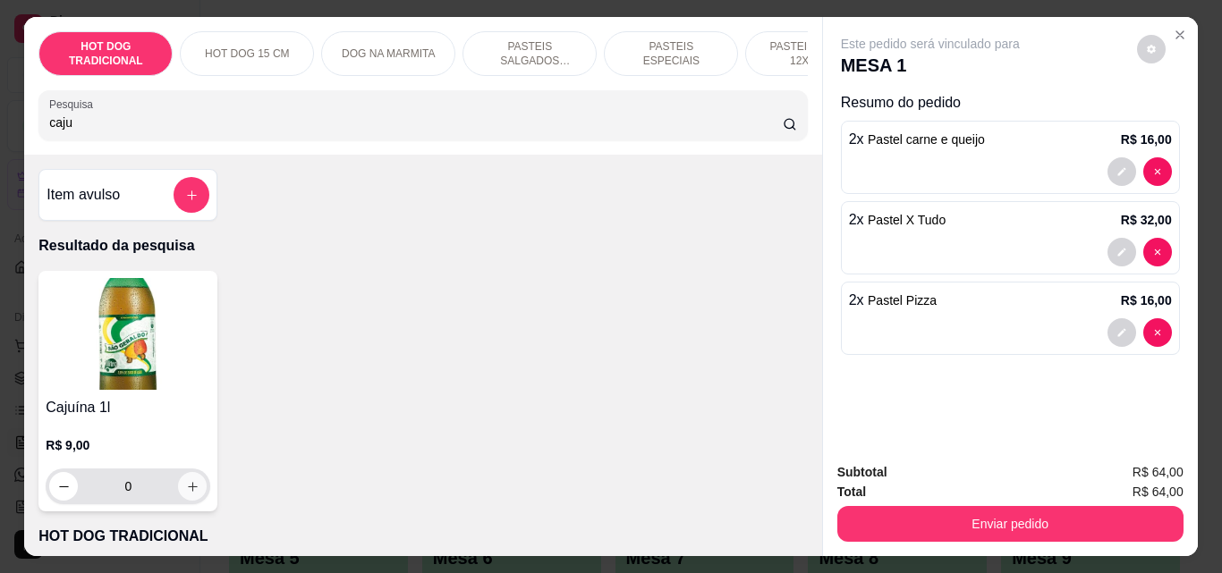
type input "caju"
click at [186, 487] on icon "increase-product-quantity" at bounding box center [192, 486] width 13 height 13
type input "1"
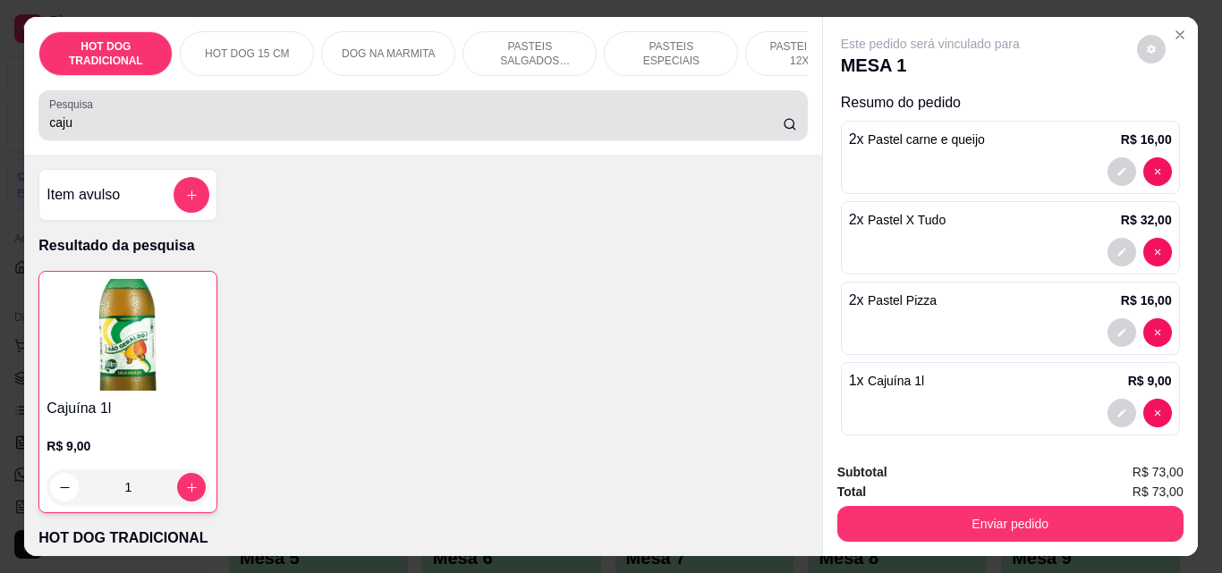
click at [151, 140] on div "Pesquisa caju" at bounding box center [422, 115] width 768 height 50
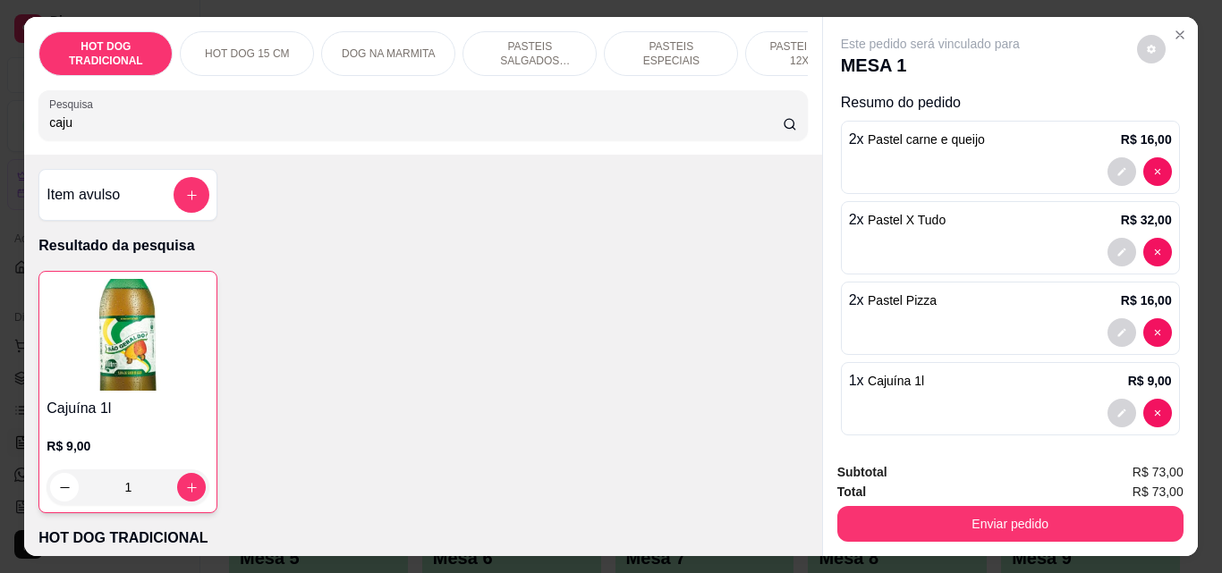
click at [151, 140] on div "Pesquisa caju" at bounding box center [422, 115] width 768 height 50
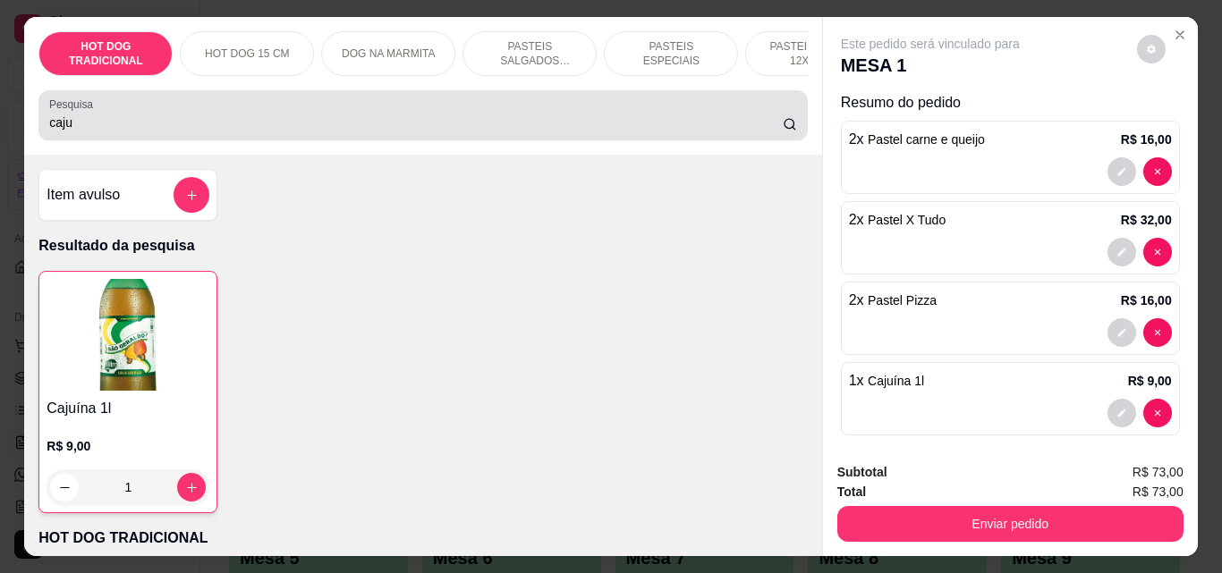
click at [151, 140] on div "Pesquisa caju" at bounding box center [422, 115] width 768 height 50
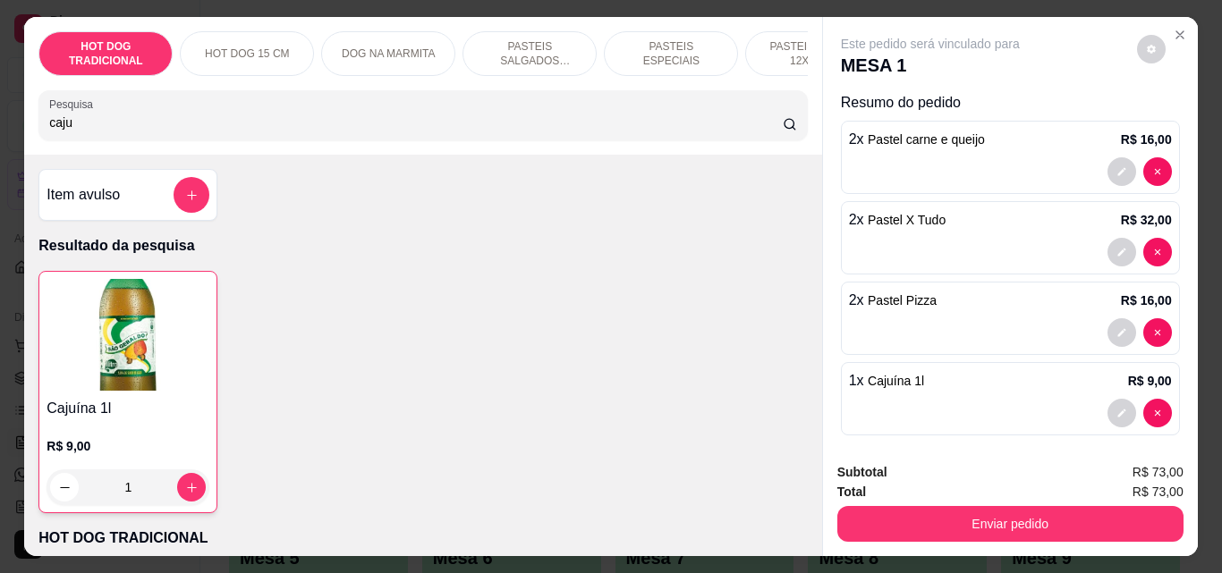
click at [151, 140] on div "Pesquisa caju" at bounding box center [422, 115] width 768 height 50
type input "c"
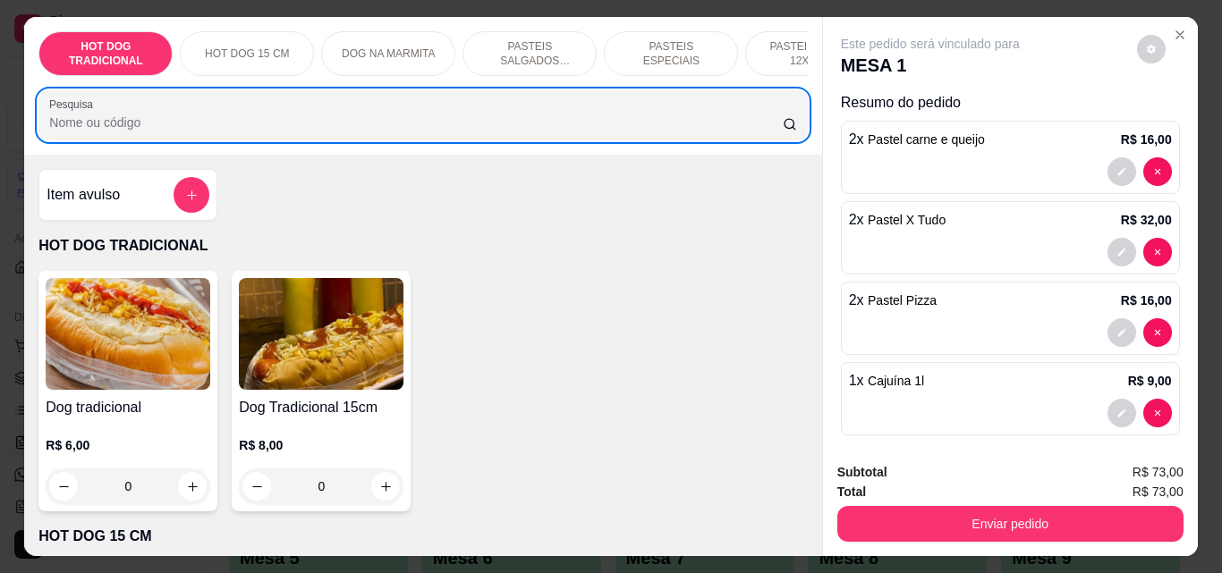
drag, startPoint x: 151, startPoint y: 141, endPoint x: 182, endPoint y: 174, distance: 45.5
click at [182, 174] on div "HOT DOG TRADICIONAL HOT DOG 15 CM DOG NA MARMITA PASTEIS SALGADOS 12X20cm PASTE…" at bounding box center [422, 286] width 797 height 539
click at [185, 196] on icon "add-separate-item" at bounding box center [191, 195] width 13 height 13
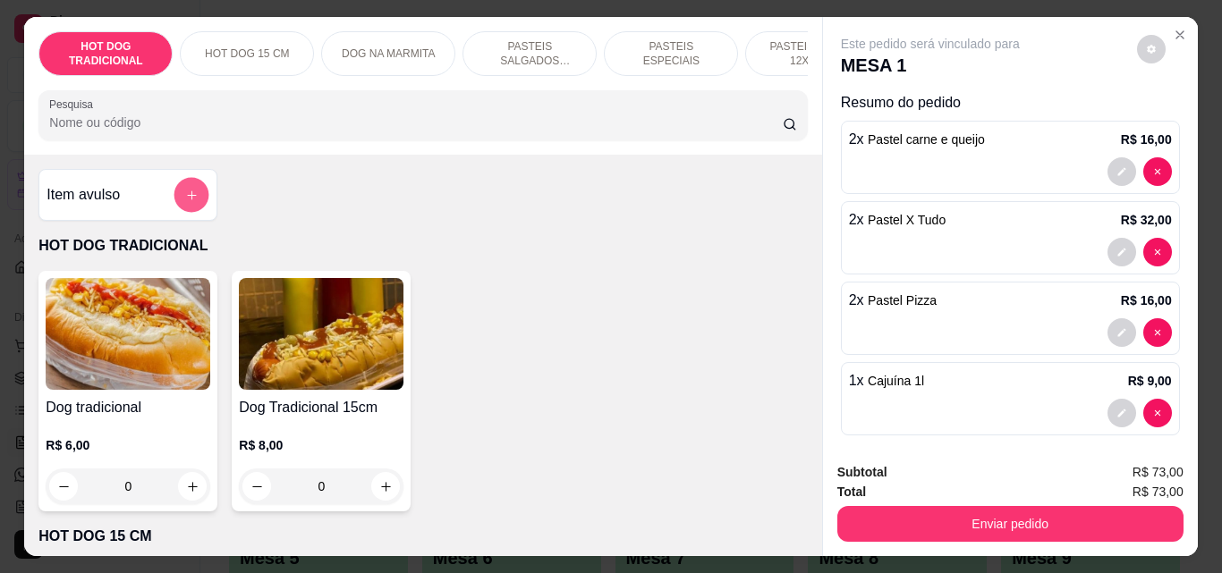
click at [192, 193] on button "add-separate-item" at bounding box center [191, 195] width 35 height 35
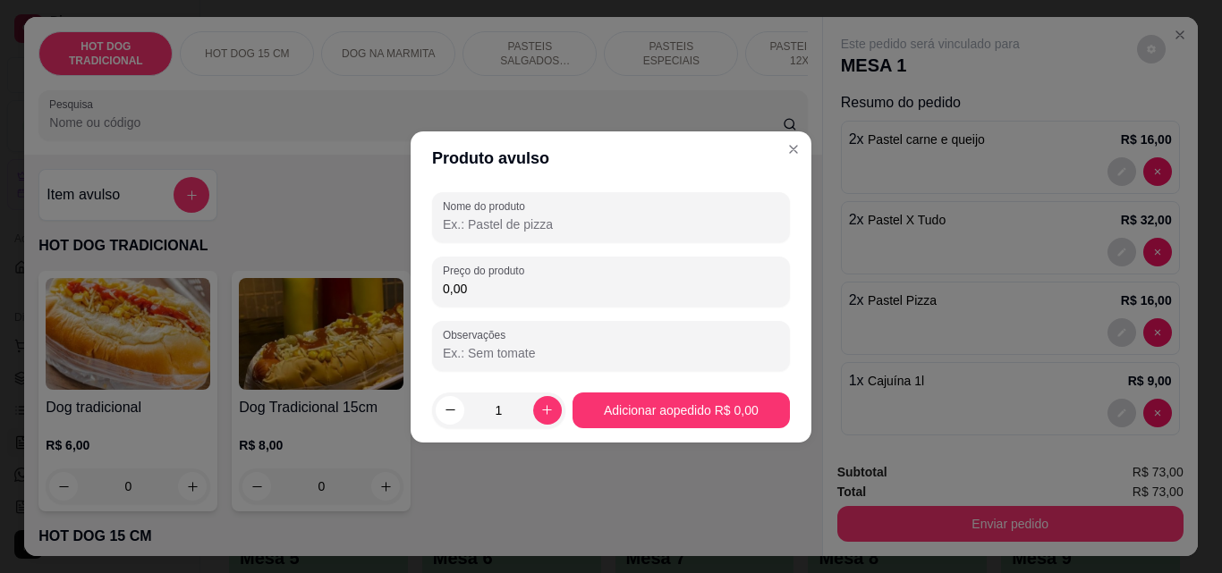
click at [478, 289] on input "0,00" at bounding box center [611, 289] width 336 height 18
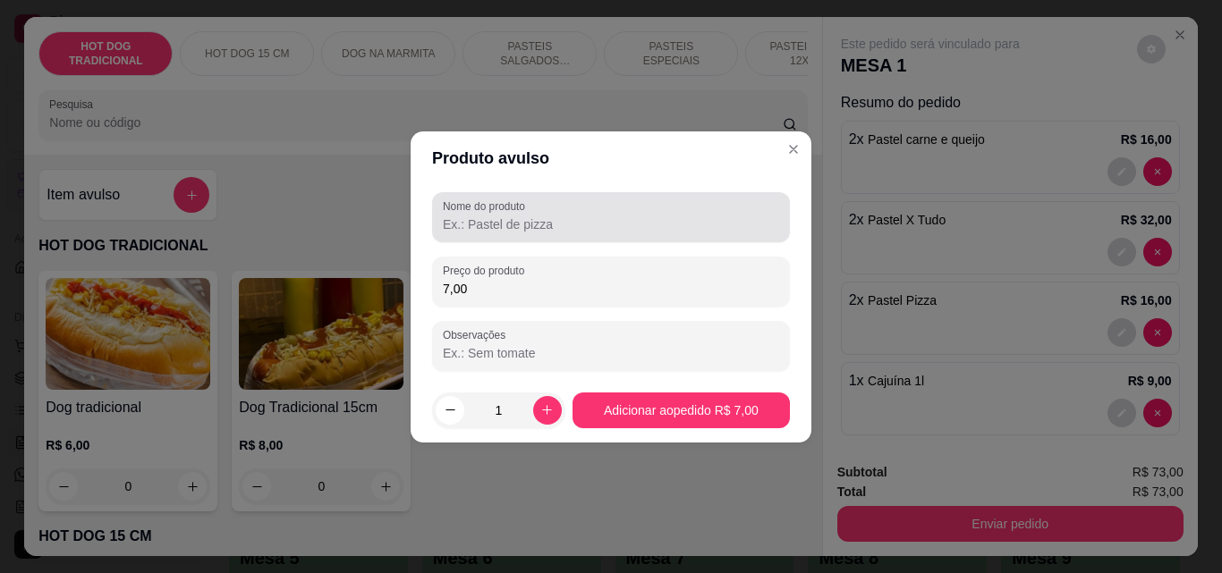
type input "7,00"
click at [476, 224] on input "Nome do produto" at bounding box center [611, 225] width 336 height 18
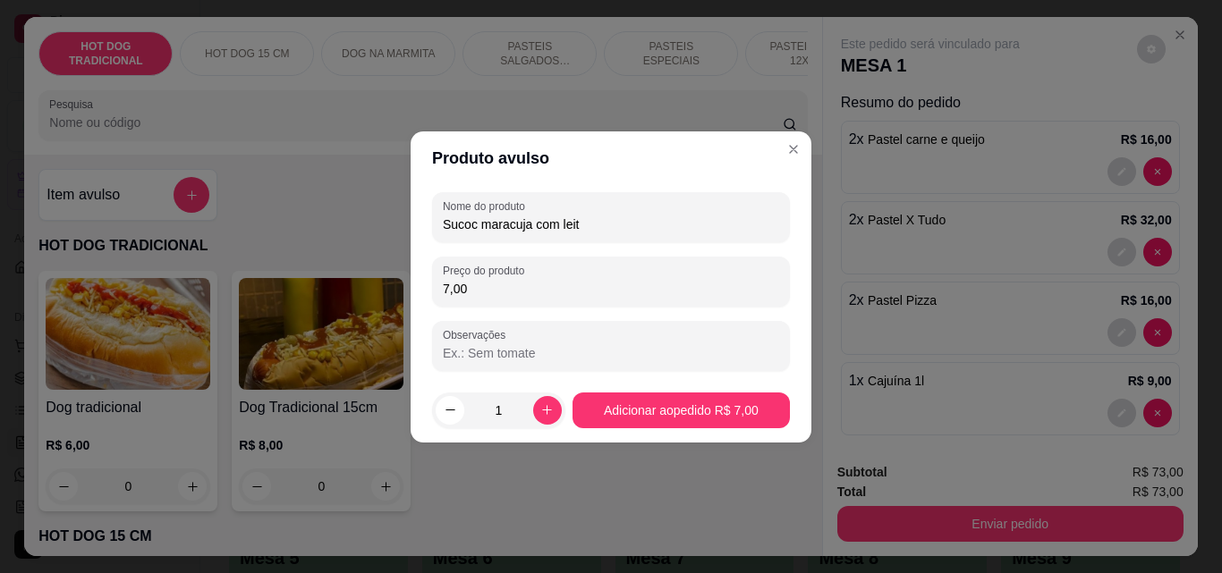
type input "Sucoc maracuja com leite"
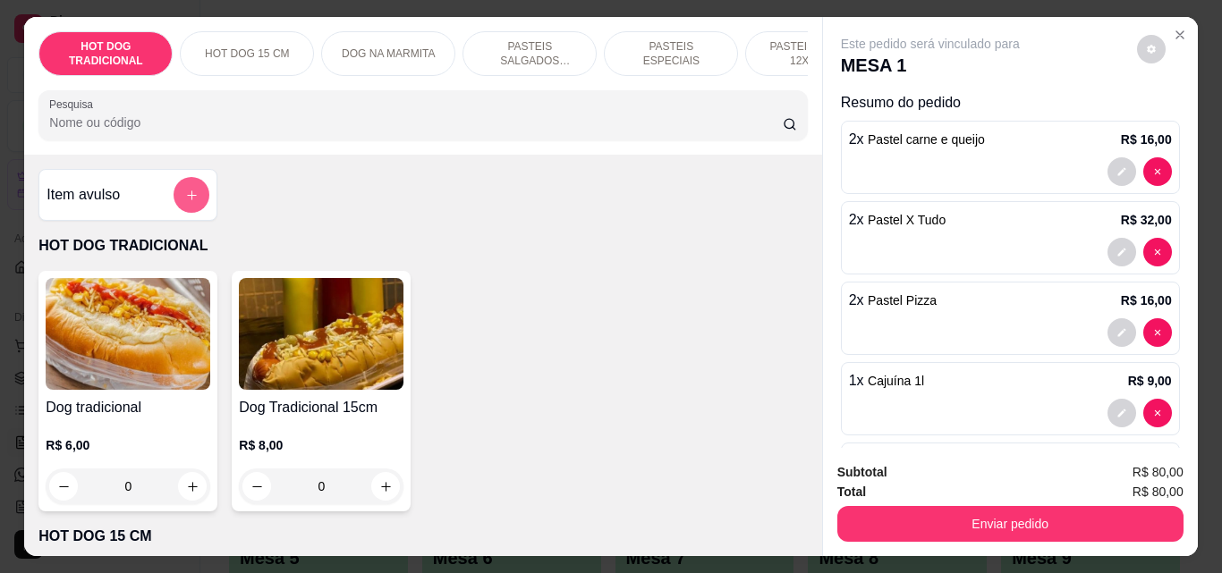
click at [185, 202] on icon "add-separate-item" at bounding box center [191, 195] width 13 height 13
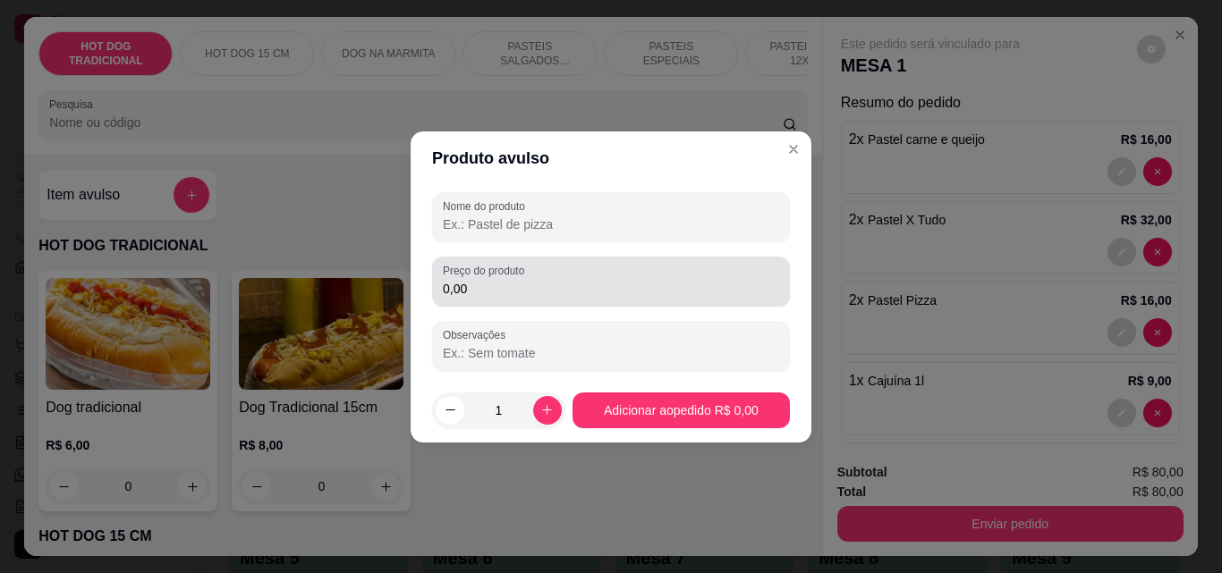
click at [460, 283] on input "0,00" at bounding box center [611, 289] width 336 height 18
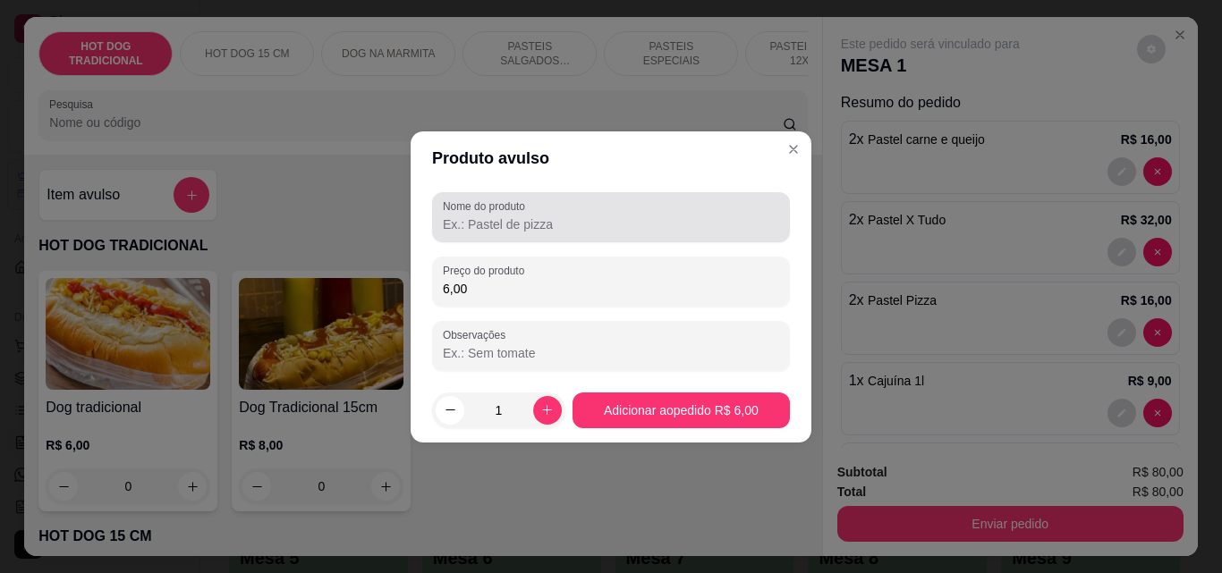
type input "6,00"
click at [495, 233] on input "Nome do produto" at bounding box center [611, 225] width 336 height 18
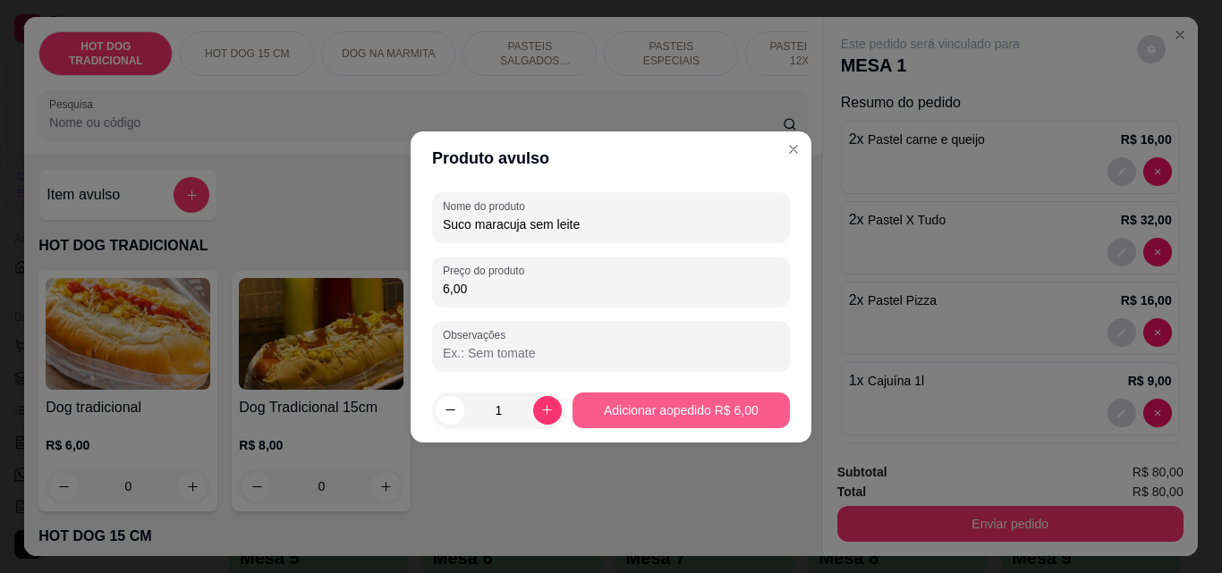
type input "Suco maracuja sem leite"
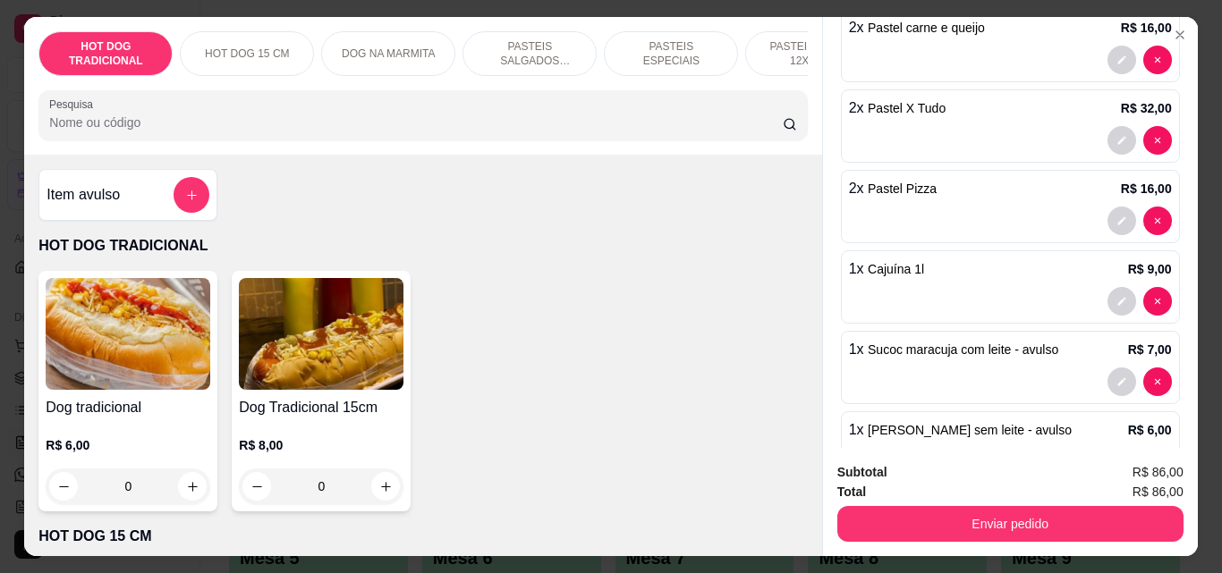
scroll to position [122, 0]
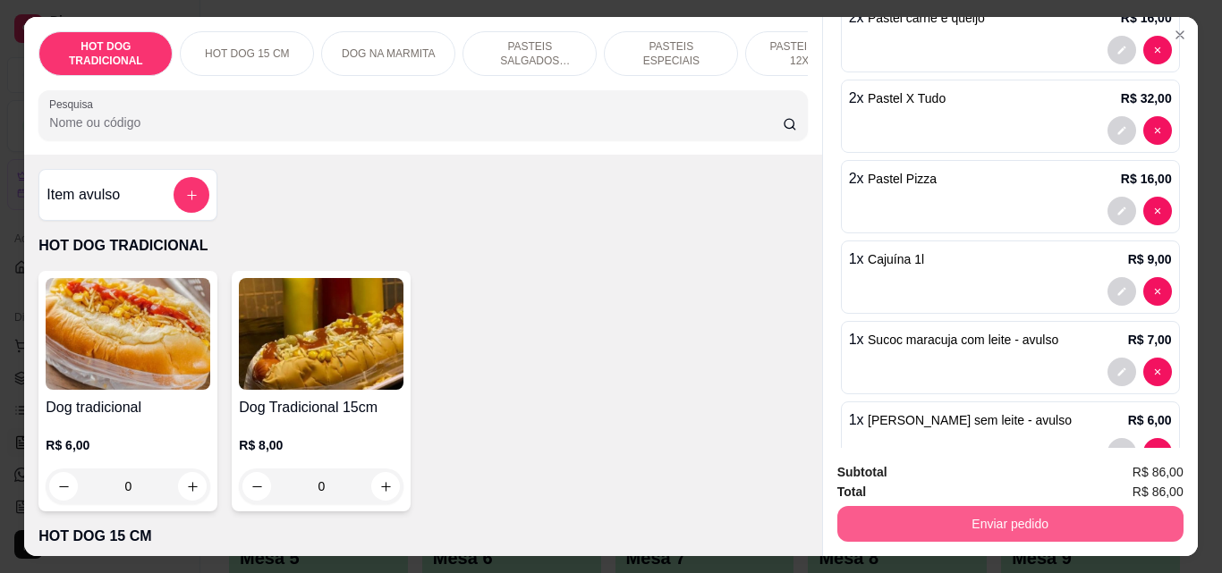
click at [1041, 524] on button "Enviar pedido" at bounding box center [1010, 524] width 346 height 36
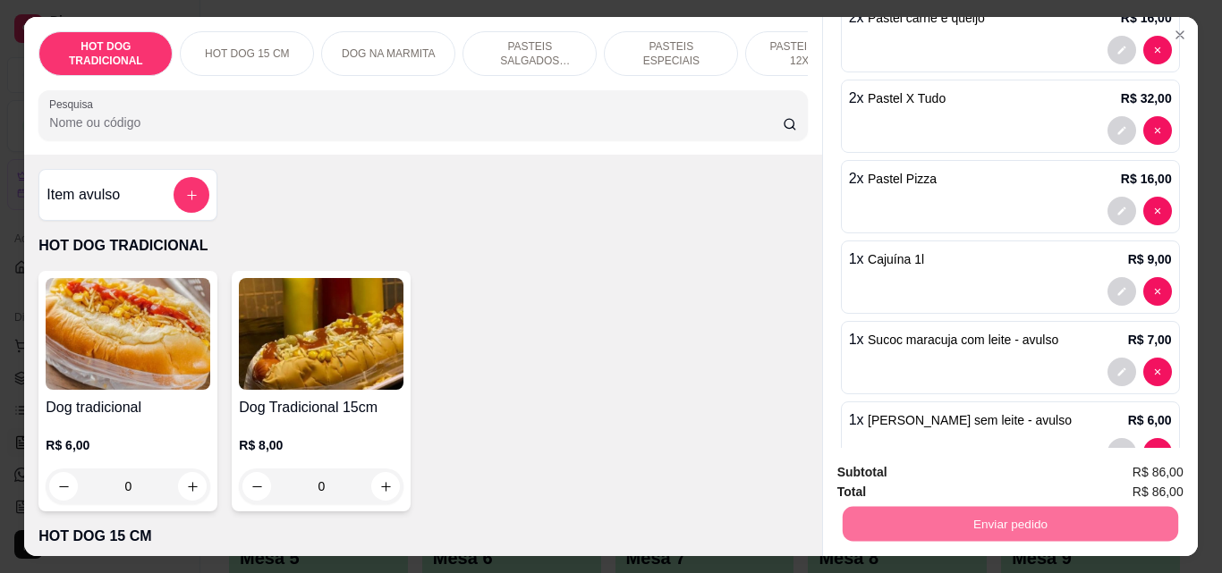
click at [1002, 478] on button "Não registrar e enviar pedido" at bounding box center [950, 472] width 181 height 33
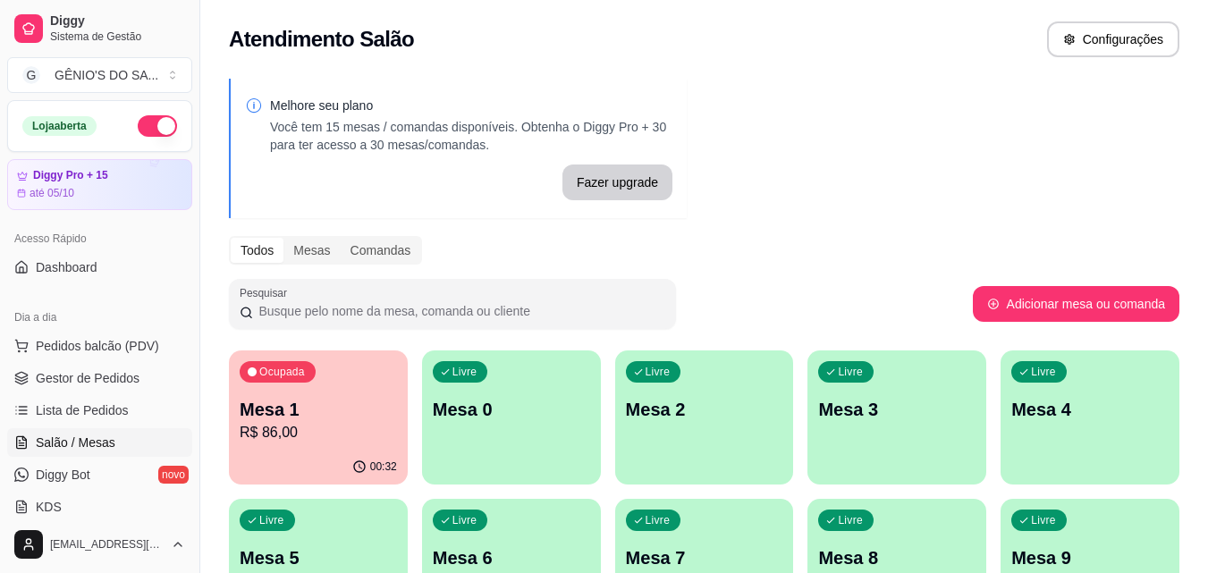
click at [326, 419] on p "Mesa 1" at bounding box center [318, 409] width 157 height 25
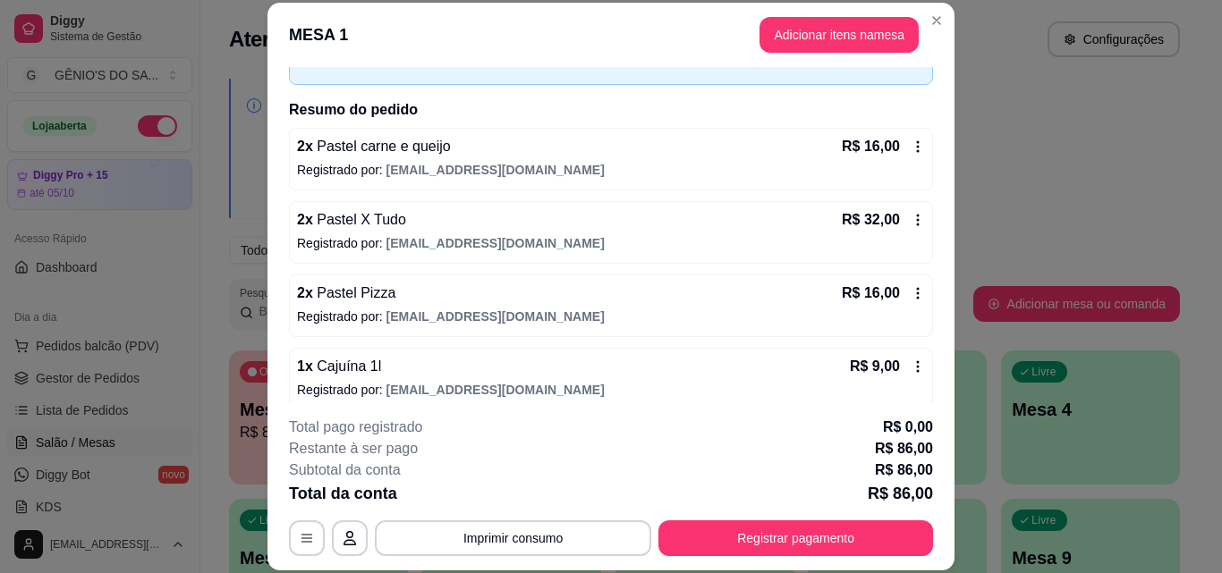
scroll to position [2, 0]
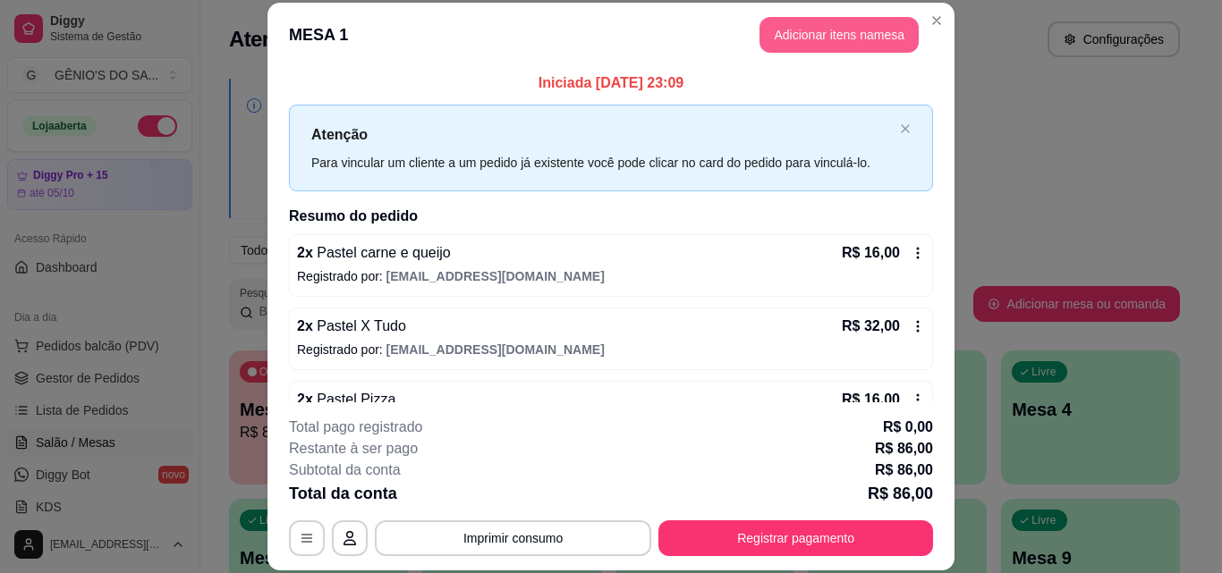
click at [822, 30] on button "Adicionar itens na mesa" at bounding box center [838, 35] width 159 height 36
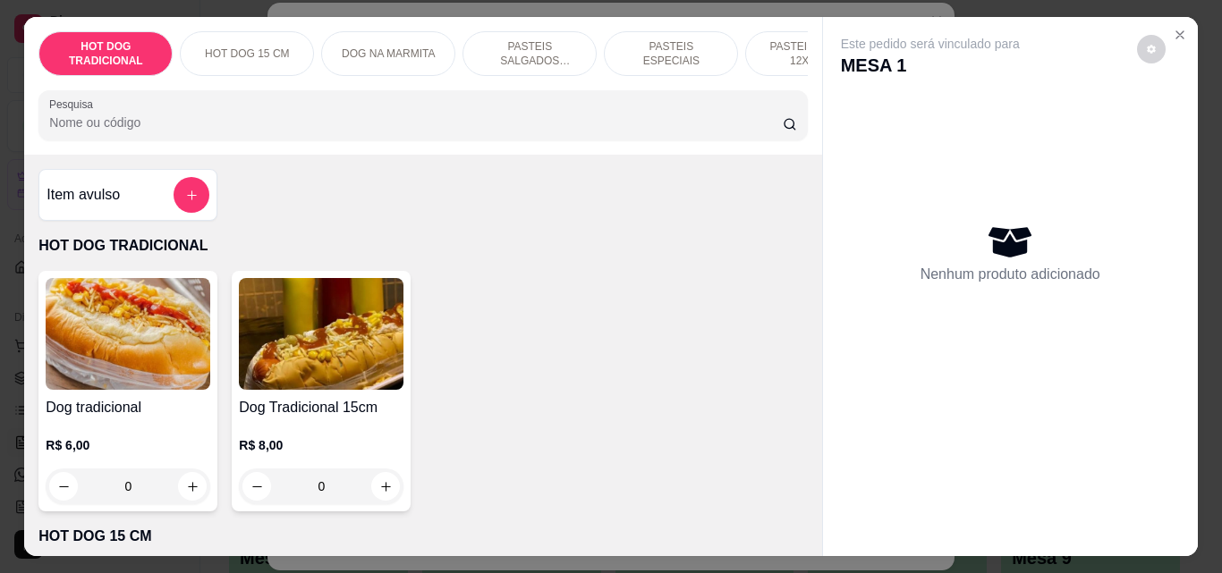
click at [534, 41] on p "PASTEIS SALGADOS 12X20cm" at bounding box center [530, 53] width 104 height 29
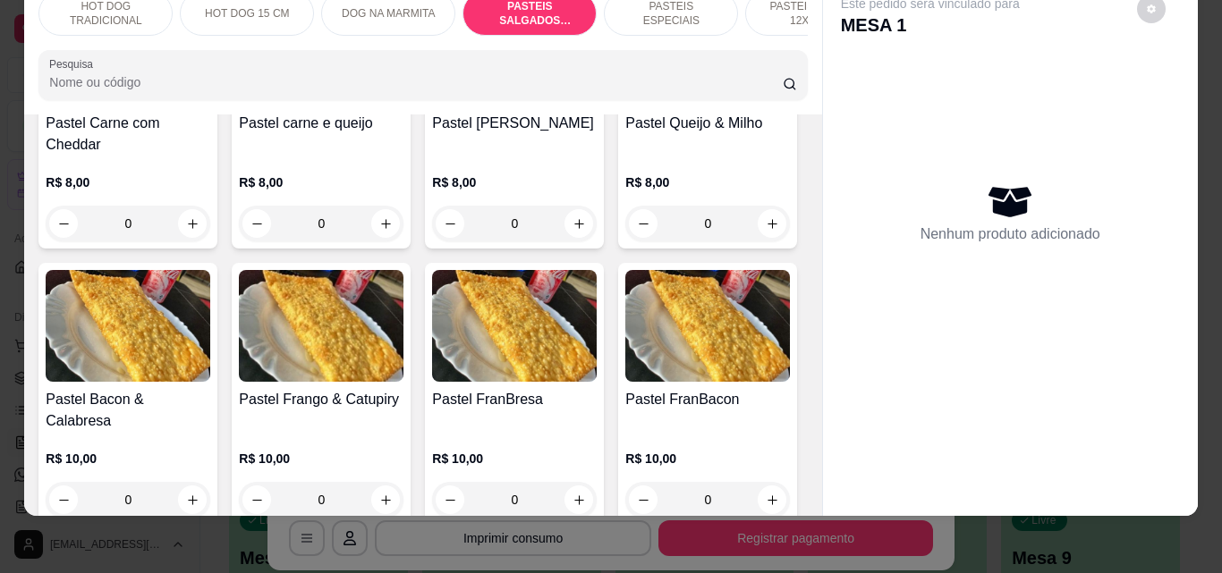
scroll to position [1931, 0]
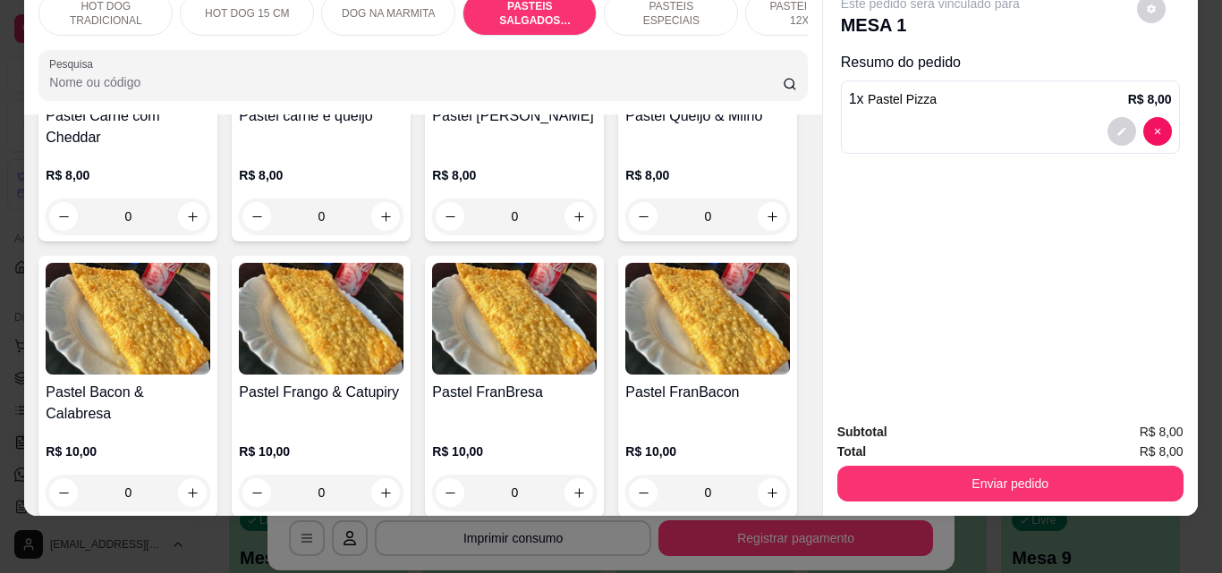
type input "2"
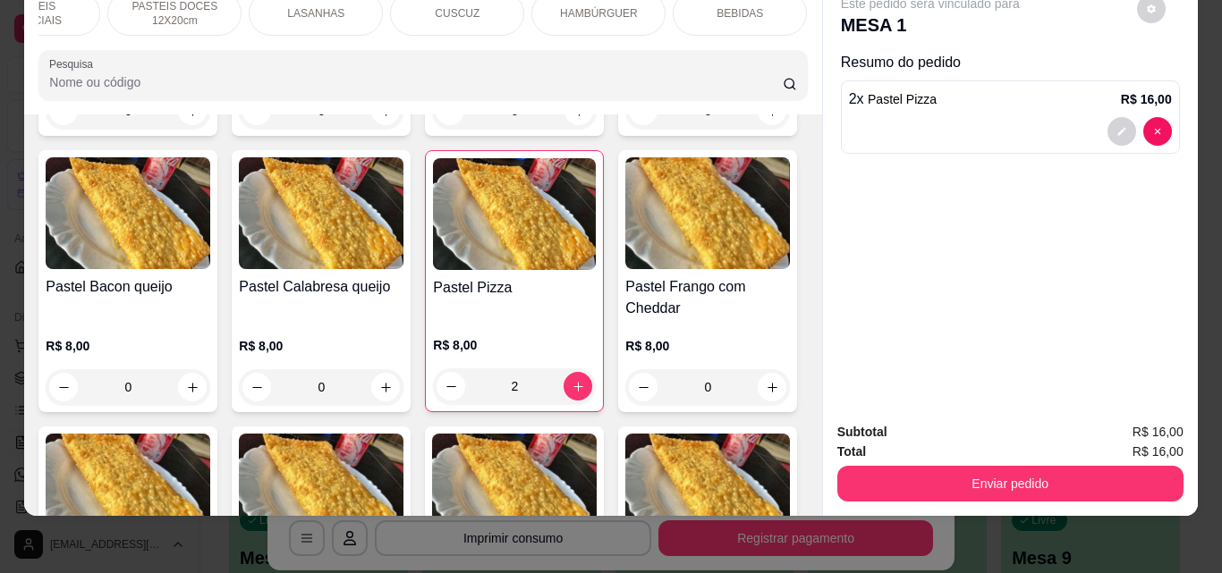
scroll to position [1305, 0]
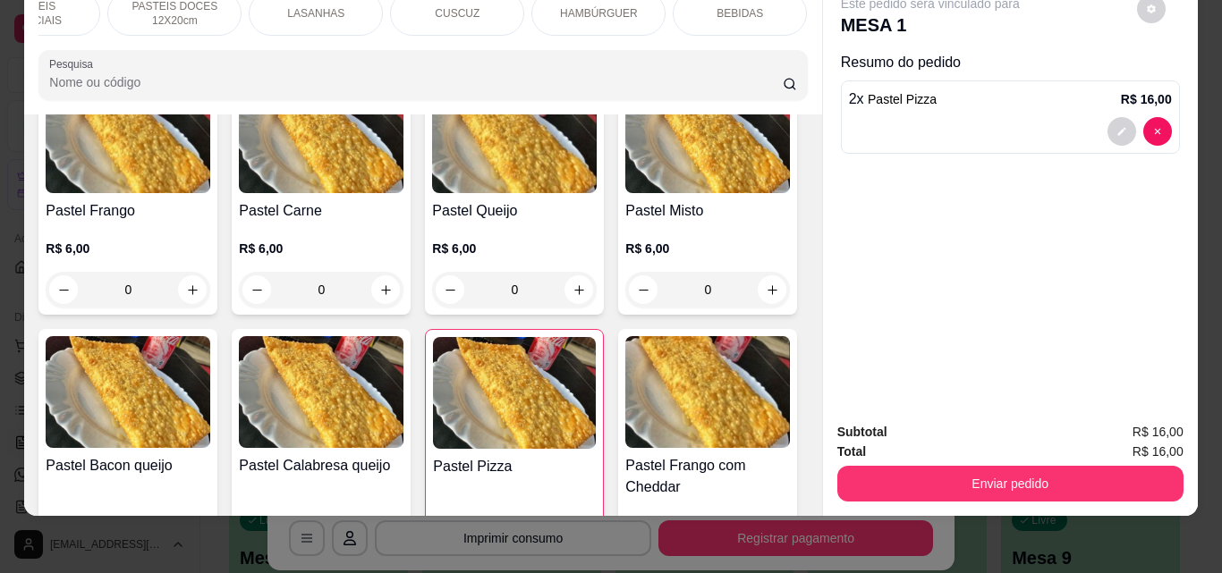
click at [724, 13] on div "BEBIDAS" at bounding box center [740, 13] width 134 height 45
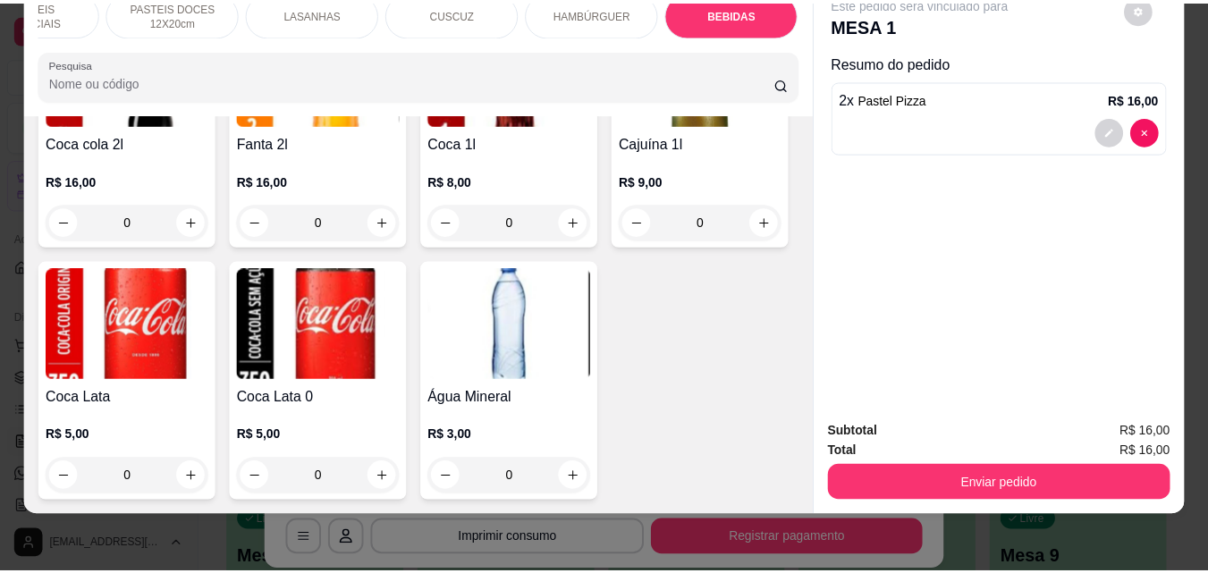
scroll to position [6274, 0]
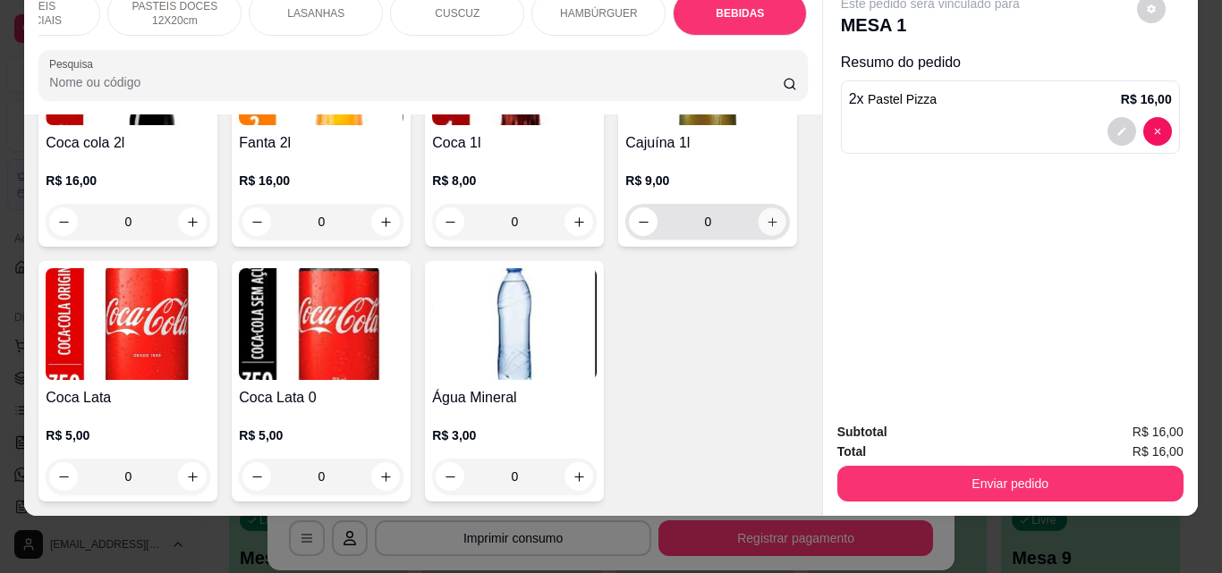
click at [766, 229] on icon "increase-product-quantity" at bounding box center [772, 222] width 13 height 13
type input "1"
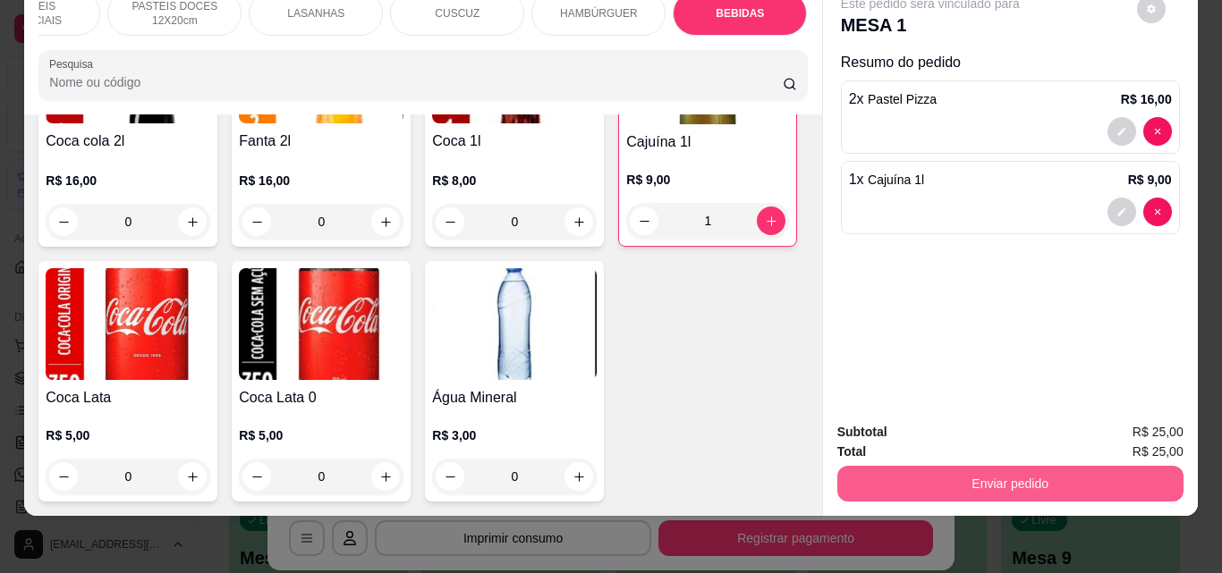
click at [969, 466] on button "Enviar pedido" at bounding box center [1010, 484] width 346 height 36
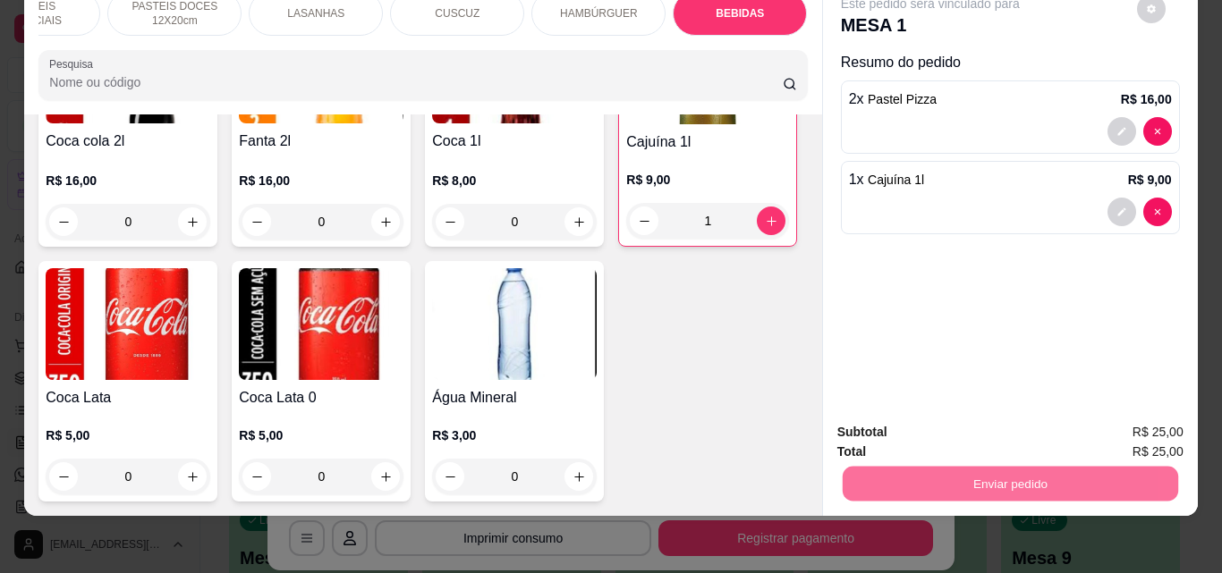
click at [970, 433] on button "Não registrar e enviar pedido" at bounding box center [951, 427] width 186 height 34
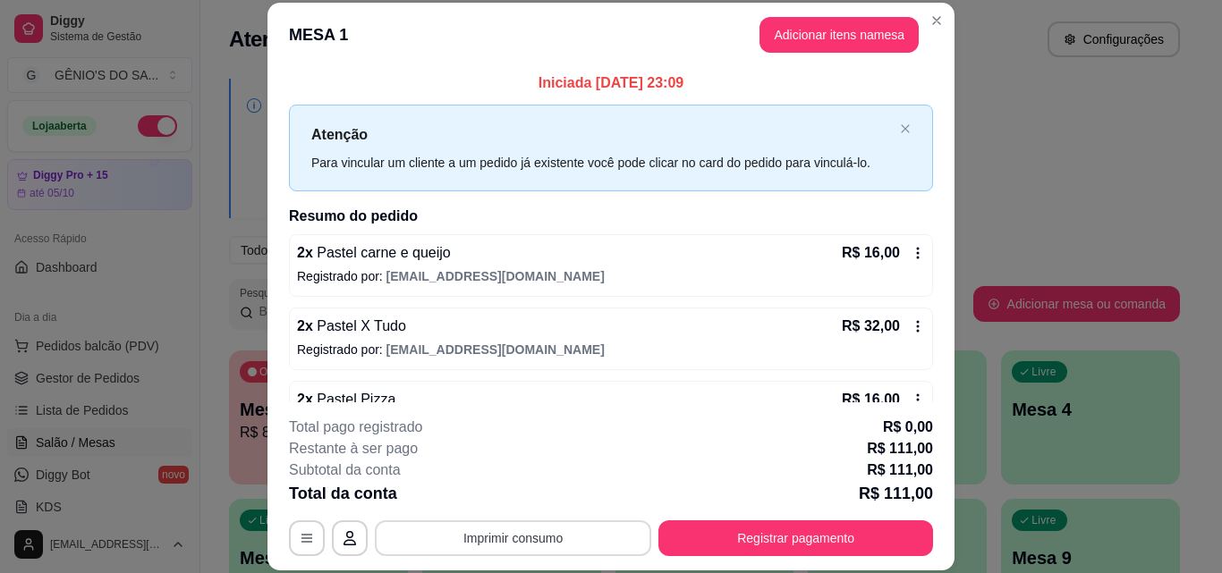
click at [502, 544] on button "Imprimir consumo" at bounding box center [513, 538] width 276 height 36
click at [496, 493] on button "Impressora" at bounding box center [512, 497] width 130 height 29
click at [496, 493] on div "Total da conta R$ 111,00" at bounding box center [611, 493] width 644 height 25
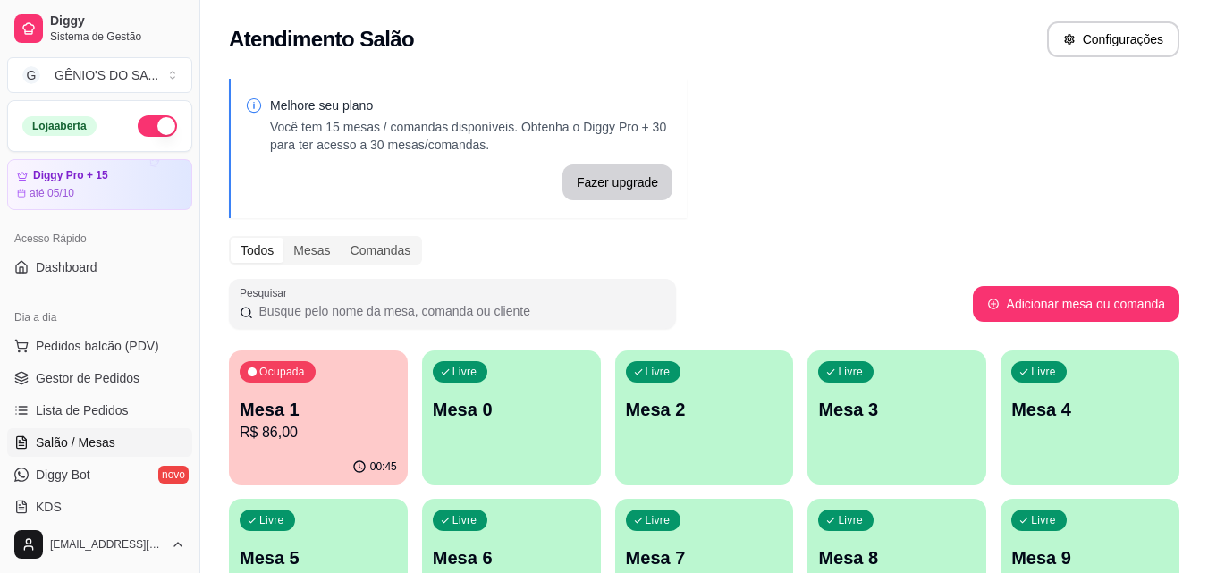
click at [325, 383] on div "Ocupada Mesa 1 R$ 86,00" at bounding box center [318, 400] width 179 height 99
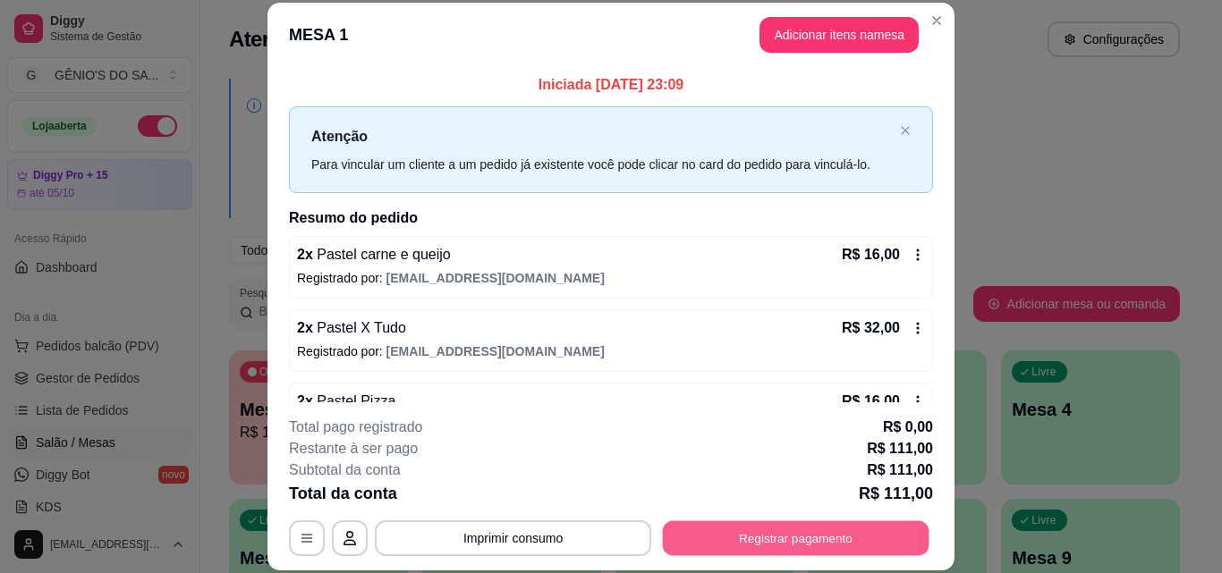
click at [749, 548] on button "Registrar pagamento" at bounding box center [796, 537] width 266 height 35
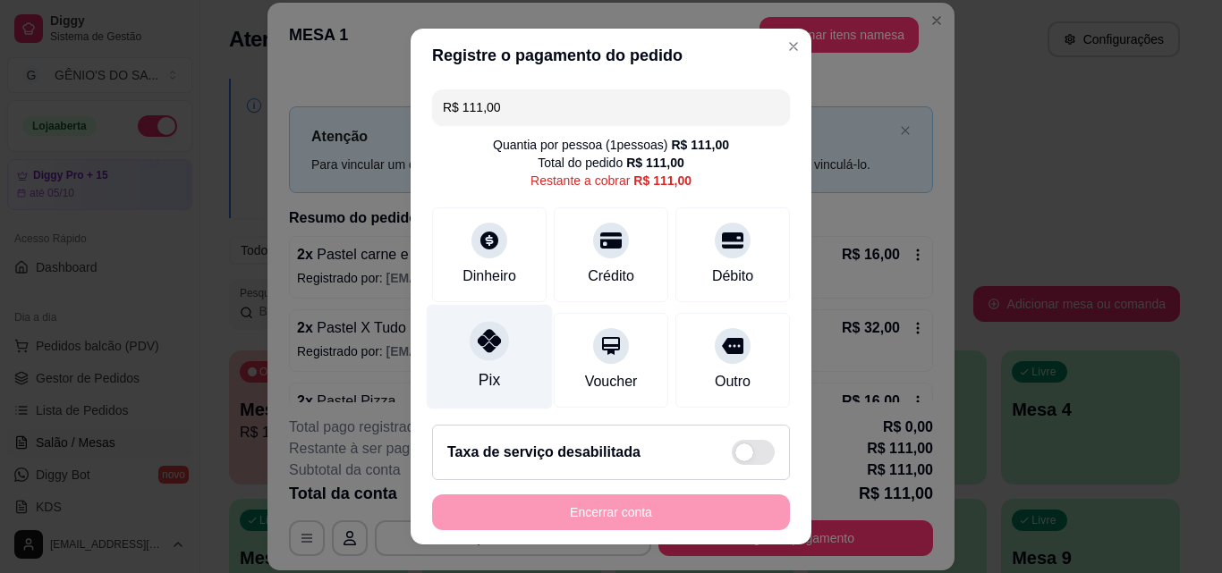
click at [516, 335] on div "Pix" at bounding box center [490, 357] width 126 height 105
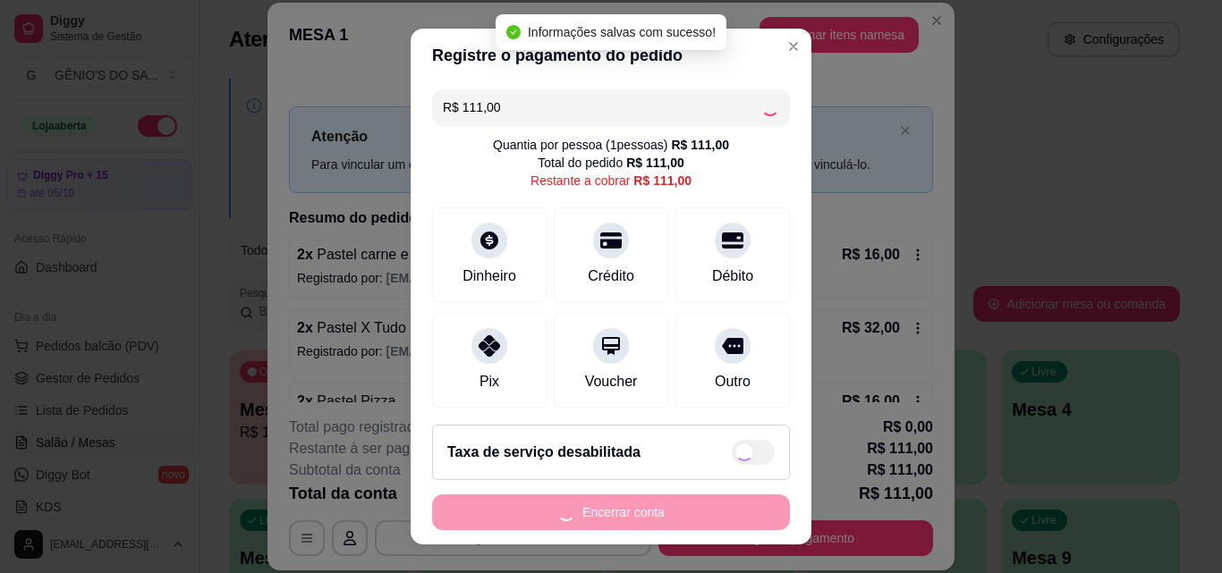
type input "R$ 0,00"
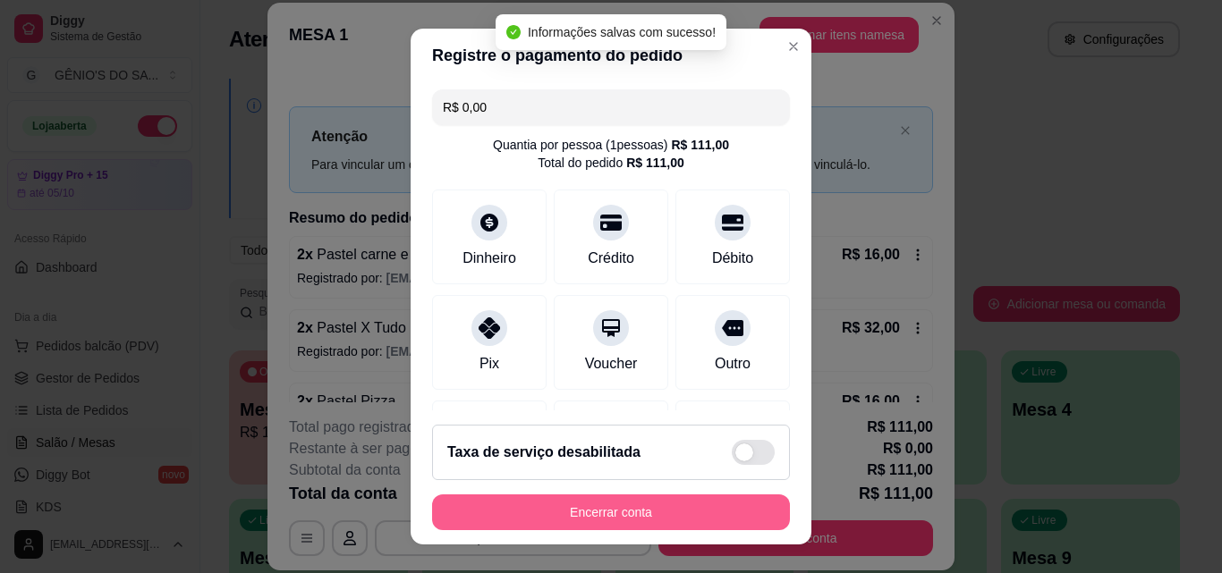
click at [560, 525] on button "Encerrar conta" at bounding box center [611, 513] width 358 height 36
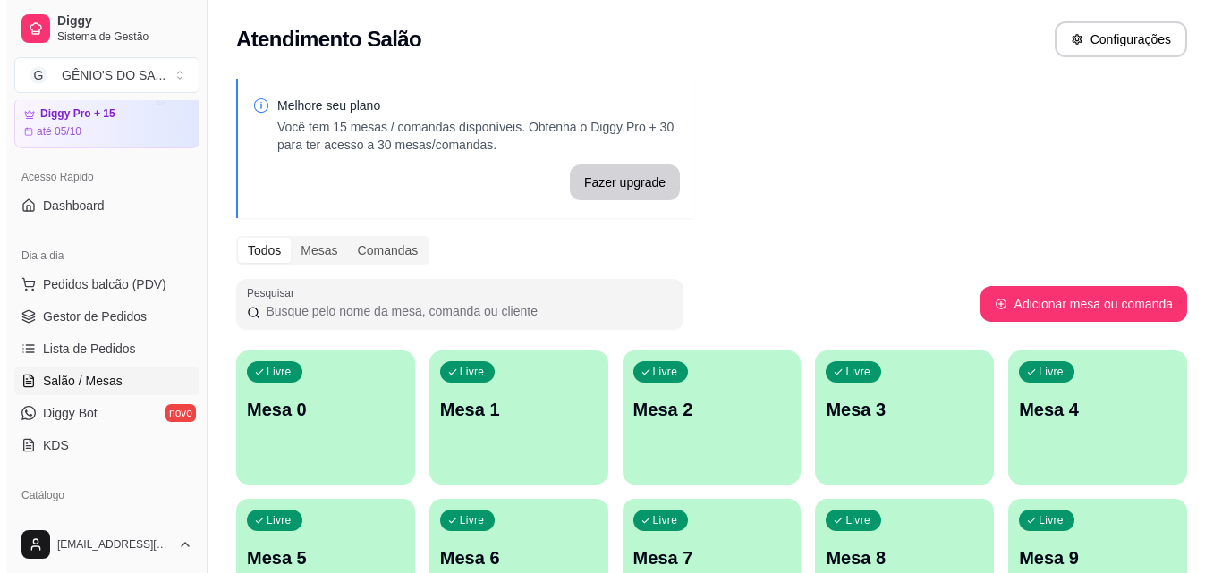
scroll to position [89, 0]
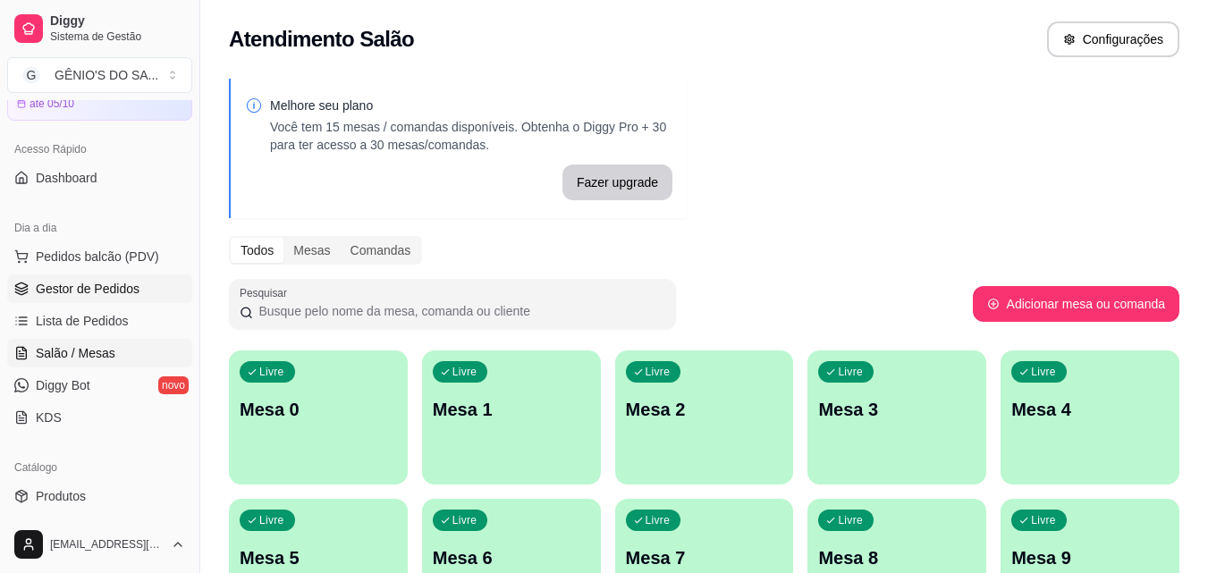
click at [49, 285] on span "Gestor de Pedidos" at bounding box center [88, 289] width 104 height 18
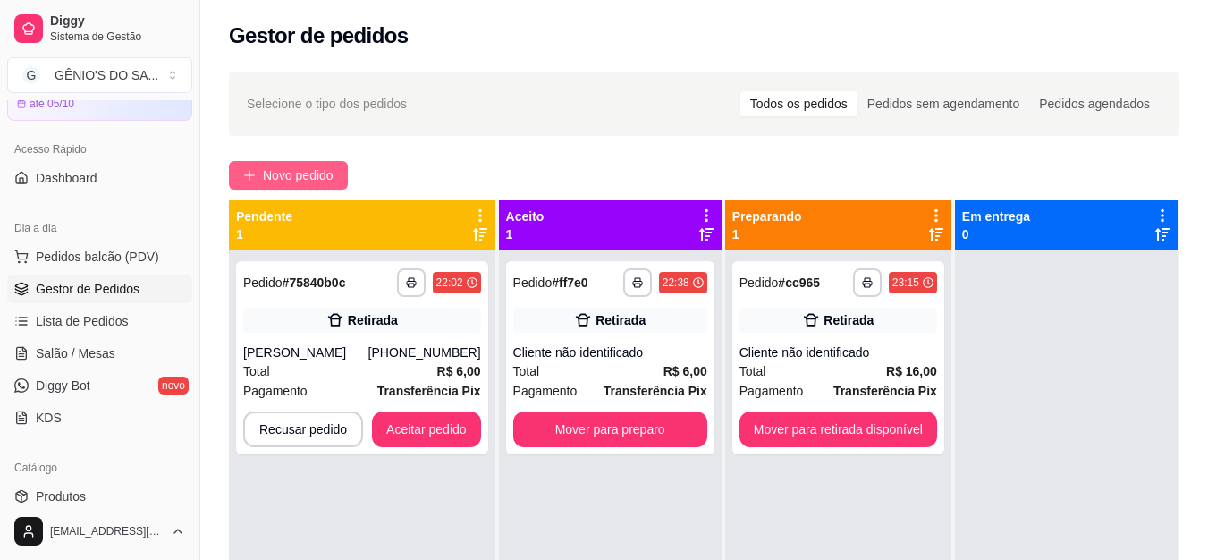
click at [324, 173] on span "Novo pedido" at bounding box center [298, 175] width 71 height 20
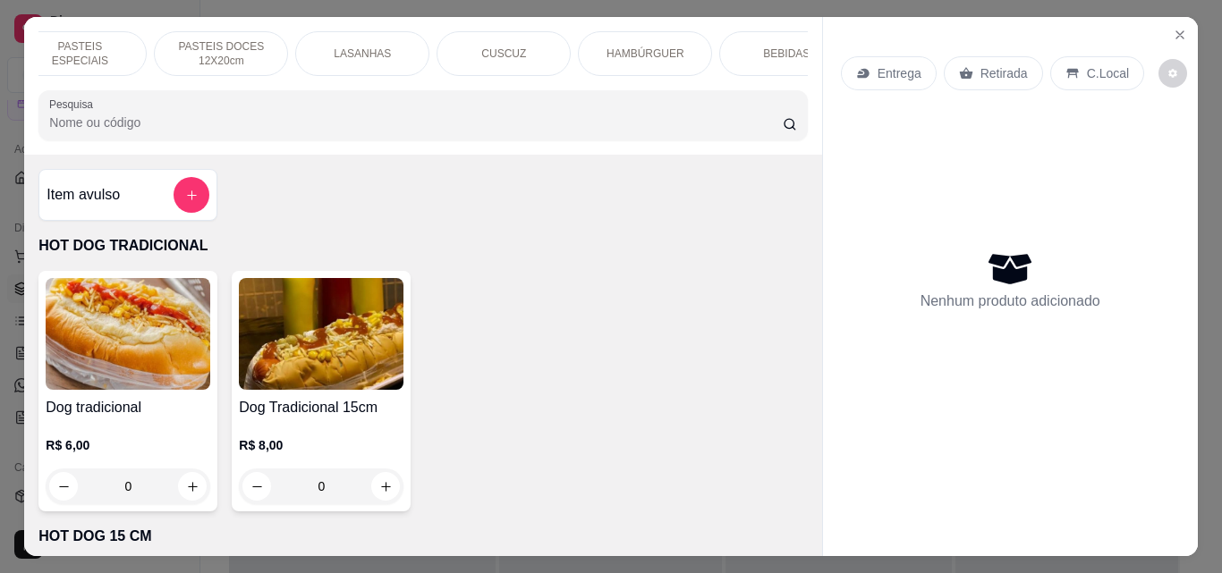
scroll to position [0, 622]
click at [482, 47] on p "CUSCUZ" at bounding box center [473, 54] width 45 height 14
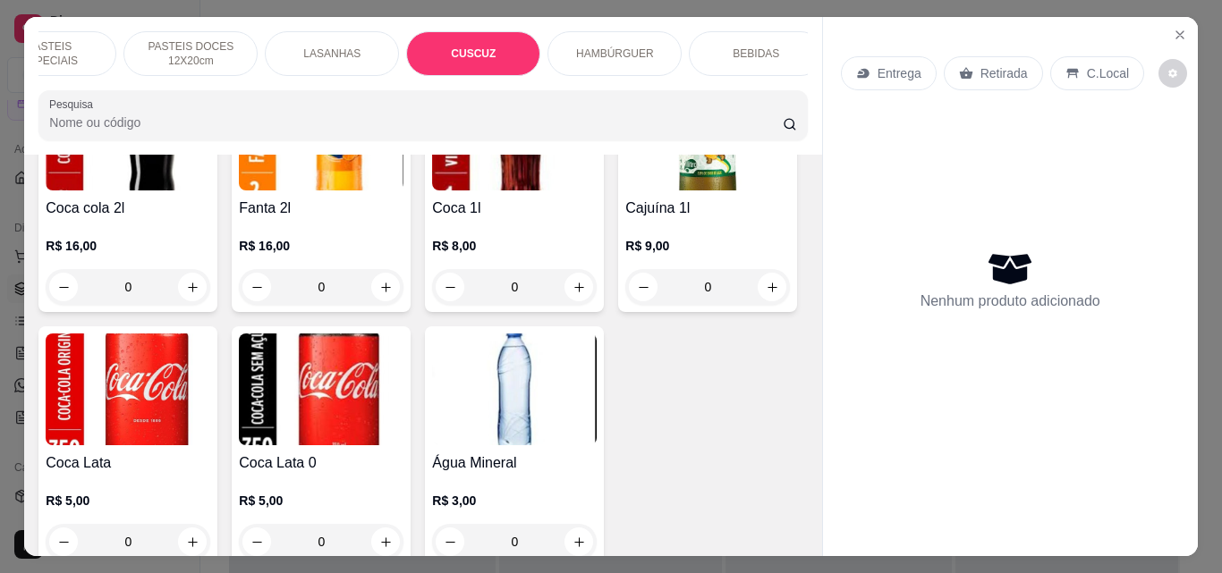
scroll to position [47, 0]
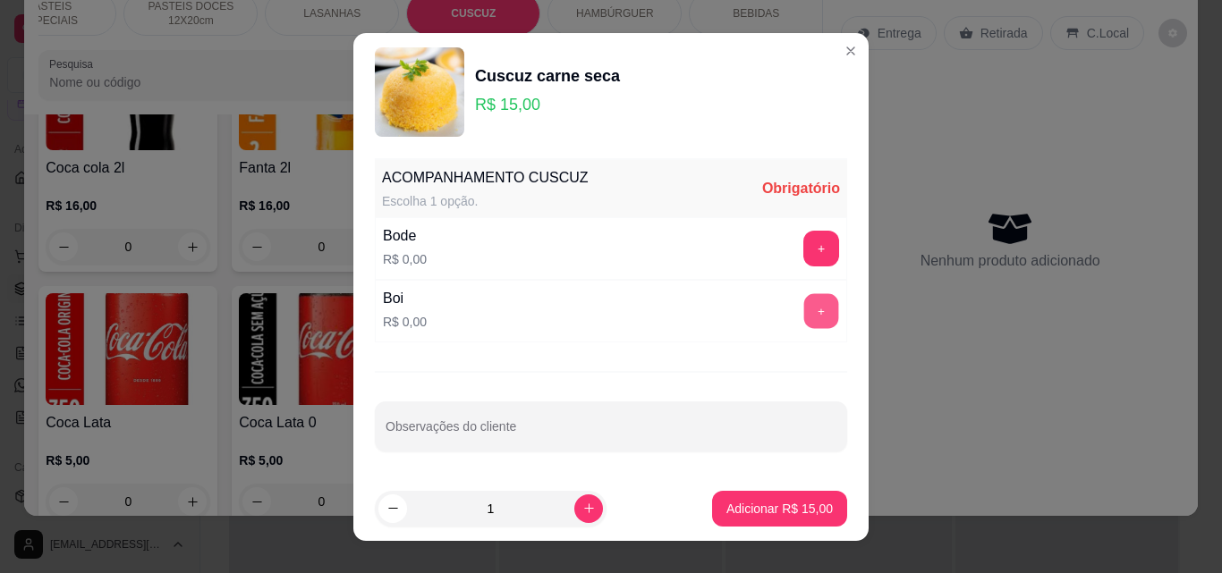
click at [804, 309] on button "+" at bounding box center [821, 310] width 35 height 35
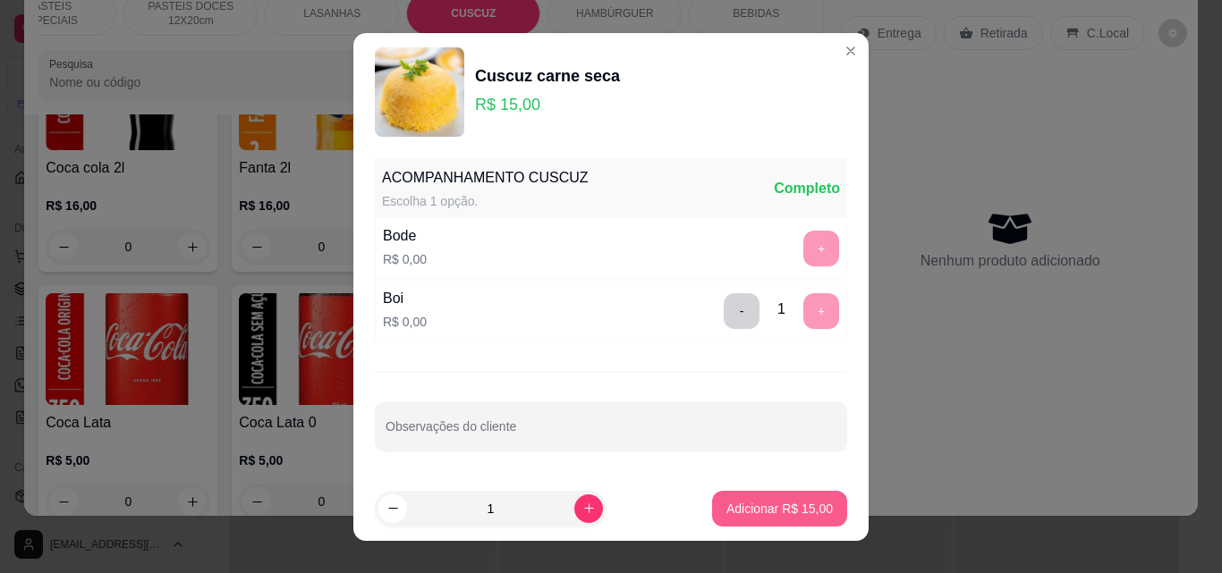
click at [715, 491] on button "Adicionar R$ 15,00" at bounding box center [779, 509] width 135 height 36
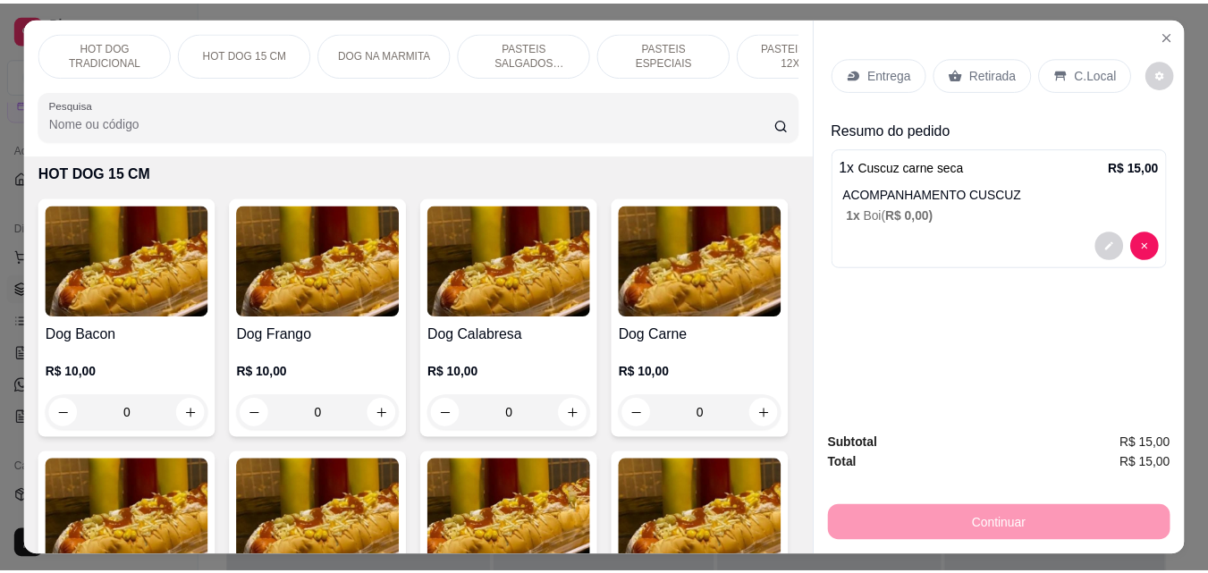
scroll to position [0, 0]
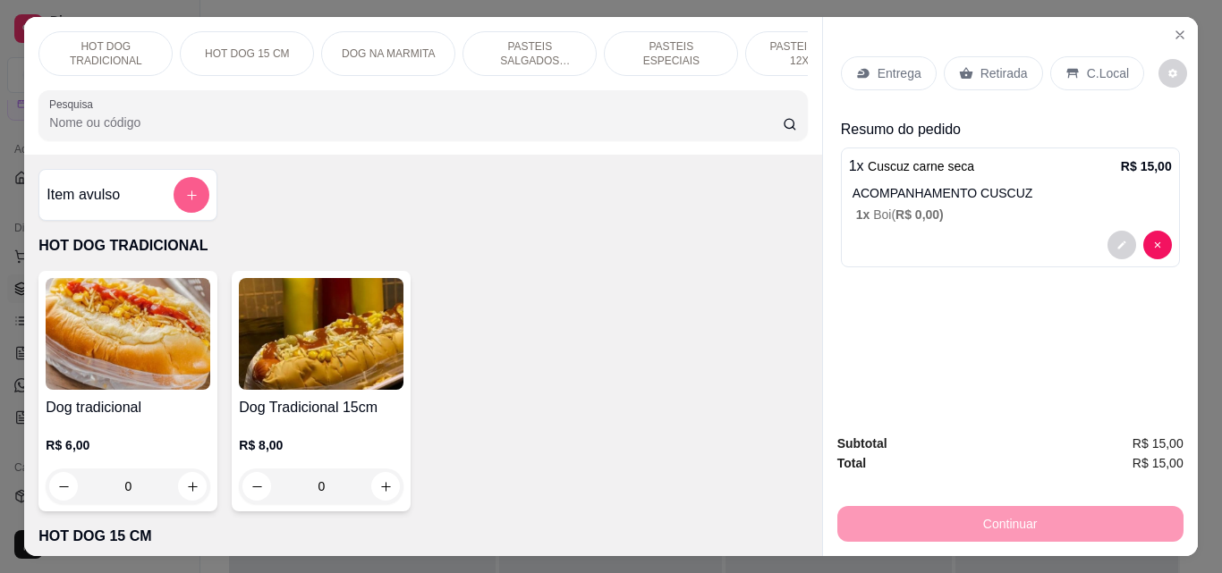
click at [188, 200] on icon "add-separate-item" at bounding box center [191, 195] width 13 height 13
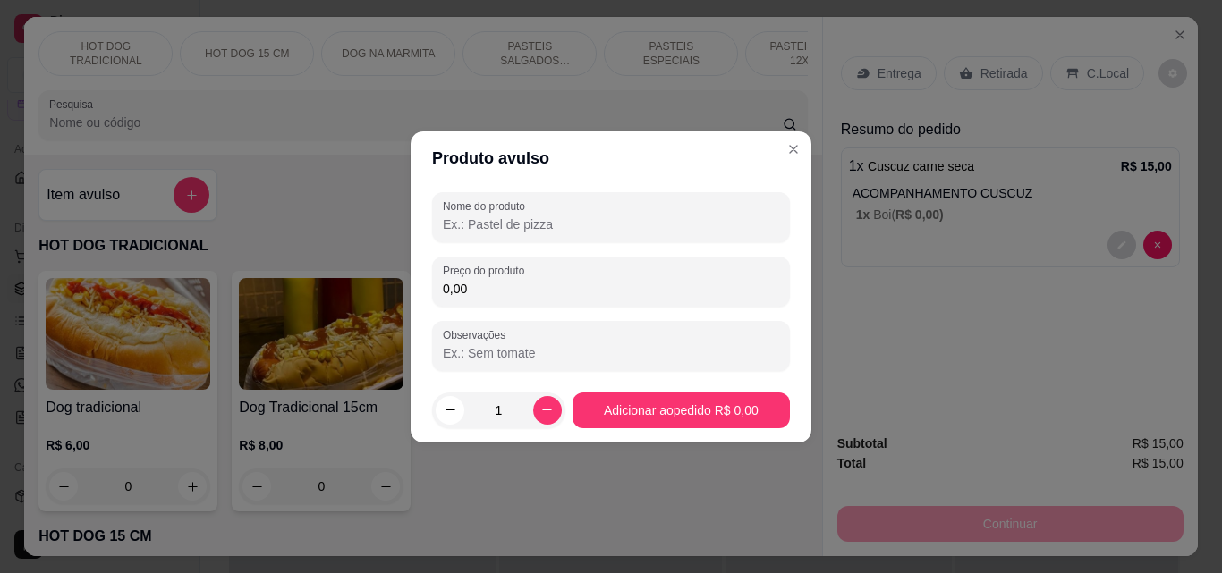
click at [451, 221] on input "Nome do produto" at bounding box center [611, 225] width 336 height 18
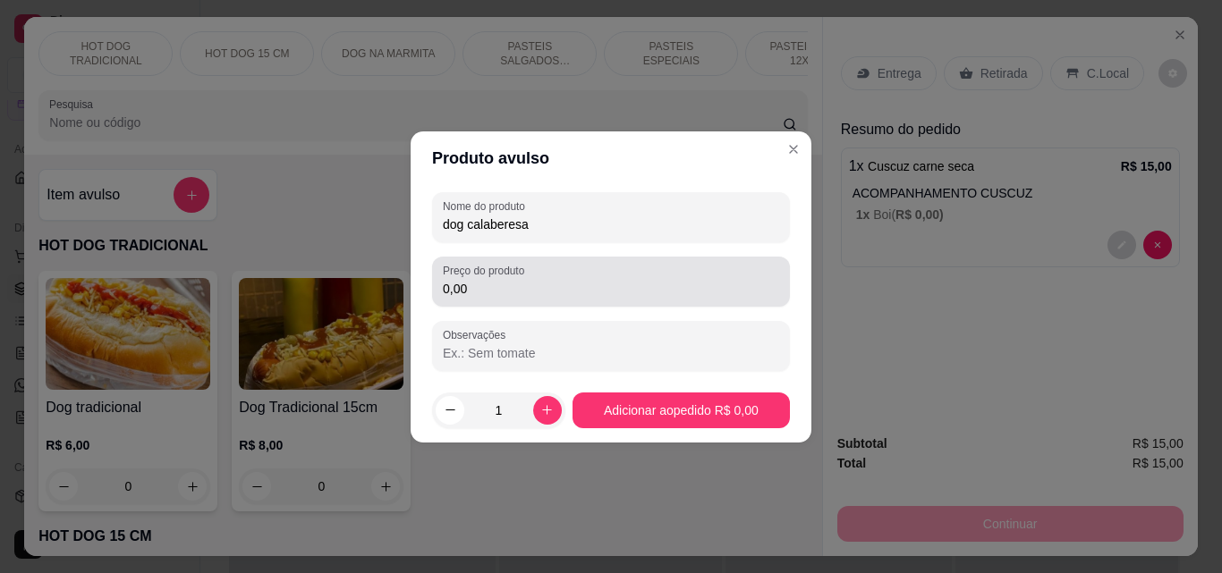
type input "dog calaberesa"
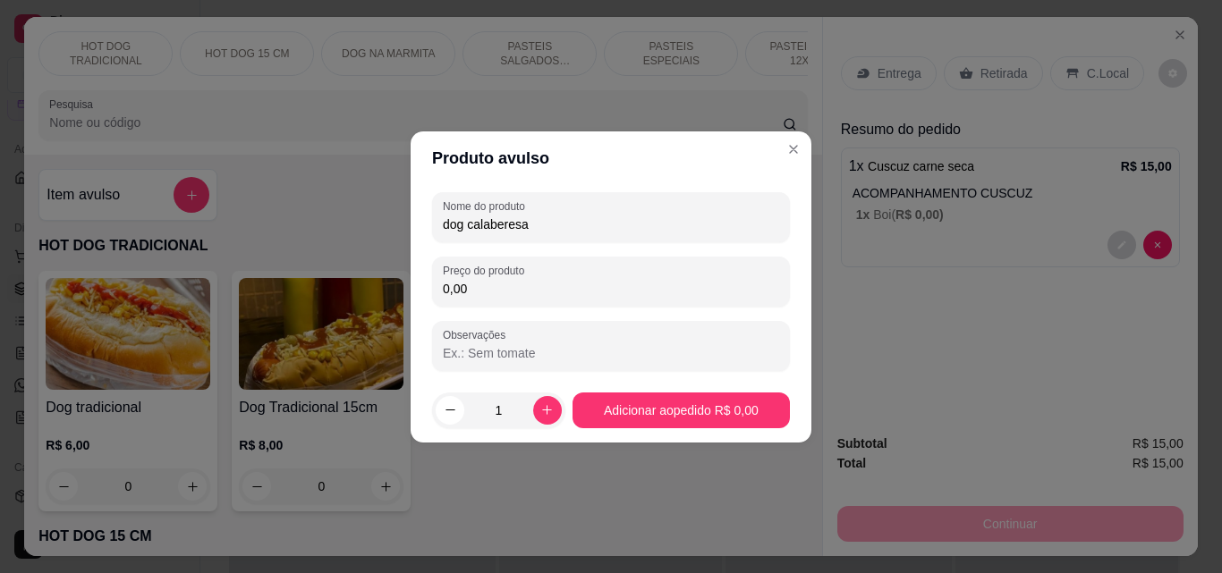
click at [495, 281] on input "0,00" at bounding box center [611, 289] width 336 height 18
type input "13,00"
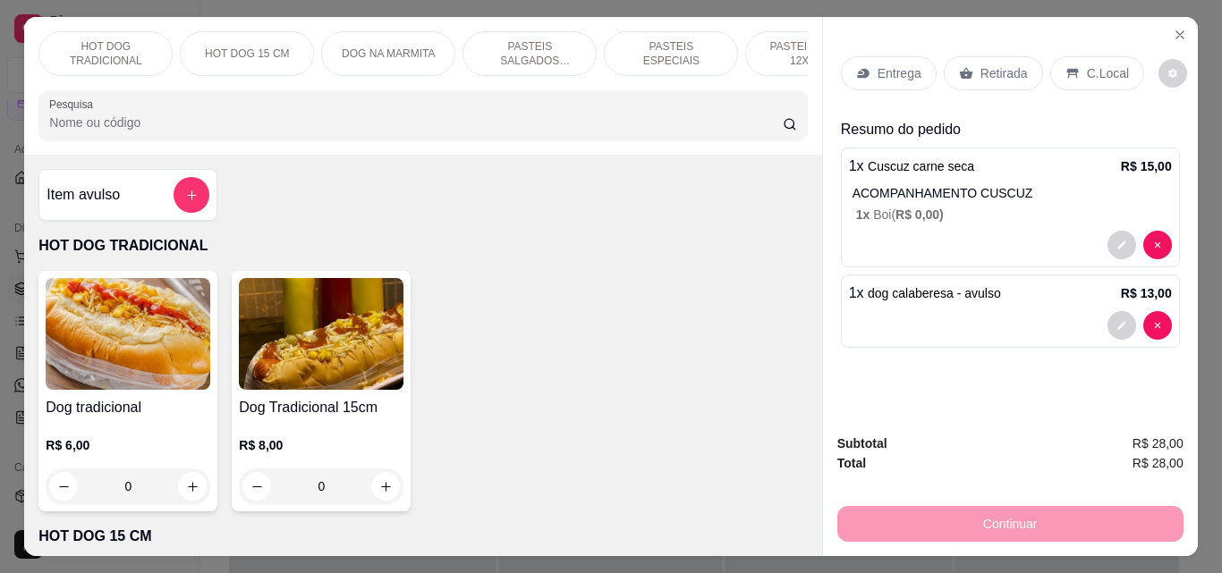
click at [1066, 69] on icon at bounding box center [1072, 74] width 12 height 10
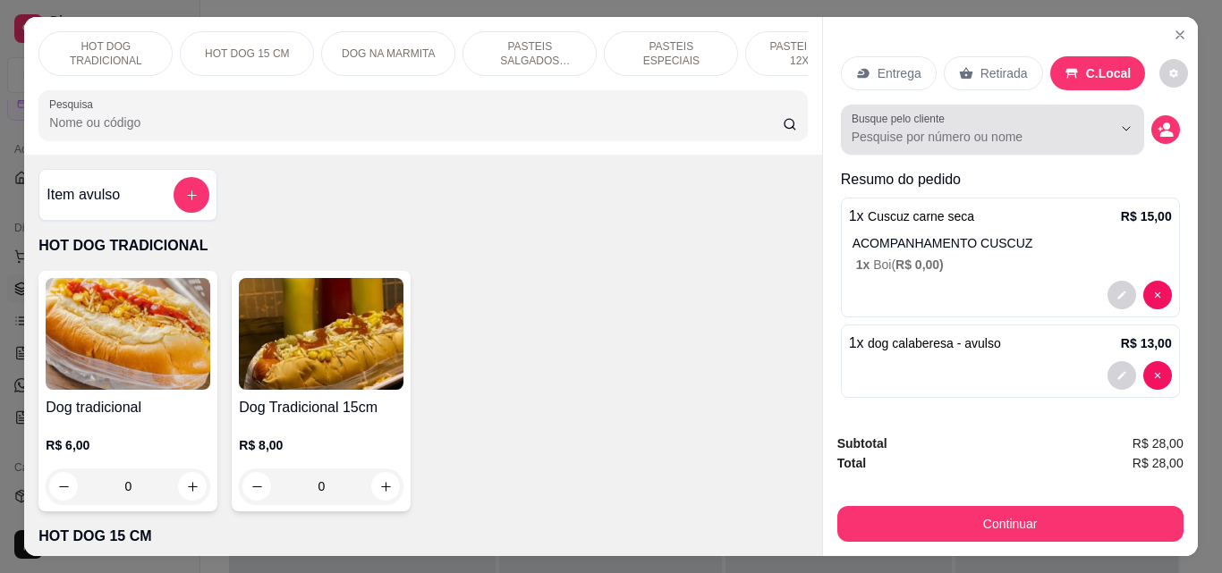
click at [1086, 141] on div "Busque pelo cliente" at bounding box center [992, 130] width 303 height 50
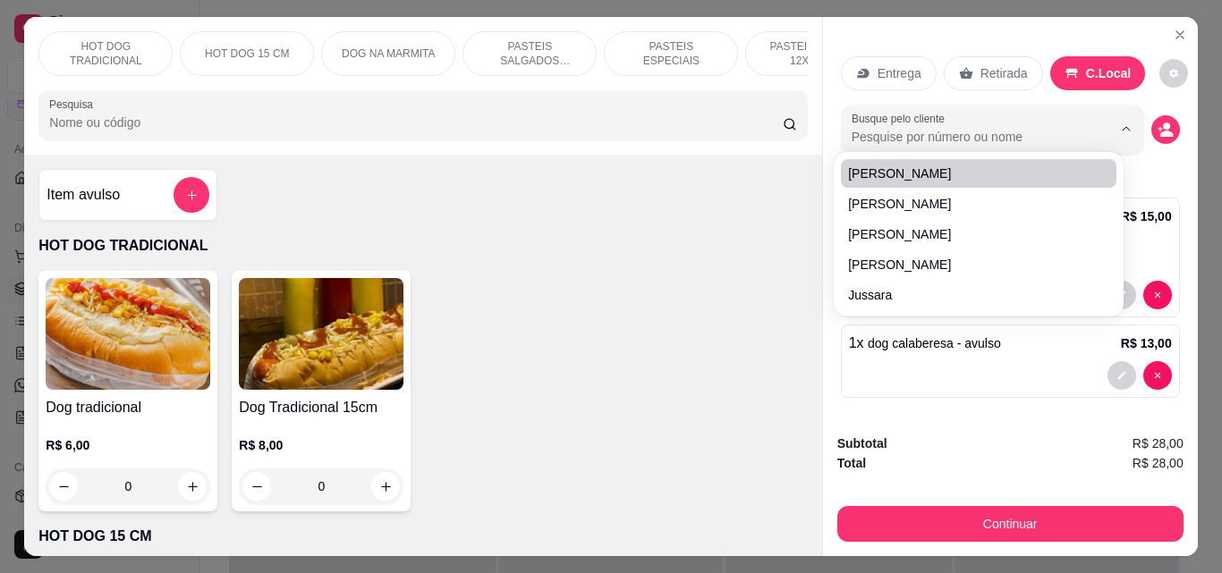
click at [680, 272] on div "Item avulso HOT DOG TRADICIONAL Dog tradicional R$ 6,00 0 Dog Tradicional 15cm …" at bounding box center [422, 356] width 797 height 402
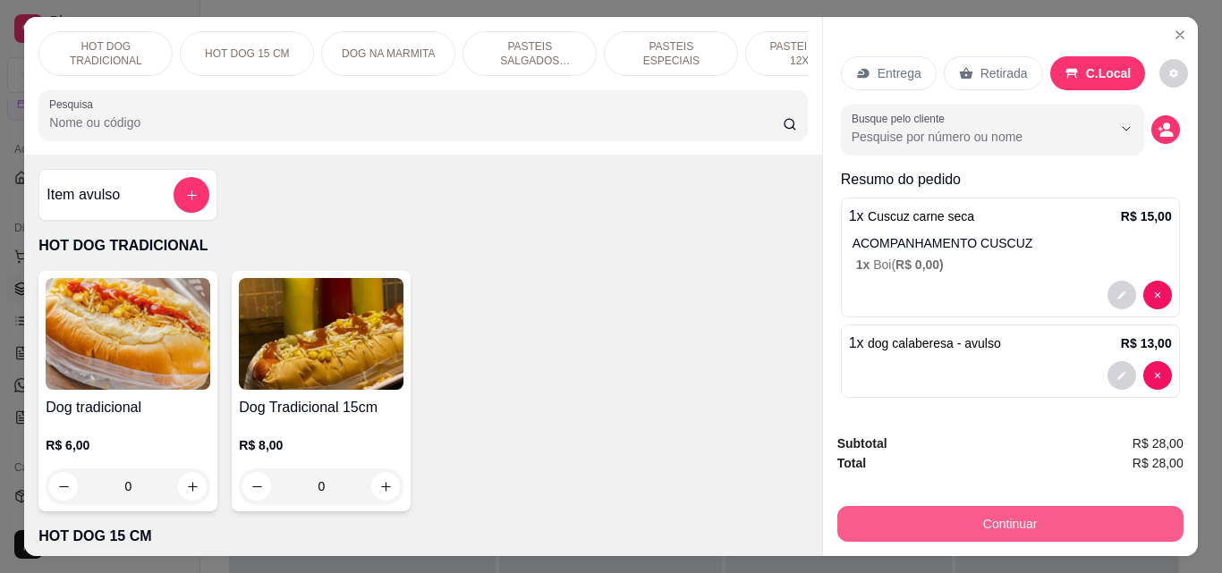
click at [965, 506] on button "Continuar" at bounding box center [1010, 524] width 346 height 36
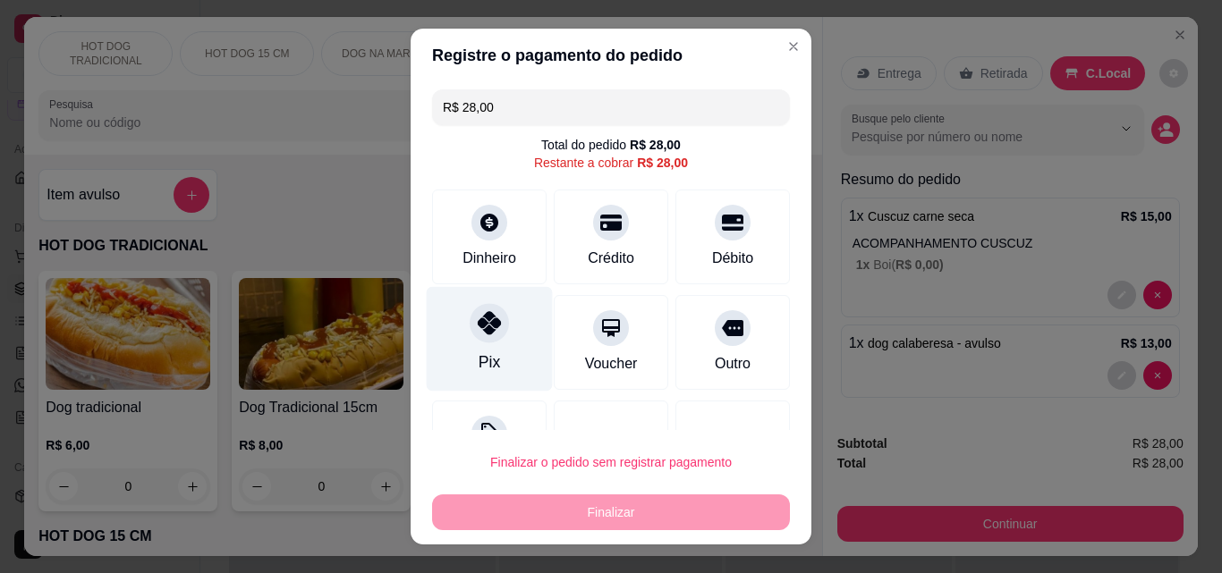
click at [495, 326] on div at bounding box center [488, 322] width 39 height 39
type input "R$ 0,00"
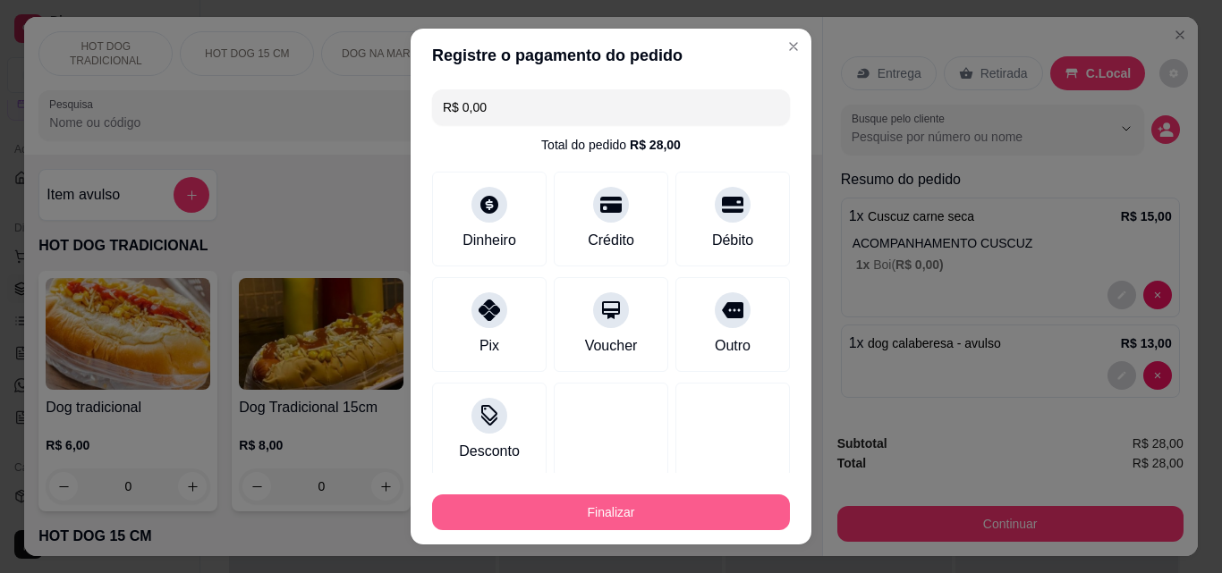
click at [593, 515] on button "Finalizar" at bounding box center [611, 513] width 358 height 36
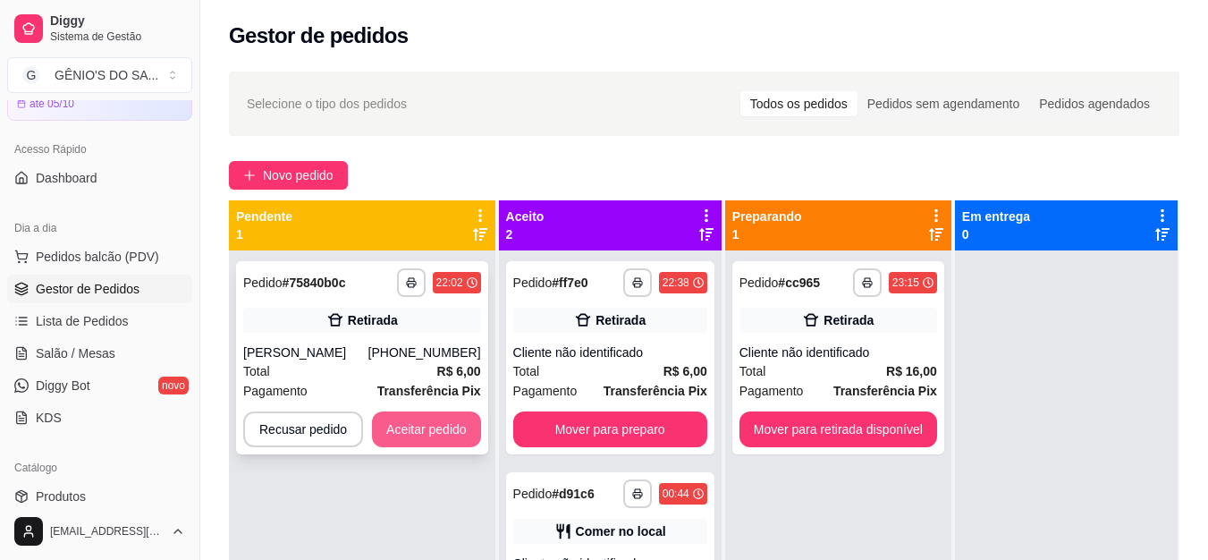
click at [417, 416] on button "Aceitar pedido" at bounding box center [426, 429] width 109 height 36
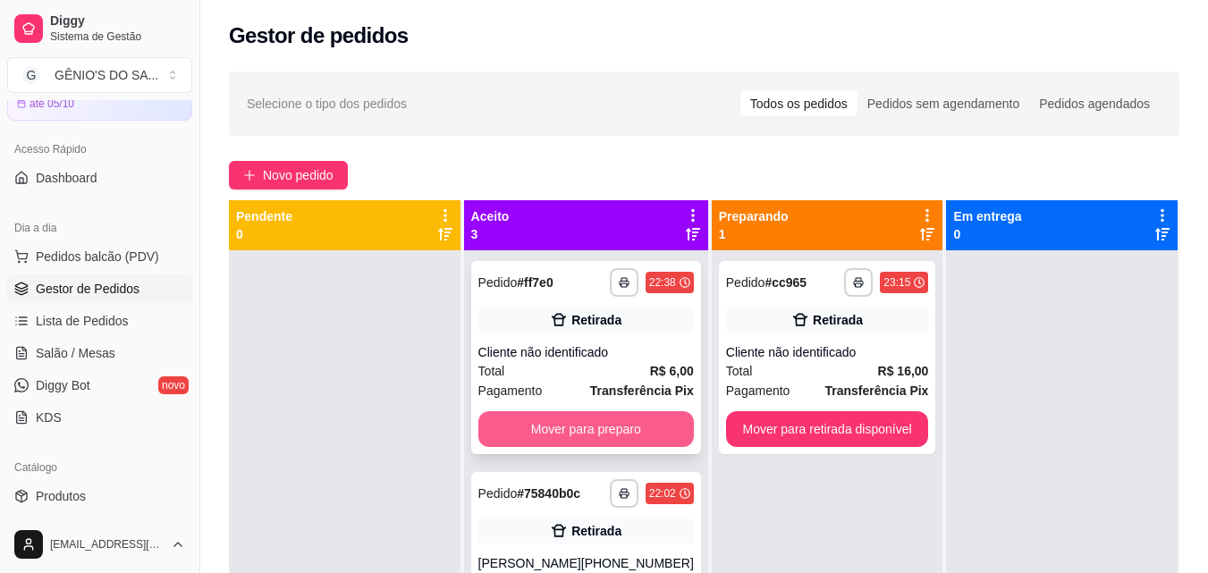
click at [578, 433] on button "Mover para preparo" at bounding box center [586, 429] width 216 height 36
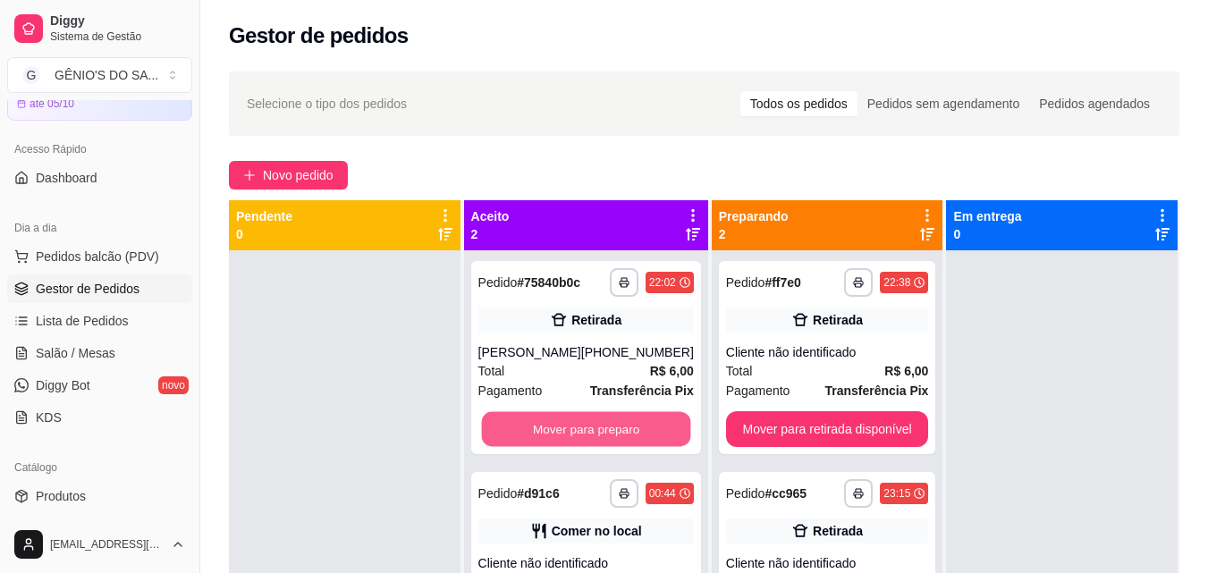
click at [578, 433] on button "Mover para preparo" at bounding box center [585, 429] width 209 height 35
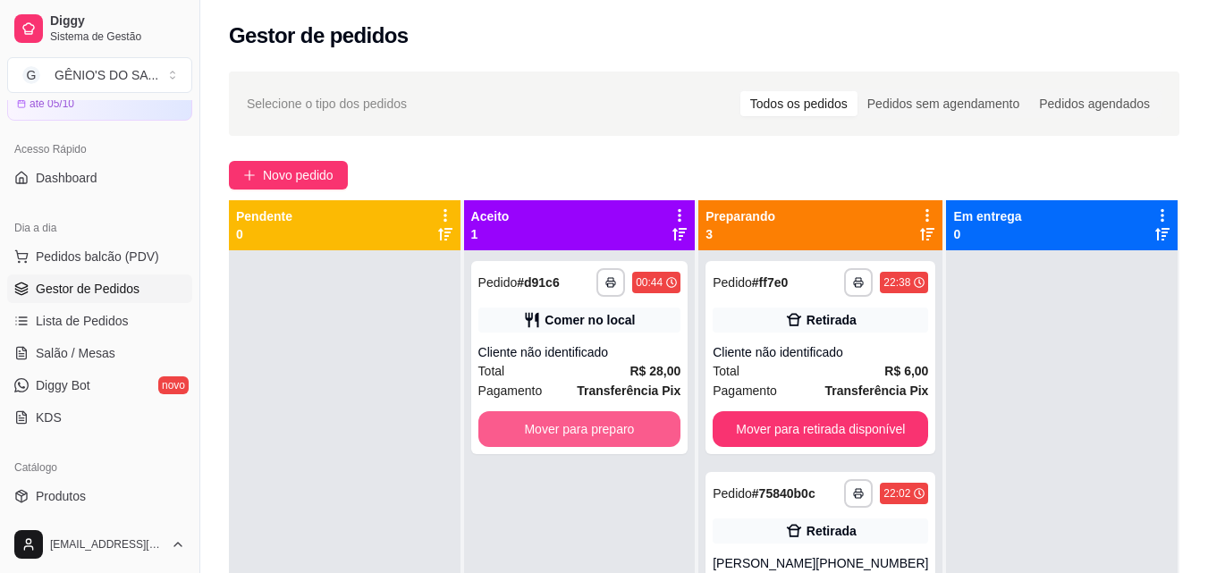
click at [578, 433] on button "Mover para preparo" at bounding box center [579, 429] width 203 height 36
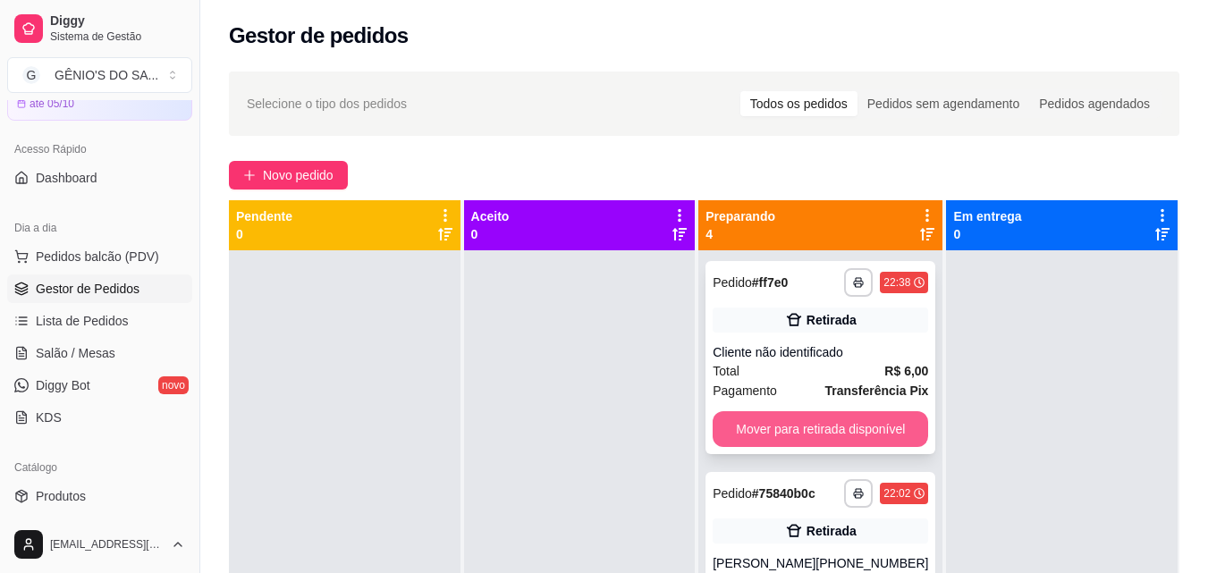
click at [744, 419] on button "Mover para retirada disponível" at bounding box center [821, 429] width 216 height 36
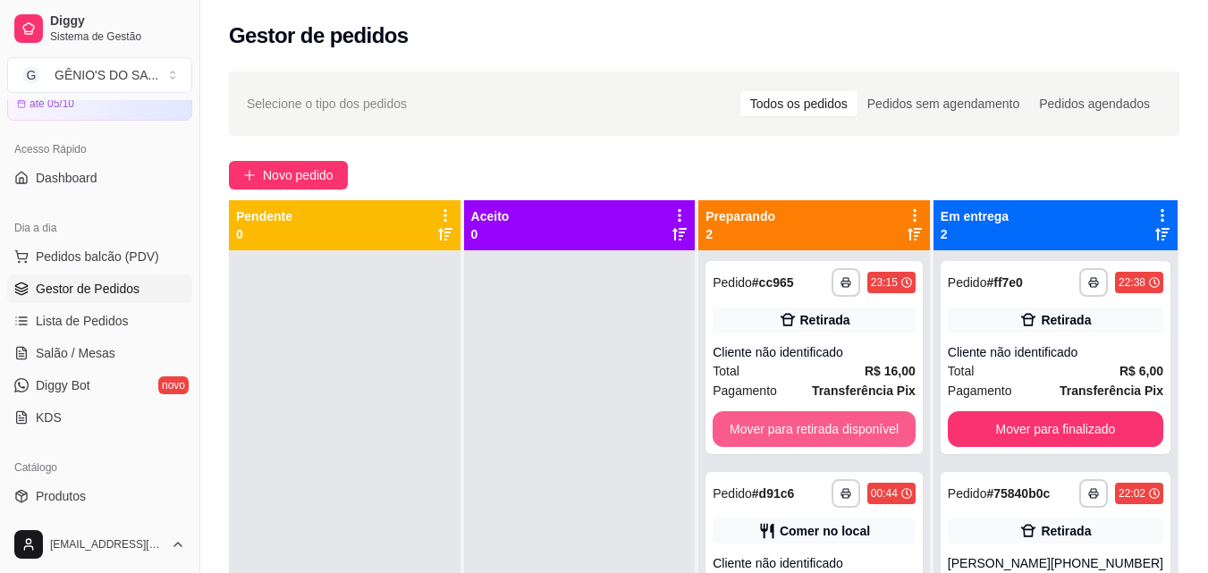
click at [745, 419] on button "Mover para retirada disponível" at bounding box center [814, 429] width 203 height 36
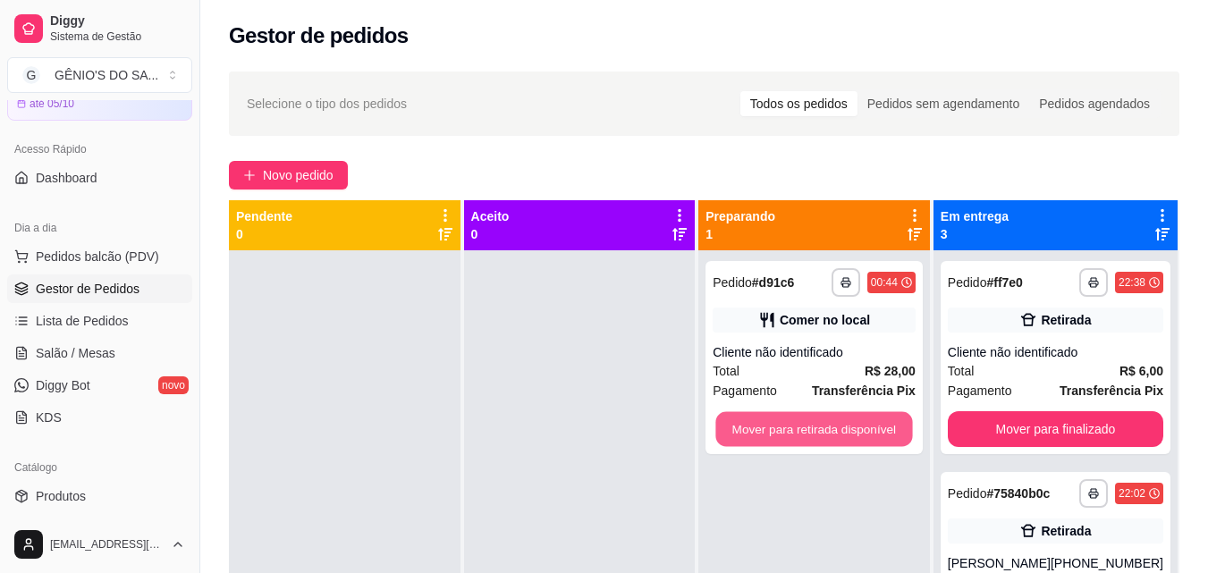
click at [745, 419] on button "Mover para retirada disponível" at bounding box center [814, 429] width 197 height 35
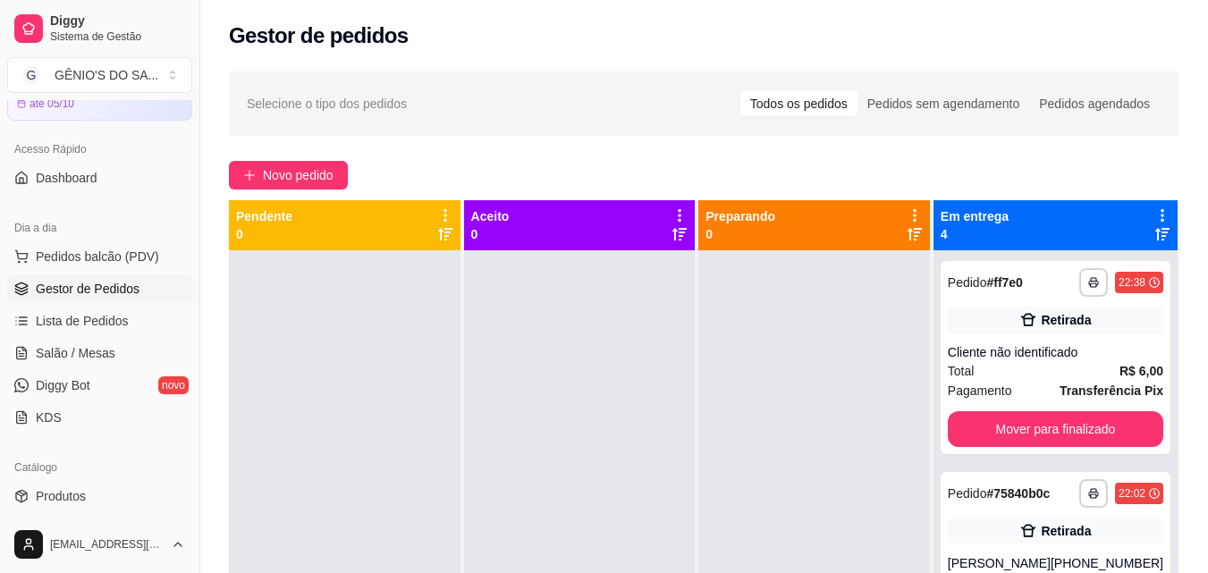
click at [745, 419] on div at bounding box center [814, 536] width 232 height 573
click at [971, 416] on button "Mover para finalizado" at bounding box center [1055, 429] width 209 height 35
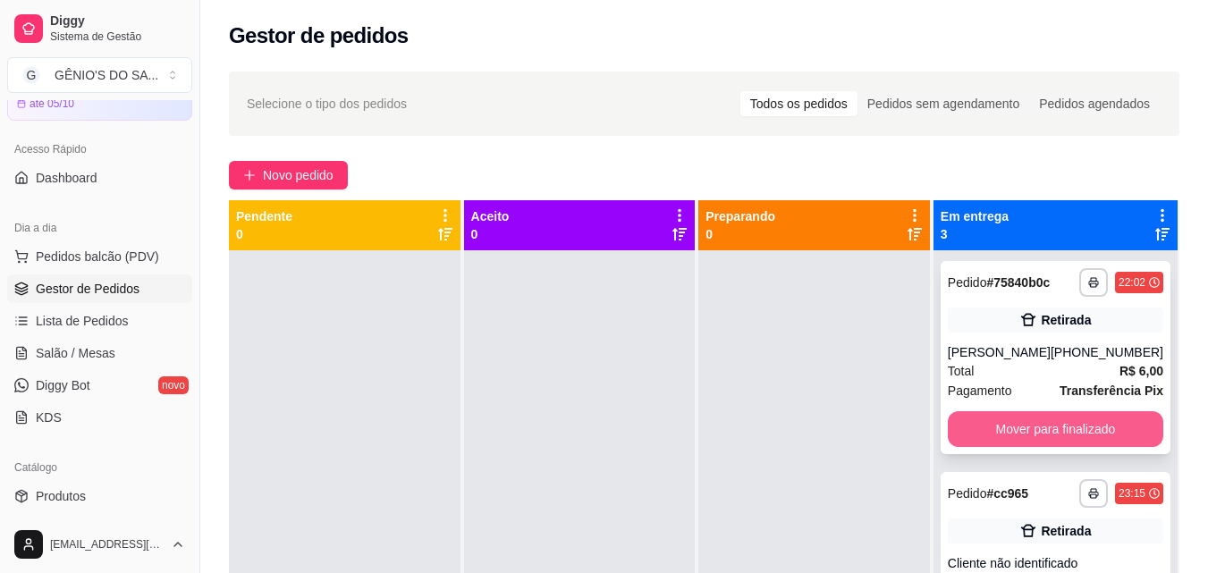
click at [978, 428] on button "Mover para finalizado" at bounding box center [1056, 429] width 216 height 36
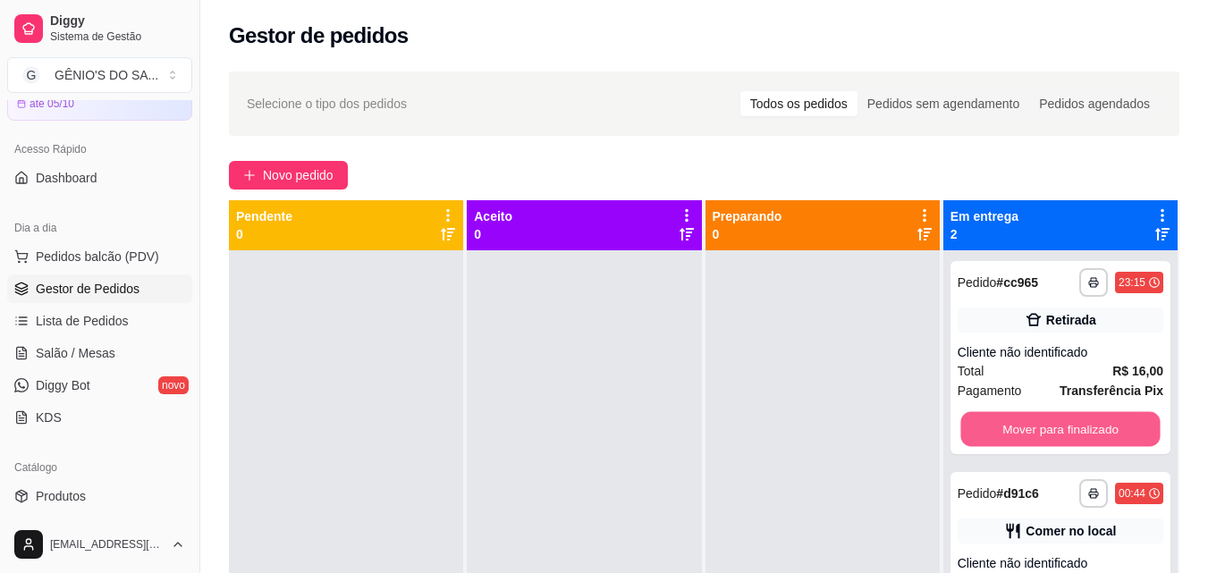
click at [978, 428] on button "Mover para finalizado" at bounding box center [1059, 429] width 199 height 35
click at [978, 428] on div "Mover para finalizado" at bounding box center [1061, 429] width 206 height 36
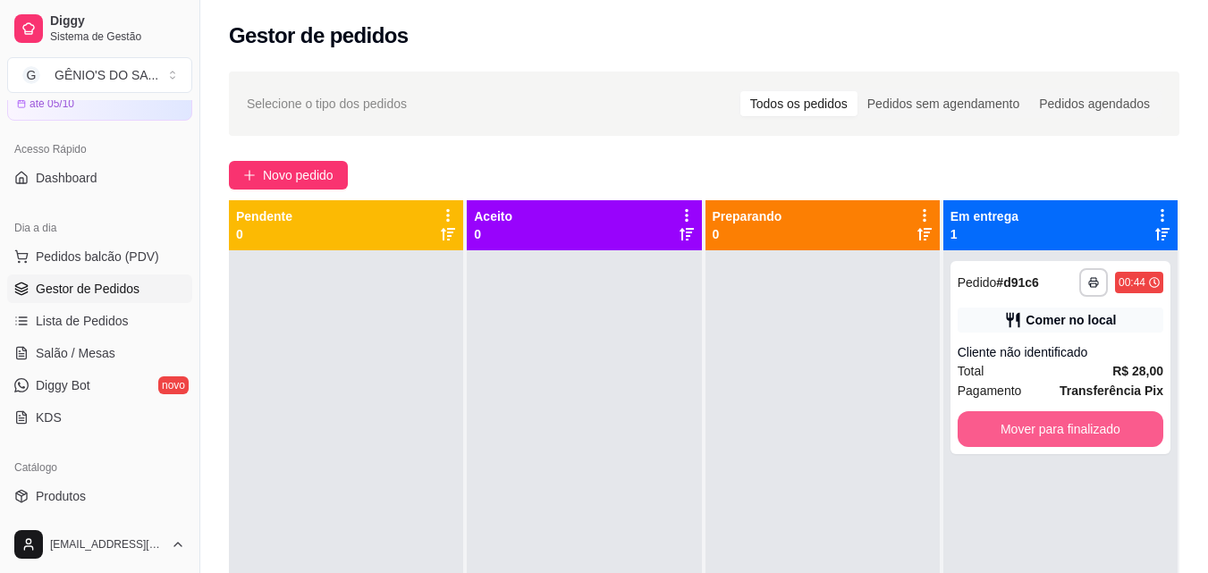
click at [978, 428] on button "Mover para finalizado" at bounding box center [1061, 429] width 206 height 36
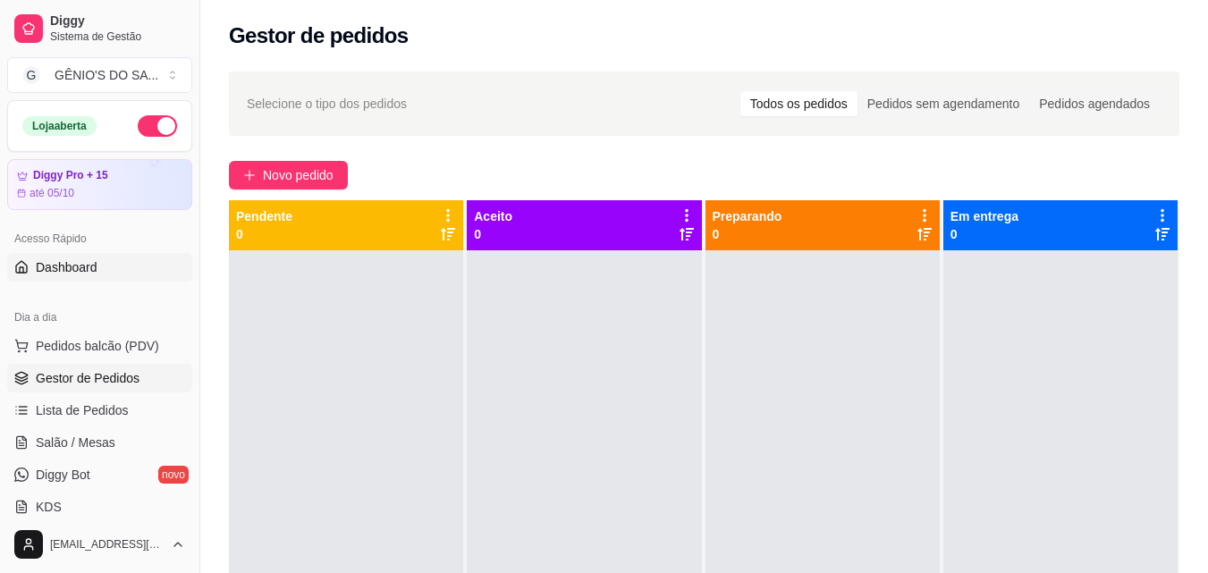
click at [83, 276] on link "Dashboard" at bounding box center [99, 267] width 185 height 29
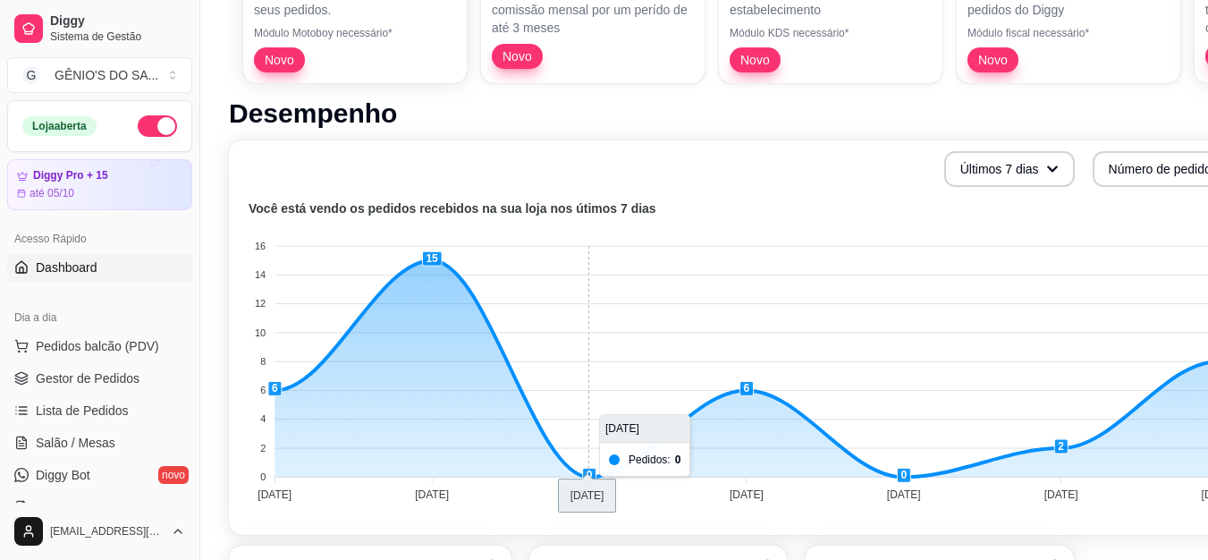
scroll to position [267, 0]
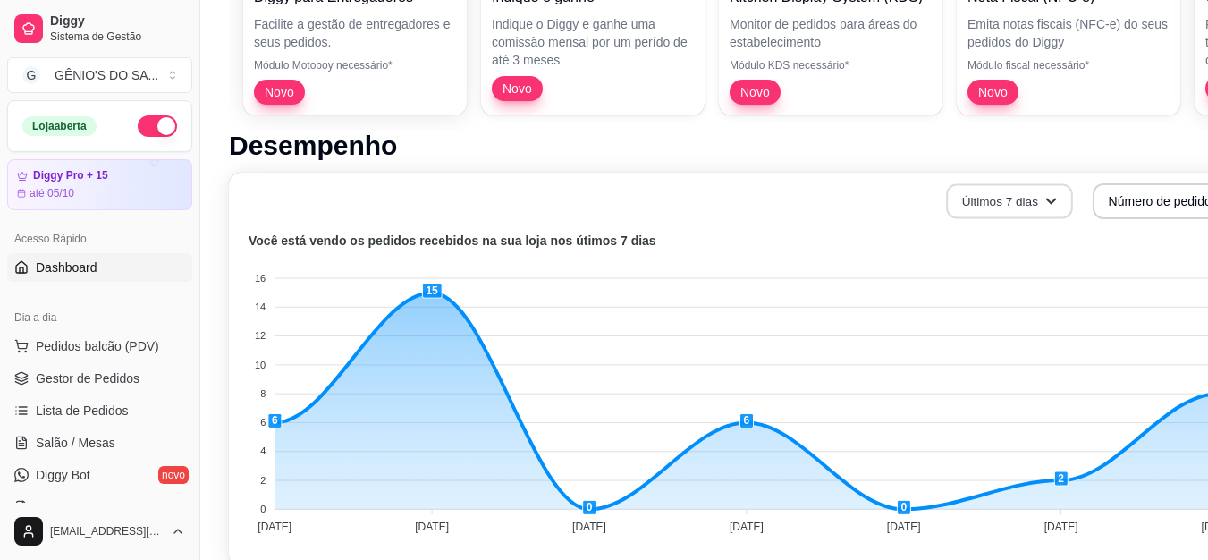
click at [1019, 188] on button "Últimos 7 dias" at bounding box center [1009, 201] width 127 height 35
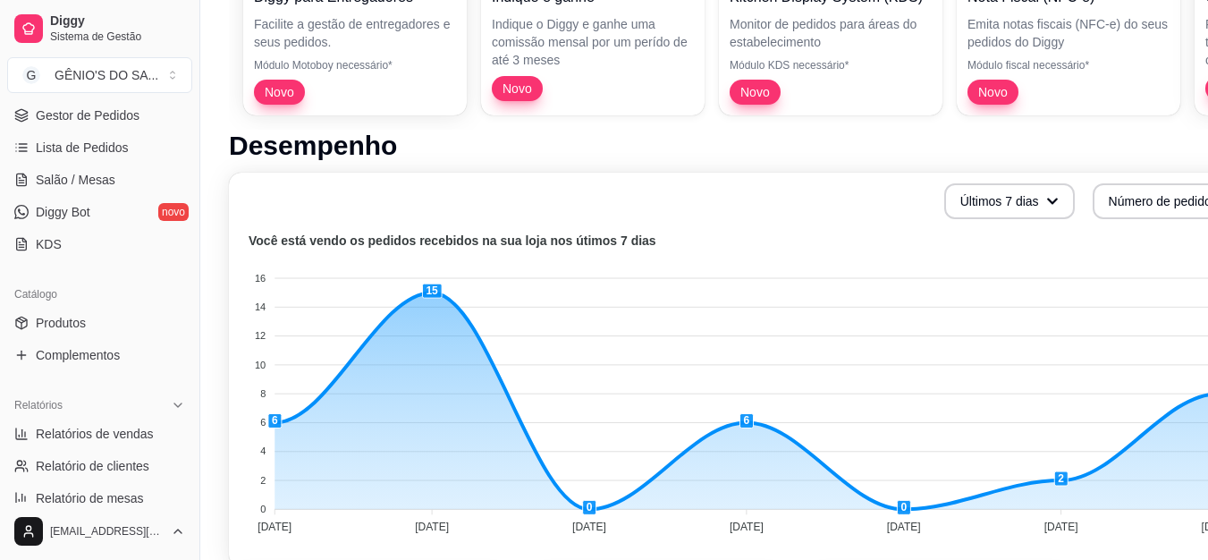
scroll to position [324, 0]
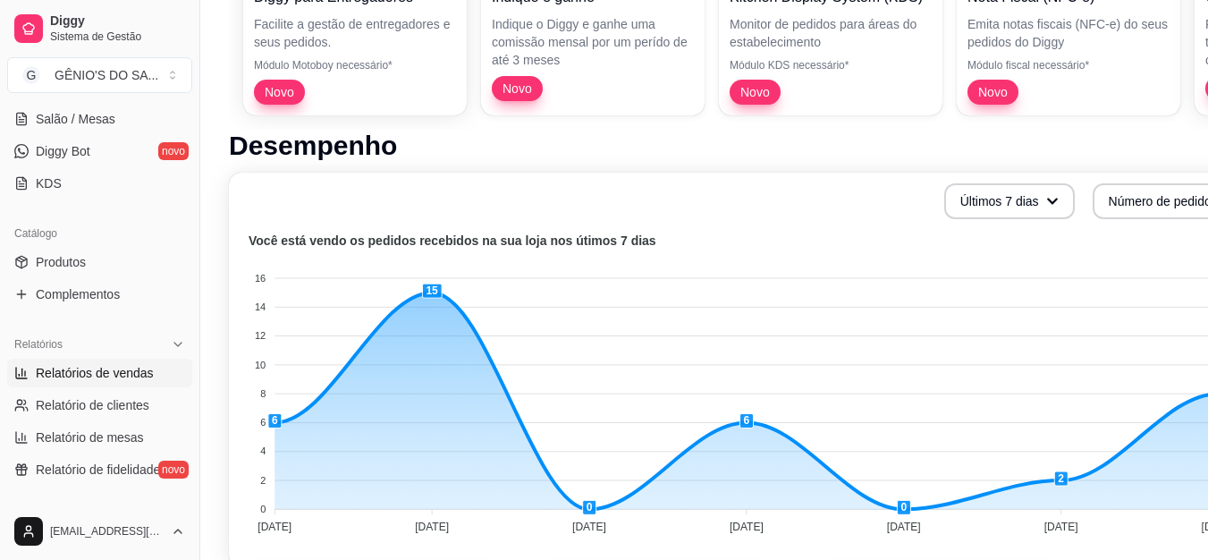
click at [100, 365] on span "Relatórios de vendas" at bounding box center [95, 373] width 118 height 18
select select "ALL"
select select "0"
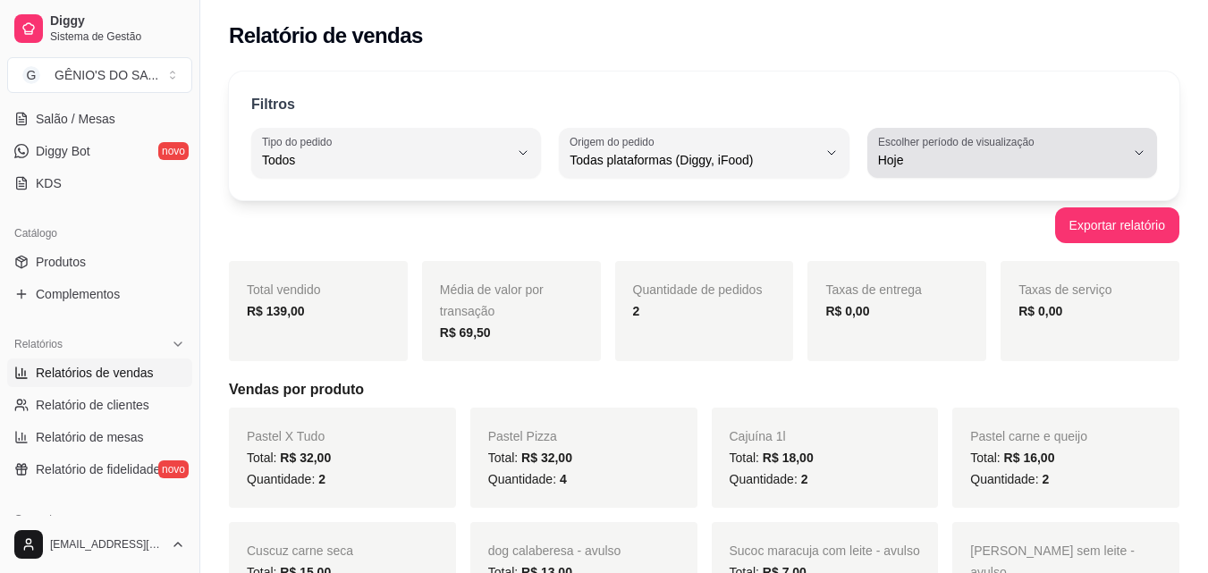
click at [913, 163] on span "Hoje" at bounding box center [1001, 160] width 247 height 18
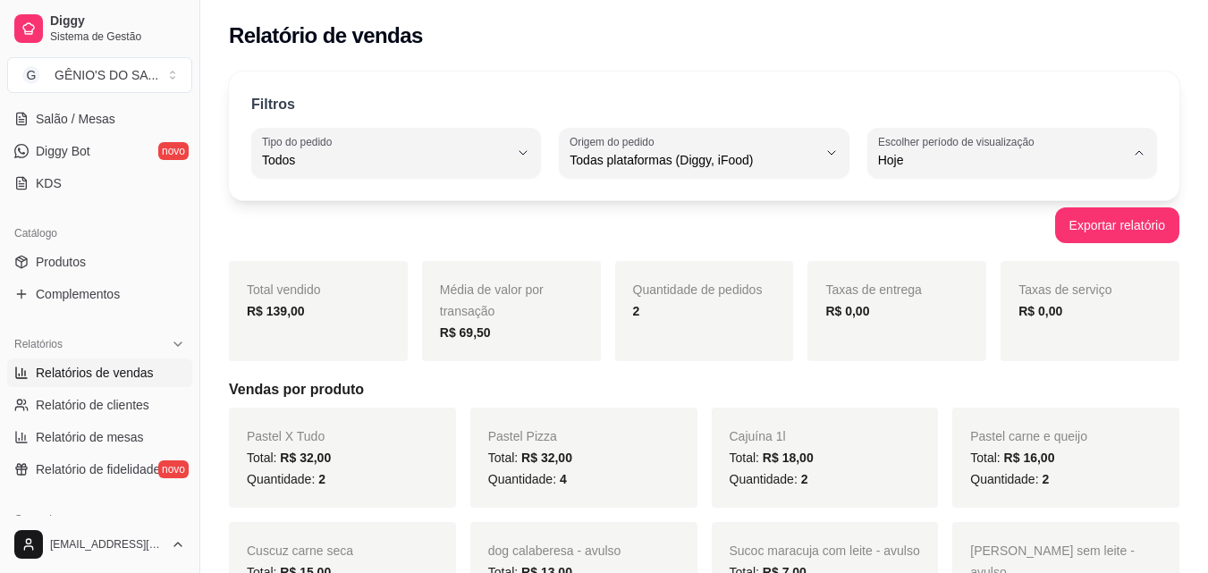
click at [952, 386] on span "Customizado" at bounding box center [1002, 377] width 233 height 17
type input "-1"
select select "-1"
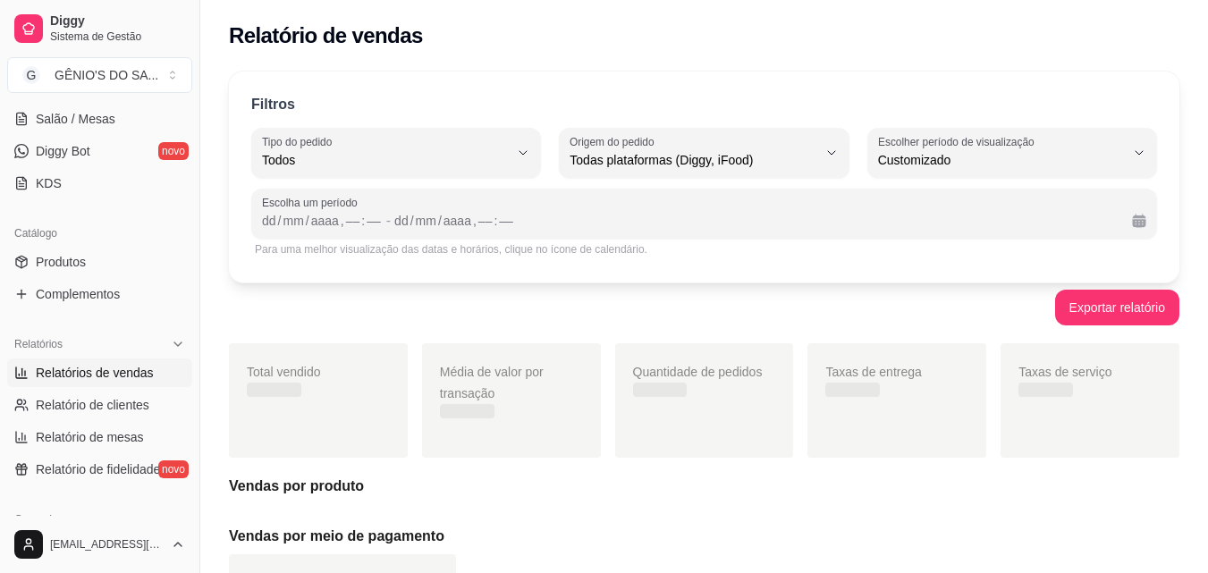
scroll to position [17, 0]
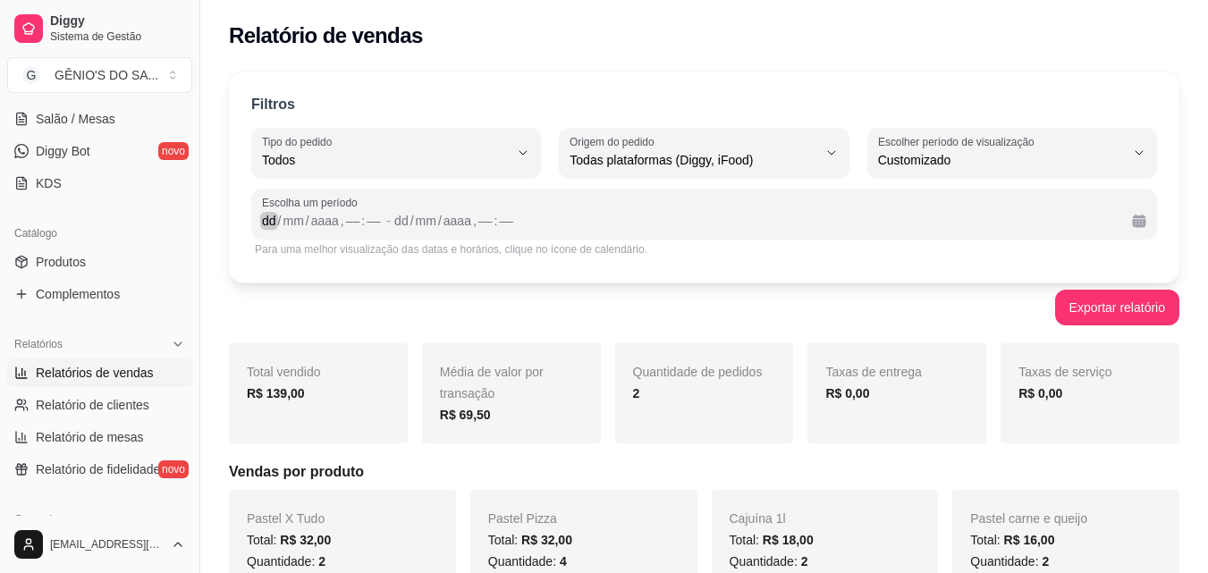
click at [281, 218] on div "/" at bounding box center [279, 221] width 7 height 18
drag, startPoint x: 393, startPoint y: 224, endPoint x: 352, endPoint y: 205, distance: 44.8
click at [352, 205] on div "Escolha um período 01 / 09 / 2025 , 0 : 00 - 20 / 09 / 2025 , 0 : 00" at bounding box center [704, 214] width 906 height 50
click at [392, 220] on div "20" at bounding box center [388, 221] width 18 height 18
click at [495, 220] on div "21 / 09 / 2025 , 0 : 00" at bounding box center [749, 220] width 737 height 21
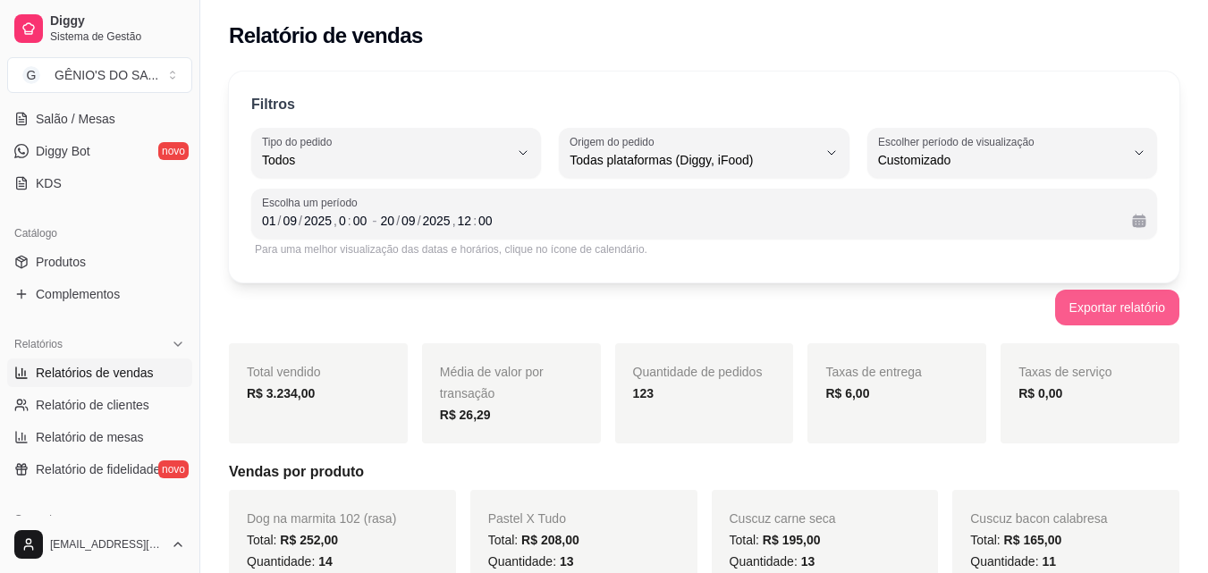
click at [1112, 316] on button "Exportar relatório" at bounding box center [1117, 308] width 124 height 36
click at [1195, 560] on div at bounding box center [1195, 560] width 0 height 0
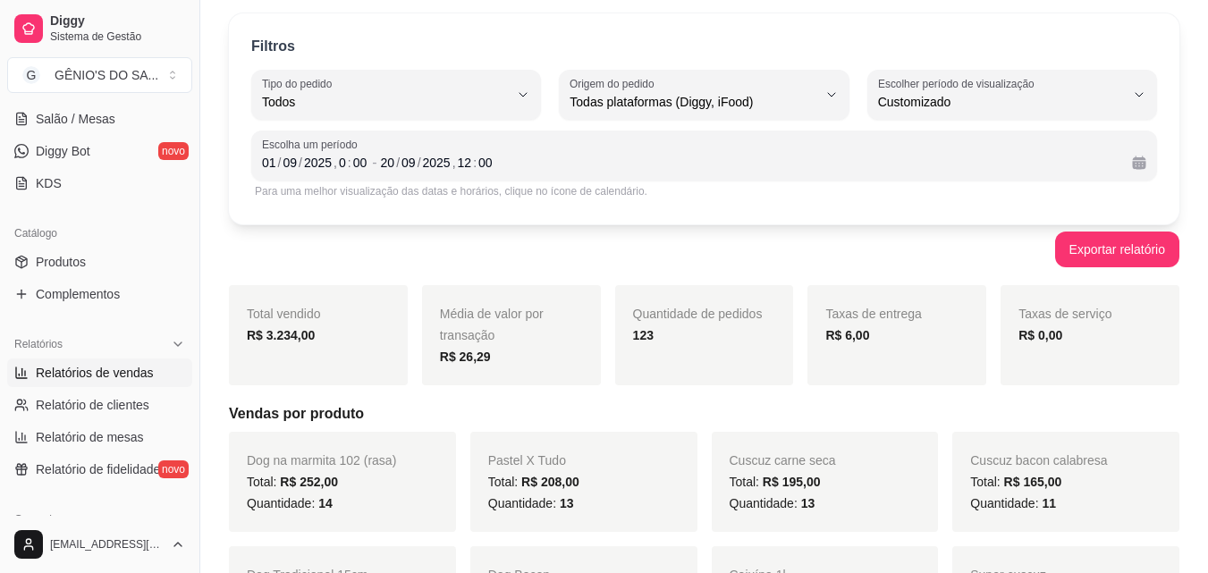
scroll to position [89, 0]
